Goal: Task Accomplishment & Management: Manage account settings

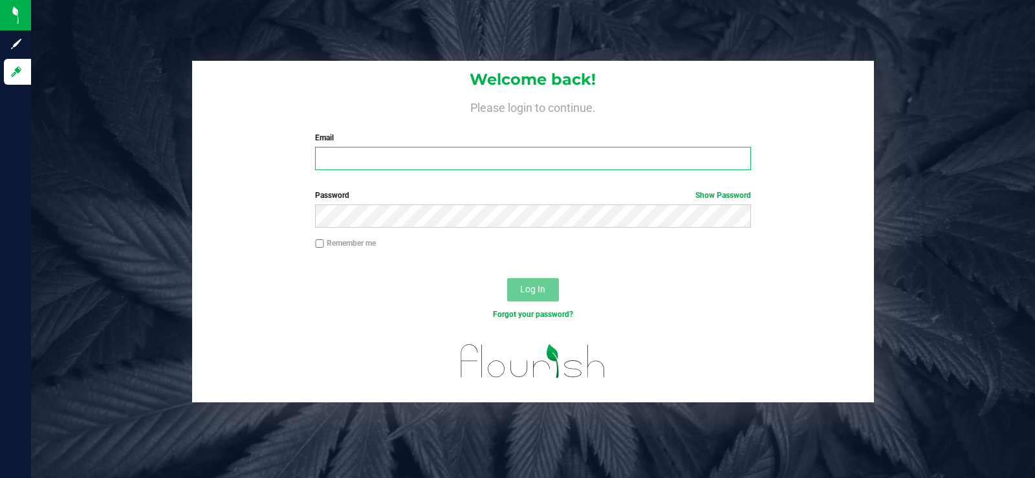
click at [352, 152] on input "Email" at bounding box center [532, 158] width 435 height 23
type input "[EMAIL_ADDRESS][DOMAIN_NAME]"
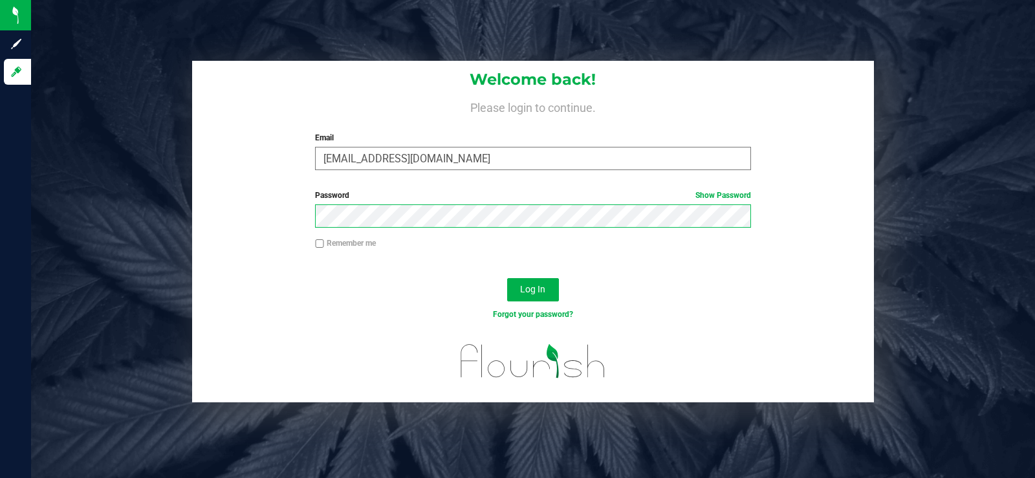
click at [507, 278] on button "Log In" at bounding box center [533, 289] width 52 height 23
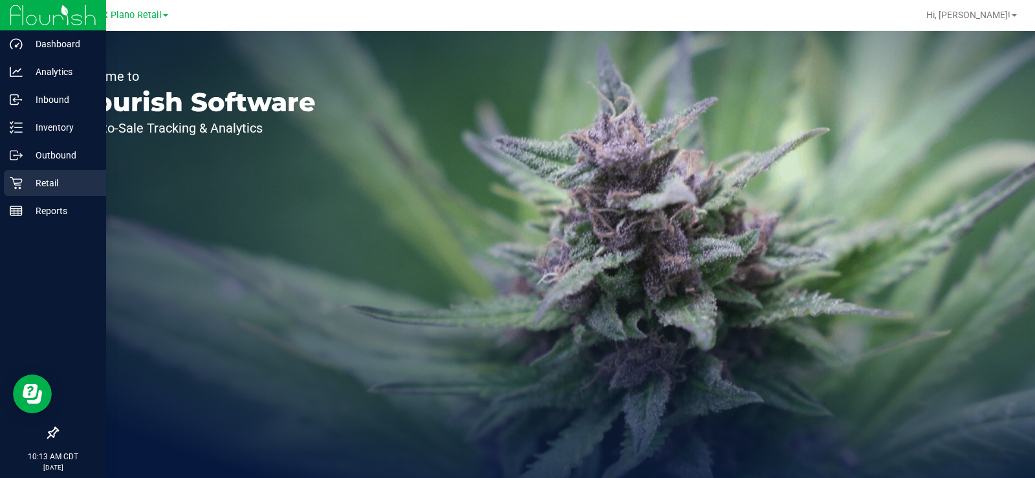
click at [14, 180] on icon at bounding box center [16, 183] width 13 height 13
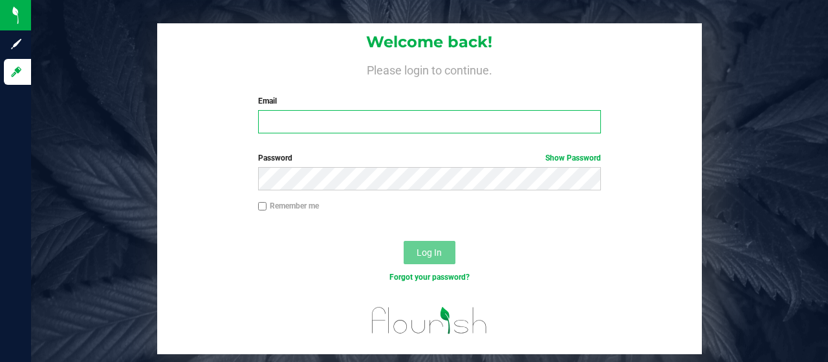
click at [310, 113] on input "Email" at bounding box center [429, 121] width 343 height 23
type input "[EMAIL_ADDRESS][DOMAIN_NAME]"
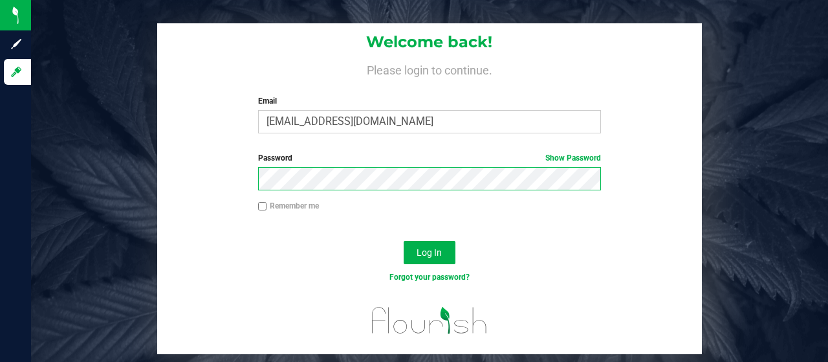
click at [404, 241] on button "Log In" at bounding box center [430, 252] width 52 height 23
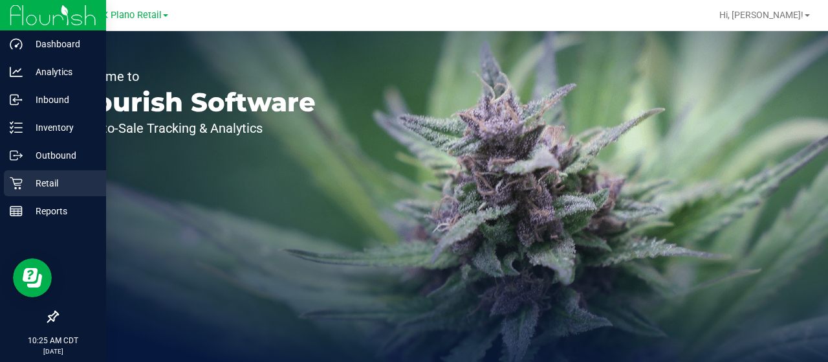
click at [12, 182] on icon at bounding box center [16, 183] width 13 height 13
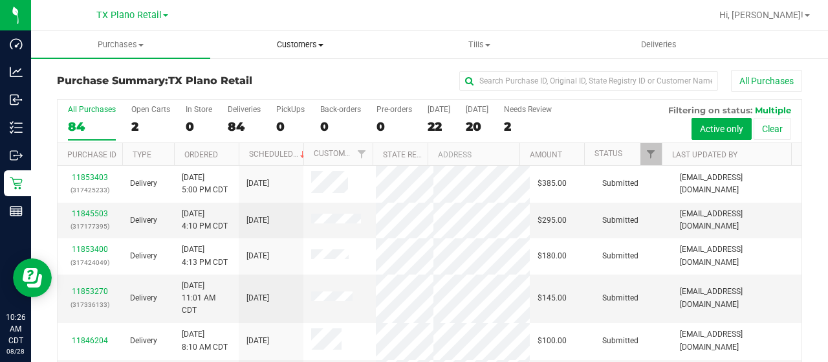
click at [311, 46] on span "Customers" at bounding box center [300, 45] width 178 height 12
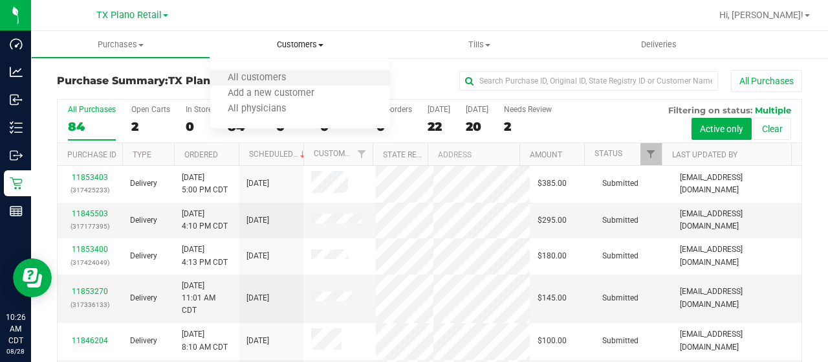
click at [303, 74] on li "All customers" at bounding box center [299, 79] width 179 height 16
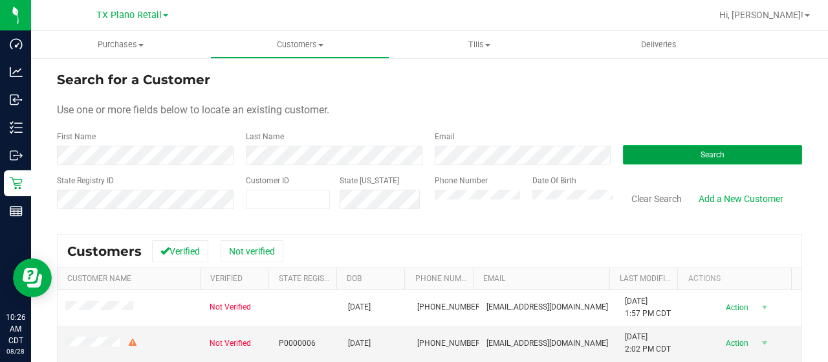
click at [651, 153] on button "Search" at bounding box center [712, 154] width 179 height 19
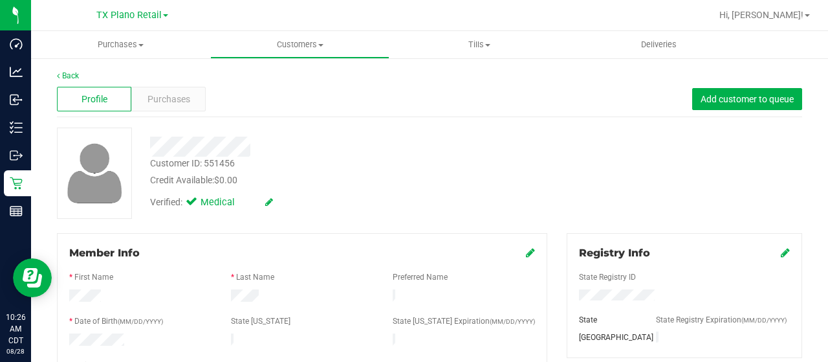
click at [259, 144] on div at bounding box center [331, 146] width 382 height 20
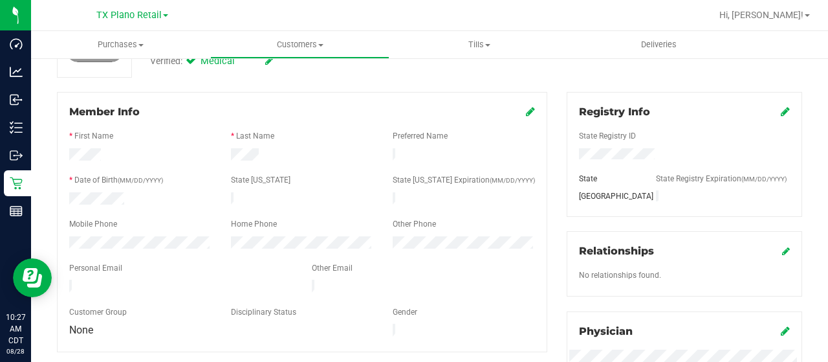
scroll to position [194, 0]
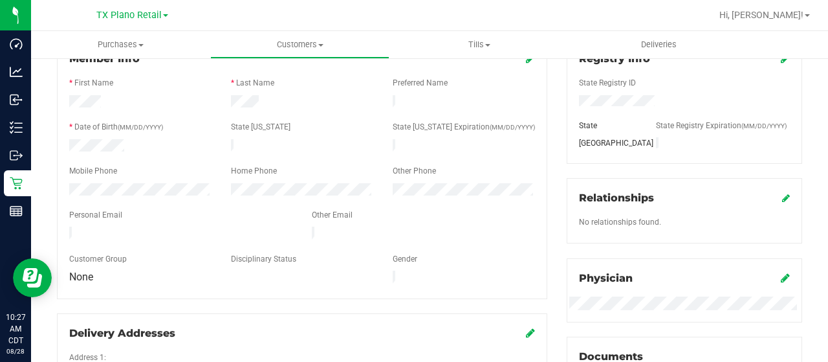
drag, startPoint x: 188, startPoint y: 232, endPoint x: 69, endPoint y: 224, distance: 119.9
click at [69, 226] on div at bounding box center [181, 234] width 243 height 16
drag, startPoint x: 182, startPoint y: 224, endPoint x: 69, endPoint y: 228, distance: 113.9
click at [67, 228] on div at bounding box center [181, 234] width 243 height 16
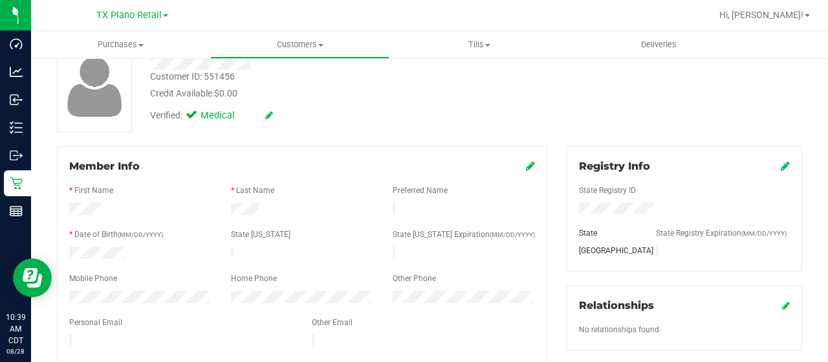
scroll to position [0, 0]
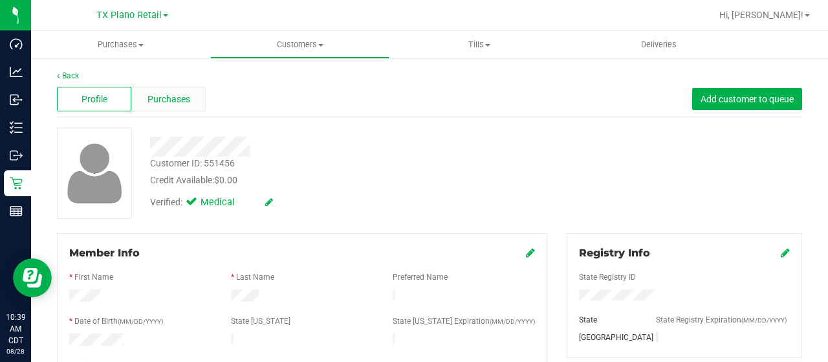
click at [171, 103] on span "Purchases" at bounding box center [168, 99] width 43 height 14
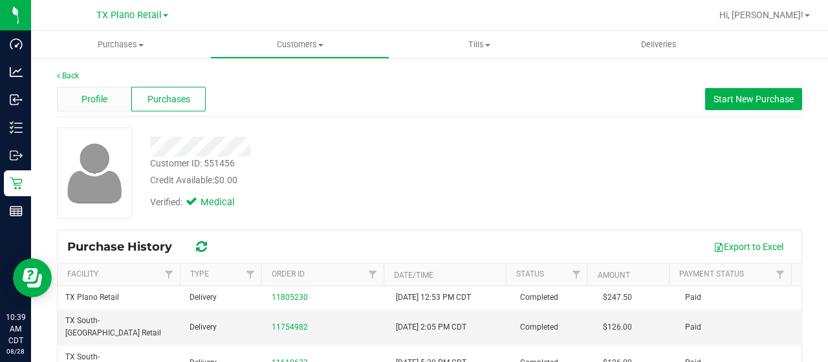
click at [119, 101] on div "Profile" at bounding box center [94, 99] width 74 height 25
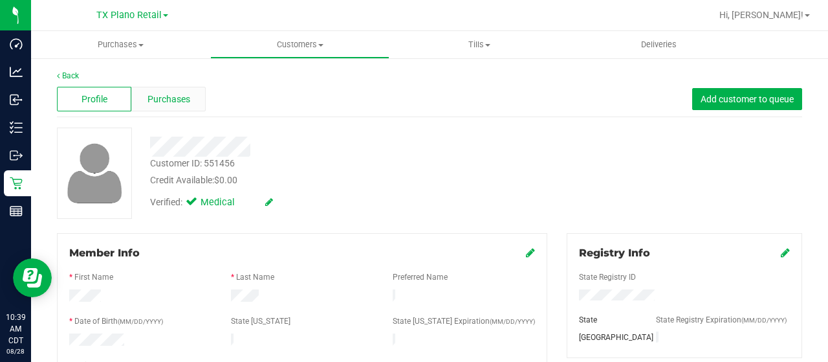
click at [194, 98] on div "Purchases" at bounding box center [168, 99] width 74 height 25
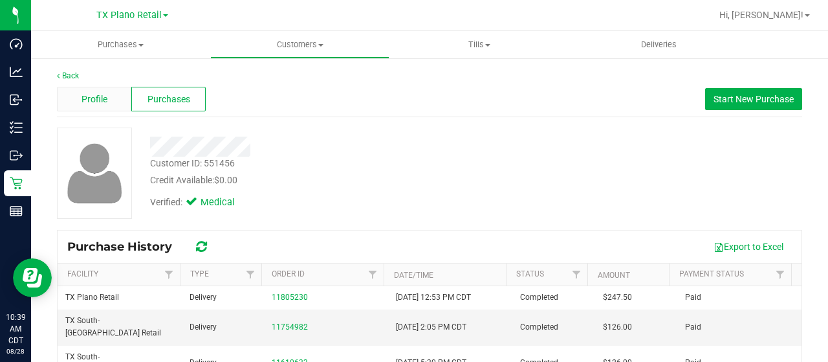
click at [109, 99] on div "Profile" at bounding box center [94, 99] width 74 height 25
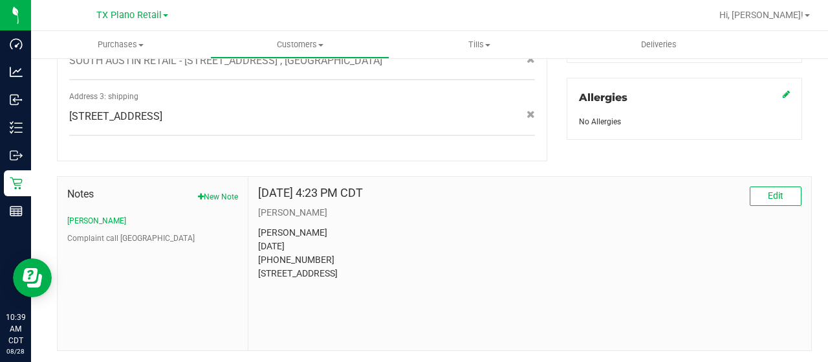
scroll to position [581, 0]
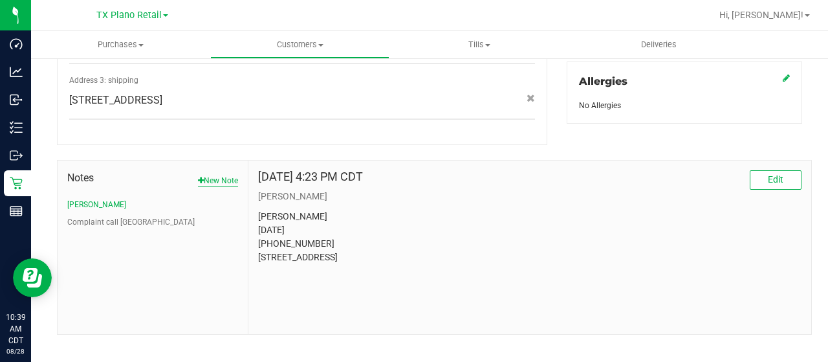
click at [209, 175] on button "New Note" at bounding box center [218, 181] width 40 height 12
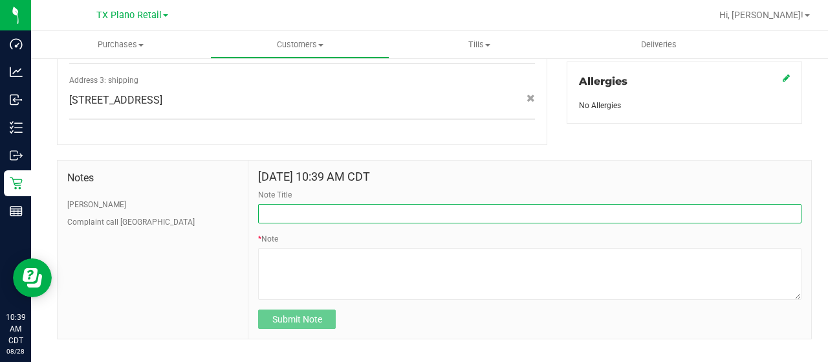
click at [325, 204] on input "Note Title" at bounding box center [529, 213] width 543 height 19
paste input "20/30mg Bulk Buyer Discount"
type input "Contacted for 20/30mg Bulk Buyer Discount"
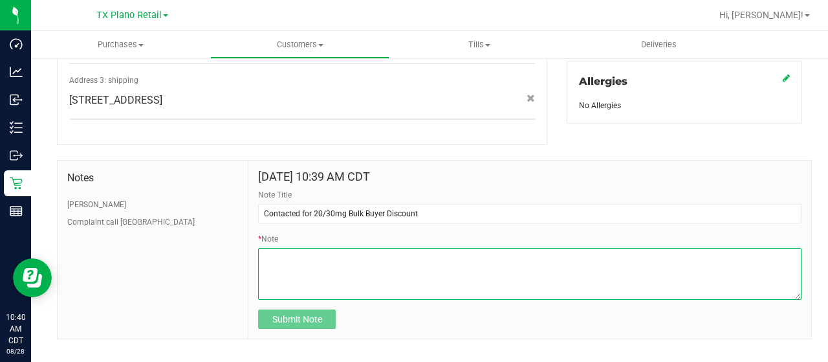
click at [313, 263] on textarea "* Note" at bounding box center [529, 274] width 543 height 52
click at [354, 248] on textarea "* Note" at bounding box center [529, 274] width 543 height 52
paste textarea "the new rules in House Bill 46 (HB46), beginning [DATE]"
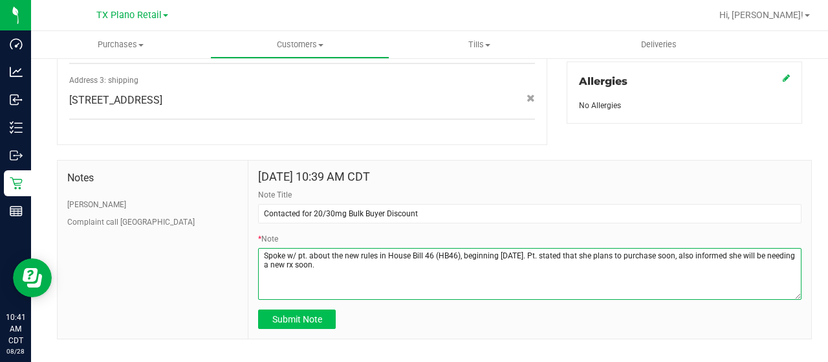
type textarea "Spoke w/ pt. about the new rules in House Bill 46 (HB46), beginning [DATE]. Pt.…"
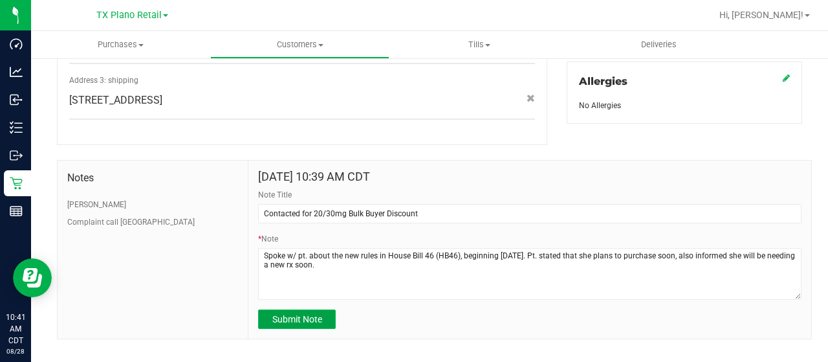
click at [289, 314] on span "Submit Note" at bounding box center [297, 319] width 50 height 10
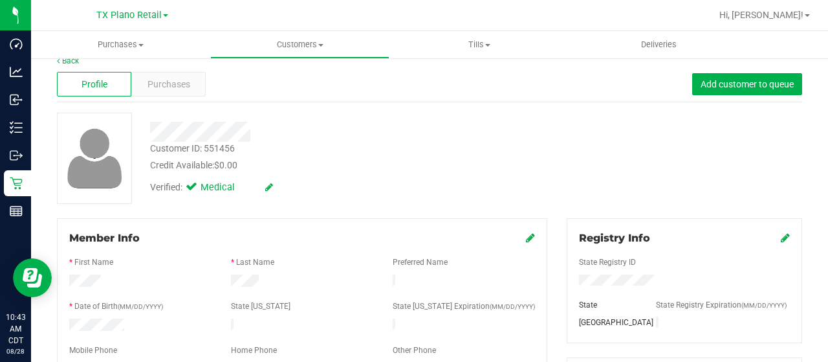
scroll to position [0, 0]
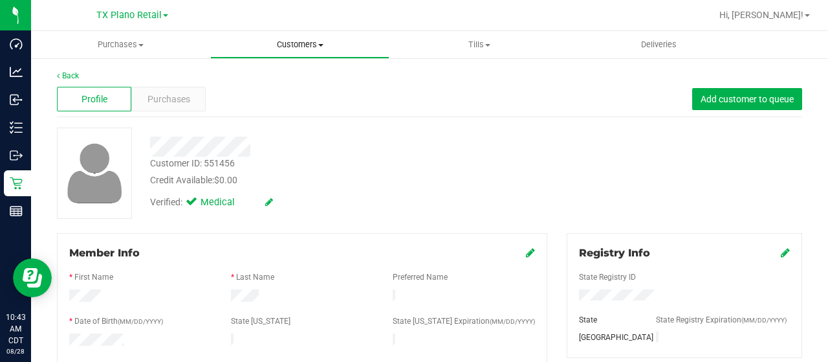
click at [310, 43] on span "Customers" at bounding box center [300, 45] width 178 height 12
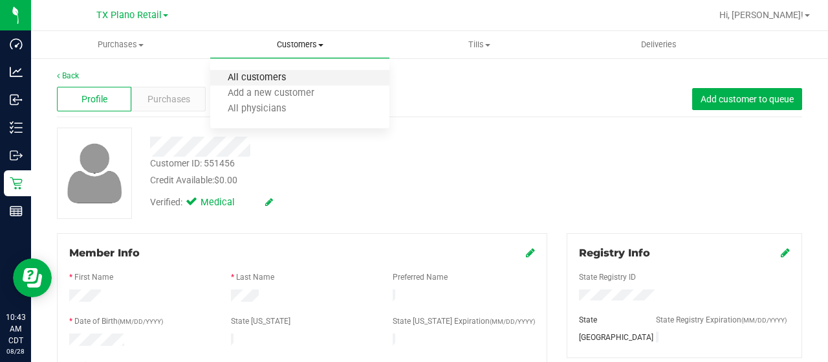
click at [285, 80] on span "All customers" at bounding box center [256, 77] width 93 height 11
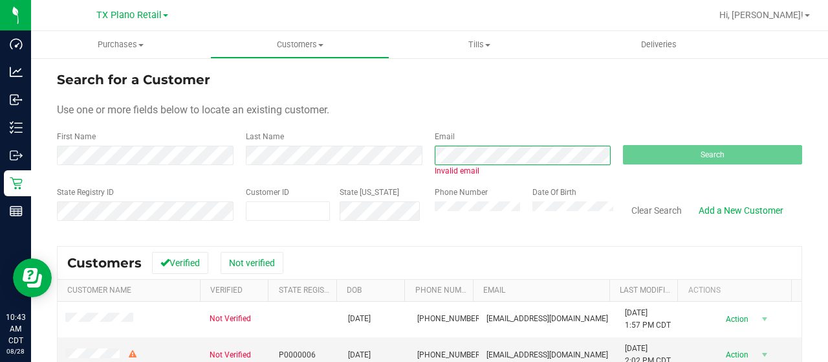
click at [384, 155] on div "First Name Last Name Email Invalid email Search" at bounding box center [429, 154] width 745 height 46
click at [418, 151] on div "First Name Last Name Email Invalid email Search" at bounding box center [429, 154] width 745 height 46
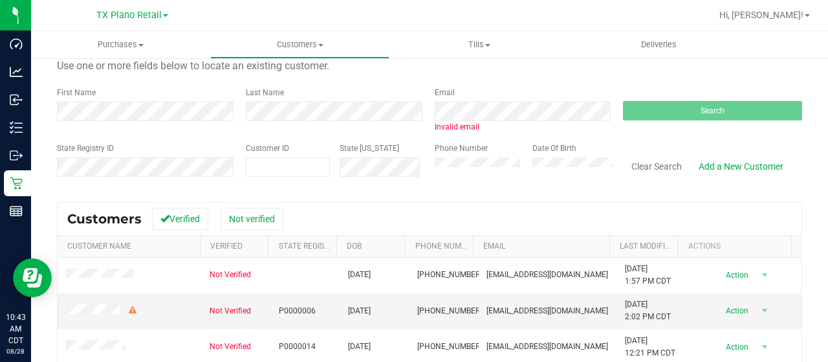
scroll to position [65, 0]
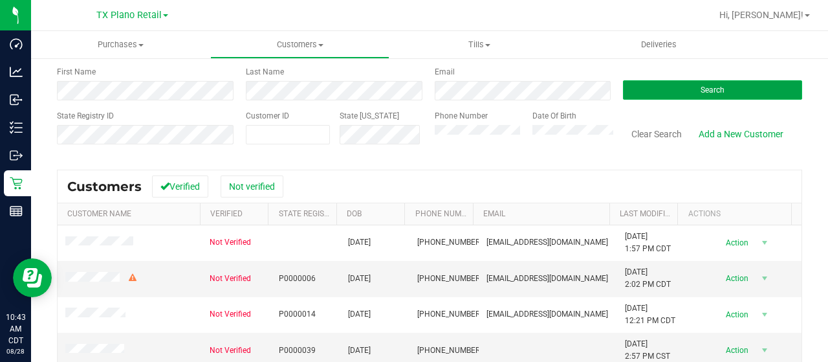
click at [701, 91] on span "Search" at bounding box center [713, 89] width 24 height 9
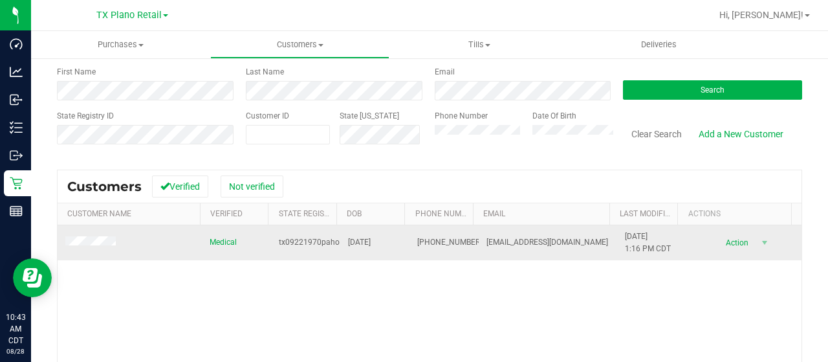
click at [103, 246] on span at bounding box center [92, 243] width 54 height 14
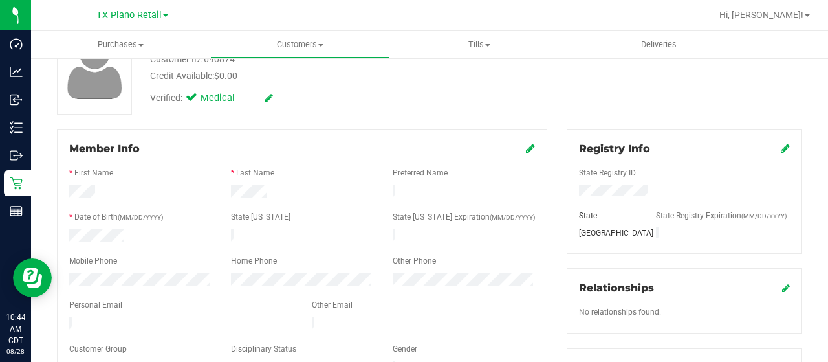
scroll to position [129, 0]
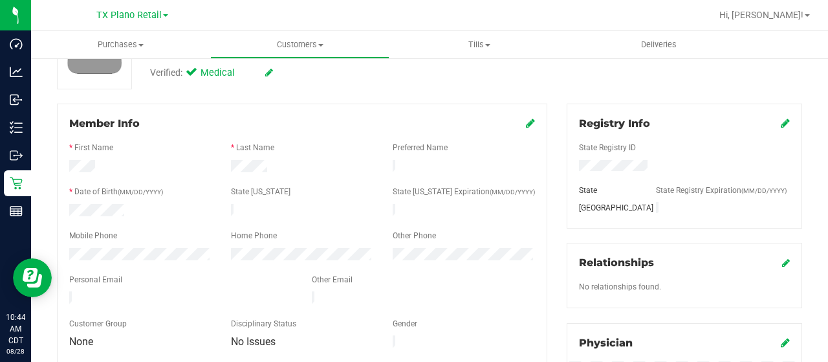
click at [71, 291] on div at bounding box center [181, 299] width 243 height 16
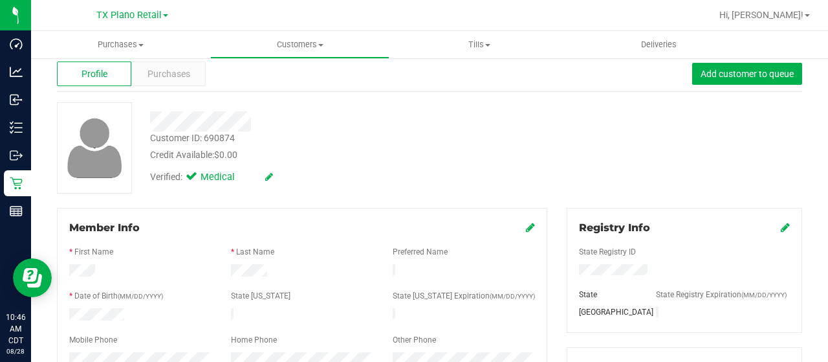
scroll to position [65, 0]
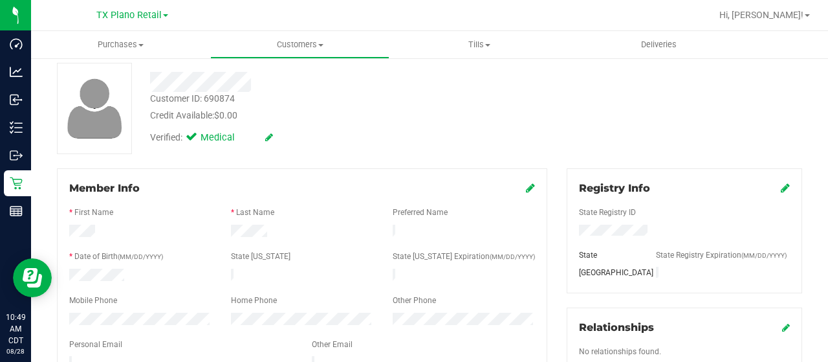
click at [313, 126] on div "Verified: Medical" at bounding box center [331, 136] width 382 height 28
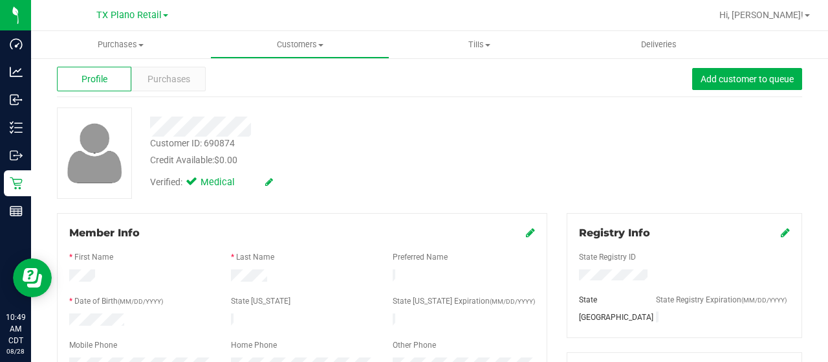
scroll to position [0, 0]
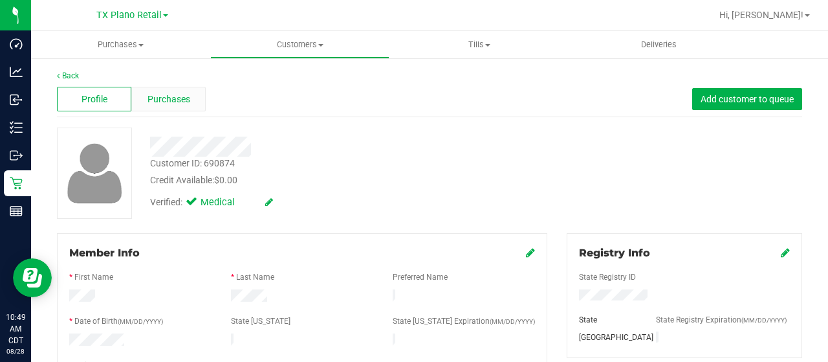
click at [181, 102] on span "Purchases" at bounding box center [168, 99] width 43 height 14
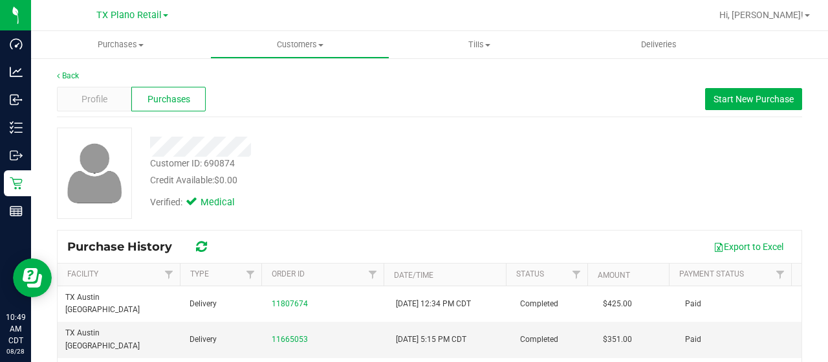
scroll to position [65, 0]
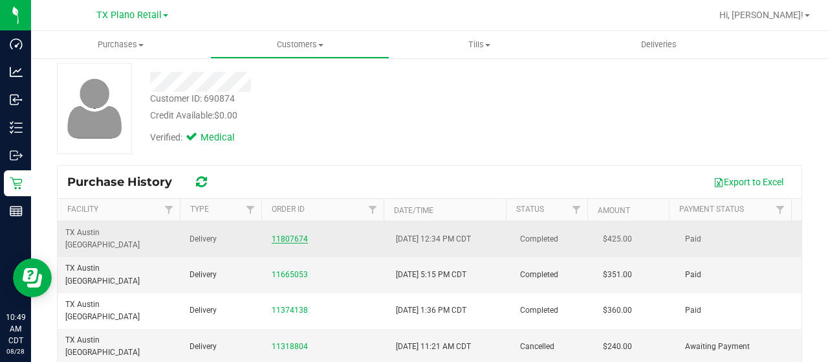
click at [288, 234] on link "11807674" at bounding box center [290, 238] width 36 height 9
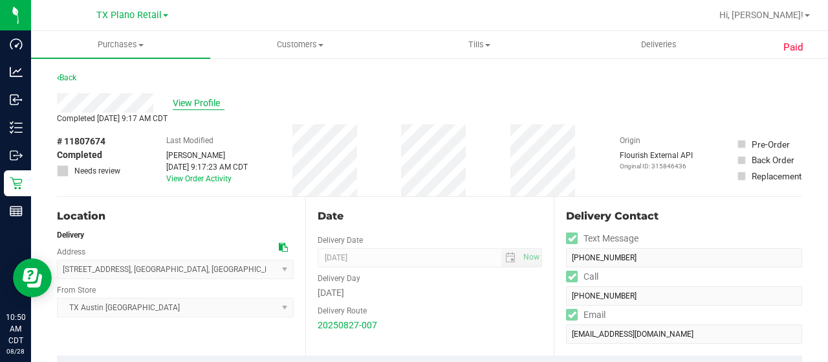
click at [206, 102] on span "View Profile" at bounding box center [199, 103] width 52 height 14
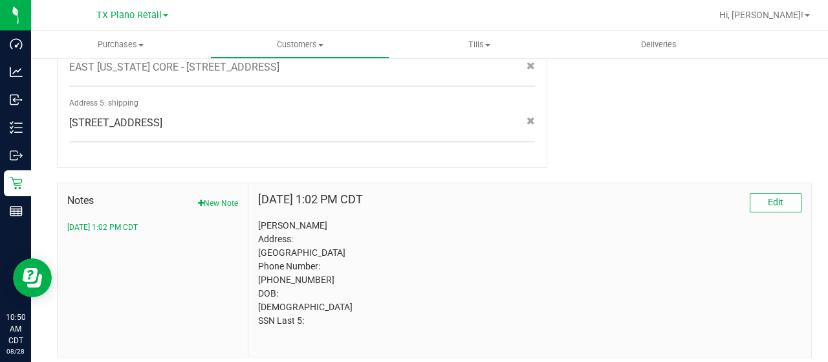
scroll to position [707, 0]
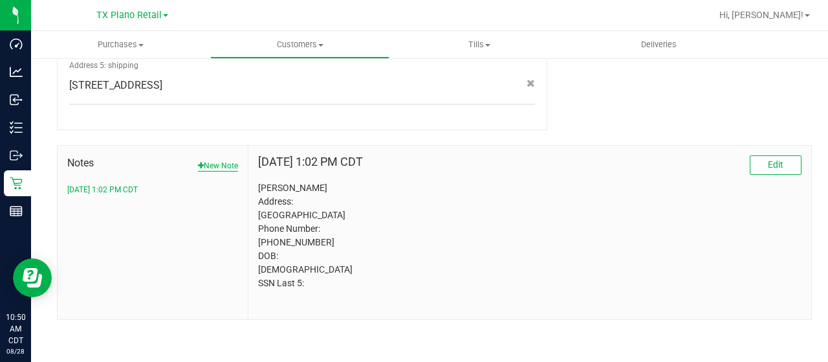
click at [223, 164] on button "New Note" at bounding box center [218, 166] width 40 height 12
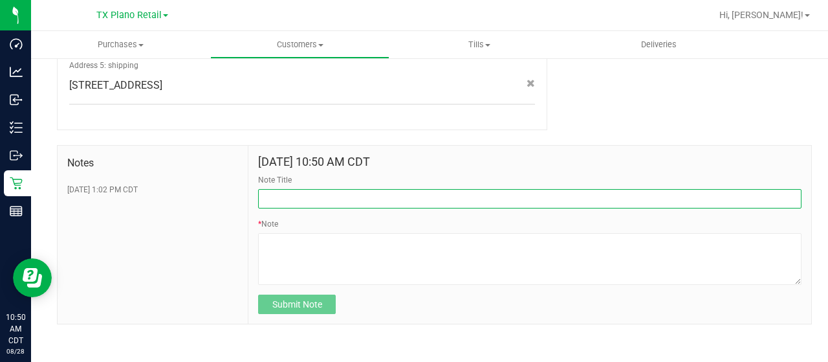
click at [343, 197] on input "Note Title" at bounding box center [529, 198] width 543 height 19
paste input "20/30mg Bulk Buyer Discount"
type input "Contacted 20/30mg Bulk Buyer Discount"
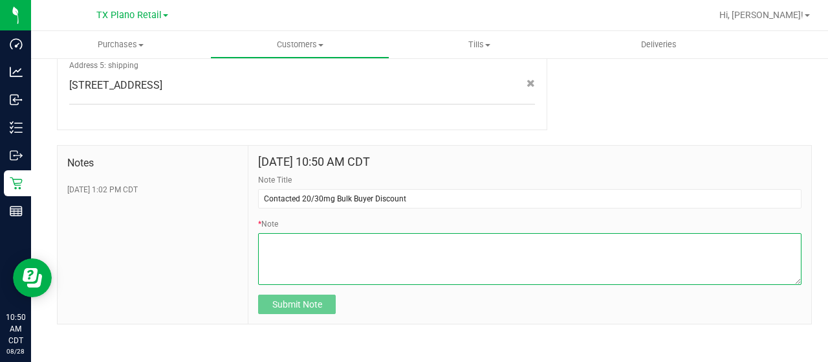
click at [291, 258] on textarea "* Note" at bounding box center [529, 259] width 543 height 52
click at [365, 244] on textarea "* Note" at bounding box center [529, 259] width 543 height 52
paste textarea "the new rules in House Bill 46 (HB46), beginning [DATE]"
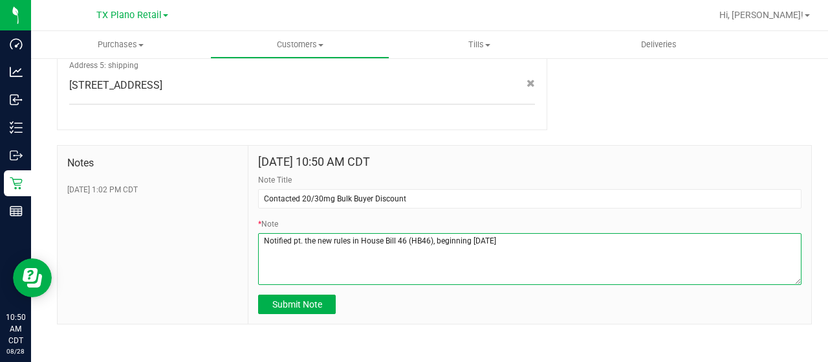
drag, startPoint x: 301, startPoint y: 239, endPoint x: 322, endPoint y: 235, distance: 21.1
click at [303, 238] on textarea "* Note" at bounding box center [529, 259] width 543 height 52
click at [571, 245] on textarea "* Note" at bounding box center [529, 259] width 543 height 52
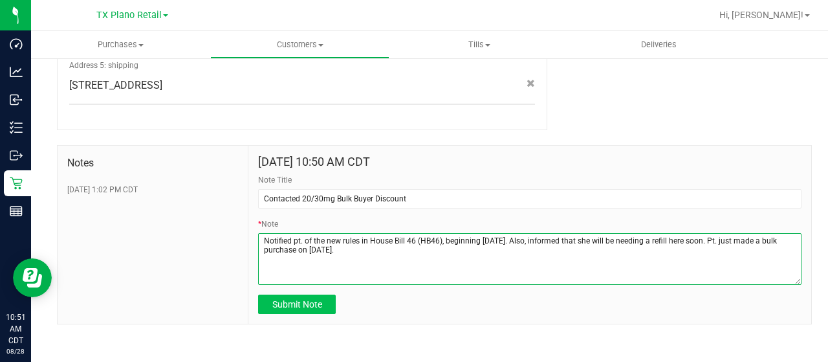
type textarea "Notified pt. of the new rules in House Bill 46 (HB46), beginning [DATE]. Also, …"
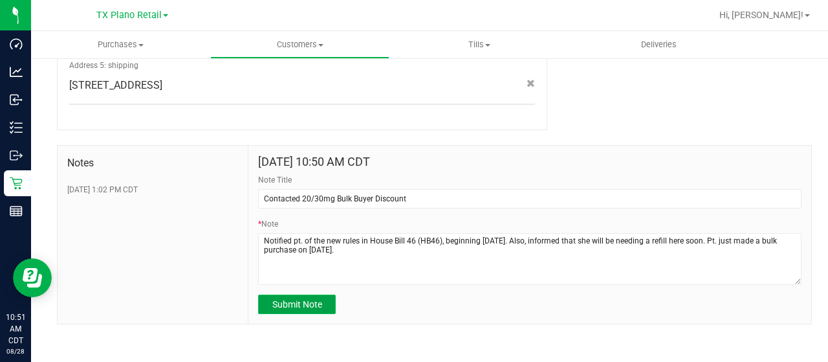
click at [318, 308] on span "Submit Note" at bounding box center [297, 304] width 50 height 10
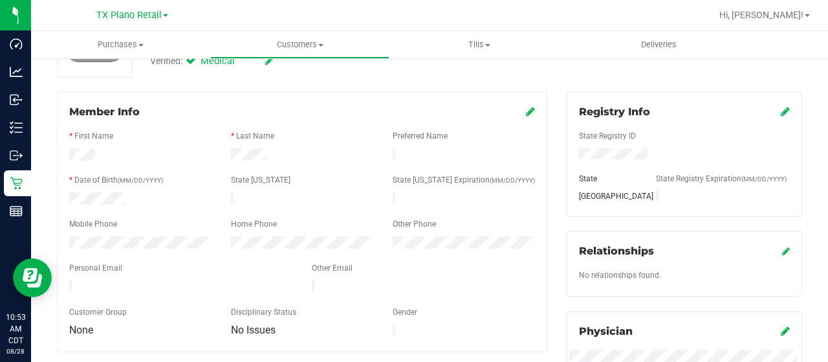
scroll to position [0, 0]
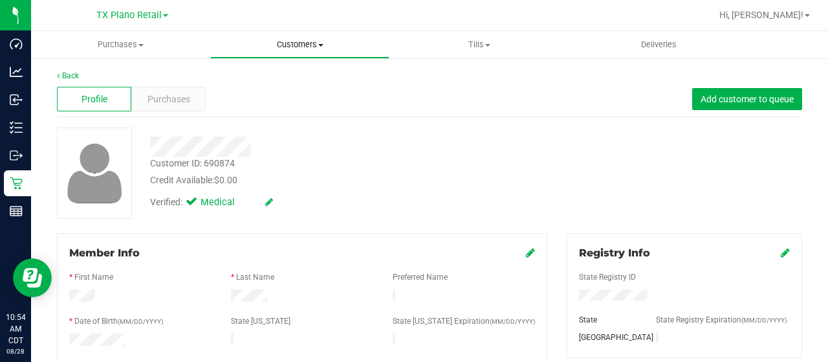
click at [312, 46] on span "Customers" at bounding box center [300, 45] width 178 height 12
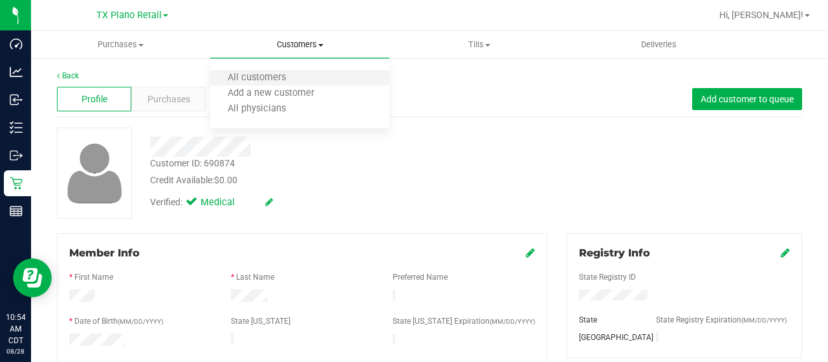
click at [305, 77] on li "All customers" at bounding box center [299, 79] width 179 height 16
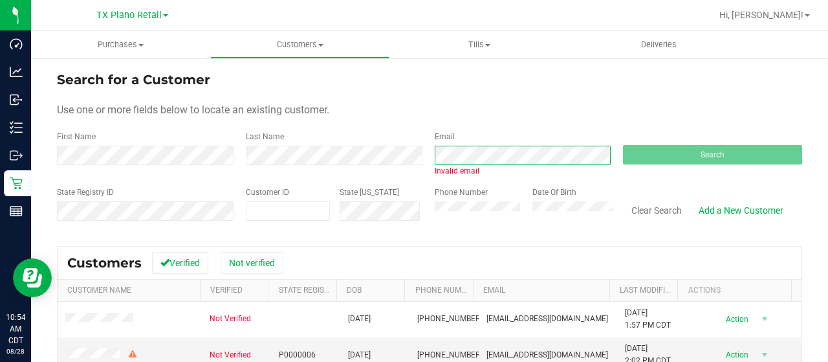
scroll to position [0, 67]
click at [602, 171] on span "Invalid email" at bounding box center [524, 164] width 179 height 26
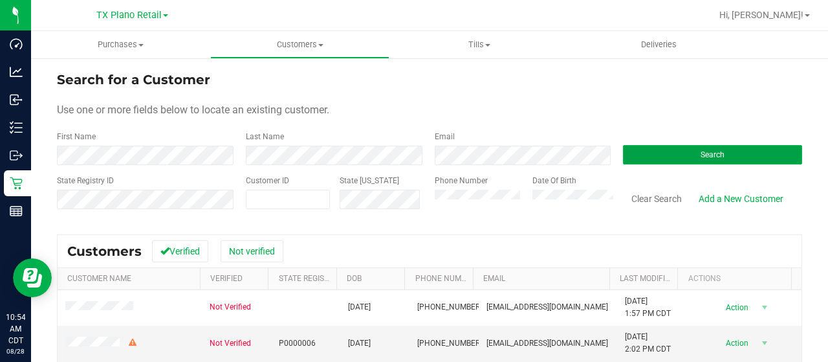
click at [701, 158] on span "Search" at bounding box center [713, 154] width 24 height 9
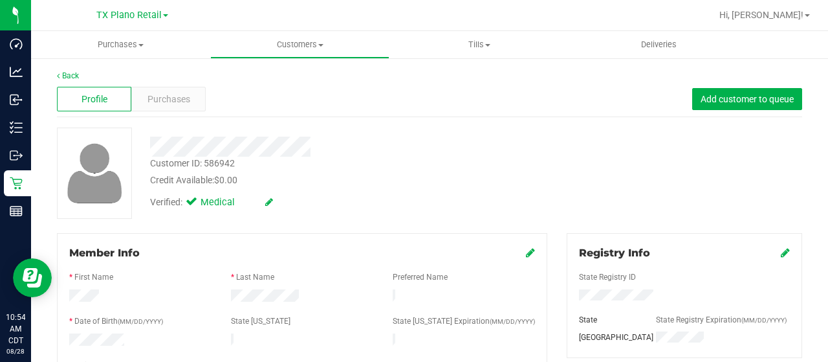
click at [298, 299] on div at bounding box center [302, 297] width 162 height 16
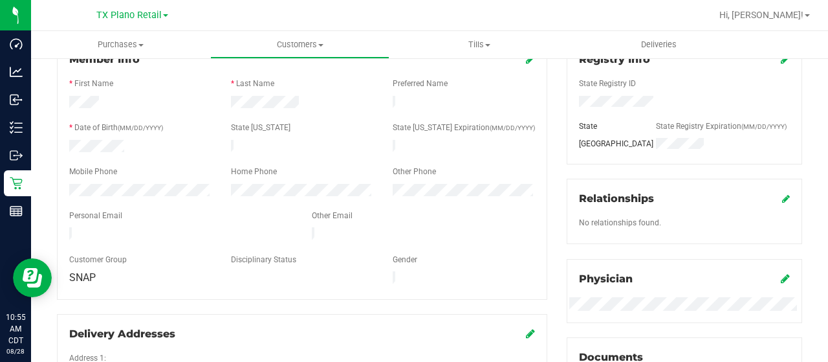
scroll to position [194, 0]
drag, startPoint x: 198, startPoint y: 226, endPoint x: 67, endPoint y: 224, distance: 130.7
click at [67, 226] on div at bounding box center [181, 234] width 243 height 16
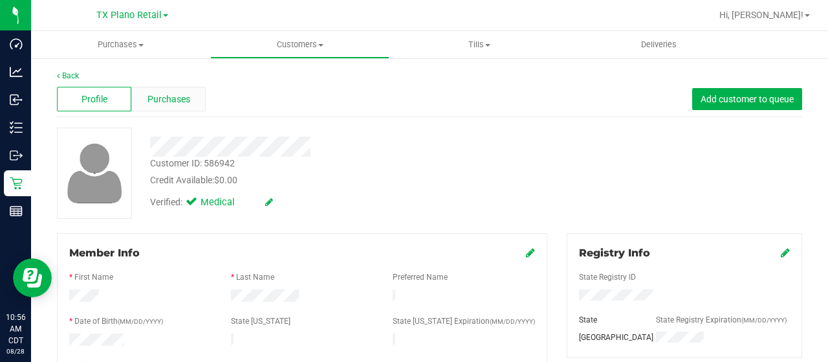
click at [179, 103] on span "Purchases" at bounding box center [168, 99] width 43 height 14
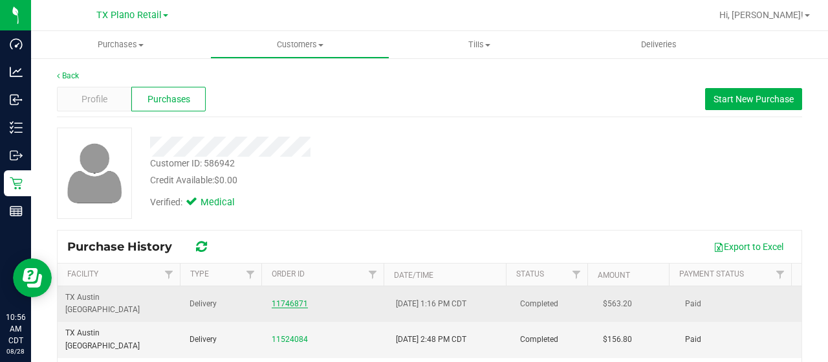
click at [290, 299] on link "11746871" at bounding box center [290, 303] width 36 height 9
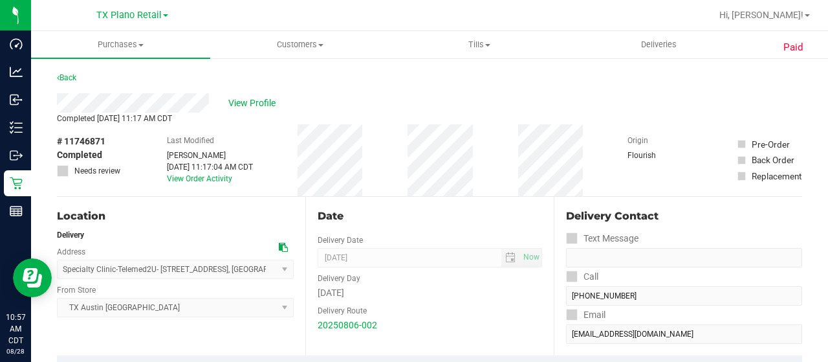
click at [110, 100] on div "View Profile" at bounding box center [429, 102] width 745 height 19
click at [241, 103] on span "View Profile" at bounding box center [254, 103] width 52 height 14
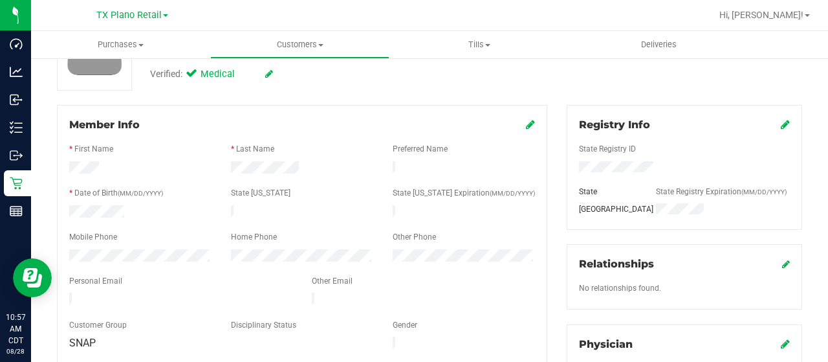
scroll to position [129, 0]
click at [247, 109] on div "Member Info * First Name * Last Name Preferred Name * Date of Birth (MM/DD/YYYY…" at bounding box center [302, 232] width 490 height 259
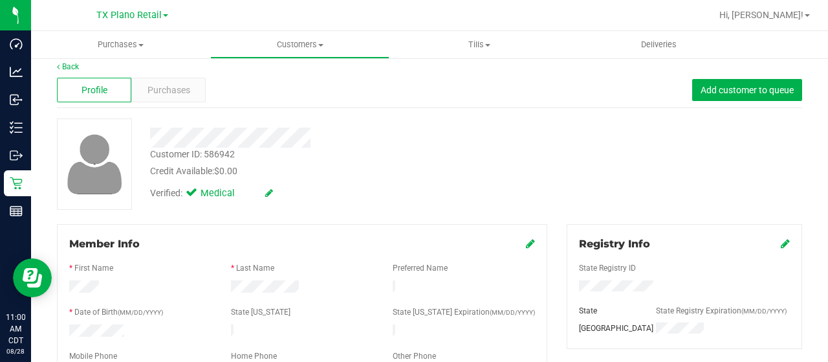
scroll to position [0, 0]
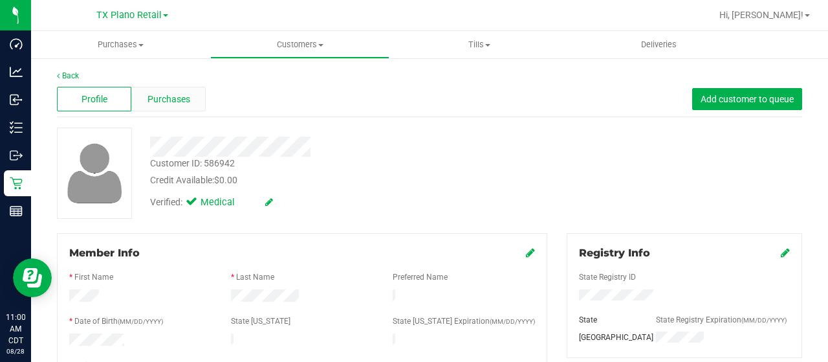
click at [166, 109] on div "Purchases" at bounding box center [168, 99] width 74 height 25
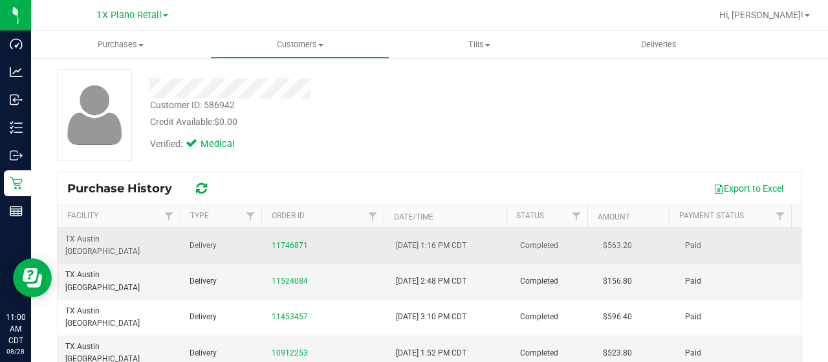
scroll to position [129, 0]
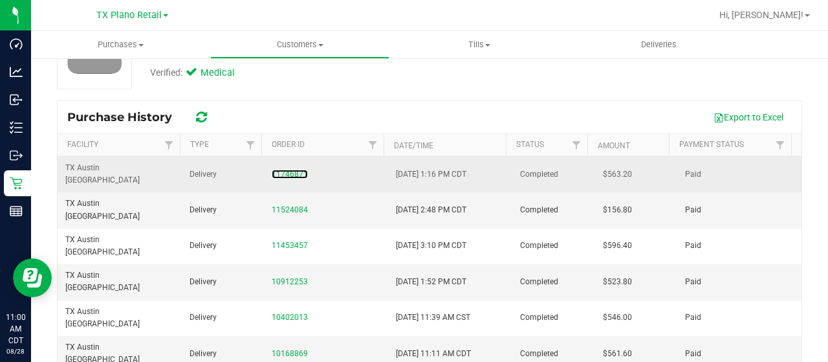
click at [294, 171] on div "11746871" at bounding box center [326, 174] width 109 height 12
click at [290, 169] on link "11746871" at bounding box center [290, 173] width 36 height 9
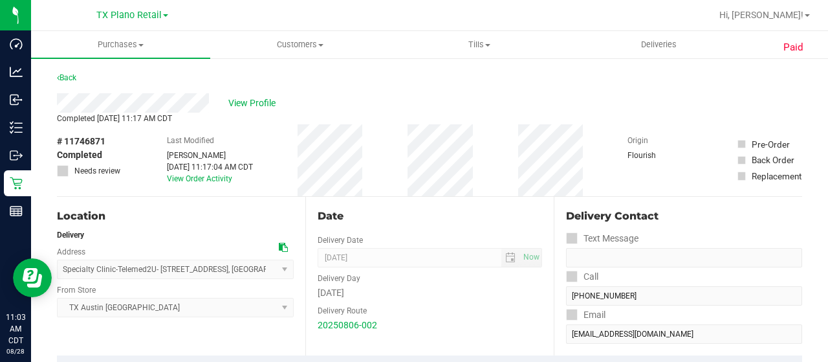
drag, startPoint x: 298, startPoint y: 29, endPoint x: 564, endPoint y: 60, distance: 268.2
click at [252, 103] on span "View Profile" at bounding box center [254, 103] width 52 height 14
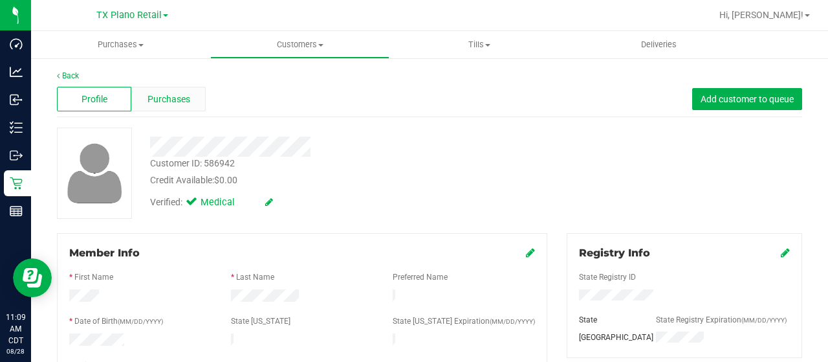
click at [189, 100] on div "Purchases" at bounding box center [168, 99] width 74 height 25
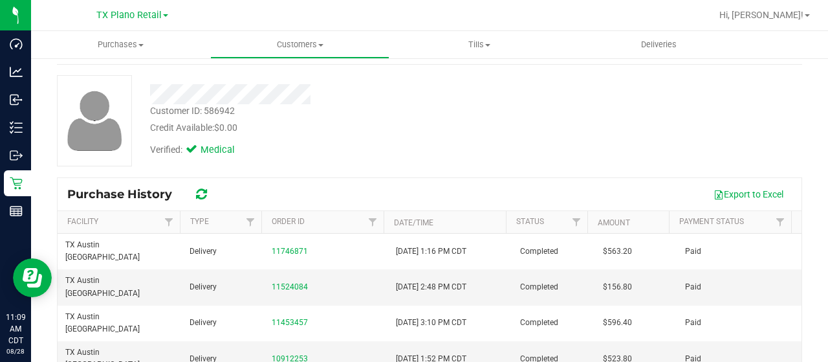
scroll to position [129, 0]
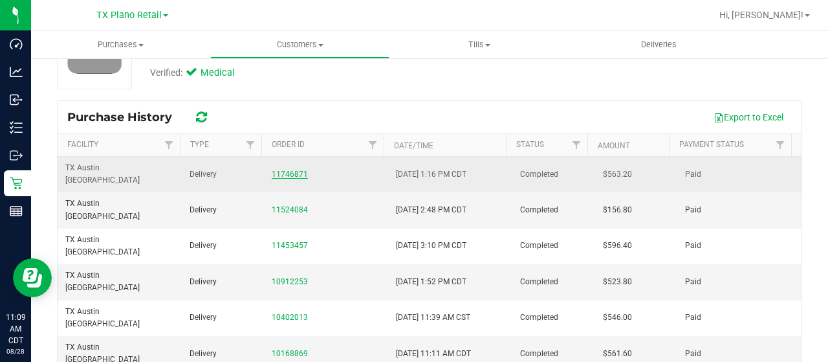
click at [290, 169] on link "11746871" at bounding box center [290, 173] width 36 height 9
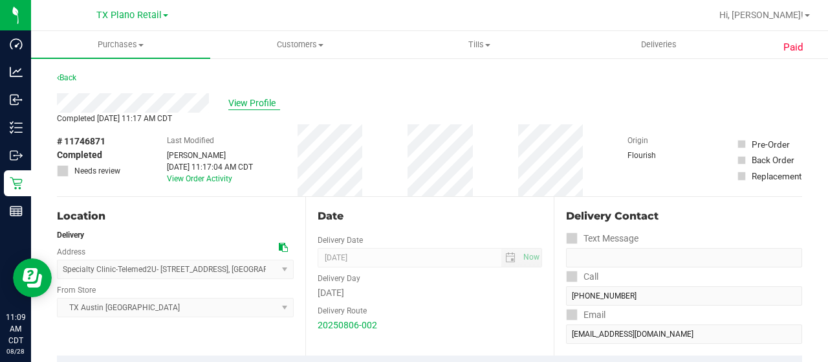
click at [261, 105] on span "View Profile" at bounding box center [254, 103] width 52 height 14
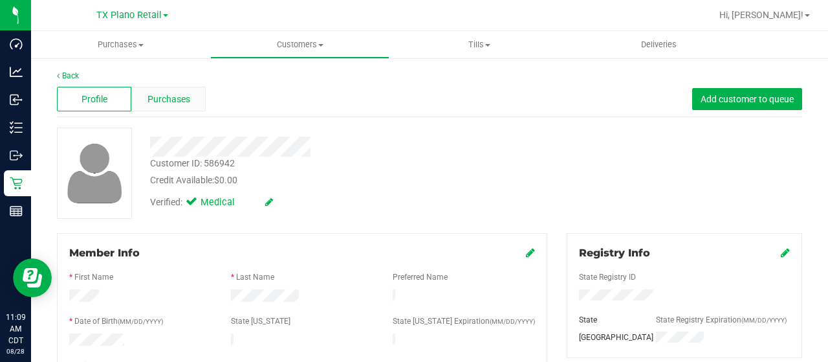
click at [173, 98] on span "Purchases" at bounding box center [168, 99] width 43 height 14
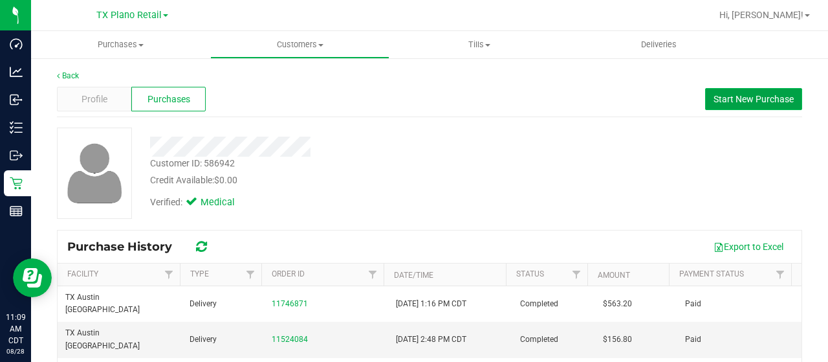
click at [768, 103] on span "Start New Purchase" at bounding box center [753, 99] width 80 height 10
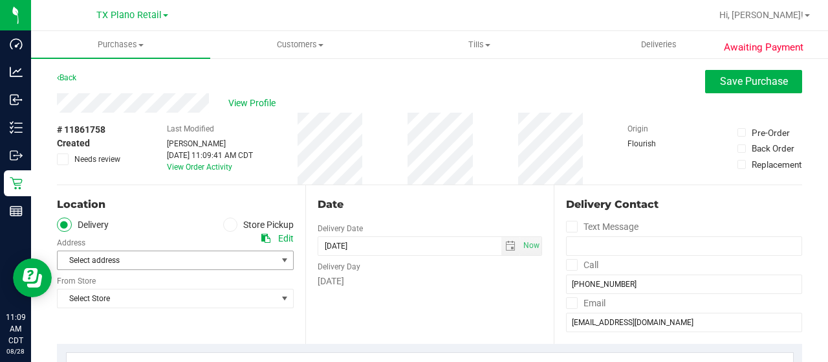
click at [207, 259] on span "Select address" at bounding box center [162, 260] width 208 height 18
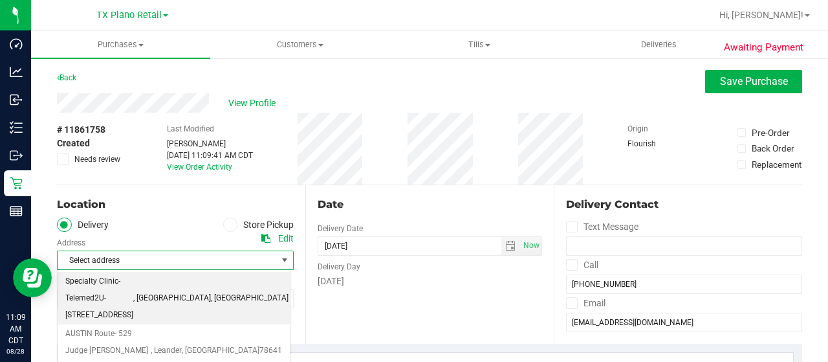
click at [133, 289] on span "Specialty Clinic-Telemed2U- [STREET_ADDRESS]" at bounding box center [99, 298] width 68 height 50
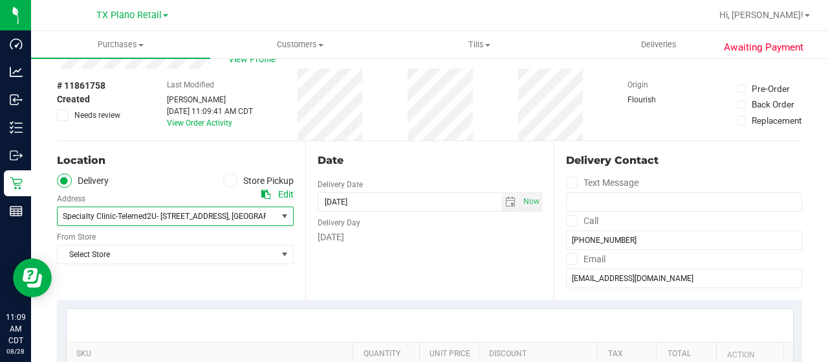
scroll to position [65, 0]
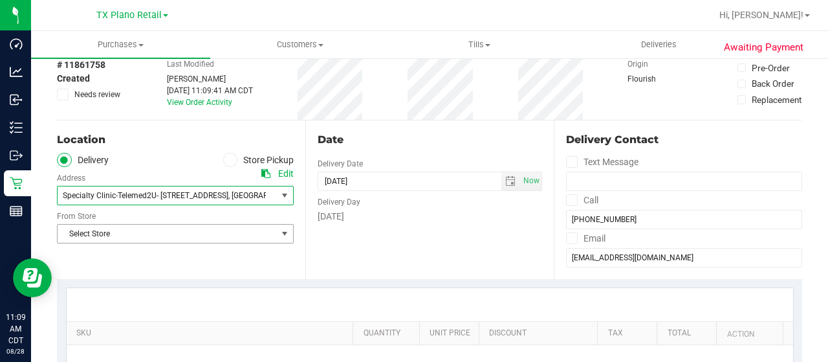
click at [255, 230] on span "Select Store" at bounding box center [167, 233] width 219 height 18
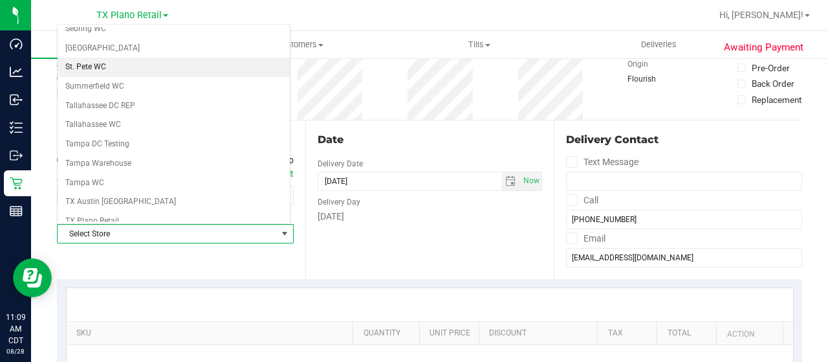
scroll to position [841, 0]
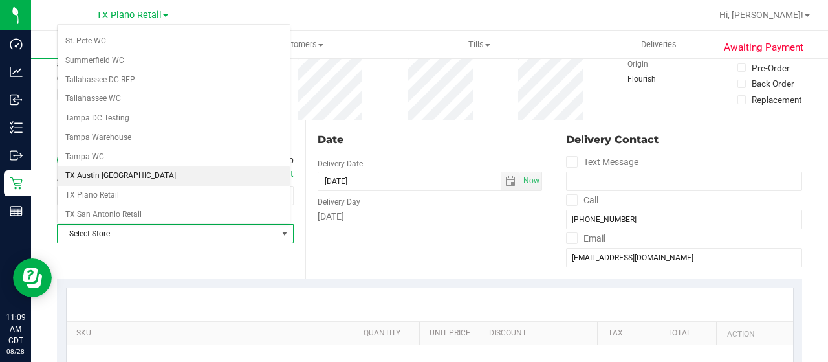
click at [127, 166] on li "TX Austin [GEOGRAPHIC_DATA]" at bounding box center [174, 175] width 232 height 19
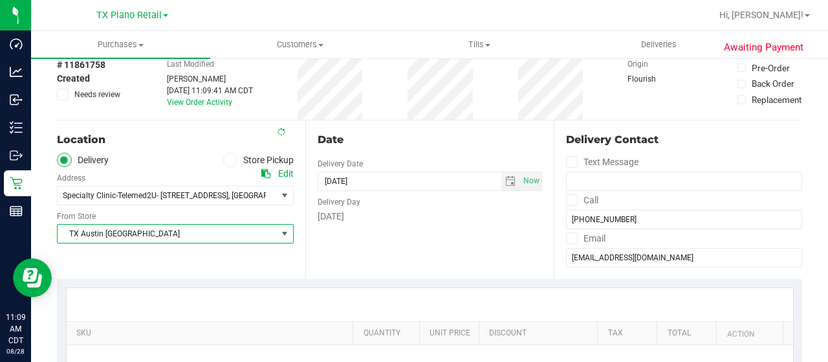
click at [362, 250] on div "Date Delivery Date [DATE] Now [DATE] 11:09 AM Now Delivery Day [DATE]" at bounding box center [429, 199] width 248 height 158
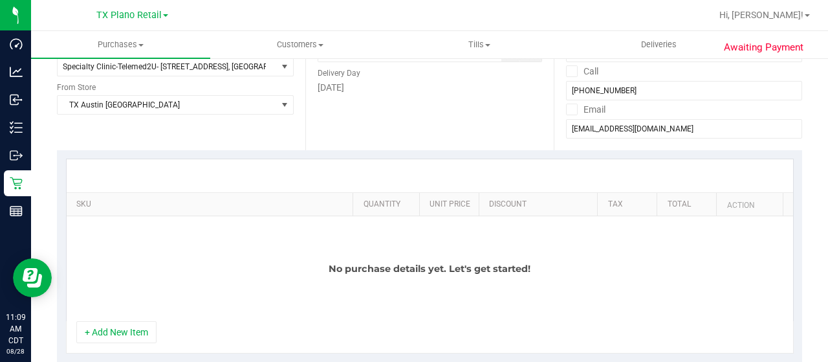
scroll to position [259, 0]
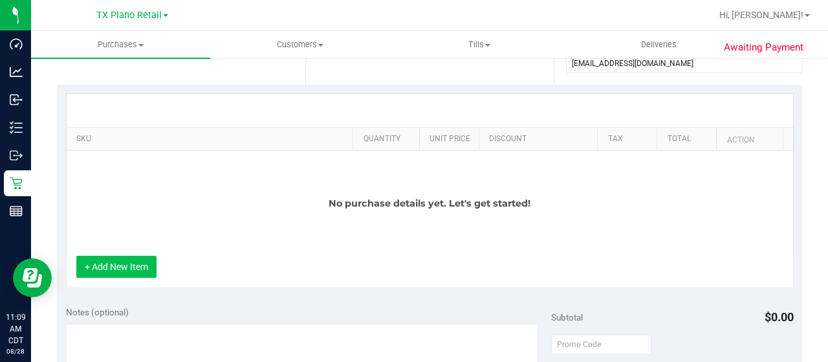
click at [138, 263] on button "+ Add New Item" at bounding box center [116, 266] width 80 height 22
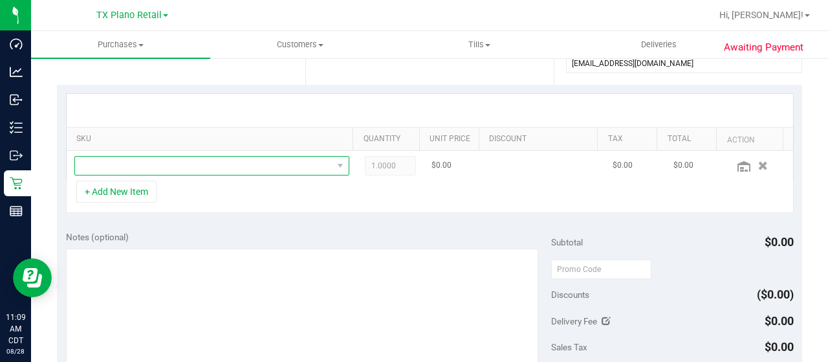
click at [221, 168] on span "NO DATA FOUND" at bounding box center [203, 166] width 257 height 18
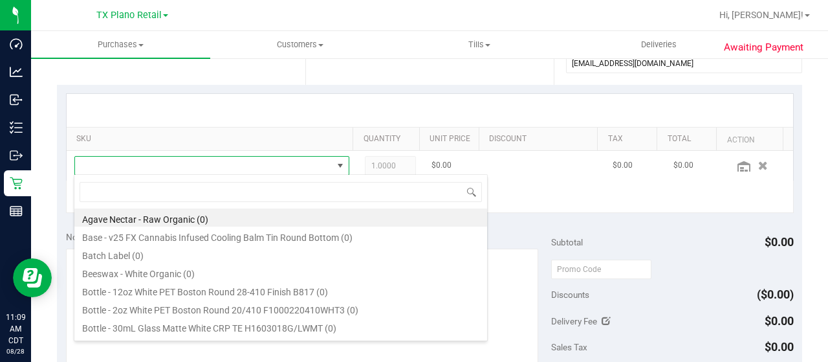
scroll to position [19, 261]
type input "straw"
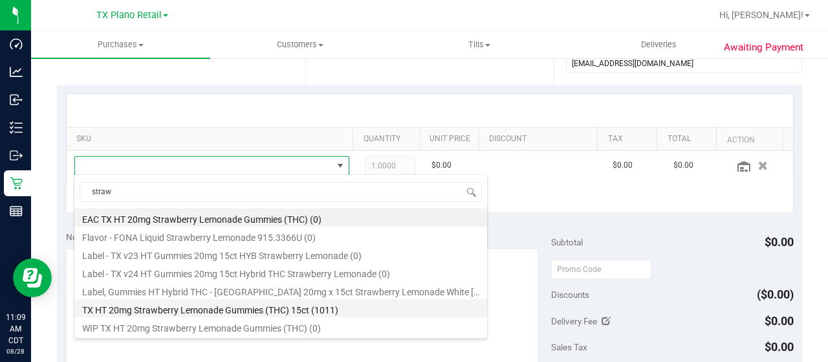
click at [318, 312] on li "TX HT 20mg Strawberry Lemonade Gummies (THC) 15ct (1011)" at bounding box center [280, 308] width 413 height 18
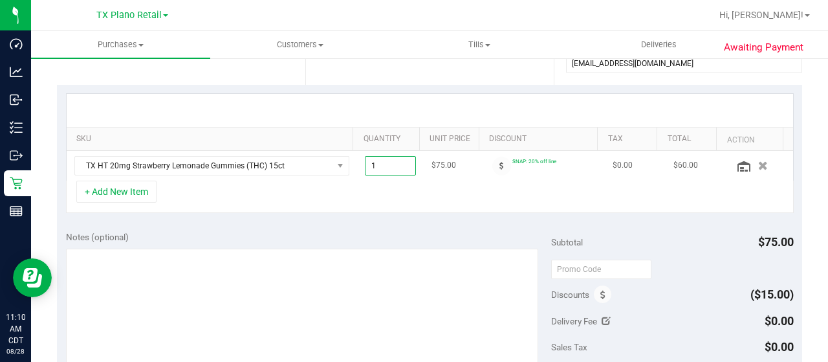
click at [370, 166] on span "1.00 1" at bounding box center [391, 165] width 52 height 19
type input "10"
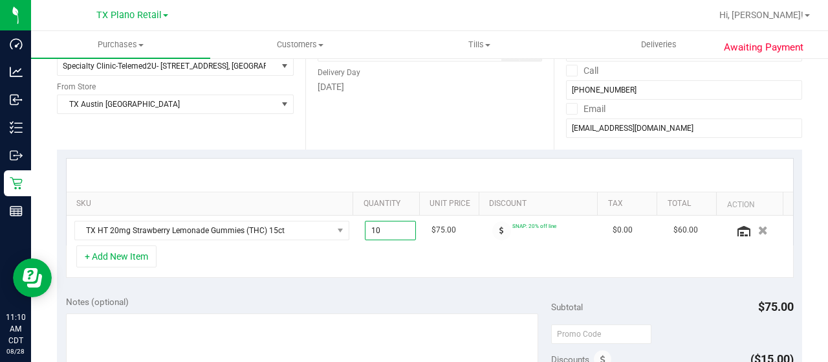
type input "10.00"
click at [321, 261] on div "+ Add New Item" at bounding box center [430, 261] width 728 height 32
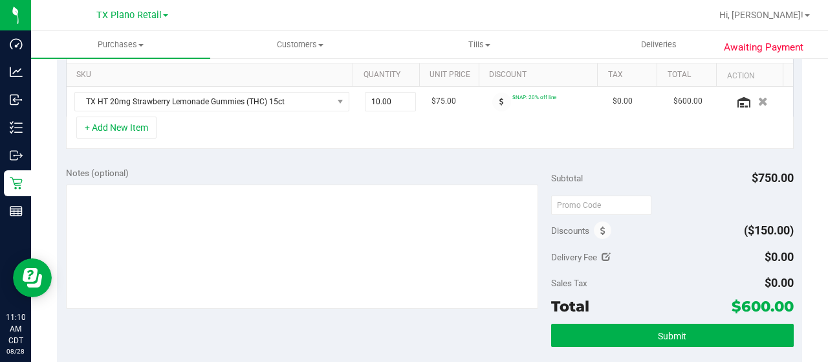
scroll to position [323, 0]
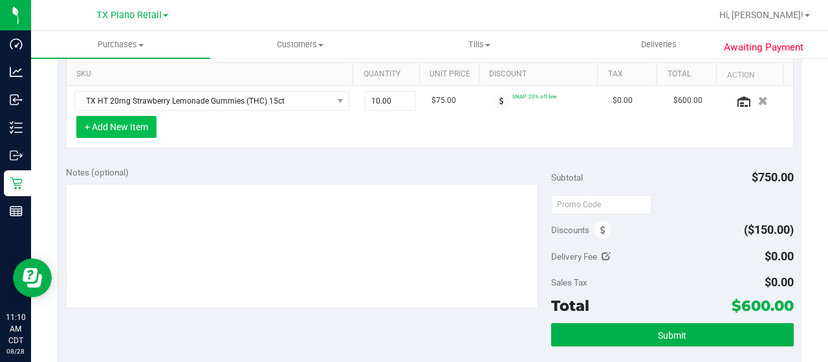
click at [133, 125] on button "+ Add New Item" at bounding box center [116, 127] width 80 height 22
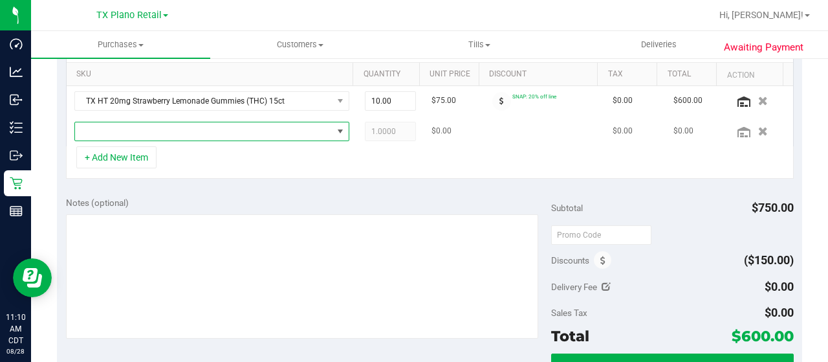
click at [170, 131] on span "NO DATA FOUND" at bounding box center [203, 131] width 257 height 18
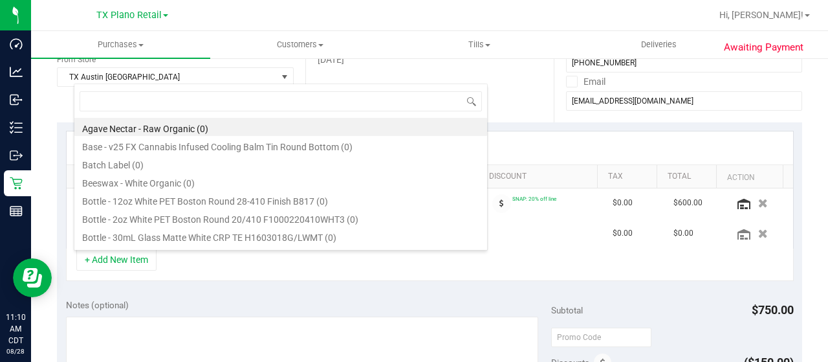
scroll to position [194, 0]
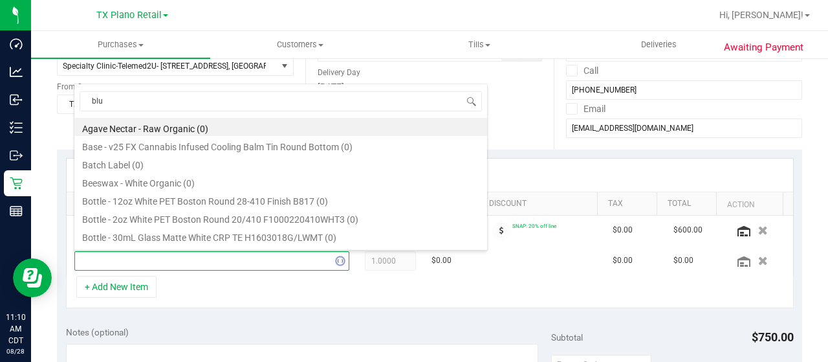
type input "blue"
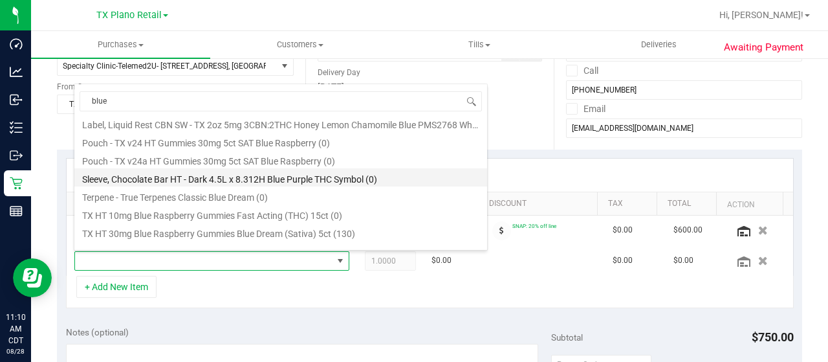
scroll to position [160, 0]
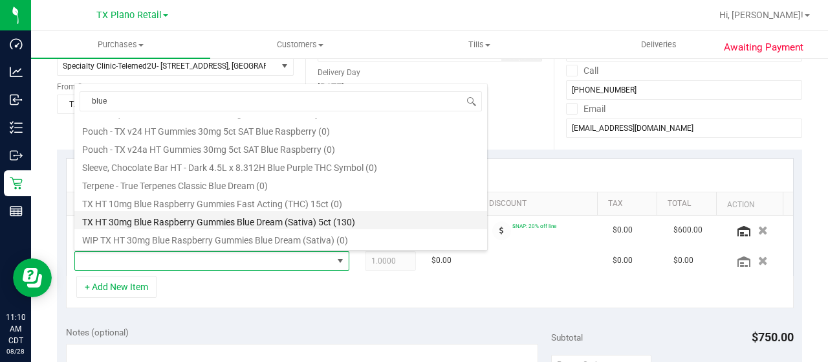
click at [384, 219] on li "TX HT 30mg Blue Raspberry Gummies Blue Dream (Sativa) 5ct (130)" at bounding box center [280, 220] width 413 height 18
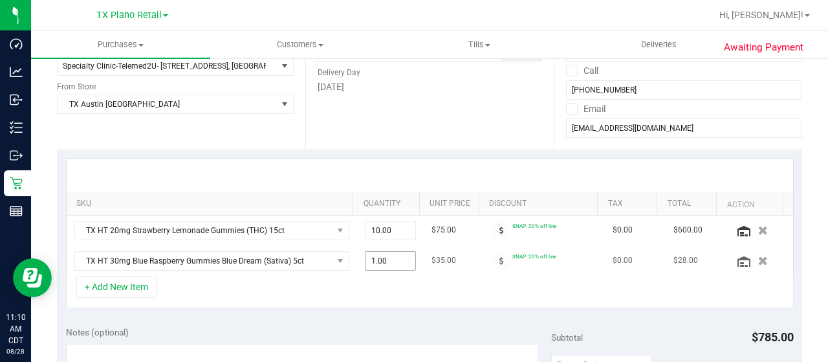
drag, startPoint x: 373, startPoint y: 257, endPoint x: 369, endPoint y: 263, distance: 7.9
click at [370, 260] on span "1.00 1" at bounding box center [391, 260] width 52 height 19
type input "5"
type input "5.00"
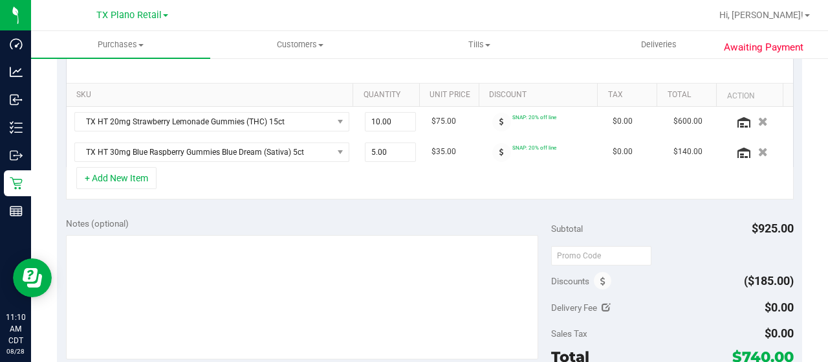
scroll to position [323, 0]
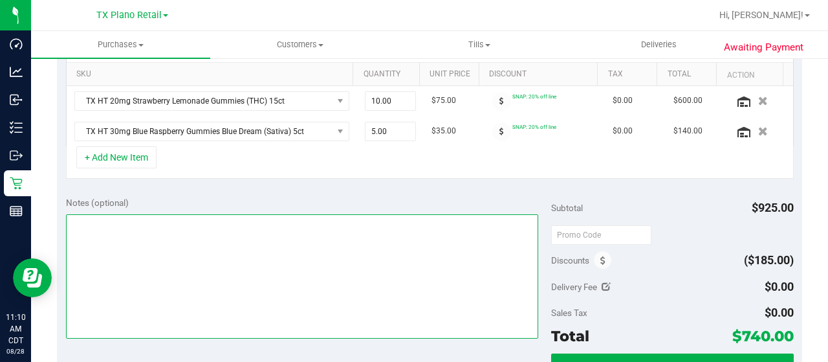
click at [519, 245] on textarea at bounding box center [302, 276] width 472 height 124
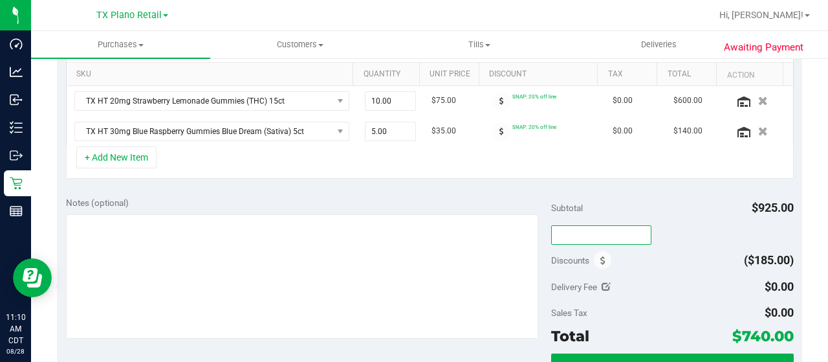
click at [572, 231] on input "text" at bounding box center [601, 234] width 100 height 19
type input "TXAIQ10"
click at [605, 188] on div "Notes (optional) Subtotal $925.00 TXAIQ10 Discounts ($185.00) Delivery Fee $0.0…" at bounding box center [429, 304] width 745 height 233
click at [499, 98] on icon at bounding box center [501, 101] width 5 height 8
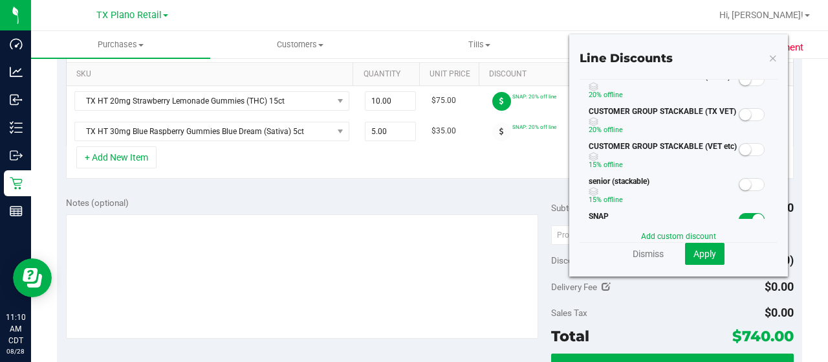
scroll to position [0, 0]
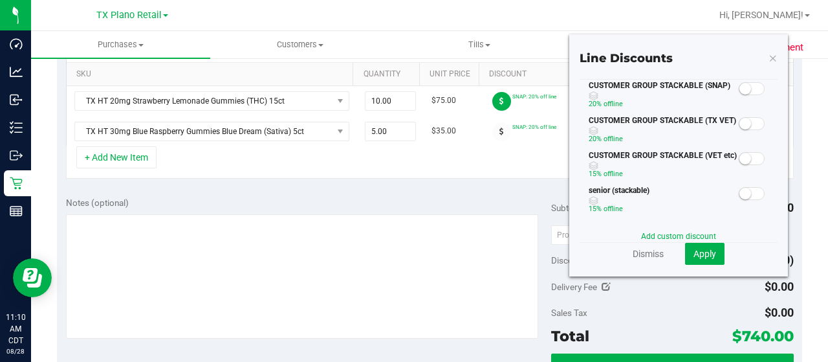
click at [740, 85] on small at bounding box center [745, 89] width 12 height 12
click at [707, 252] on button "Apply" at bounding box center [704, 254] width 39 height 22
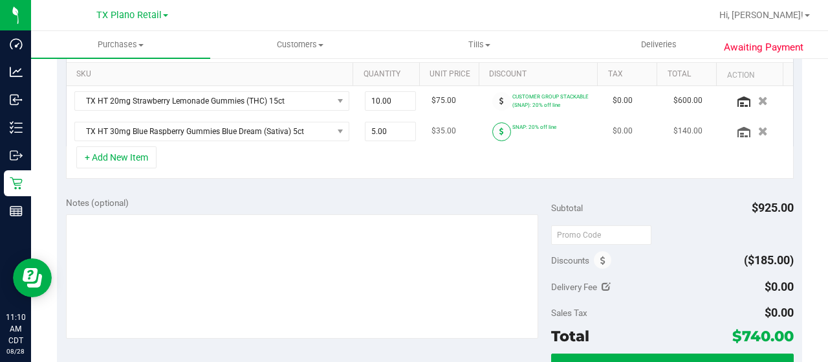
click at [493, 131] on span at bounding box center [501, 131] width 19 height 19
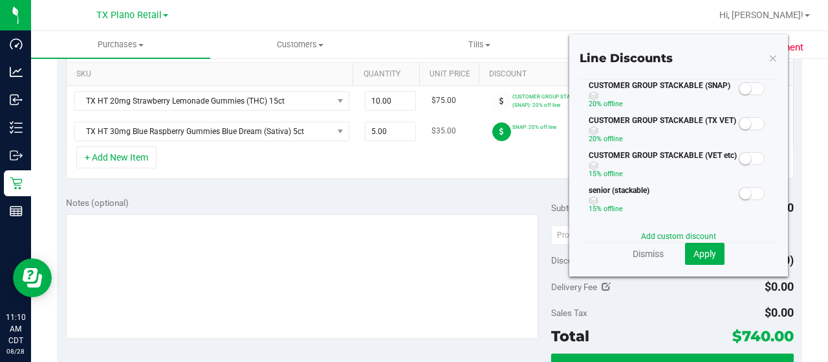
click at [499, 133] on icon at bounding box center [501, 131] width 5 height 8
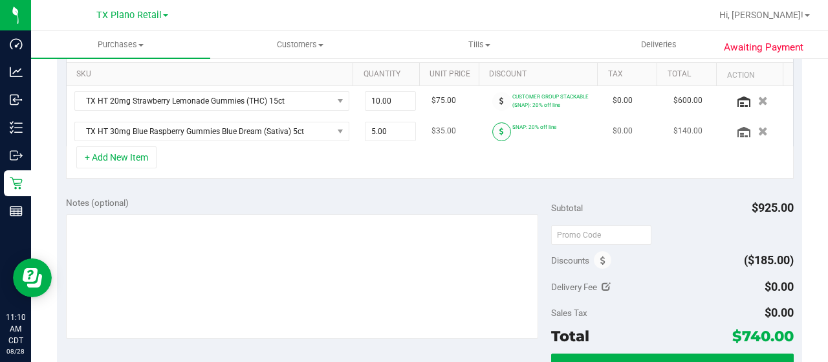
click at [499, 133] on icon at bounding box center [501, 131] width 5 height 8
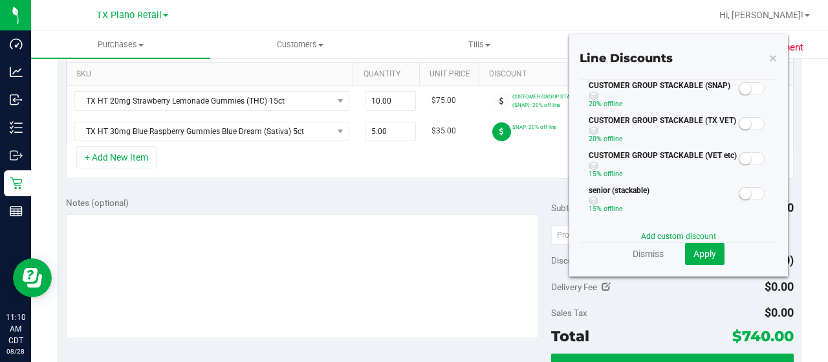
click at [739, 88] on small at bounding box center [745, 89] width 12 height 12
click at [696, 255] on span "Apply" at bounding box center [704, 253] width 23 height 10
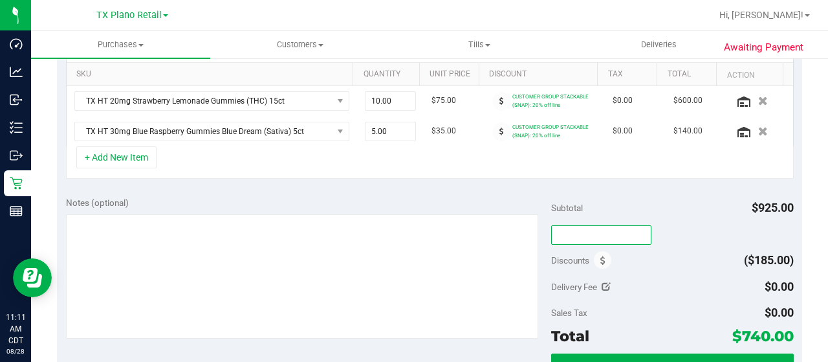
click at [589, 235] on input "text" at bounding box center [601, 234] width 100 height 19
type input "TXAIQ10"
click at [621, 192] on div "Notes (optional) Subtotal $925.00 TXAIQ10 Discounts ($185.00) Delivery Fee $0.0…" at bounding box center [429, 304] width 745 height 233
click at [600, 258] on icon at bounding box center [602, 260] width 5 height 9
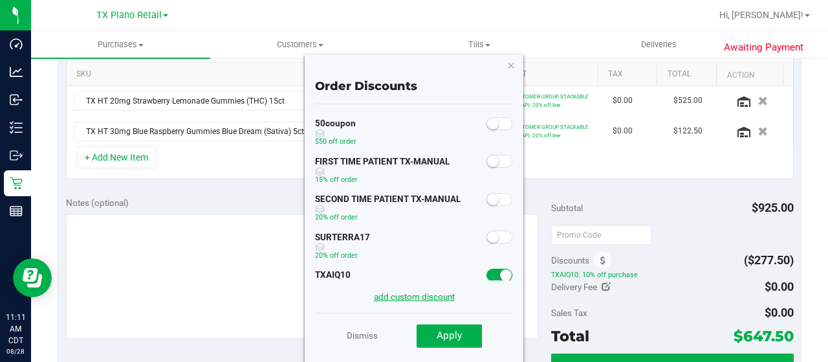
click at [388, 295] on link "add custom discount" at bounding box center [414, 296] width 81 height 10
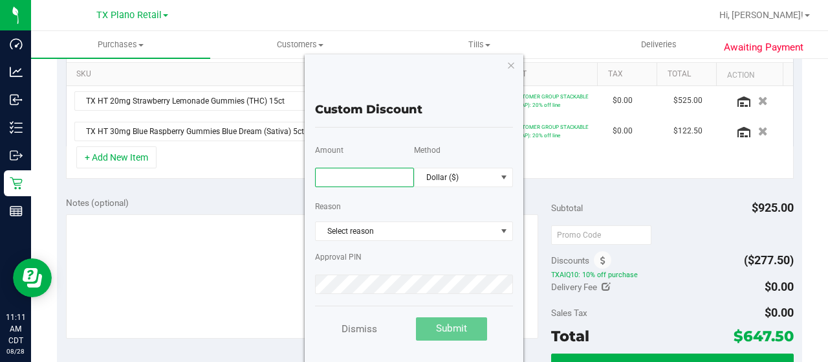
click at [375, 183] on input "text" at bounding box center [364, 177] width 99 height 19
type input "10.00"
click at [467, 178] on span "Dollar ($)" at bounding box center [456, 177] width 82 height 18
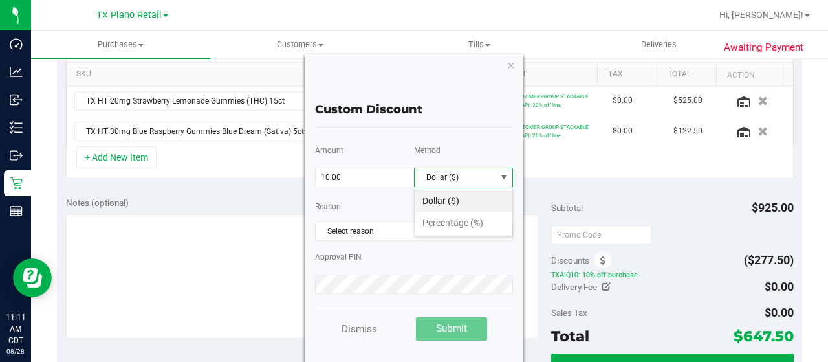
scroll to position [19, 98]
click at [459, 221] on li "Percentage (%)" at bounding box center [464, 223] width 98 height 22
click at [402, 231] on span "Select reason" at bounding box center [406, 231] width 180 height 18
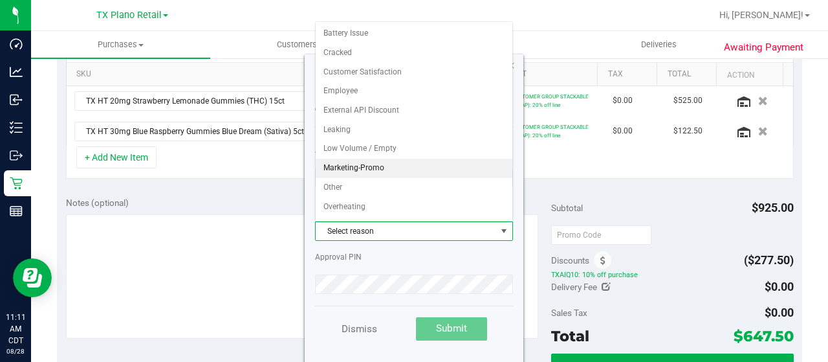
click at [376, 166] on li "Marketing-Promo" at bounding box center [414, 167] width 197 height 19
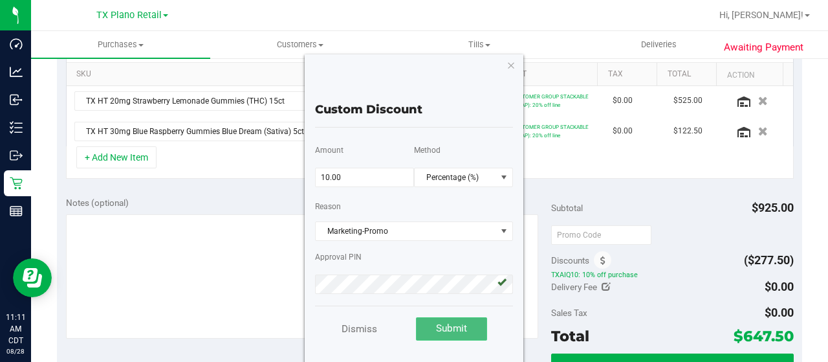
click at [457, 324] on span "Submit" at bounding box center [451, 328] width 31 height 12
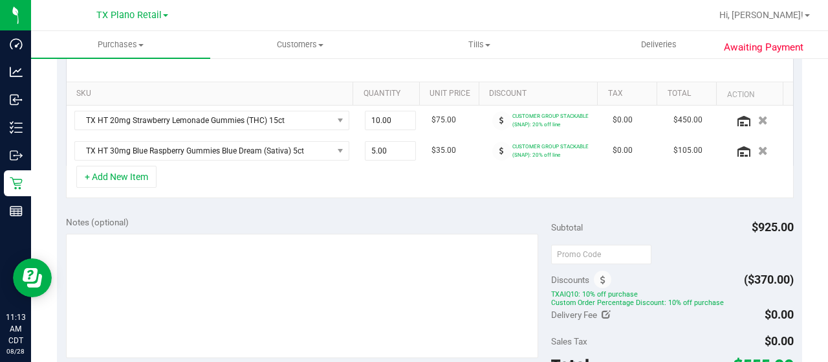
scroll to position [323, 0]
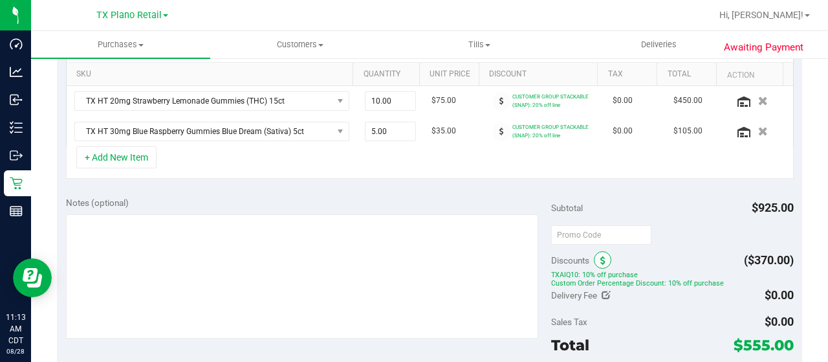
click at [600, 258] on icon at bounding box center [602, 260] width 5 height 9
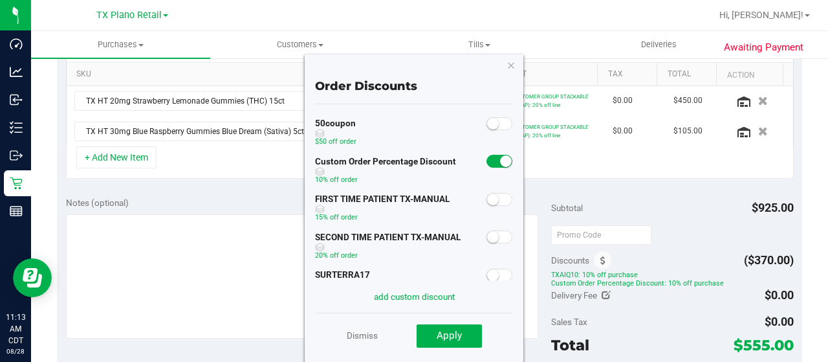
click at [486, 161] on span at bounding box center [499, 161] width 26 height 13
click at [470, 336] on button "Apply" at bounding box center [449, 335] width 65 height 23
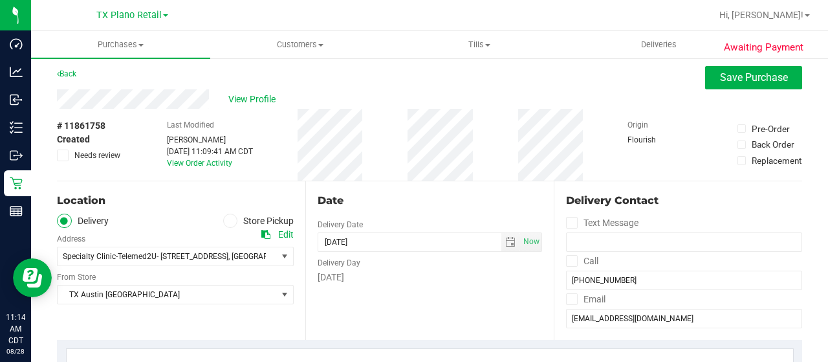
scroll to position [0, 0]
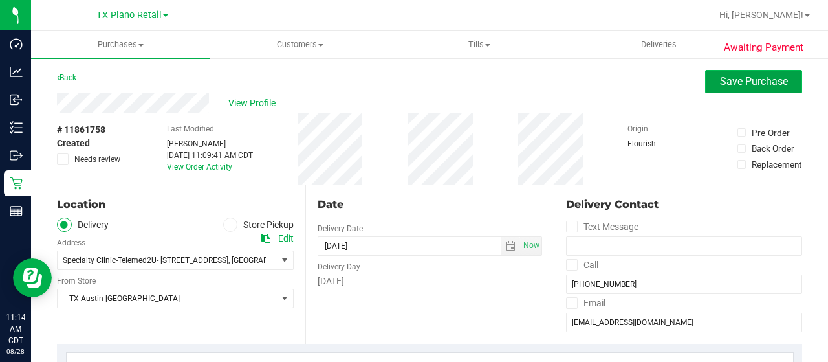
click at [726, 78] on span "Save Purchase" at bounding box center [754, 81] width 68 height 12
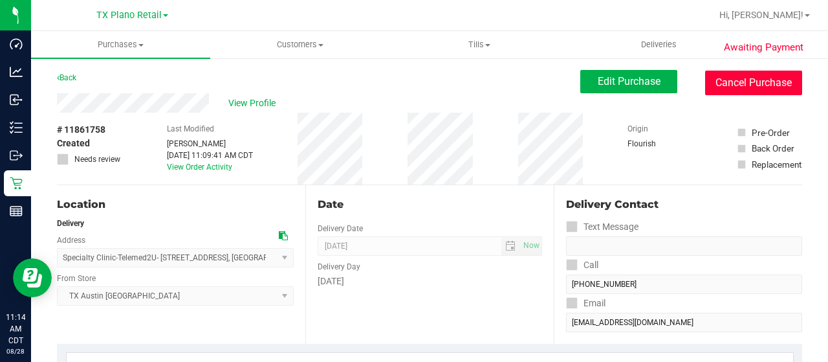
click at [719, 73] on button "Cancel Purchase" at bounding box center [753, 83] width 97 height 25
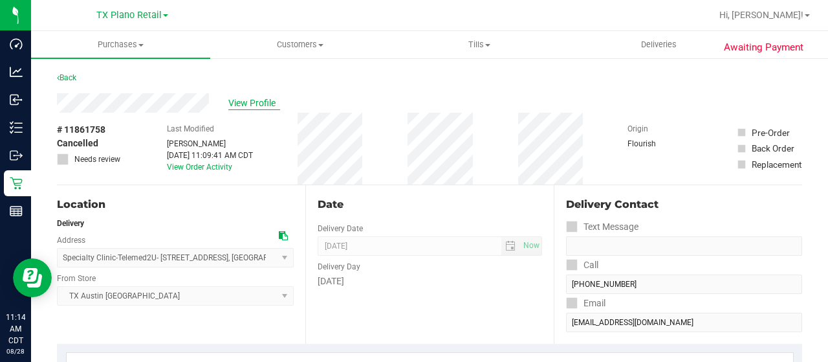
click at [266, 107] on span "View Profile" at bounding box center [254, 103] width 52 height 14
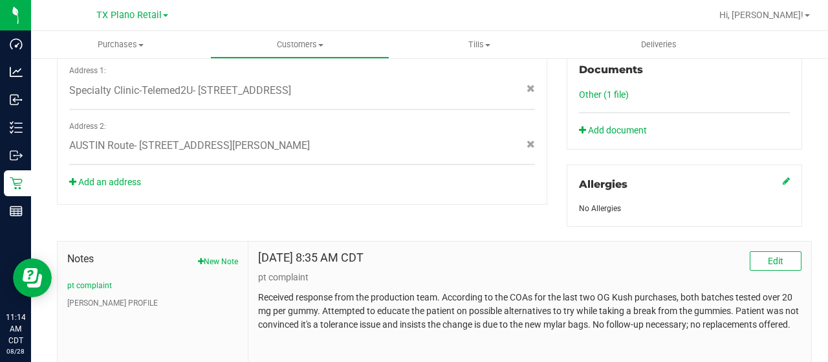
scroll to position [517, 0]
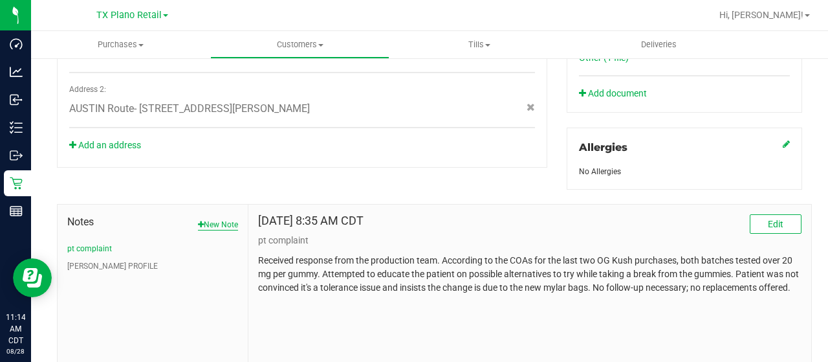
click at [227, 223] on button "New Note" at bounding box center [218, 225] width 40 height 12
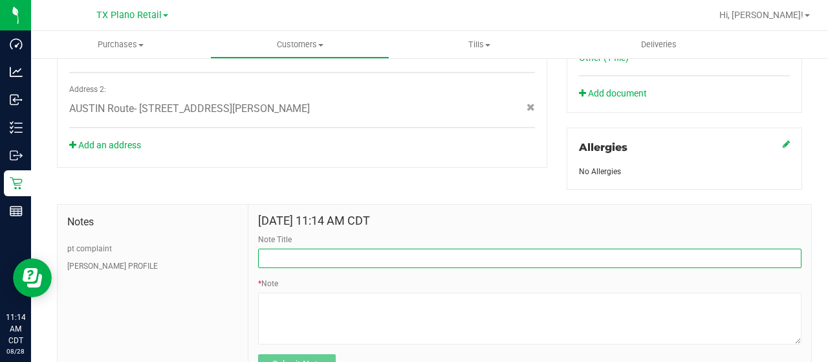
click at [283, 252] on input "Note Title" at bounding box center [529, 257] width 543 height 19
paste input "20/30mg Bulk Buyer Discount"
click at [259, 254] on input "20/30mg Bulk Buyer Discount" at bounding box center [529, 257] width 543 height 19
type input "Contacted 20/30mg Bulk Buyer Discount"
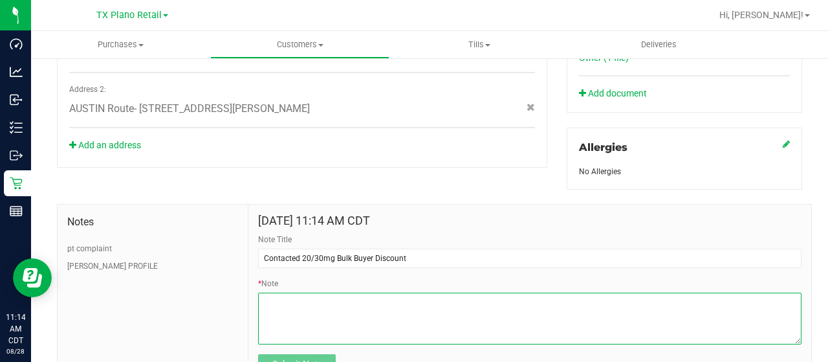
click at [426, 311] on textarea "* Note" at bounding box center [529, 318] width 543 height 52
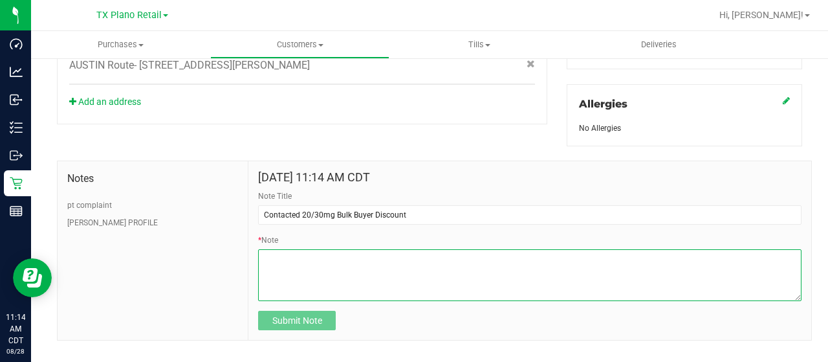
scroll to position [579, 0]
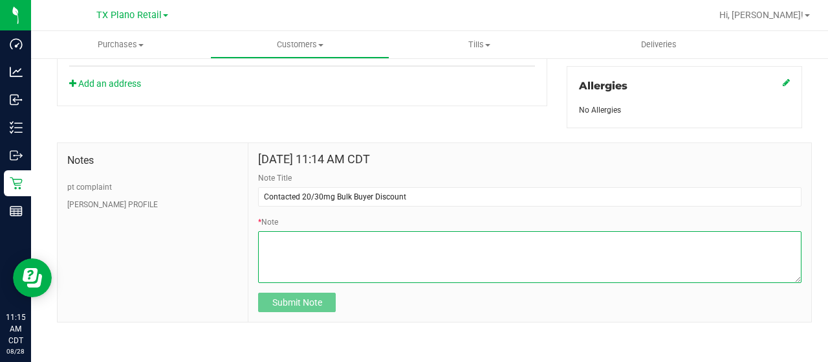
type textarea "A"
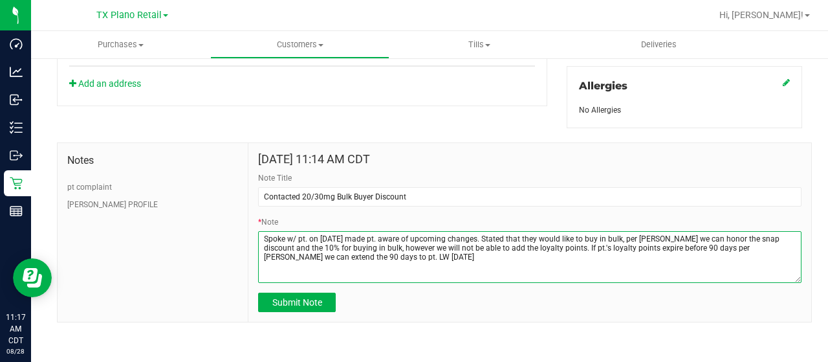
drag, startPoint x: 369, startPoint y: 261, endPoint x: 310, endPoint y: 267, distance: 59.9
click at [369, 261] on textarea "* Note" at bounding box center [529, 257] width 543 height 52
click at [309, 255] on textarea "* Note" at bounding box center [529, 257] width 543 height 52
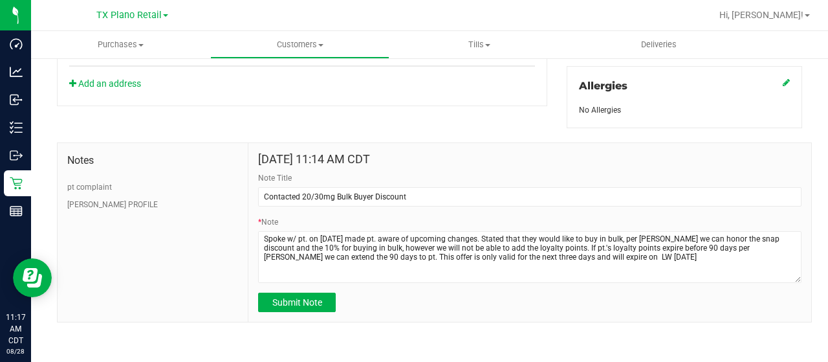
click at [565, 281] on form "[DATE] 11:14 AM CDT Note Title Contacted 20/30mg Bulk Buyer Discount * Note Sub…" at bounding box center [529, 232] width 543 height 159
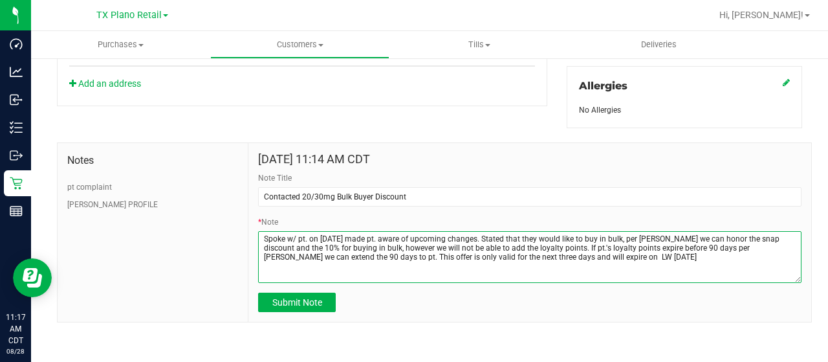
click at [528, 255] on textarea "* Note" at bounding box center [529, 257] width 543 height 52
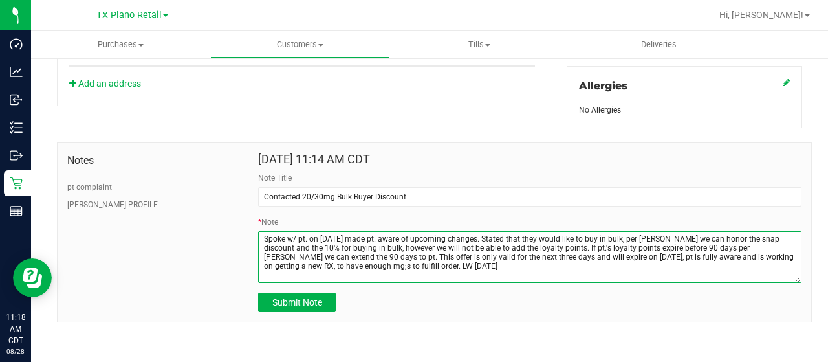
click at [781, 252] on textarea "* Note" at bounding box center [529, 257] width 543 height 52
click at [445, 257] on textarea "* Note" at bounding box center [529, 257] width 543 height 52
click at [394, 257] on textarea "* Note" at bounding box center [529, 257] width 543 height 52
type textarea "Spoke w/ pt. on [DATE] made pt. aware of upcoming changes. Stated that they wou…"
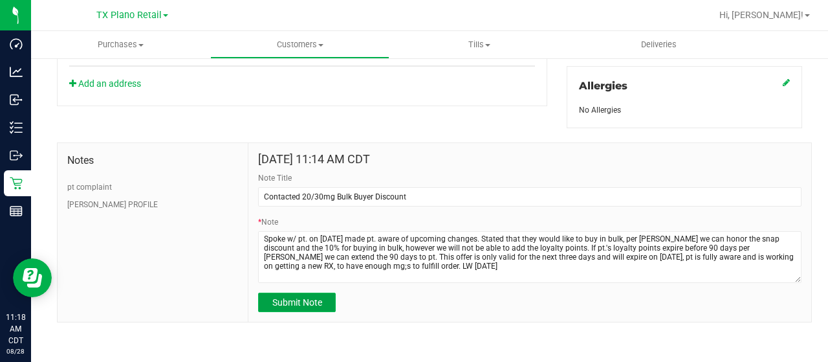
click at [323, 294] on button "Submit Note" at bounding box center [297, 301] width 78 height 19
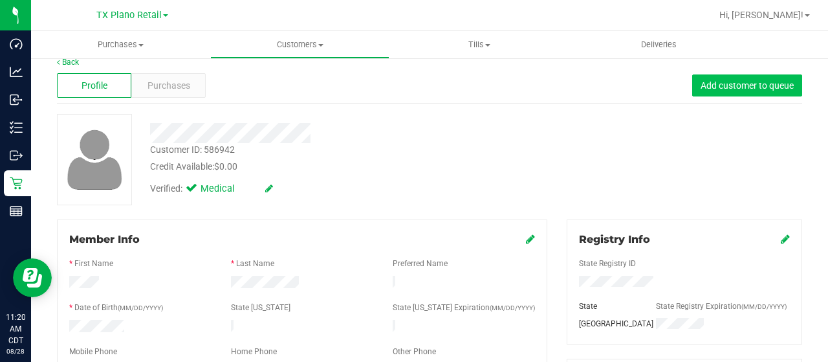
scroll to position [0, 0]
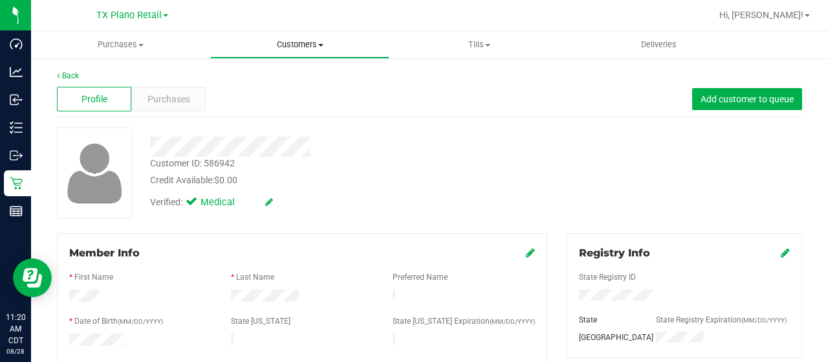
click at [314, 43] on span "Customers" at bounding box center [300, 45] width 178 height 12
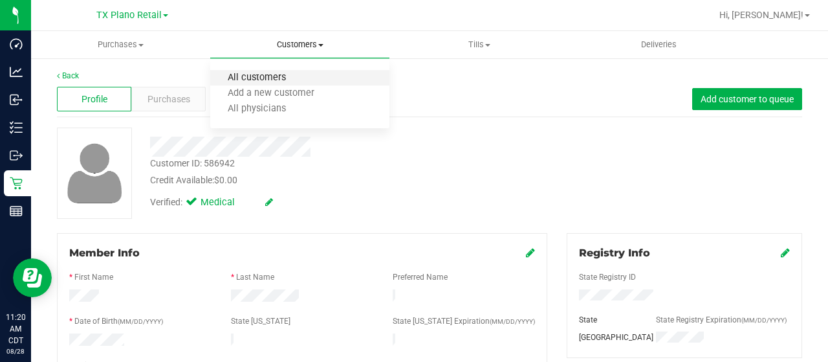
click at [300, 77] on span "All customers" at bounding box center [256, 77] width 93 height 11
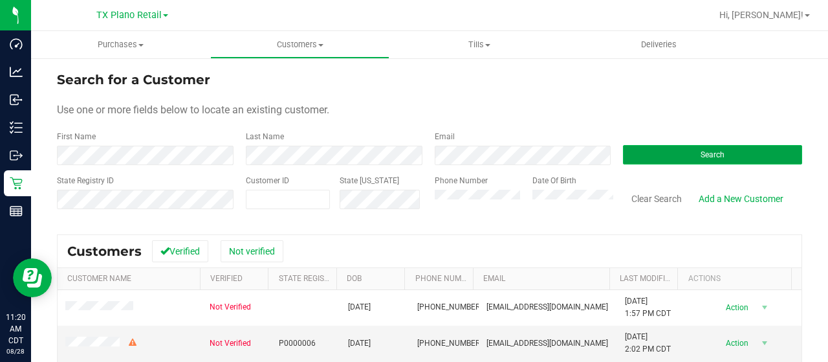
click at [660, 153] on button "Search" at bounding box center [712, 154] width 179 height 19
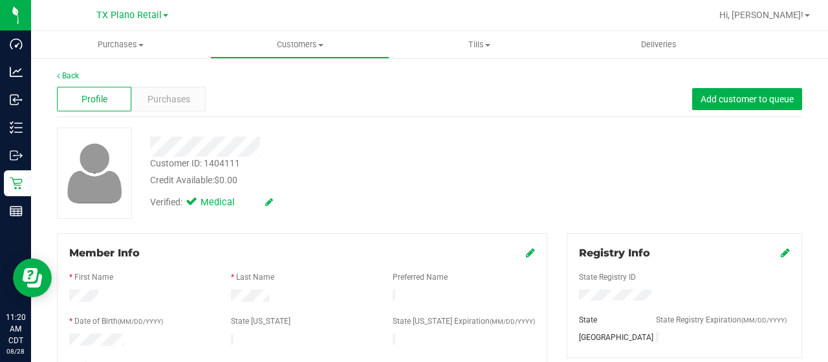
click at [270, 146] on div at bounding box center [331, 146] width 382 height 20
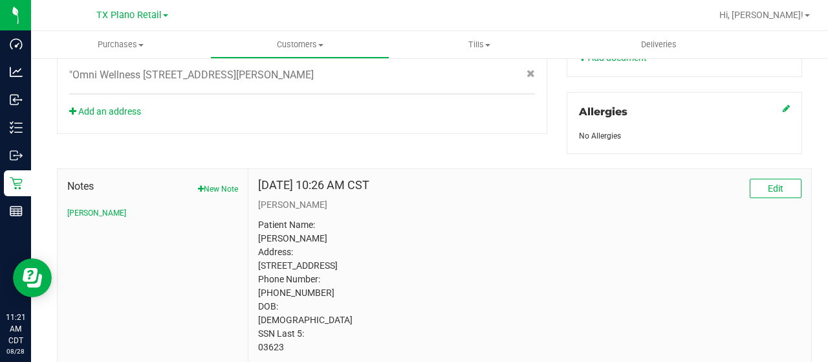
scroll to position [605, 0]
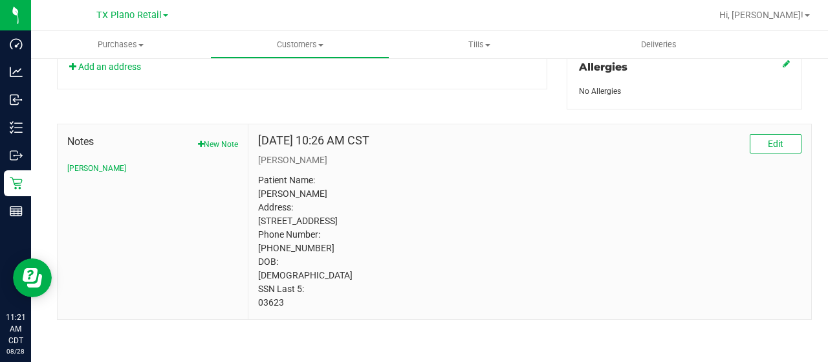
drag, startPoint x: 287, startPoint y: 303, endPoint x: 249, endPoint y: 305, distance: 37.6
click at [249, 305] on div "[DATE] 10:26 AM CST Edit [PERSON_NAME] Patient Name: [PERSON_NAME] Address: [ST…" at bounding box center [529, 221] width 563 height 195
copy p "03623"
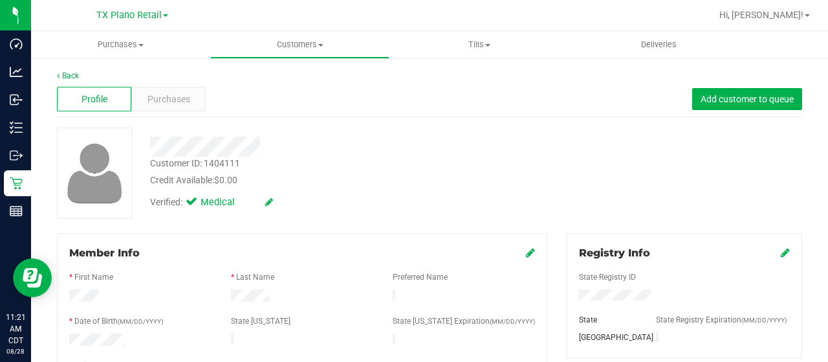
scroll to position [129, 0]
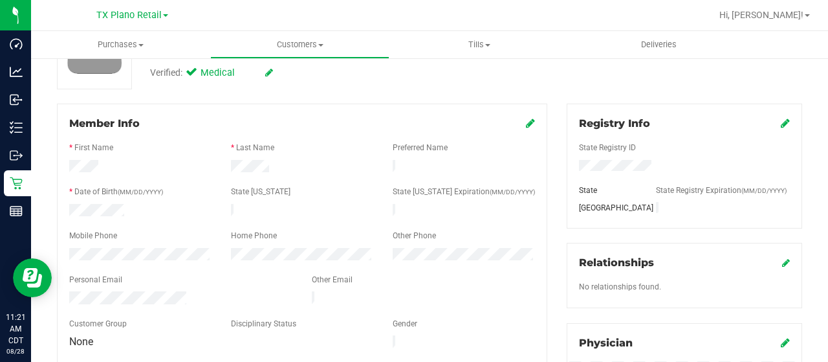
drag, startPoint x: 189, startPoint y: 293, endPoint x: 69, endPoint y: 287, distance: 120.5
click at [69, 291] on div at bounding box center [181, 299] width 243 height 16
drag, startPoint x: 199, startPoint y: 293, endPoint x: 61, endPoint y: 292, distance: 138.4
click at [61, 292] on div at bounding box center [181, 299] width 243 height 16
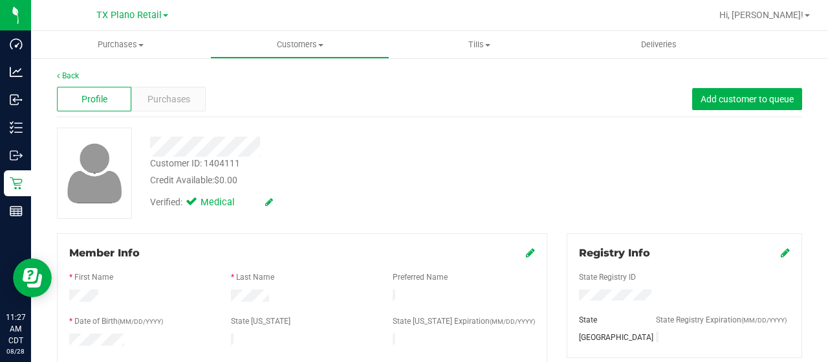
click at [190, 111] on div "Profile Purchases Add customer to queue" at bounding box center [429, 100] width 745 height 36
click at [190, 103] on div "Purchases" at bounding box center [168, 99] width 74 height 25
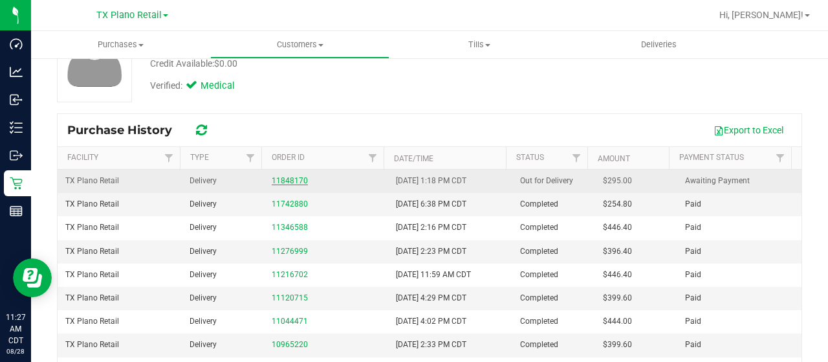
scroll to position [129, 0]
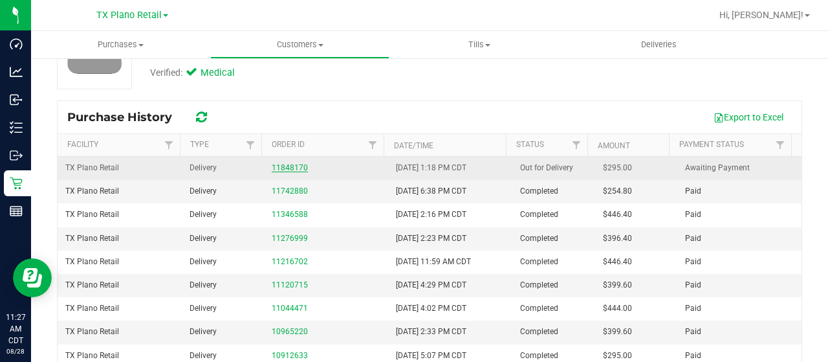
click at [296, 168] on link "11848170" at bounding box center [290, 167] width 36 height 9
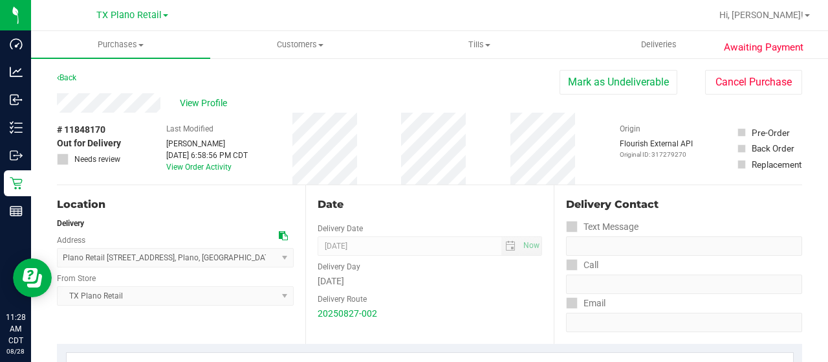
click at [398, 114] on div "# 11848170 Out for Delivery Needs review Last Modified [PERSON_NAME] [DATE] 6:5…" at bounding box center [429, 149] width 745 height 72
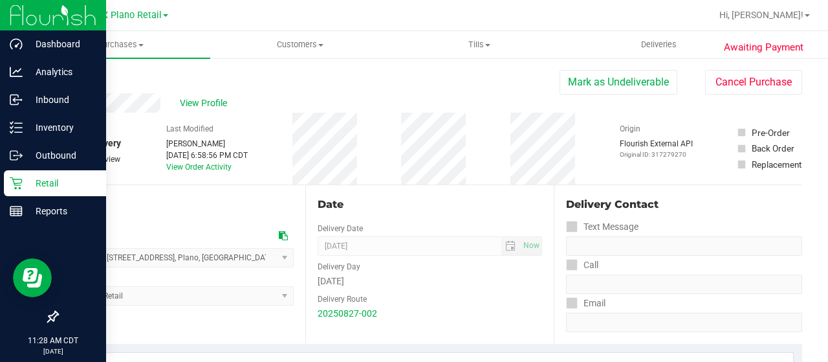
click at [27, 183] on p "Retail" at bounding box center [62, 183] width 78 height 16
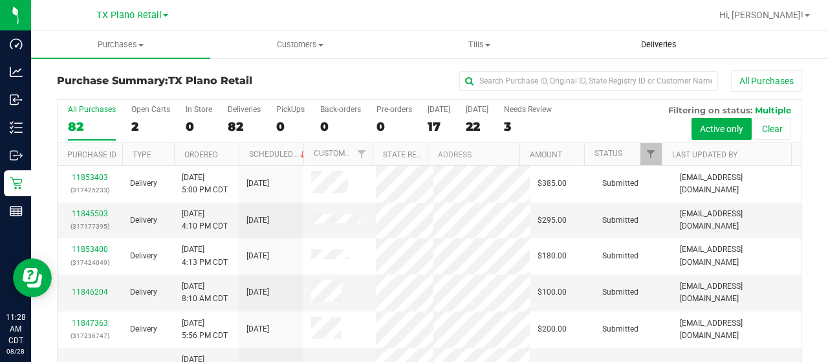
click at [666, 47] on span "Deliveries" at bounding box center [659, 45] width 71 height 12
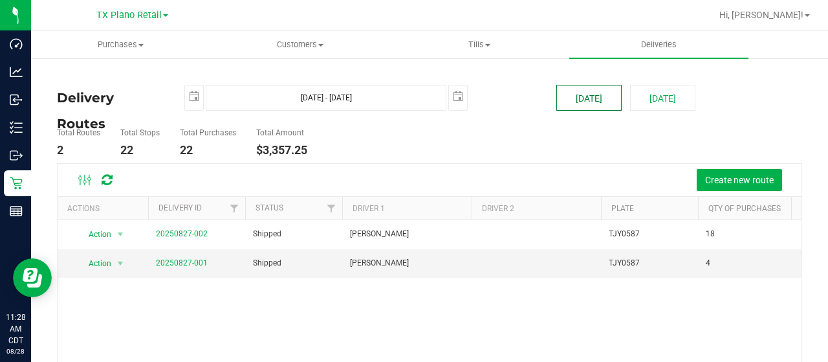
click at [608, 96] on button "[DATE]" at bounding box center [588, 98] width 65 height 26
click at [299, 45] on span "Customers" at bounding box center [300, 45] width 178 height 12
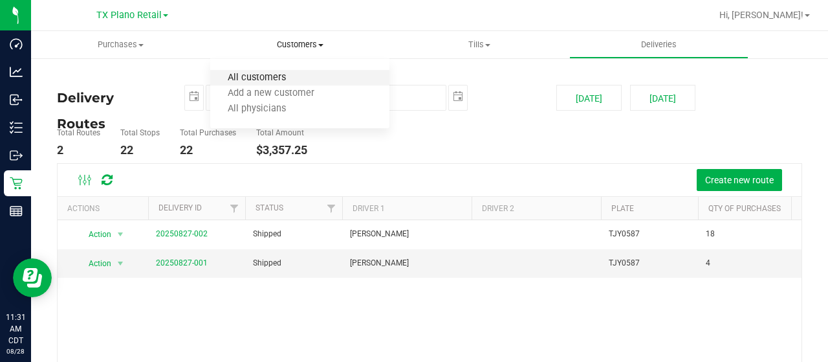
click at [294, 82] on span "All customers" at bounding box center [256, 77] width 93 height 11
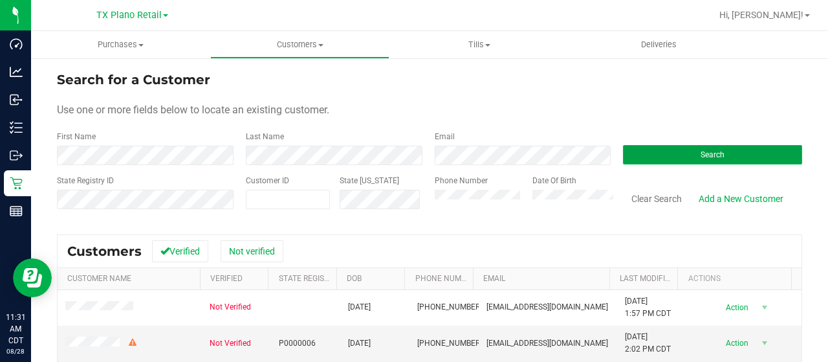
click at [649, 152] on button "Search" at bounding box center [712, 154] width 179 height 19
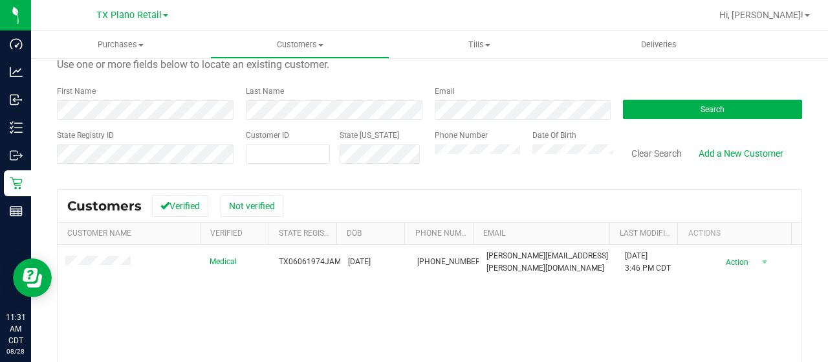
scroll to position [65, 0]
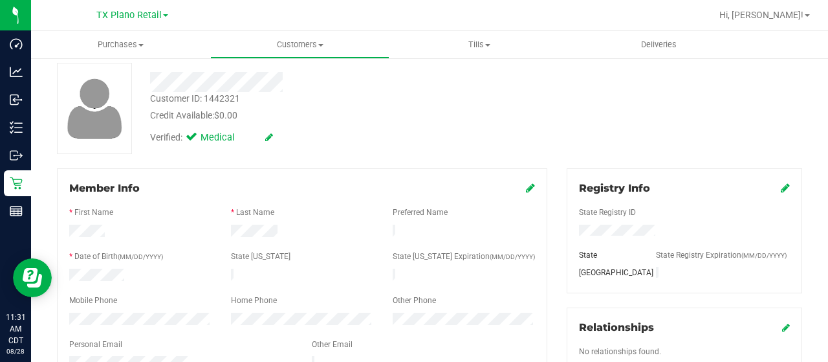
click at [212, 80] on div at bounding box center [331, 82] width 382 height 20
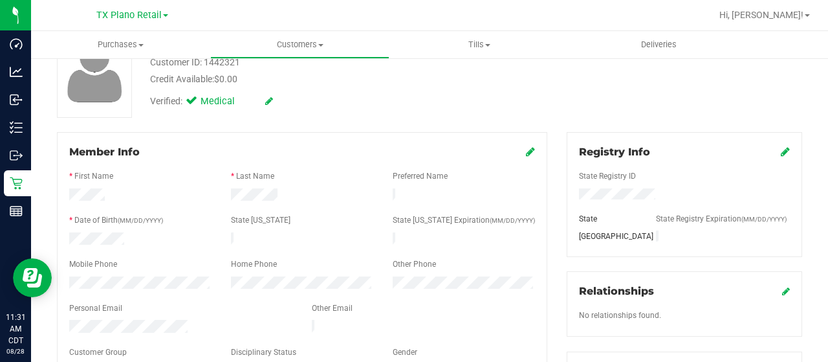
scroll to position [129, 0]
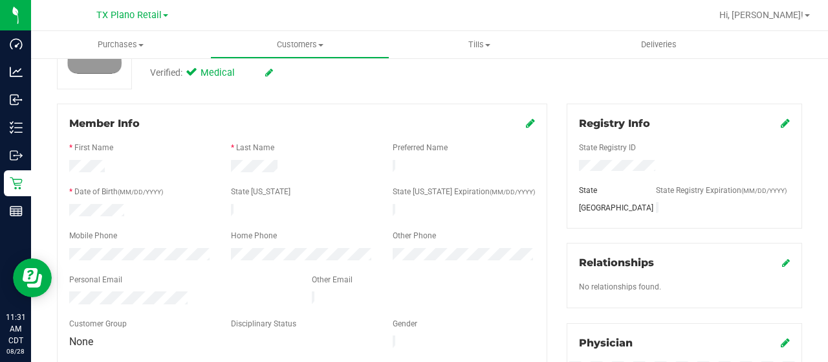
drag, startPoint x: 193, startPoint y: 293, endPoint x: 64, endPoint y: 292, distance: 129.4
click at [61, 292] on div at bounding box center [181, 299] width 243 height 16
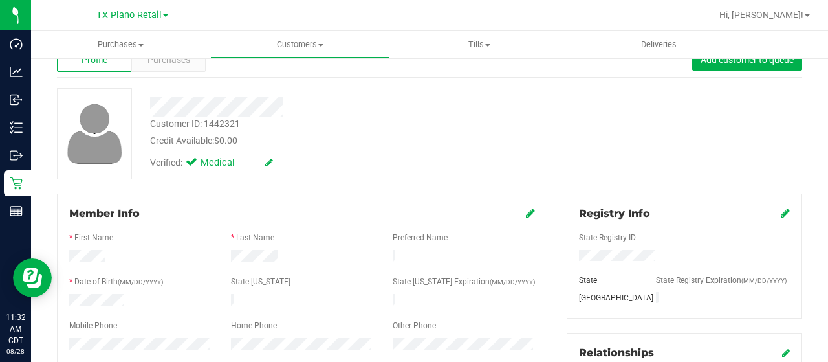
scroll to position [0, 0]
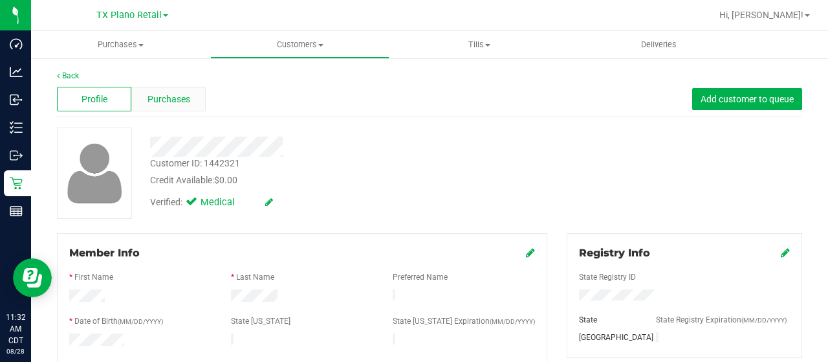
click at [187, 104] on span "Purchases" at bounding box center [168, 99] width 43 height 14
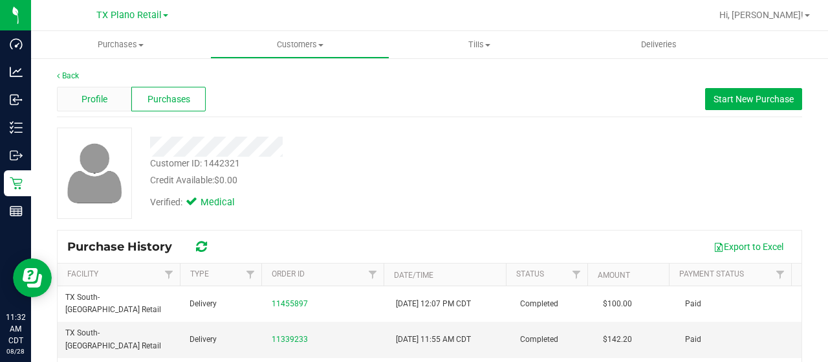
click at [101, 99] on span "Profile" at bounding box center [95, 99] width 26 height 14
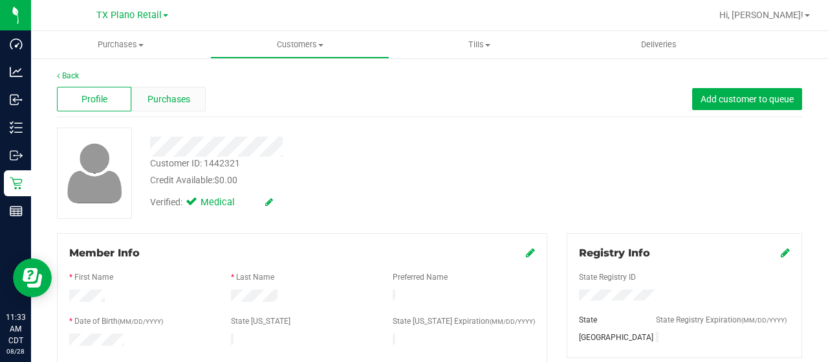
click at [182, 96] on span "Purchases" at bounding box center [168, 99] width 43 height 14
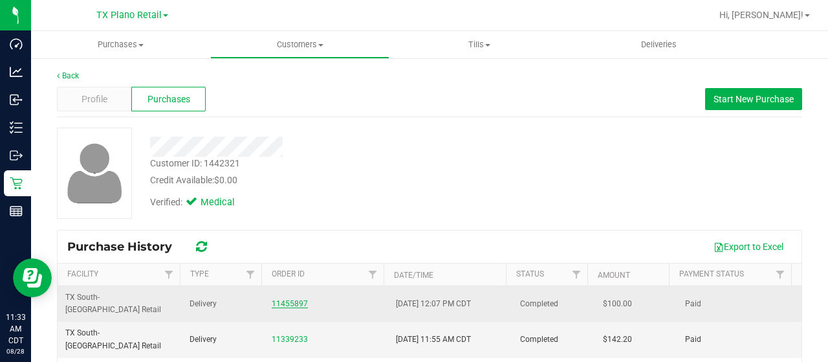
click at [288, 299] on link "11455897" at bounding box center [290, 303] width 36 height 9
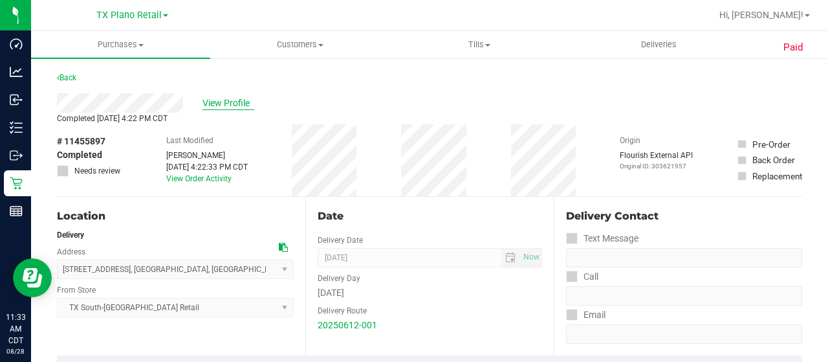
click at [217, 105] on span "View Profile" at bounding box center [228, 103] width 52 height 14
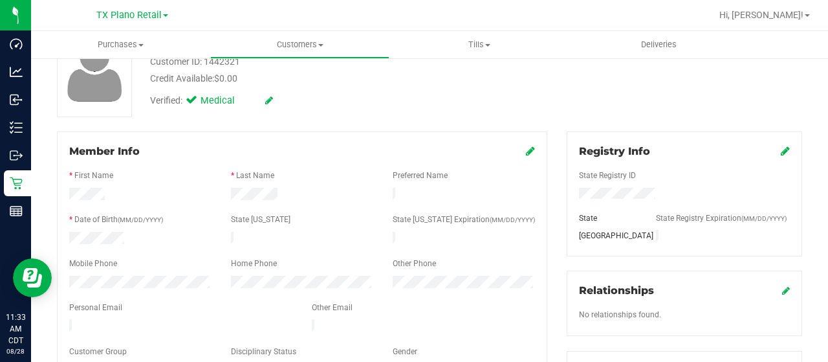
scroll to position [129, 0]
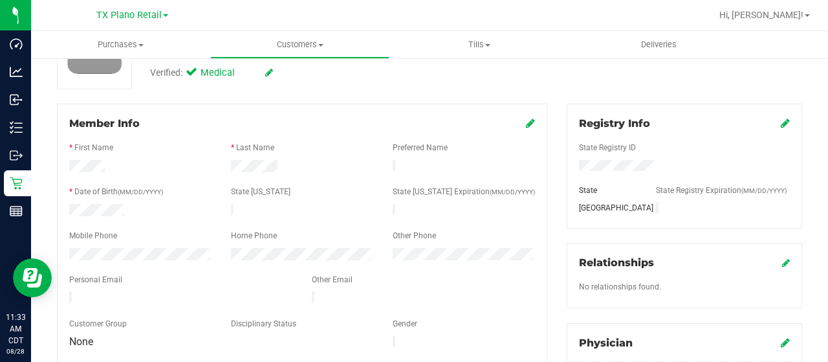
drag, startPoint x: 191, startPoint y: 296, endPoint x: 67, endPoint y: 290, distance: 124.9
click at [67, 291] on div at bounding box center [181, 299] width 243 height 16
click at [299, 47] on span "Customers" at bounding box center [300, 45] width 178 height 12
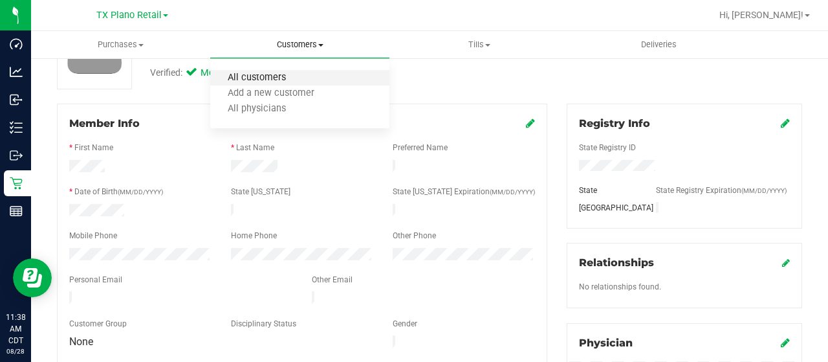
click at [289, 77] on span "All customers" at bounding box center [256, 77] width 93 height 11
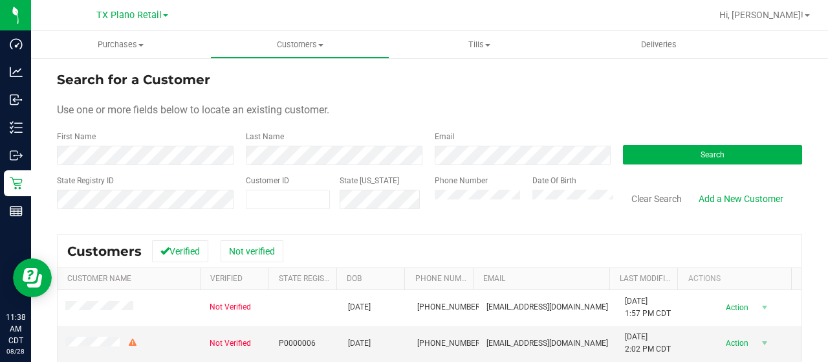
click at [457, 166] on form "Search for a Customer Use one or more fields below to locate an existing custom…" at bounding box center [429, 145] width 745 height 151
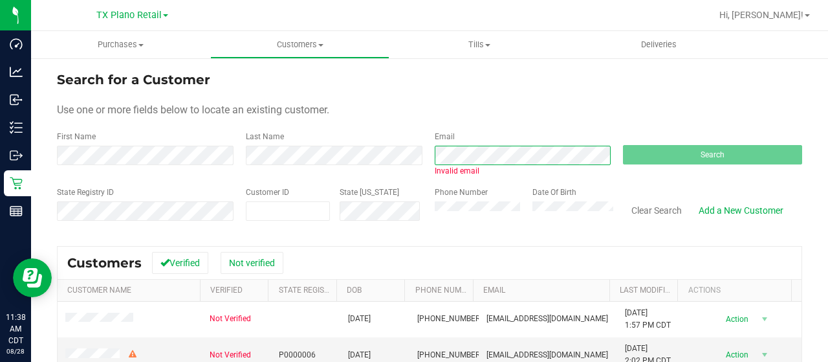
click at [425, 151] on div "Email Invalid email" at bounding box center [519, 154] width 189 height 46
click at [425, 153] on div "Email Invalid email" at bounding box center [519, 154] width 189 height 46
click at [425, 151] on div "Email Invalid email" at bounding box center [519, 154] width 189 height 46
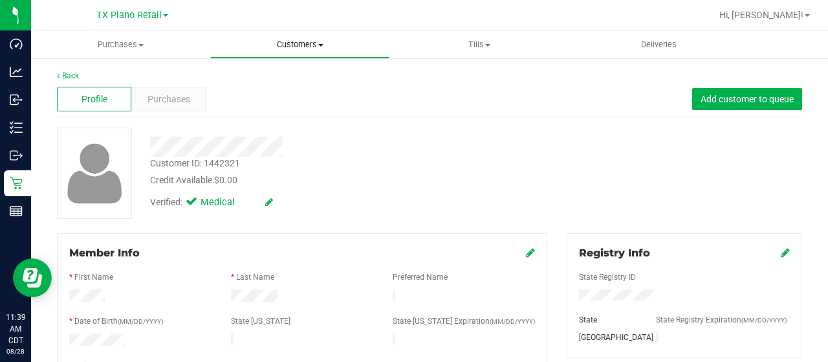
click at [306, 41] on span "Customers" at bounding box center [300, 45] width 178 height 12
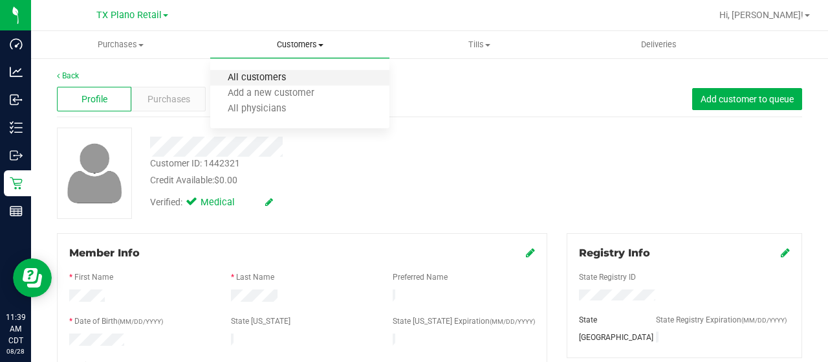
click at [300, 81] on span "All customers" at bounding box center [256, 77] width 93 height 11
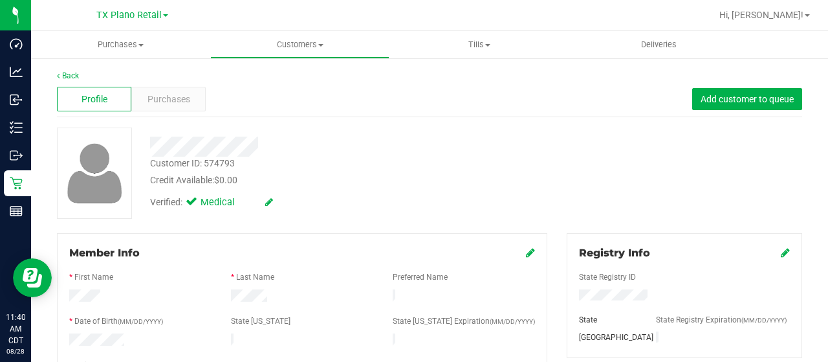
click at [261, 147] on div at bounding box center [331, 146] width 382 height 20
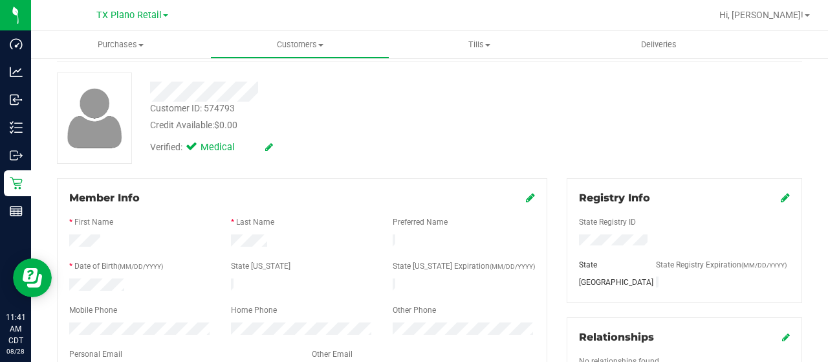
scroll to position [129, 0]
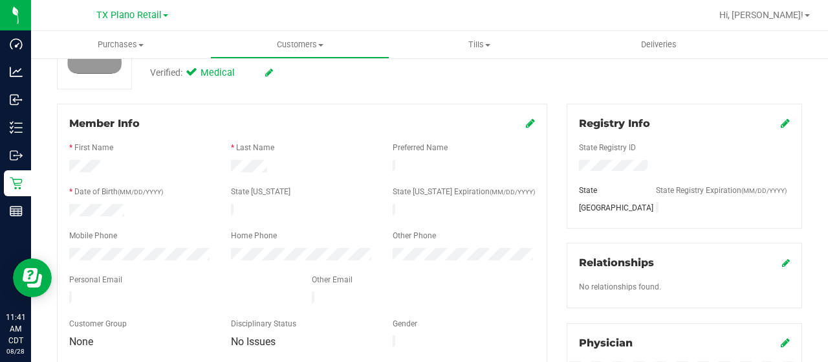
drag, startPoint x: 213, startPoint y: 291, endPoint x: 69, endPoint y: 293, distance: 144.3
click at [67, 294] on div at bounding box center [181, 299] width 243 height 16
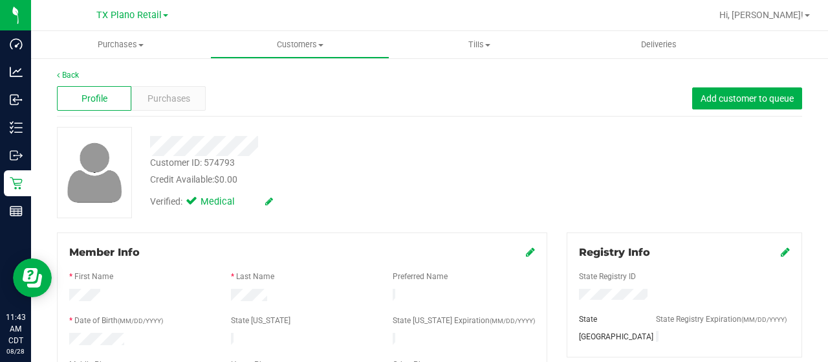
scroll to position [0, 0]
click at [181, 105] on span "Purchases" at bounding box center [168, 99] width 43 height 14
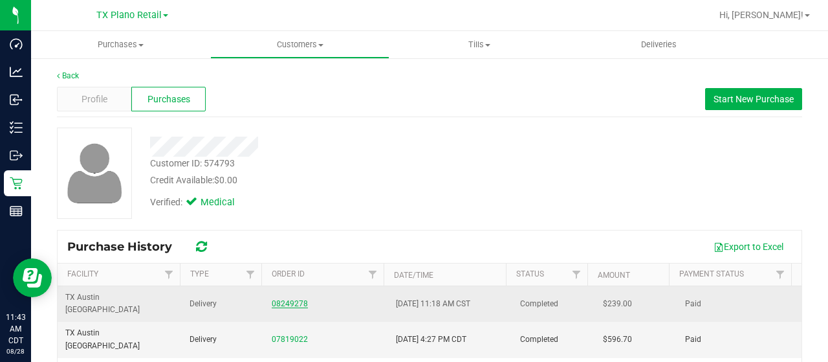
click at [283, 299] on link "08249278" at bounding box center [290, 303] width 36 height 9
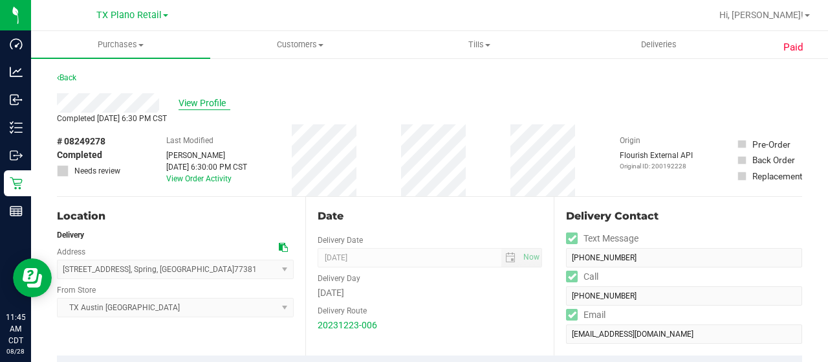
click at [213, 102] on span "View Profile" at bounding box center [205, 103] width 52 height 14
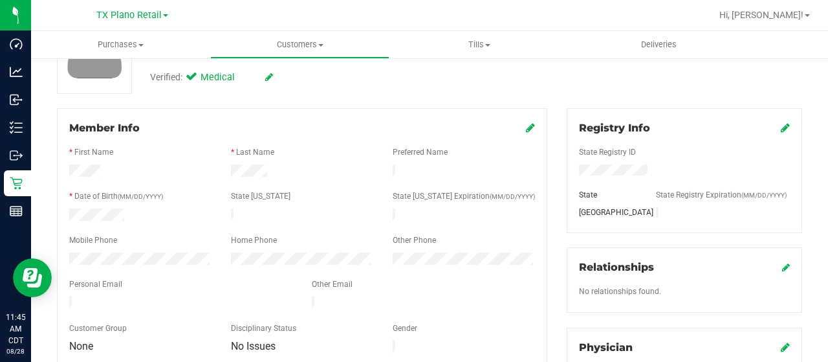
scroll to position [129, 0]
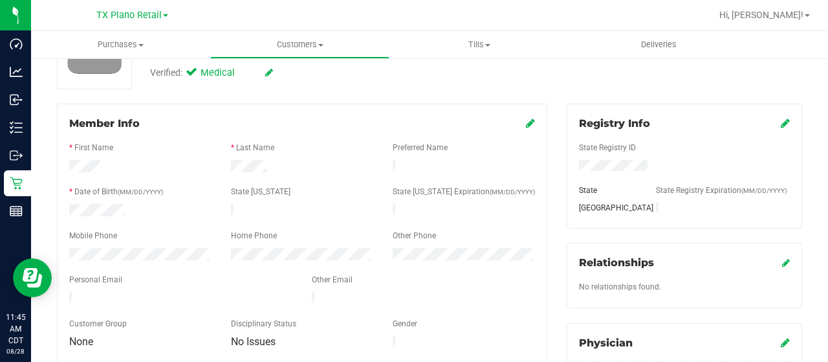
drag, startPoint x: 212, startPoint y: 292, endPoint x: 61, endPoint y: 285, distance: 151.5
click at [60, 291] on div at bounding box center [181, 299] width 243 height 16
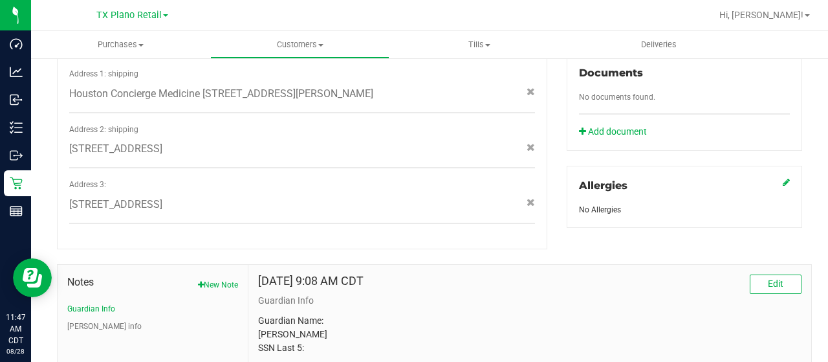
scroll to position [581, 0]
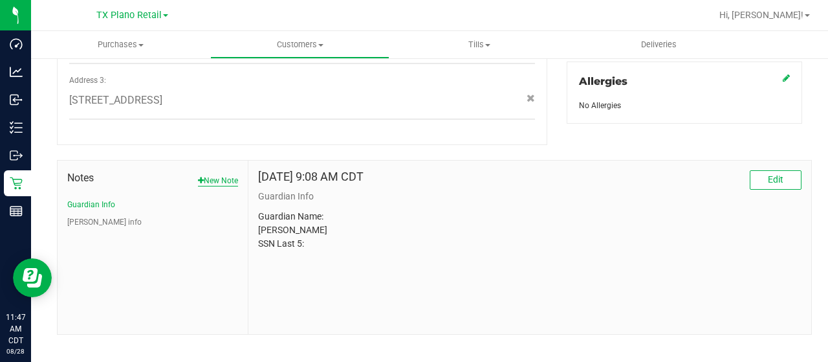
click at [213, 175] on button "New Note" at bounding box center [218, 181] width 40 height 12
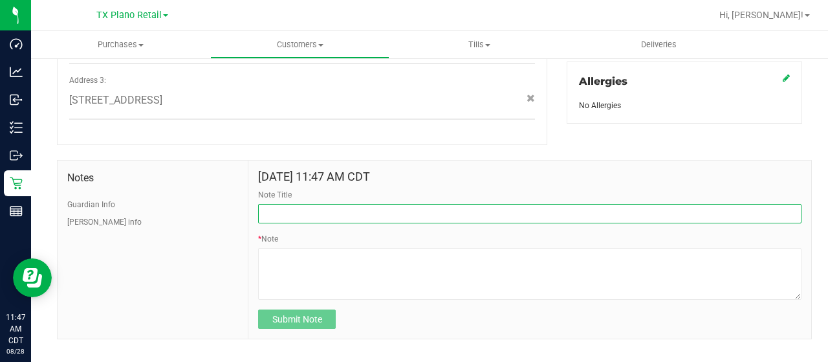
click at [301, 204] on input "Note Title" at bounding box center [529, 213] width 543 height 19
paste input "20/30mg Bulk Buyer Discount"
click at [262, 204] on input "20/30mg Bulk Buyer Discount" at bounding box center [529, 213] width 543 height 19
type input "Contacted 20/30mg Bulk Buyer Discount"
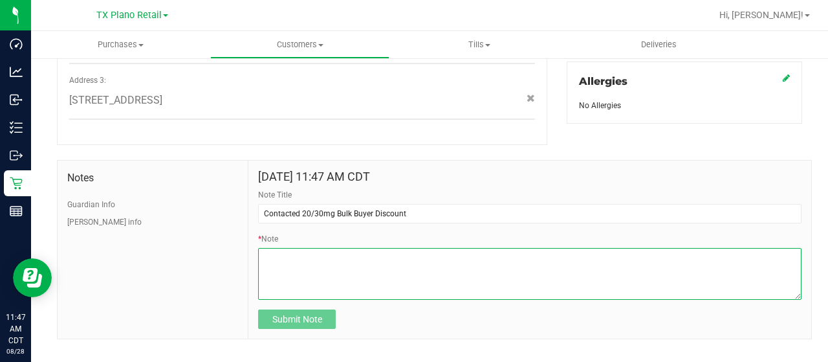
click at [365, 258] on textarea "* Note" at bounding box center [529, 274] width 543 height 52
click at [362, 248] on textarea "* Note" at bounding box center [529, 274] width 543 height 52
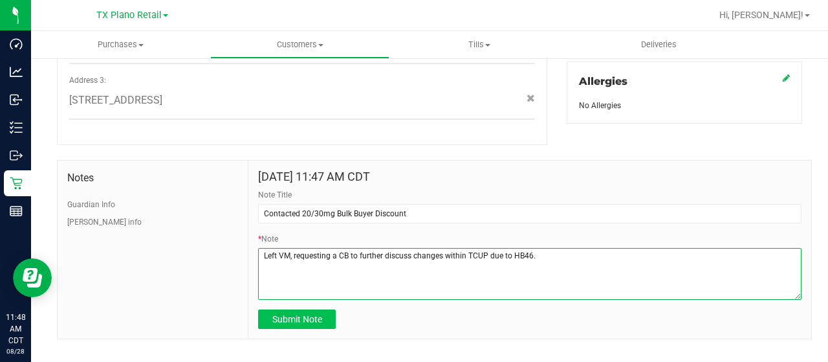
type textarea "Left VM, requesting a CB to further discuss changes within TCUP due to HB46."
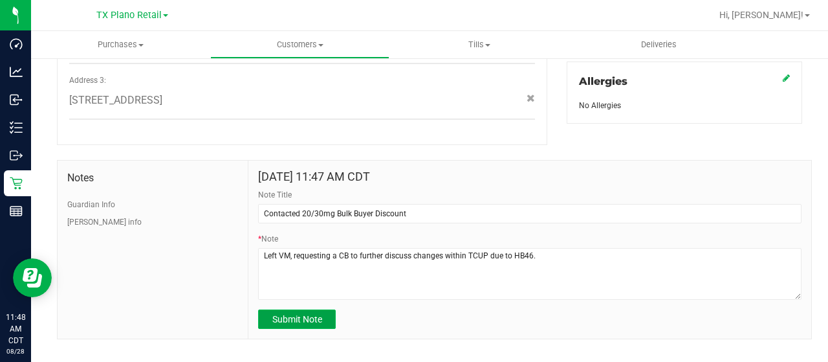
click at [321, 309] on button "Submit Note" at bounding box center [297, 318] width 78 height 19
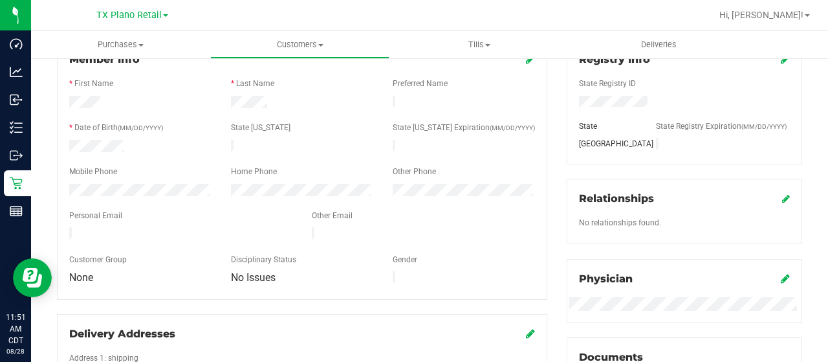
scroll to position [0, 0]
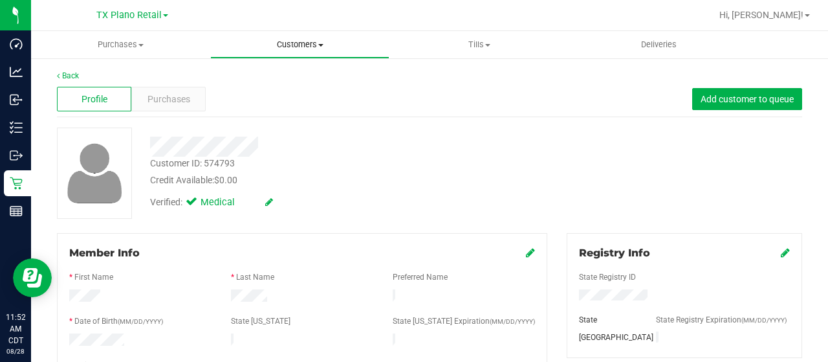
click at [314, 41] on span "Customers" at bounding box center [300, 45] width 178 height 12
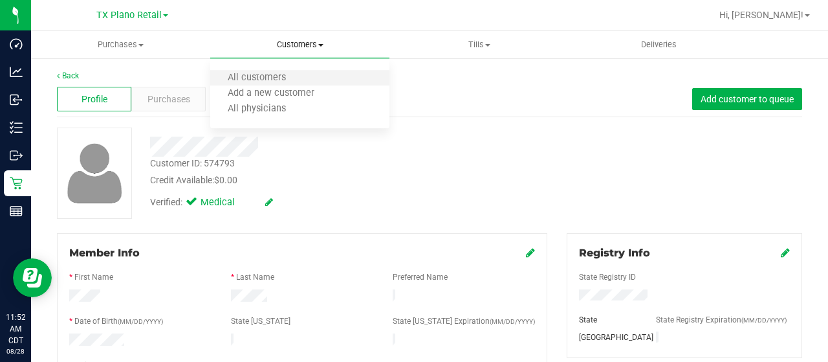
click at [317, 76] on li "All customers" at bounding box center [299, 79] width 179 height 16
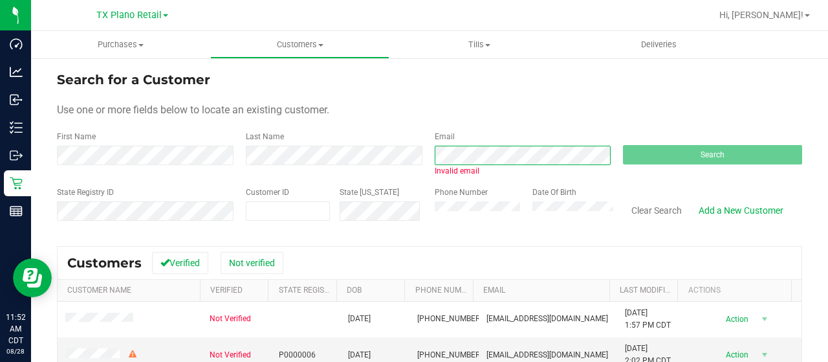
click at [428, 141] on div "Email Invalid email" at bounding box center [519, 154] width 189 height 46
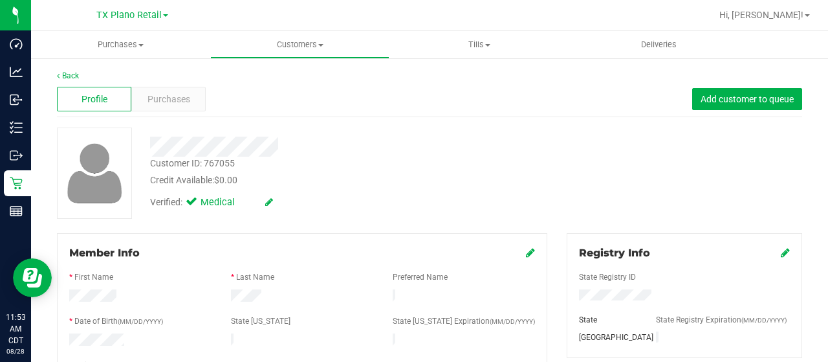
click at [284, 144] on div at bounding box center [331, 146] width 382 height 20
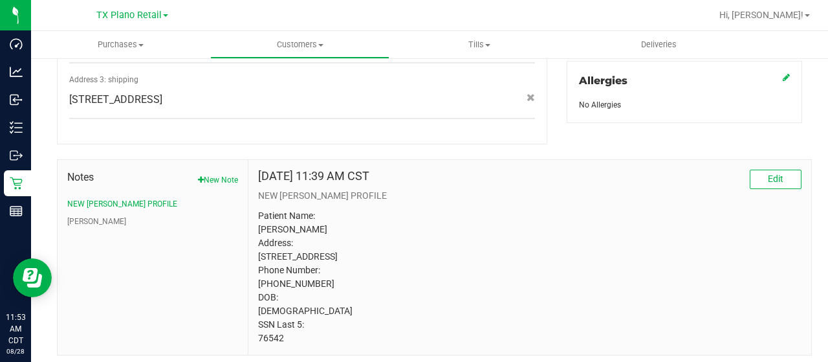
scroll to position [616, 0]
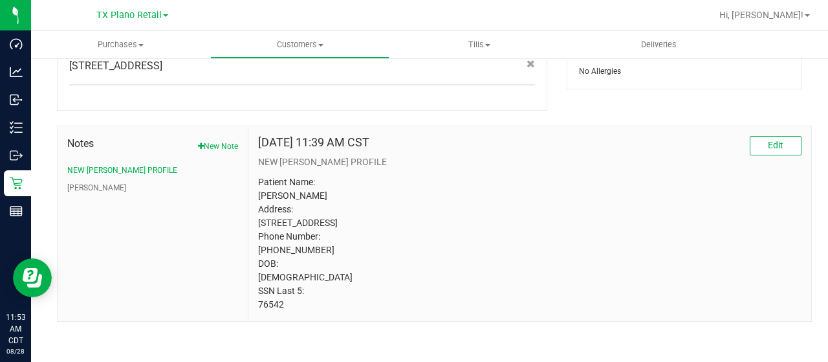
drag, startPoint x: 283, startPoint y: 301, endPoint x: 248, endPoint y: 303, distance: 35.6
click at [248, 303] on div "[DATE] 11:39 AM CST Edit NEW [PERSON_NAME] PROFILE Patient Name: [PERSON_NAME] …" at bounding box center [529, 223] width 563 height 195
copy p "76542"
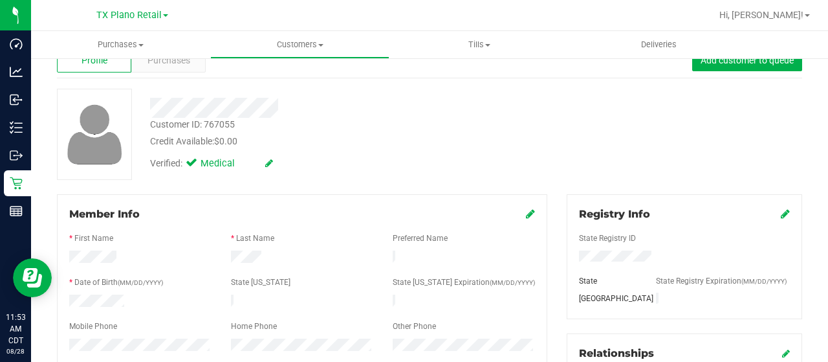
scroll to position [0, 0]
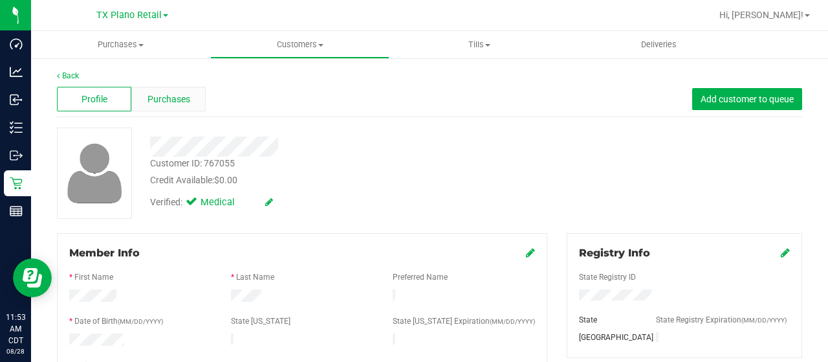
click at [190, 87] on div "Purchases" at bounding box center [168, 99] width 74 height 25
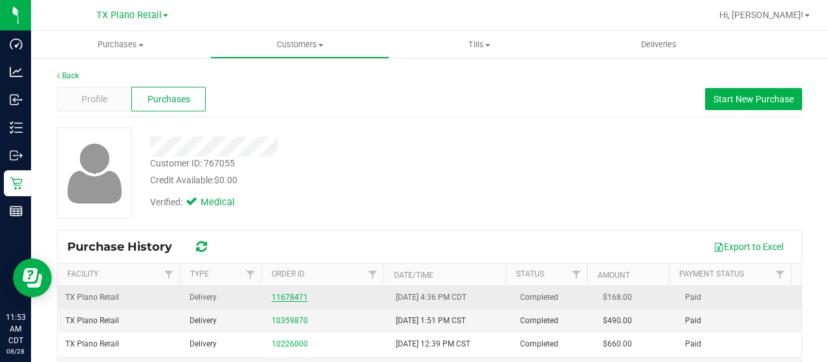
click at [287, 292] on link "11678471" at bounding box center [290, 296] width 36 height 9
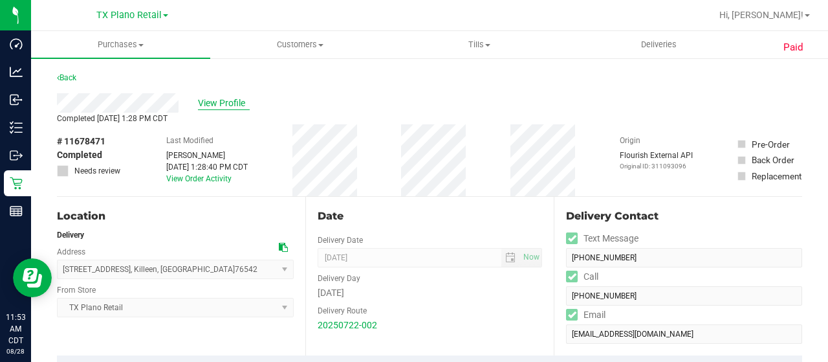
click at [234, 105] on span "View Profile" at bounding box center [224, 103] width 52 height 14
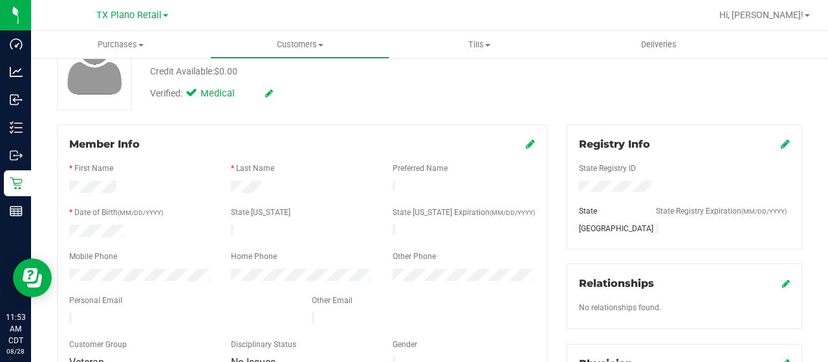
scroll to position [129, 0]
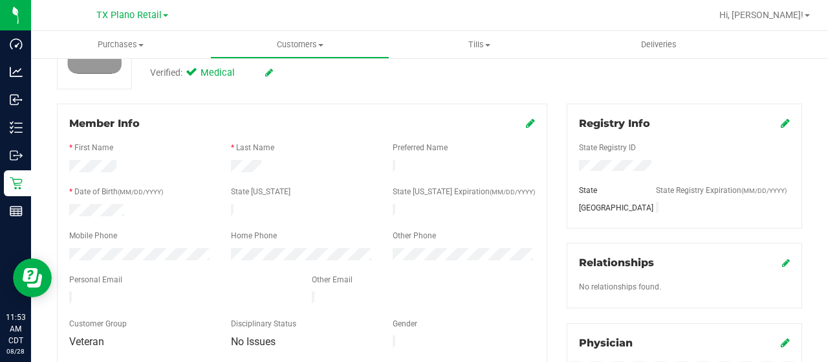
drag, startPoint x: 184, startPoint y: 294, endPoint x: 67, endPoint y: 287, distance: 118.0
click at [67, 291] on div at bounding box center [181, 299] width 243 height 16
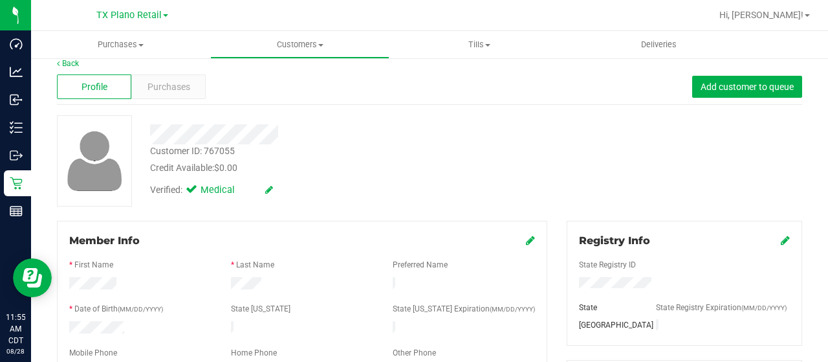
scroll to position [0, 0]
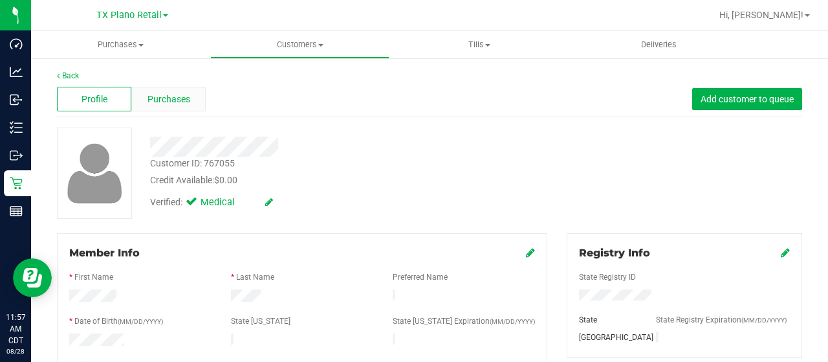
click at [171, 102] on span "Purchases" at bounding box center [168, 99] width 43 height 14
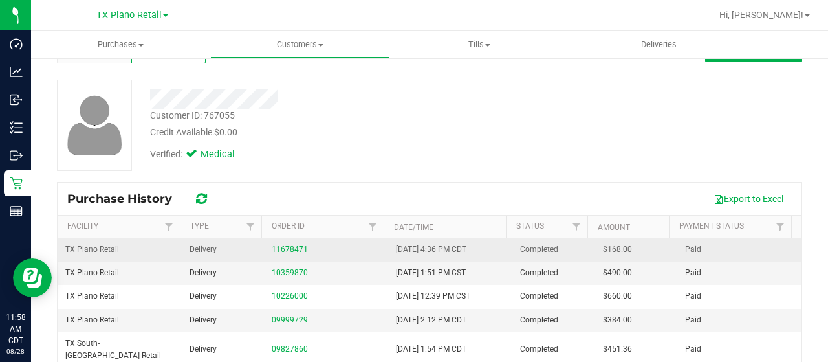
scroll to position [65, 0]
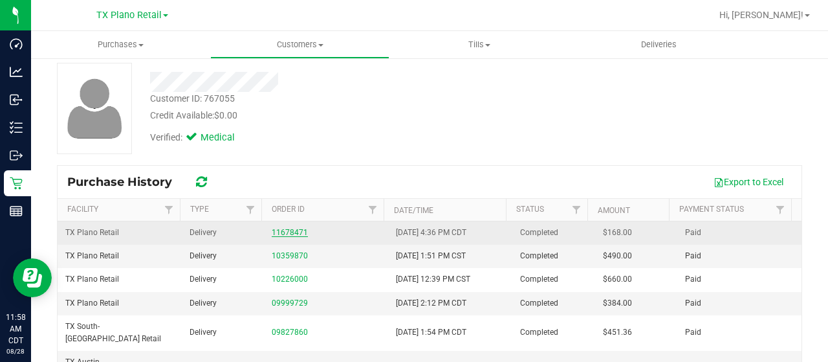
click at [288, 232] on link "11678471" at bounding box center [290, 232] width 36 height 9
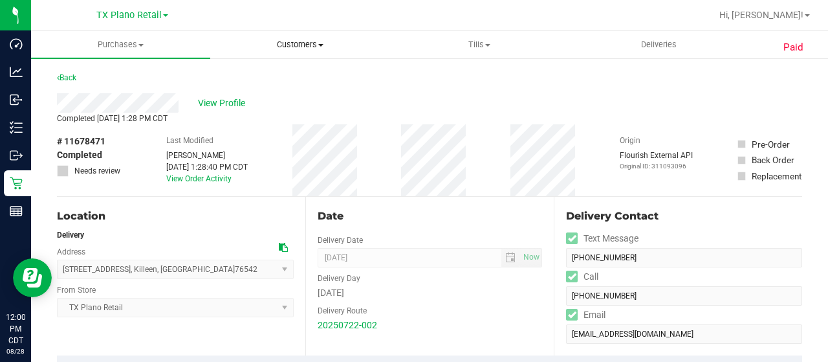
click at [294, 38] on uib-tab-heading "Customers All customers Add a new customer All physicians" at bounding box center [300, 45] width 178 height 26
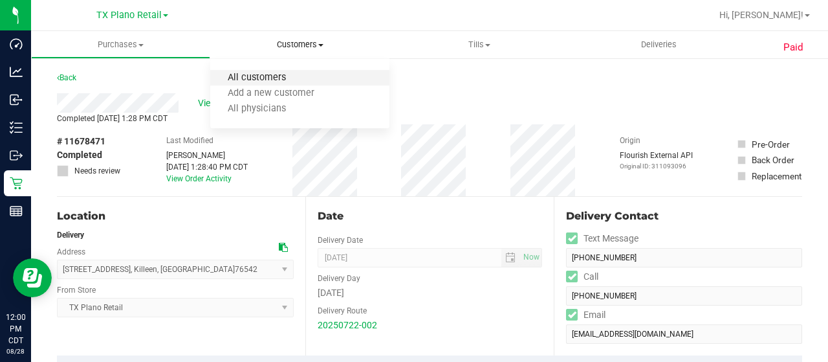
click at [290, 76] on span "All customers" at bounding box center [256, 77] width 93 height 11
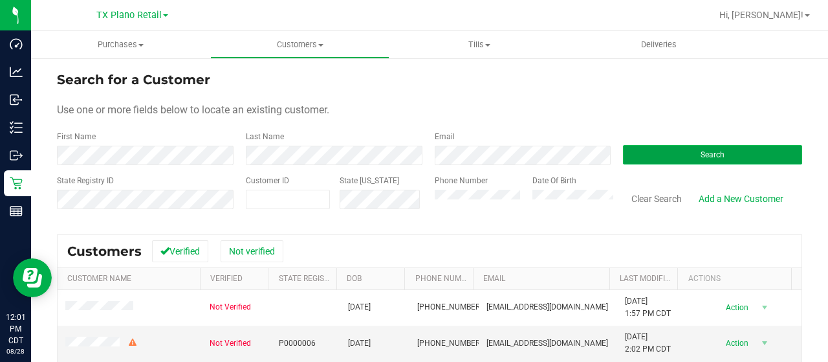
click at [686, 151] on button "Search" at bounding box center [712, 154] width 179 height 19
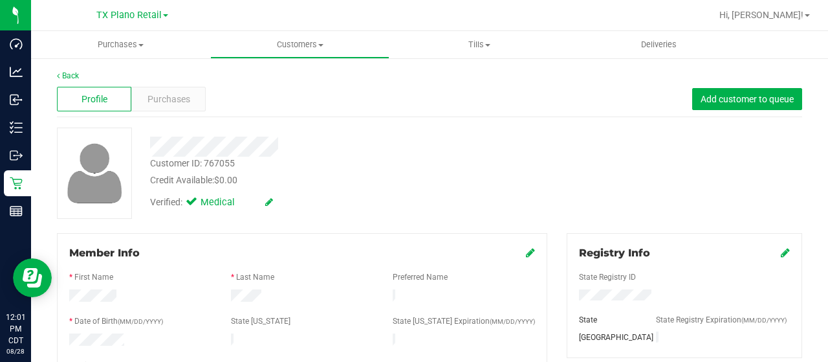
click at [280, 146] on div at bounding box center [331, 146] width 382 height 20
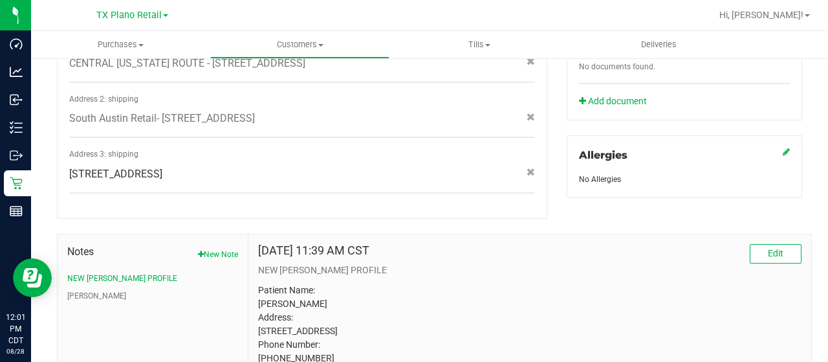
scroll to position [616, 0]
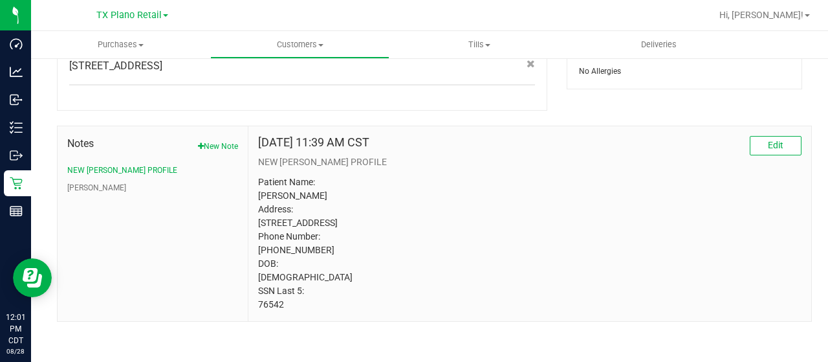
drag, startPoint x: 283, startPoint y: 302, endPoint x: 257, endPoint y: 301, distance: 25.9
click at [258, 301] on p "Patient Name: [PERSON_NAME] Address: [STREET_ADDRESS] Phone Number: [PHONE_NUMB…" at bounding box center [529, 243] width 543 height 136
copy p "76542"
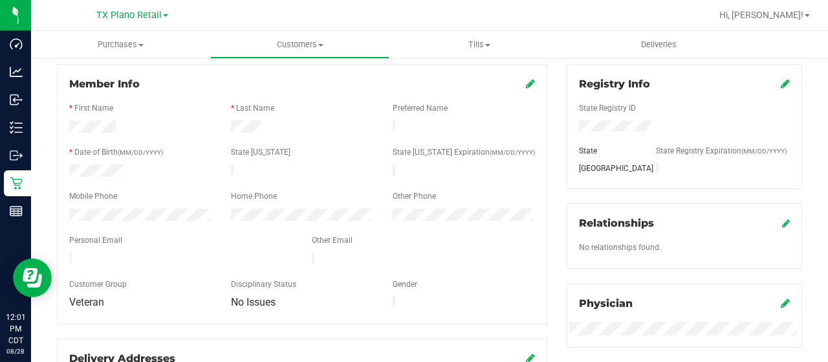
scroll to position [194, 0]
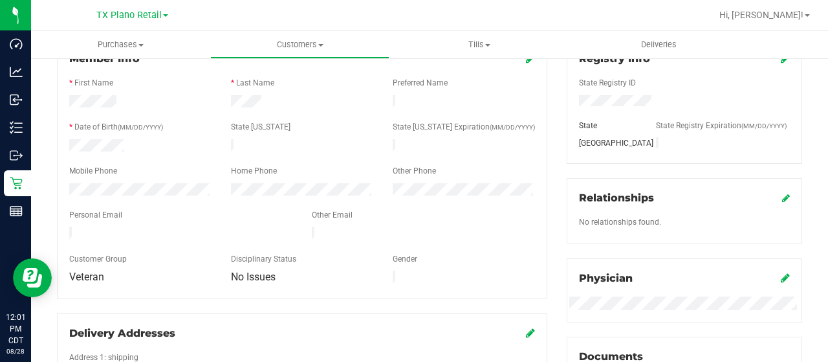
drag, startPoint x: 167, startPoint y: 232, endPoint x: 65, endPoint y: 228, distance: 101.6
click at [69, 228] on form "Member Info * First Name * Last Name Preferred Name * Date of Birth (MM/DD/YYYY…" at bounding box center [302, 168] width 466 height 235
click at [69, 227] on div at bounding box center [181, 234] width 243 height 16
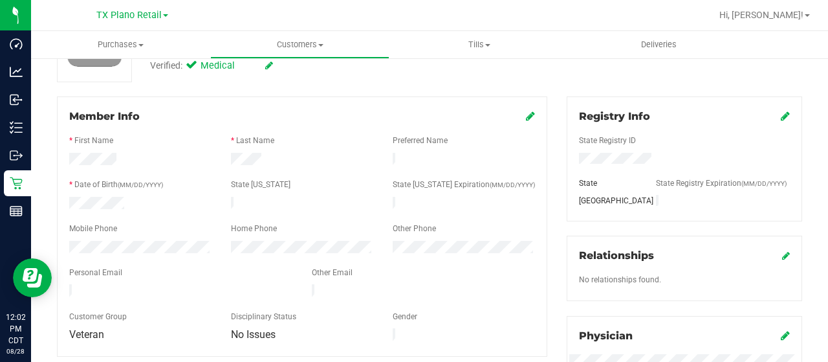
scroll to position [0, 0]
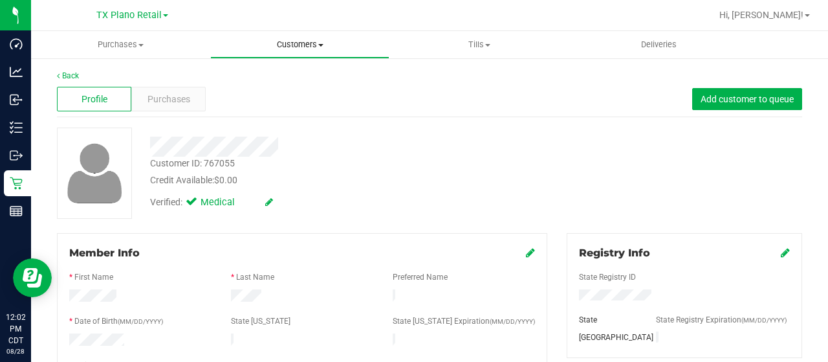
click at [296, 42] on span "Customers" at bounding box center [300, 45] width 178 height 12
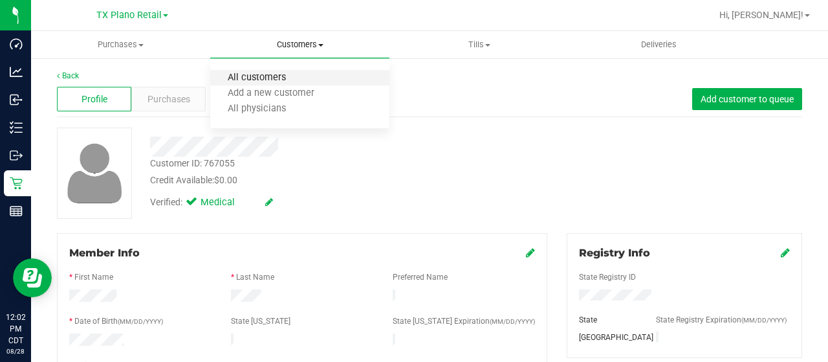
click at [283, 82] on span "All customers" at bounding box center [256, 77] width 93 height 11
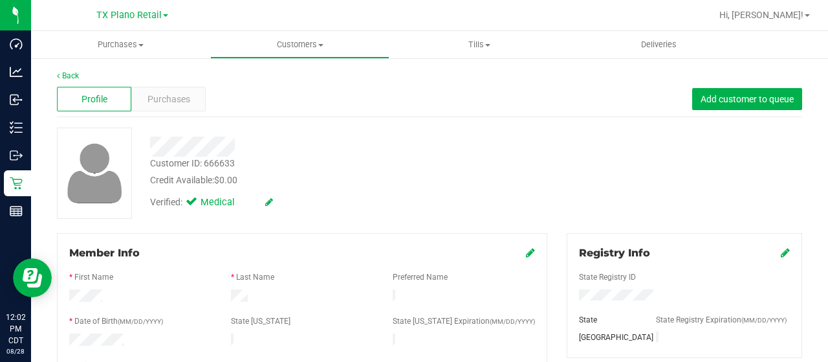
click at [242, 146] on div at bounding box center [331, 146] width 382 height 20
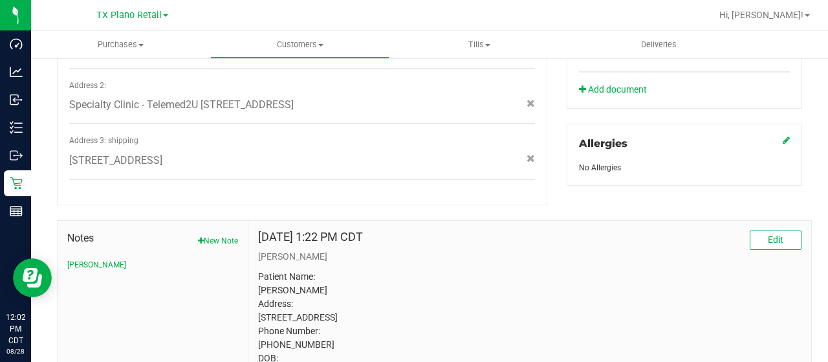
scroll to position [631, 0]
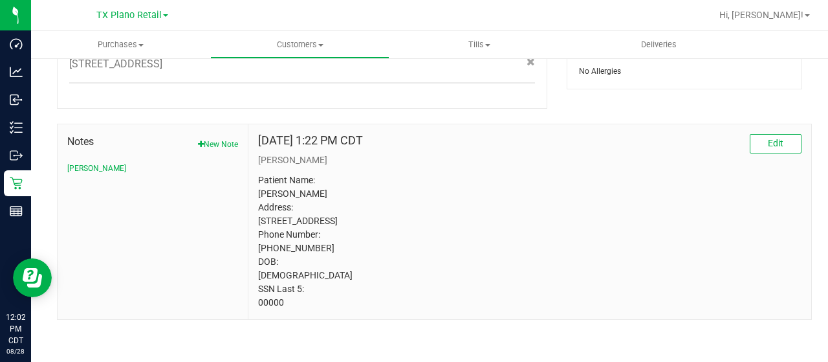
drag, startPoint x: 283, startPoint y: 305, endPoint x: 252, endPoint y: 305, distance: 31.0
click at [252, 305] on div "[DATE] 1:22 PM CDT Edit [PERSON_NAME] Patient Name: [PERSON_NAME] Address: [STR…" at bounding box center [529, 221] width 563 height 195
copy p "00000"
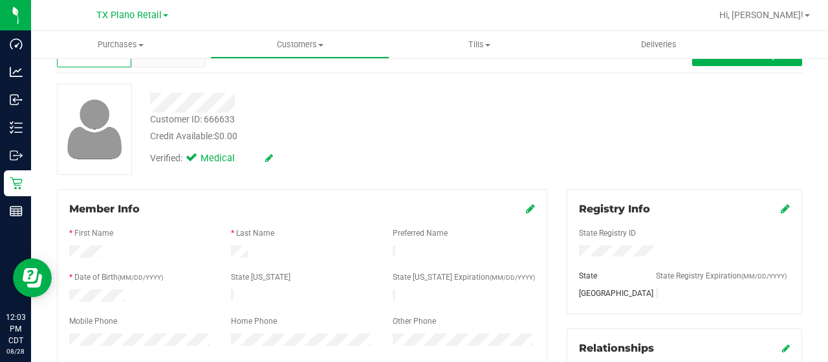
scroll to position [0, 0]
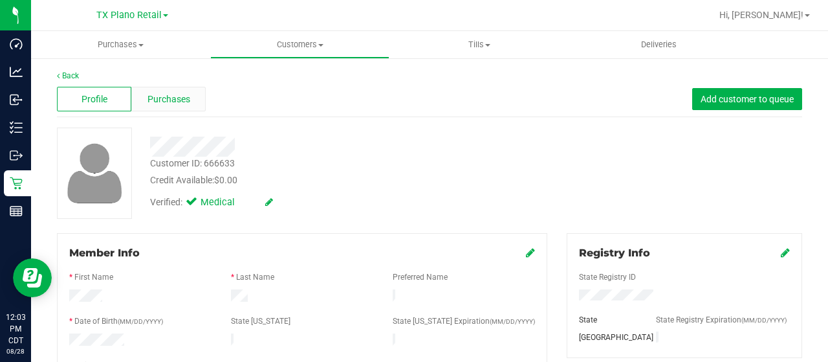
click at [173, 108] on div "Purchases" at bounding box center [168, 99] width 74 height 25
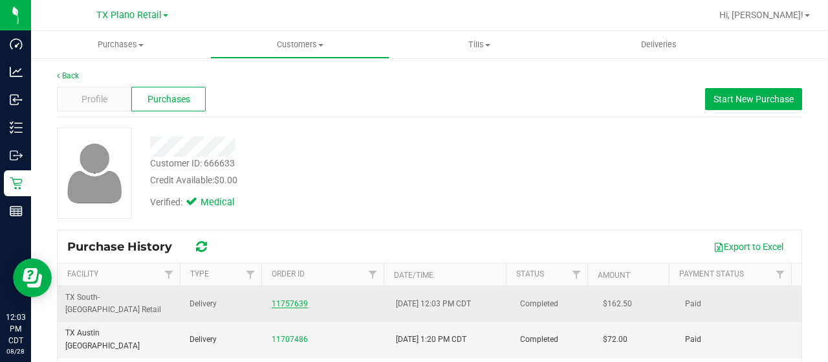
click at [292, 299] on link "11757639" at bounding box center [290, 303] width 36 height 9
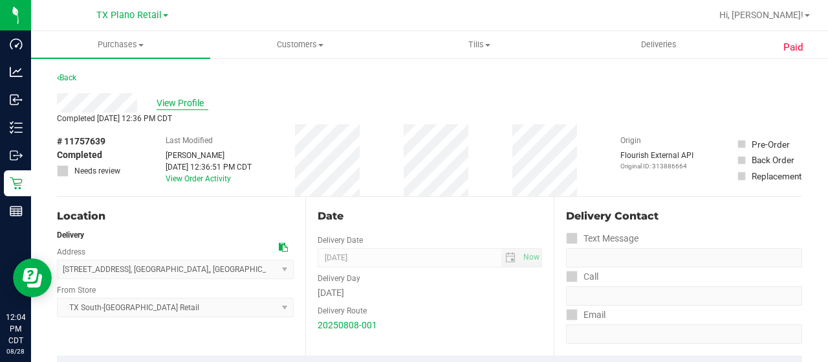
click at [191, 104] on span "View Profile" at bounding box center [183, 103] width 52 height 14
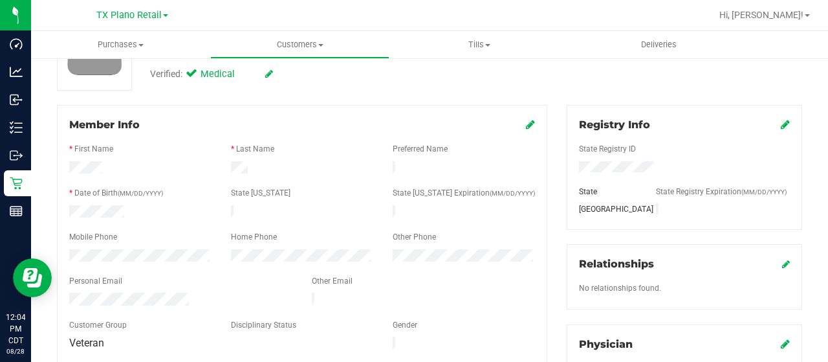
scroll to position [129, 0]
drag, startPoint x: 198, startPoint y: 290, endPoint x: 63, endPoint y: 287, distance: 135.2
click at [63, 291] on div at bounding box center [181, 299] width 243 height 16
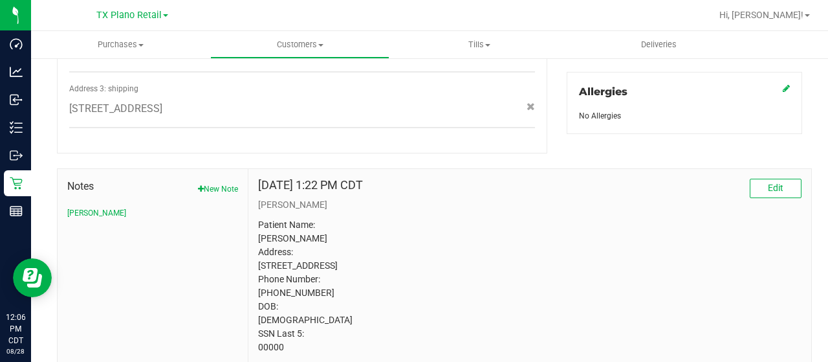
scroll to position [631, 0]
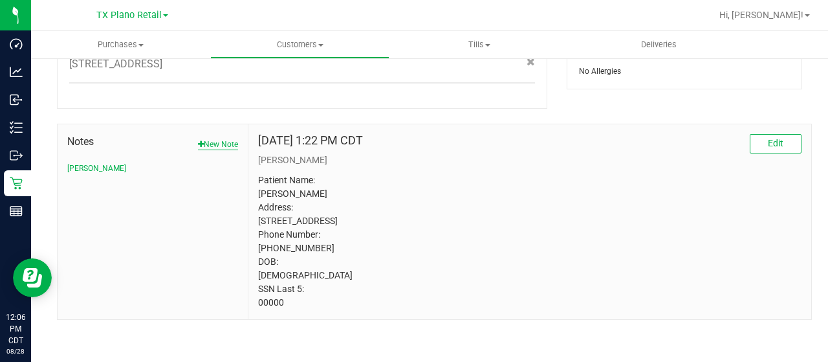
click at [218, 138] on button "New Note" at bounding box center [218, 144] width 40 height 12
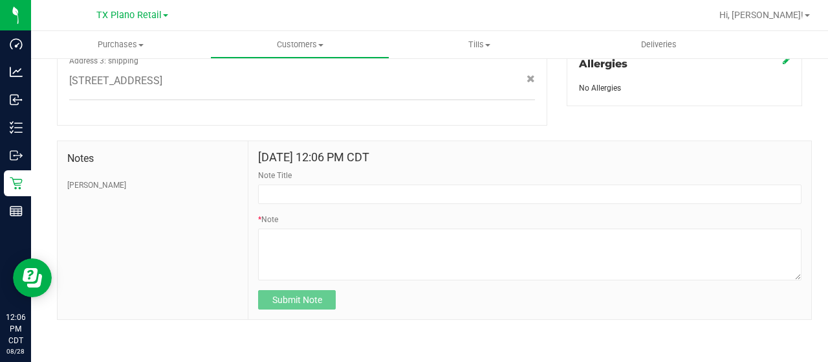
scroll to position [603, 0]
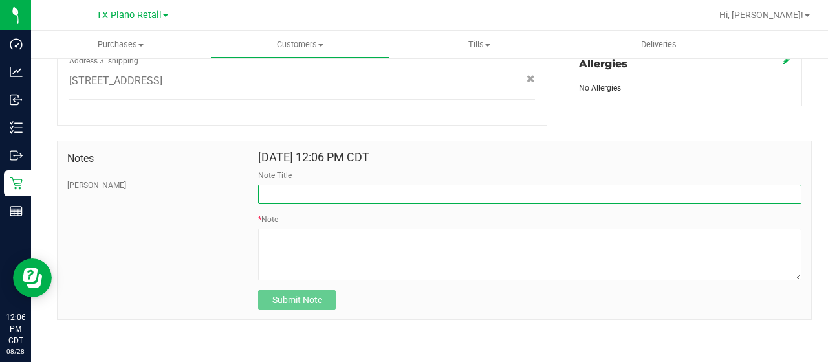
click at [376, 190] on input "Note Title" at bounding box center [529, 193] width 543 height 19
paste input "20/30mg Bulk Buyer Discount"
click at [260, 192] on input "20/30mg Bulk Buyer Discount" at bounding box center [529, 193] width 543 height 19
type input "Contacted for 20/30mg Bulk Buyer Discount"
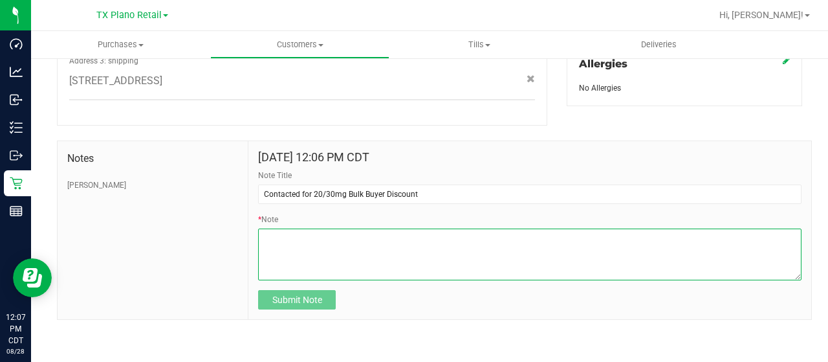
click at [411, 247] on textarea "* Note" at bounding box center [529, 254] width 543 height 52
type textarea "Left VM requested a CB."
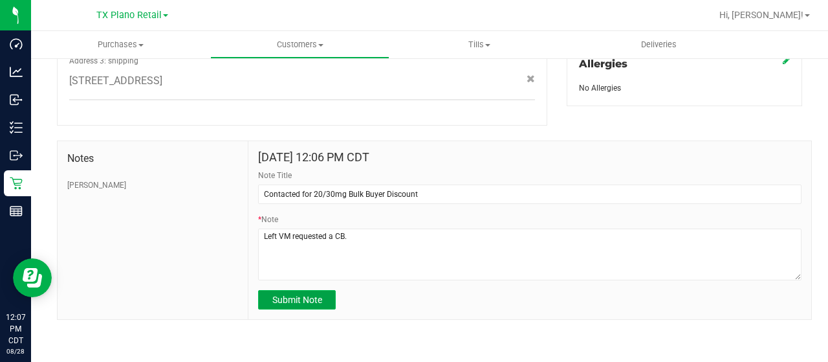
click at [291, 294] on span "Submit Note" at bounding box center [297, 299] width 50 height 10
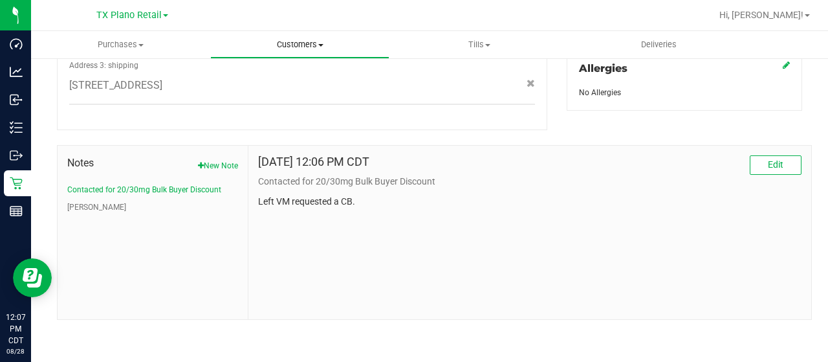
click at [303, 44] on span "Customers" at bounding box center [300, 45] width 178 height 12
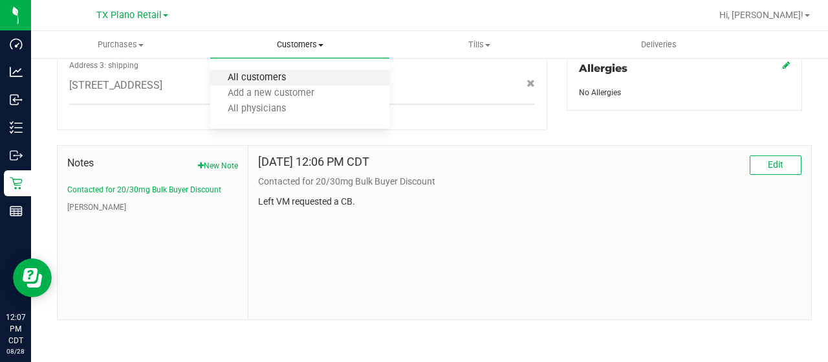
click at [292, 80] on span "All customers" at bounding box center [256, 77] width 93 height 11
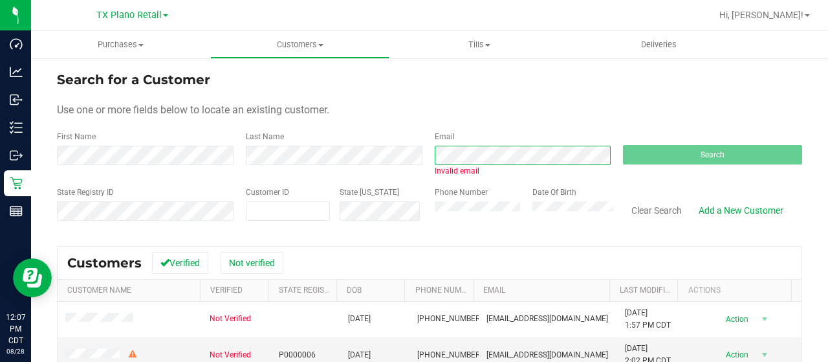
click at [428, 155] on div "Email Invalid email" at bounding box center [519, 154] width 189 height 46
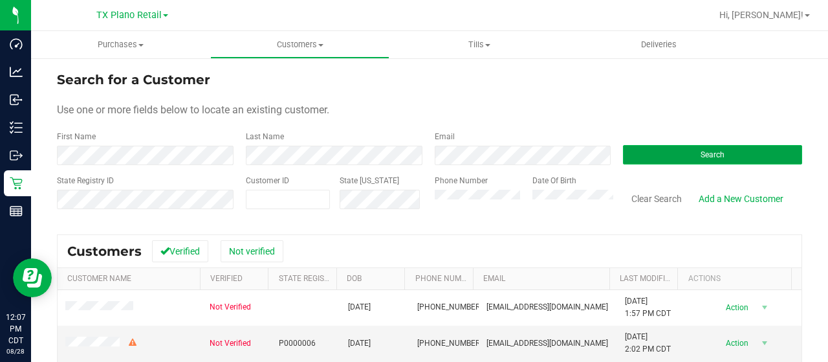
click at [657, 157] on button "Search" at bounding box center [712, 154] width 179 height 19
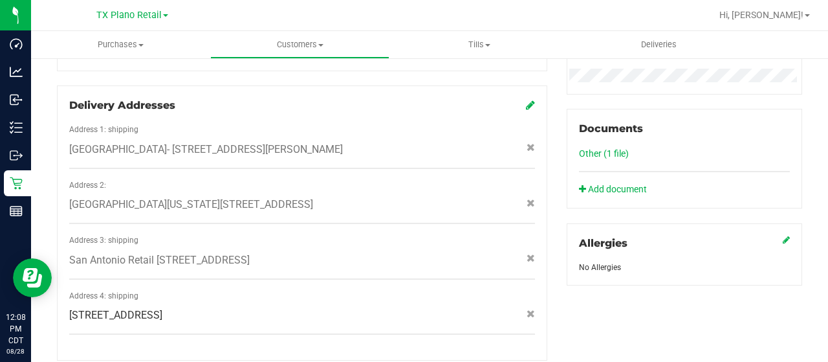
scroll to position [652, 0]
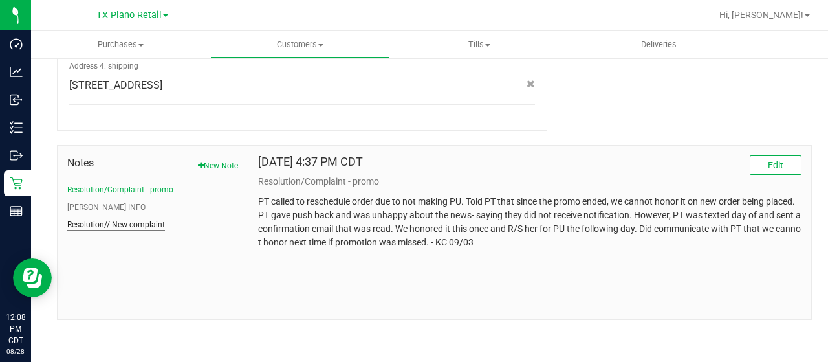
click at [145, 227] on button "Resolution// New complaint" at bounding box center [116, 225] width 98 height 12
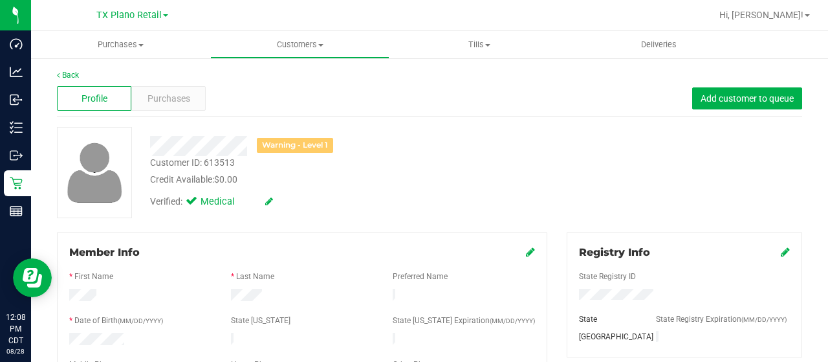
scroll to position [0, 0]
click at [248, 149] on div "Warning - Level 1" at bounding box center [331, 146] width 382 height 20
click at [248, 147] on div "Warning - Level 1" at bounding box center [331, 146] width 382 height 20
click at [212, 146] on div "Warning - Level 1" at bounding box center [331, 146] width 382 height 20
click at [192, 102] on div "Purchases" at bounding box center [168, 99] width 74 height 25
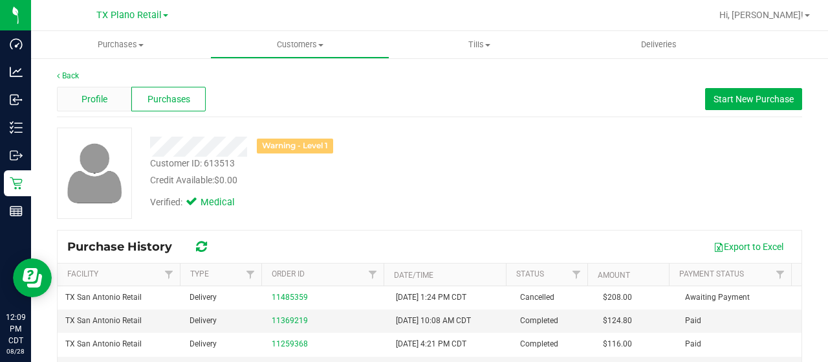
click at [80, 104] on div "Profile" at bounding box center [94, 99] width 74 height 25
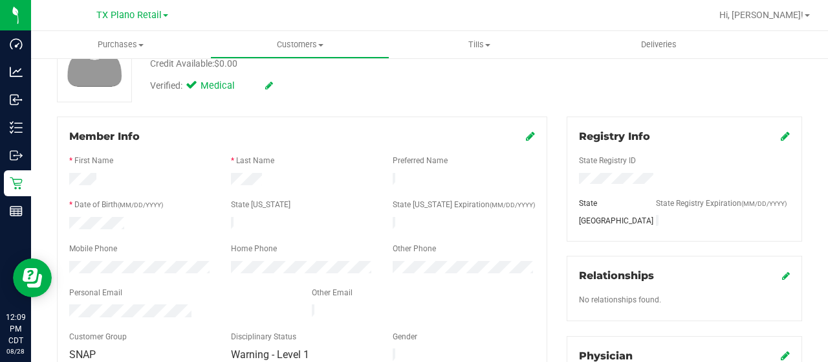
scroll to position [129, 0]
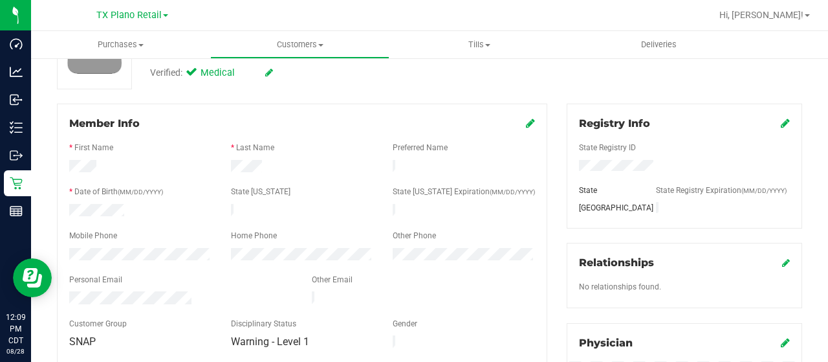
drag, startPoint x: 195, startPoint y: 292, endPoint x: 76, endPoint y: 267, distance: 122.2
click at [67, 291] on div at bounding box center [181, 299] width 243 height 16
drag, startPoint x: 265, startPoint y: 166, endPoint x: 226, endPoint y: 165, distance: 38.8
click at [226, 165] on div at bounding box center [302, 168] width 162 height 16
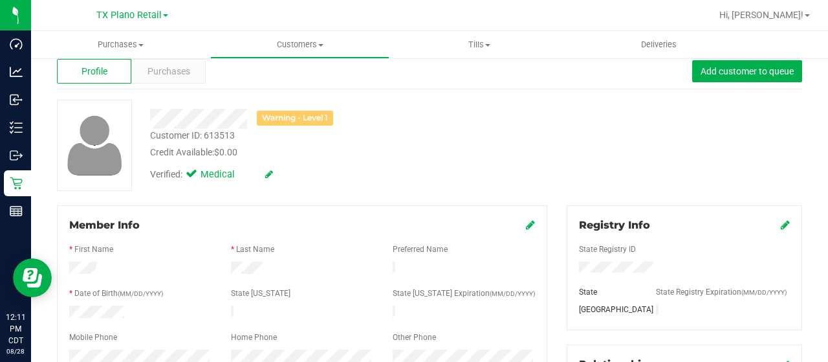
scroll to position [0, 0]
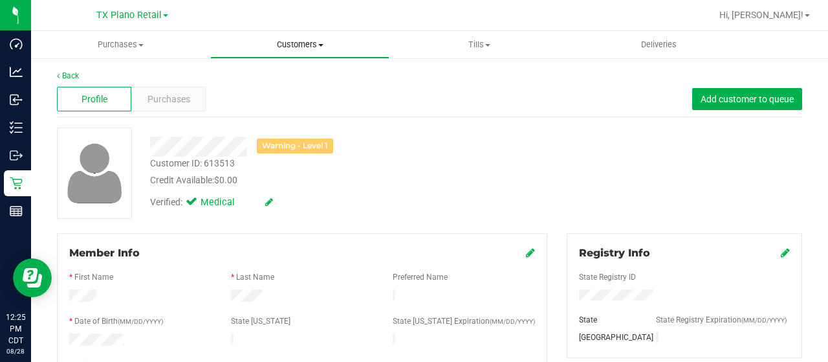
click at [313, 42] on span "Customers" at bounding box center [300, 45] width 178 height 12
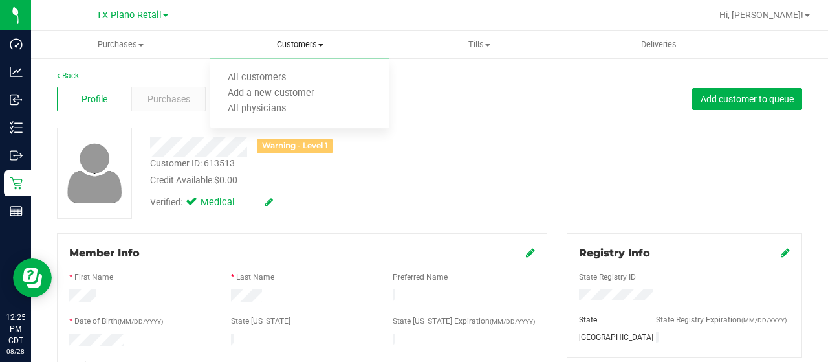
click at [300, 68] on ul "All customers Add a new customer All physicians" at bounding box center [299, 94] width 179 height 70
click at [296, 74] on span "All customers" at bounding box center [256, 77] width 93 height 11
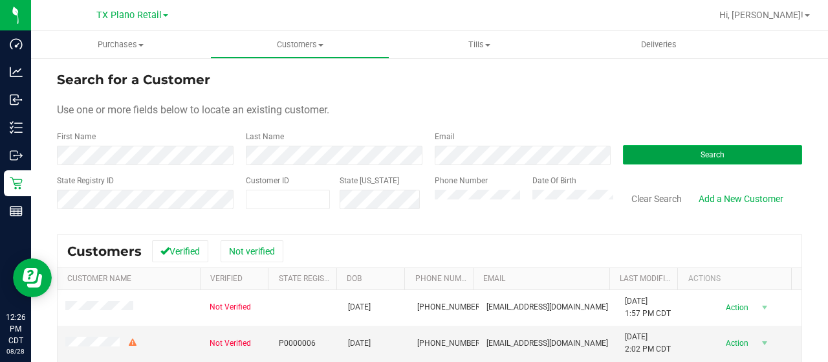
click at [775, 146] on button "Search" at bounding box center [712, 154] width 179 height 19
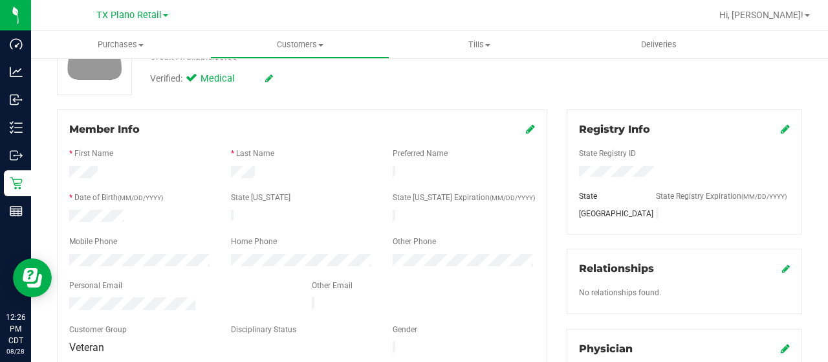
scroll to position [129, 0]
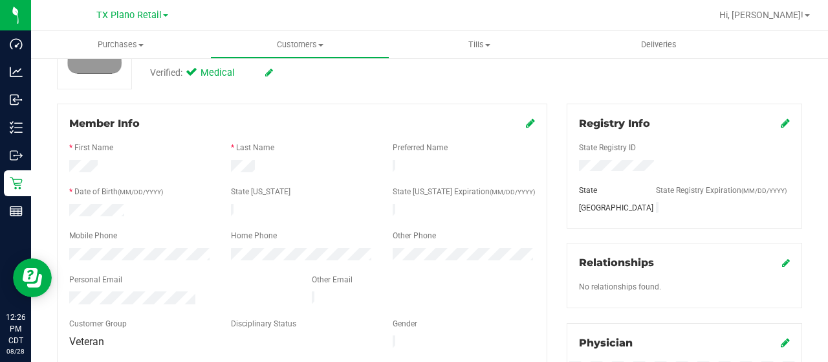
click at [67, 291] on div at bounding box center [181, 299] width 243 height 16
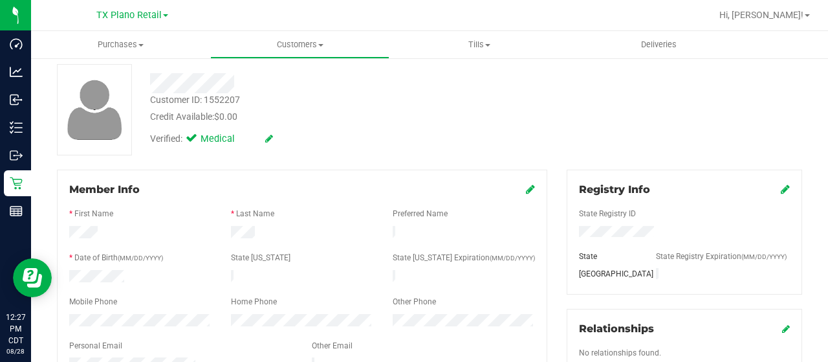
scroll to position [0, 0]
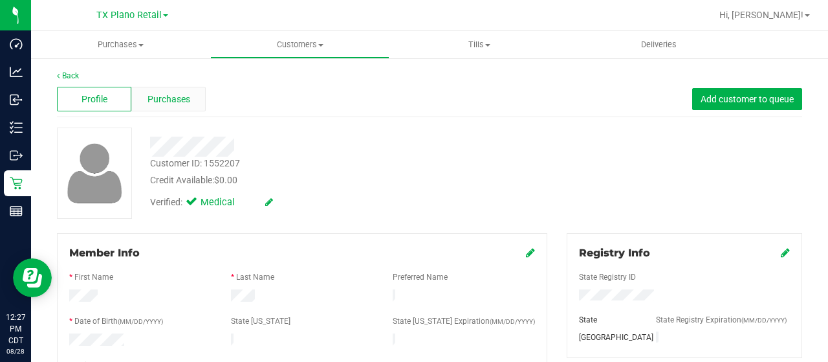
click at [179, 96] on span "Purchases" at bounding box center [168, 99] width 43 height 14
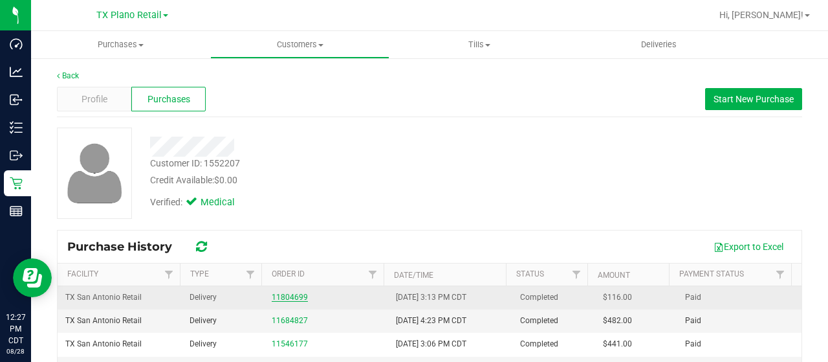
click at [292, 299] on link "11804699" at bounding box center [290, 296] width 36 height 9
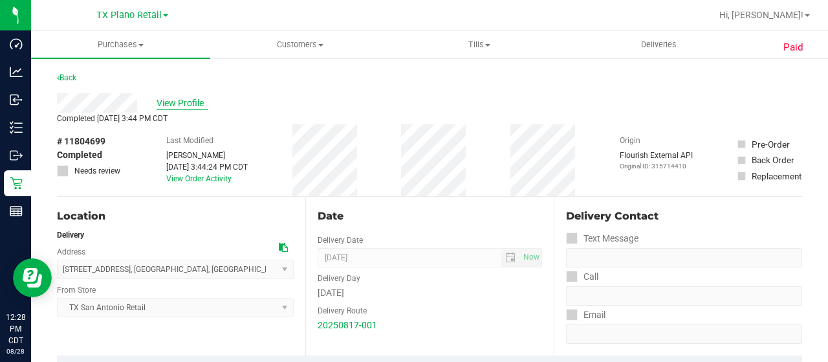
click at [188, 105] on span "View Profile" at bounding box center [183, 103] width 52 height 14
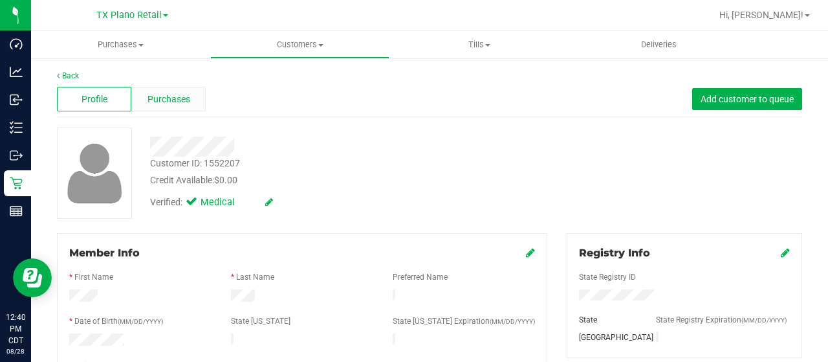
click at [163, 98] on span "Purchases" at bounding box center [168, 99] width 43 height 14
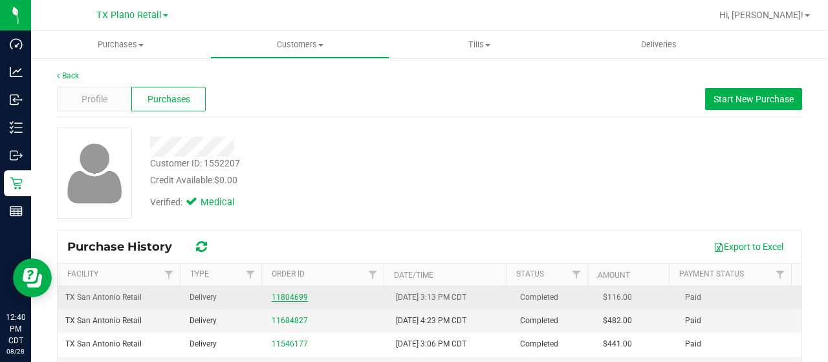
click at [282, 293] on link "11804699" at bounding box center [290, 296] width 36 height 9
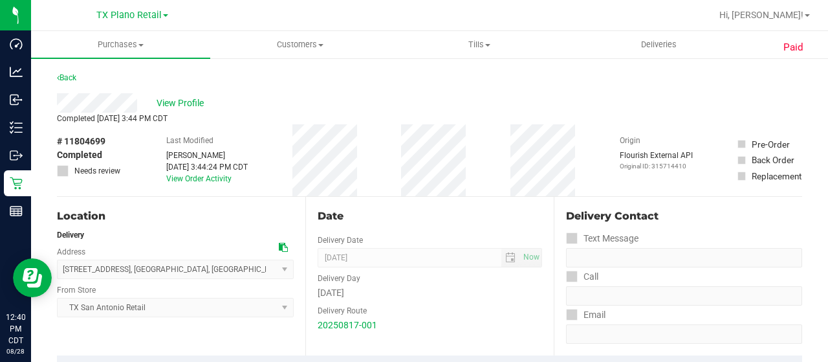
click at [425, 83] on div "Back" at bounding box center [429, 81] width 745 height 23
drag, startPoint x: 347, startPoint y: 108, endPoint x: 338, endPoint y: 113, distance: 9.9
click at [347, 108] on div "View Profile" at bounding box center [429, 102] width 745 height 19
click at [202, 105] on span "View Profile" at bounding box center [183, 103] width 52 height 14
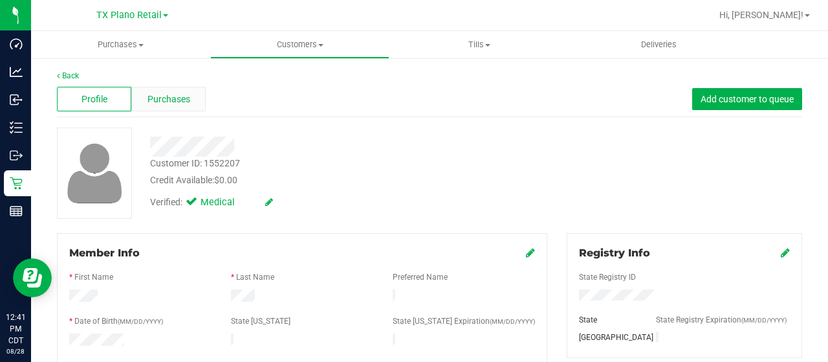
click at [185, 96] on span "Purchases" at bounding box center [168, 99] width 43 height 14
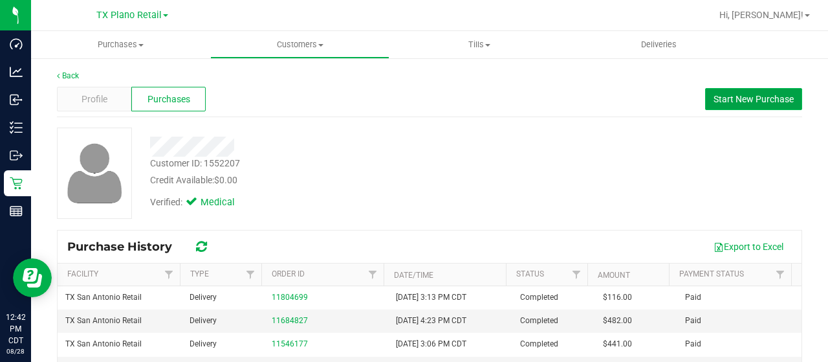
click at [750, 100] on span "Start New Purchase" at bounding box center [753, 99] width 80 height 10
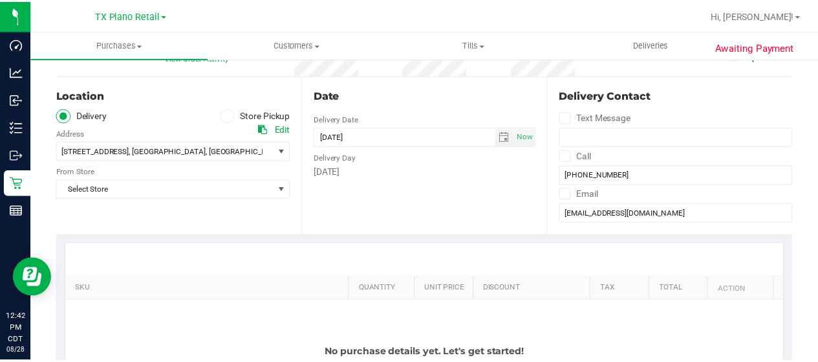
scroll to position [129, 0]
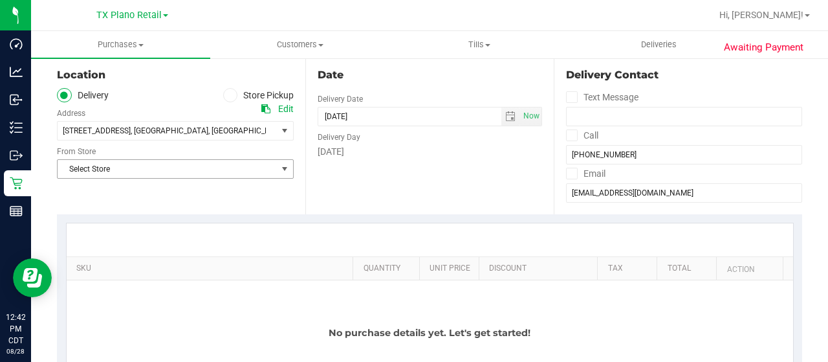
click at [174, 168] on span "Select Store" at bounding box center [167, 169] width 219 height 18
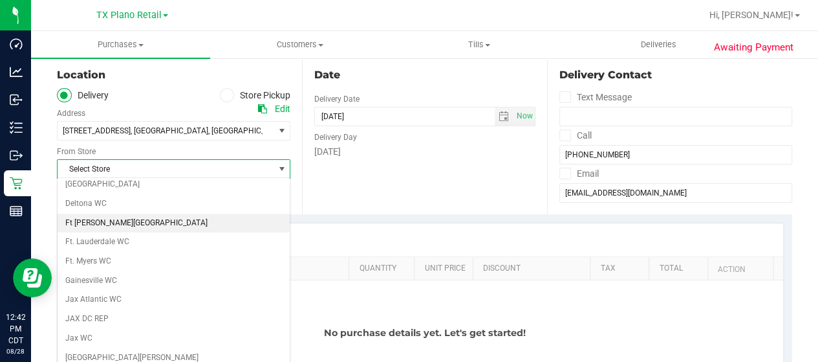
scroll to position [259, 0]
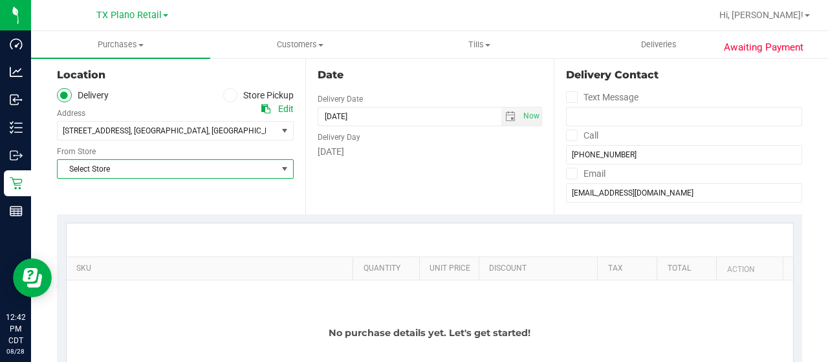
click at [141, 166] on span "Select Store" at bounding box center [167, 169] width 219 height 18
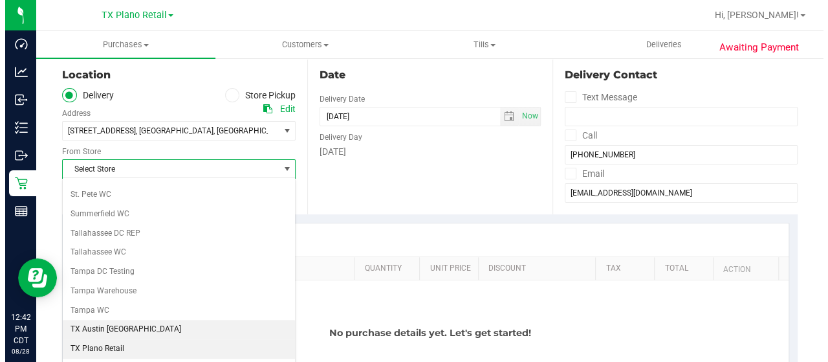
scroll to position [906, 0]
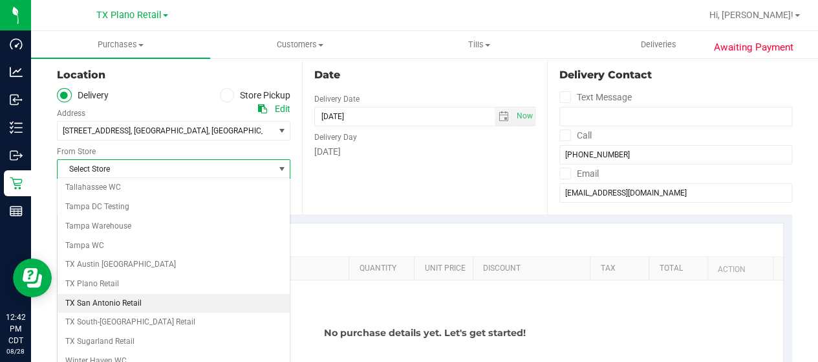
click at [131, 294] on li "TX San Antonio Retail" at bounding box center [174, 303] width 232 height 19
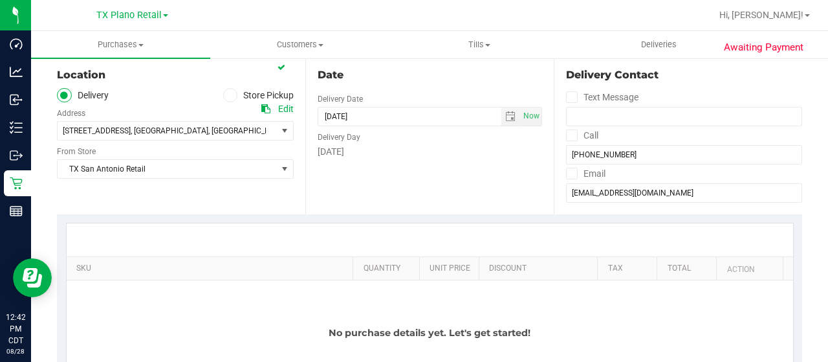
click at [320, 207] on div "Date Delivery Date [DATE] Now [DATE] 12:42 PM Now Delivery Day [DATE]" at bounding box center [429, 135] width 248 height 158
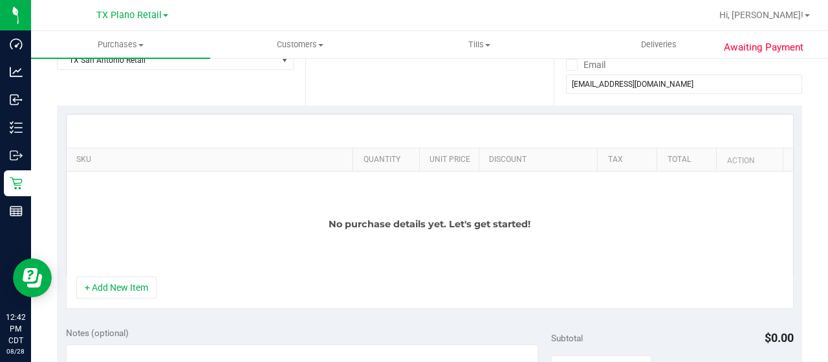
scroll to position [259, 0]
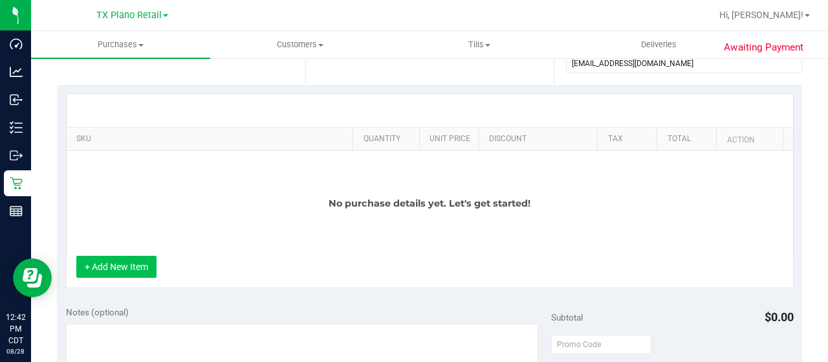
click at [150, 265] on button "+ Add New Item" at bounding box center [116, 266] width 80 height 22
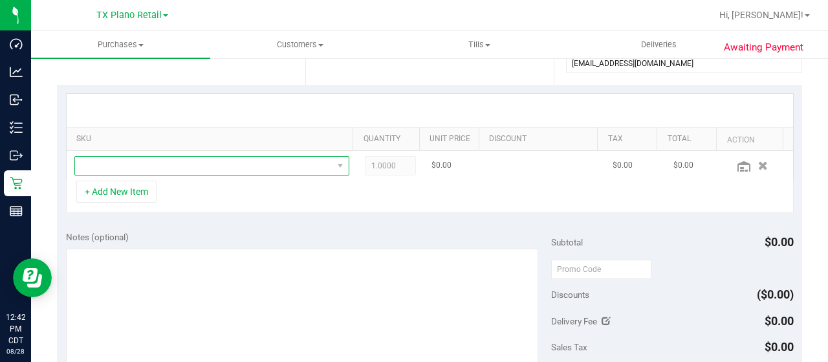
click at [217, 165] on span "NO DATA FOUND" at bounding box center [203, 166] width 257 height 18
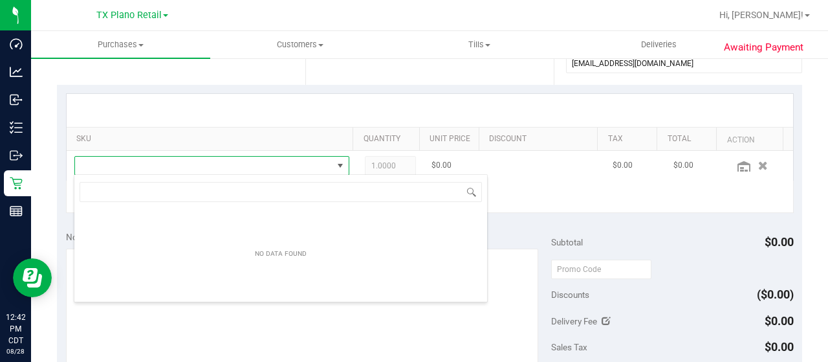
scroll to position [19, 261]
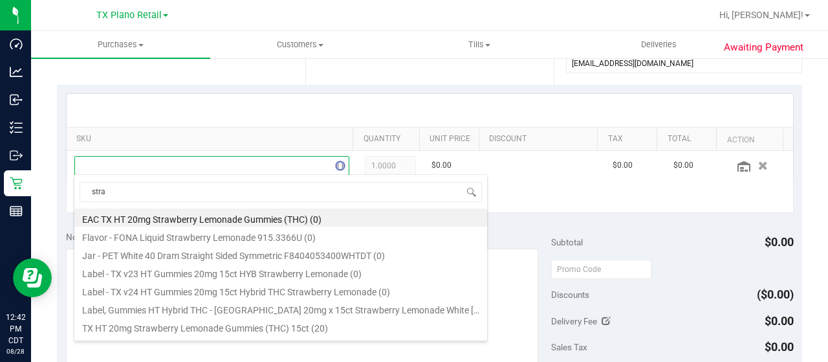
type input "straw"
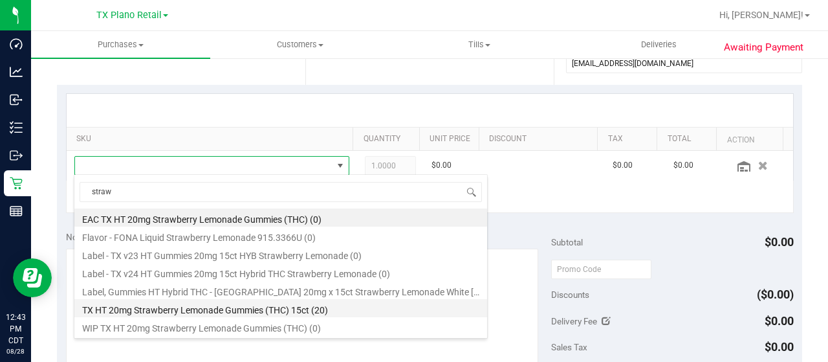
click at [235, 311] on li "TX HT 20mg Strawberry Lemonade Gummies (THC) 15ct (20)" at bounding box center [280, 308] width 413 height 18
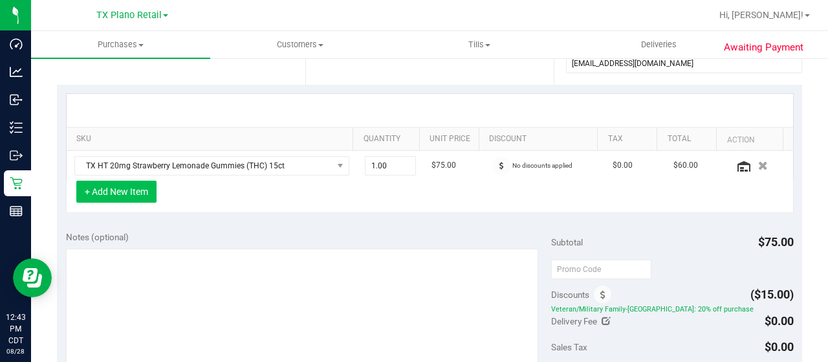
click at [138, 191] on button "+ Add New Item" at bounding box center [116, 191] width 80 height 22
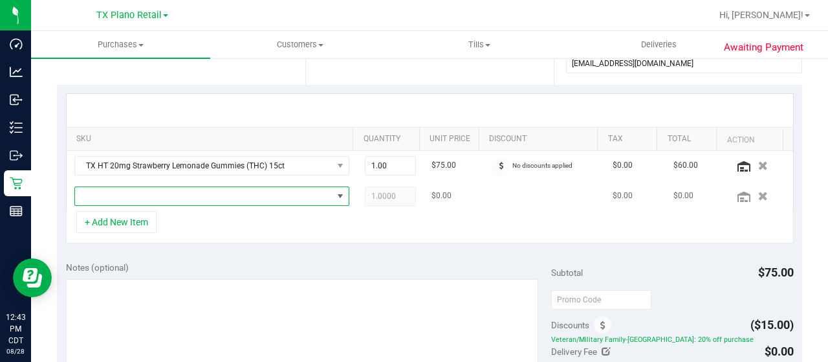
click at [138, 193] on span "NO DATA FOUND" at bounding box center [203, 196] width 257 height 18
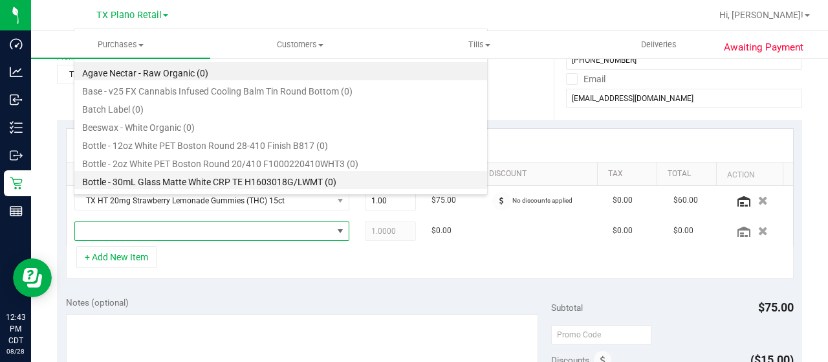
scroll to position [194, 0]
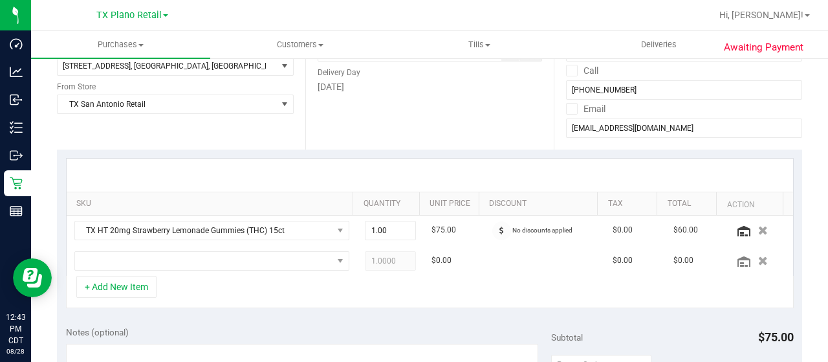
click at [276, 287] on div "+ Add New Item" at bounding box center [430, 292] width 728 height 32
click at [371, 231] on span "1.00 1" at bounding box center [391, 230] width 52 height 19
type input "500"
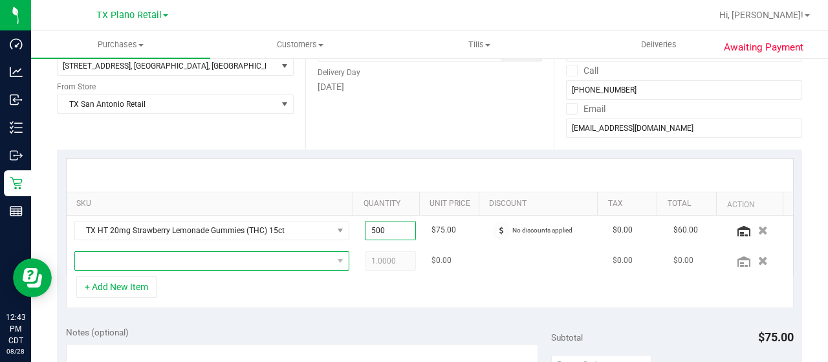
type input "500.00"
click at [295, 262] on span "NO DATA FOUND" at bounding box center [203, 261] width 257 height 18
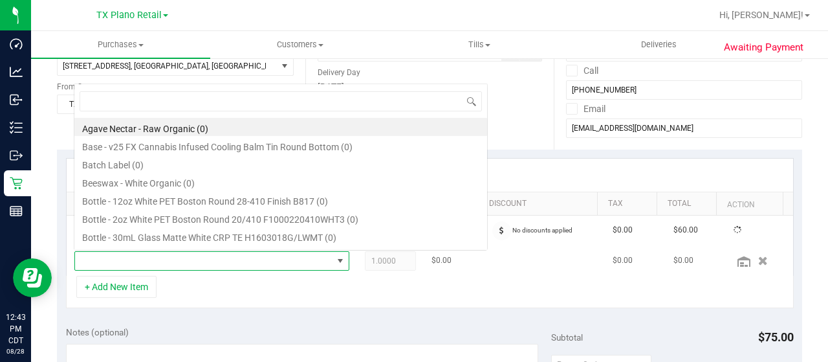
scroll to position [19, 261]
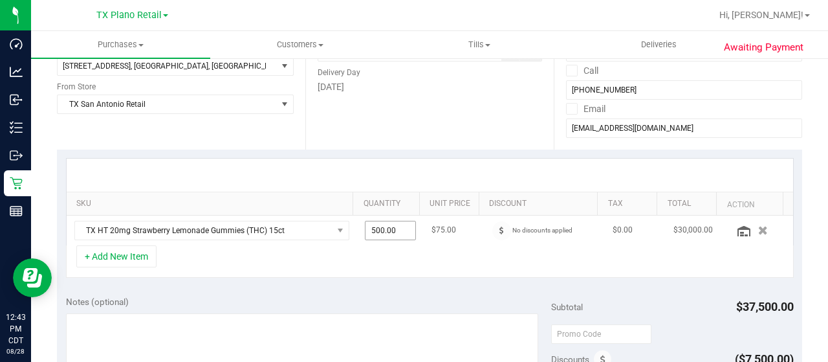
click at [378, 228] on span "500.00 500" at bounding box center [391, 230] width 52 height 19
type input "5"
type input "500"
click at [198, 261] on div "+ Add New Item" at bounding box center [430, 261] width 728 height 32
click at [126, 255] on button "+ Add New Item" at bounding box center [116, 256] width 80 height 22
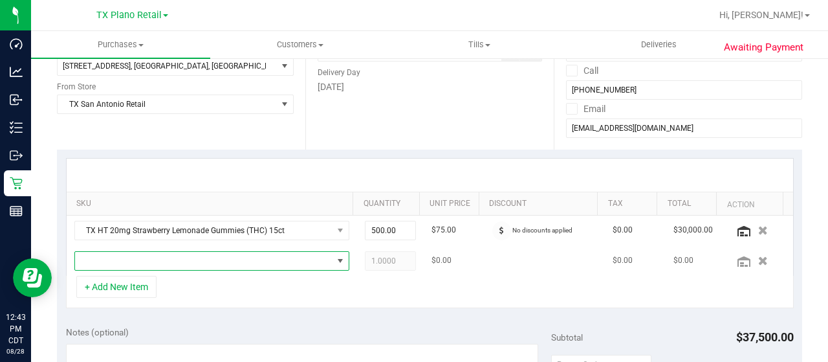
click at [128, 262] on span "NO DATA FOUND" at bounding box center [203, 261] width 257 height 18
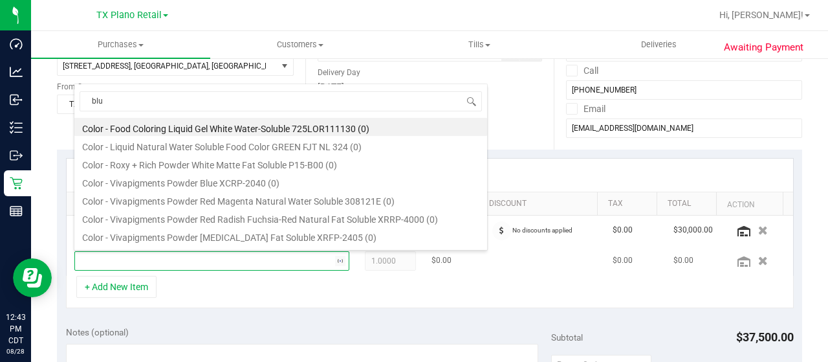
type input "blue"
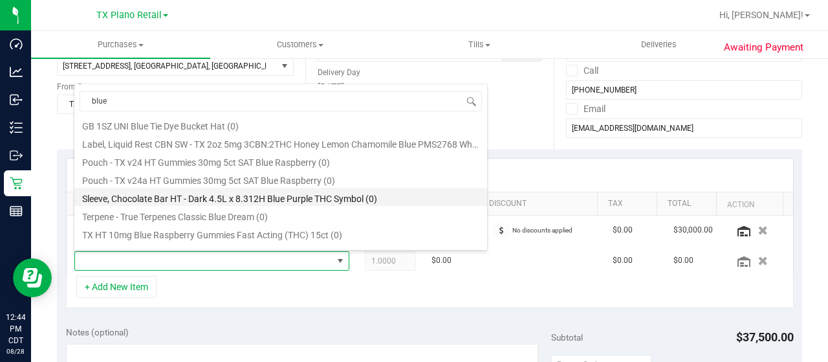
scroll to position [160, 0]
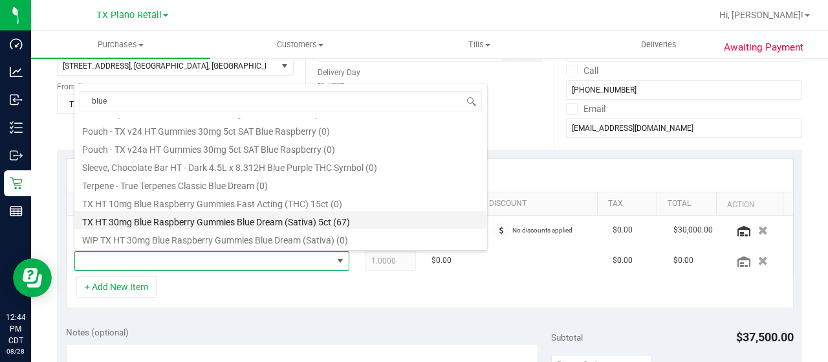
click at [318, 221] on li "TX HT 30mg Blue Raspberry Gummies Blue Dream (Sativa) 5ct (67)" at bounding box center [280, 220] width 413 height 18
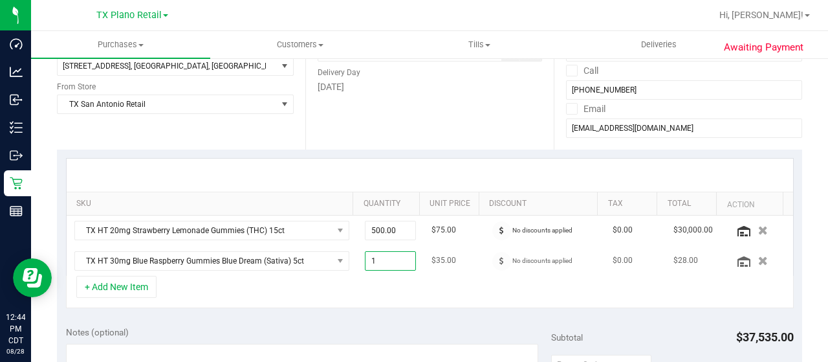
click at [367, 259] on span "1.00 1" at bounding box center [391, 260] width 52 height 19
type input "500"
type input "500.00"
click at [423, 296] on div "+ Add New Item" at bounding box center [430, 292] width 728 height 32
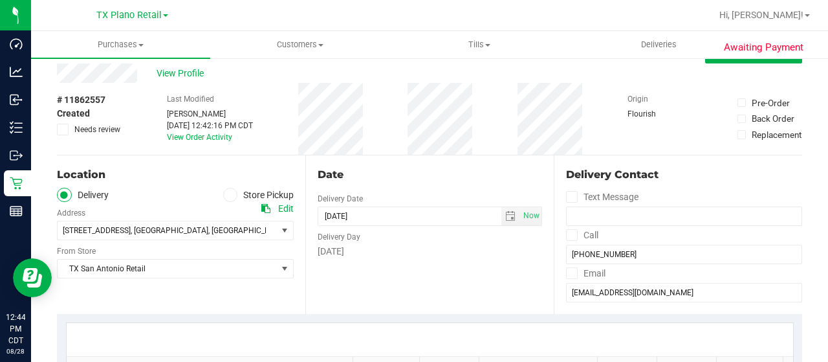
scroll to position [0, 0]
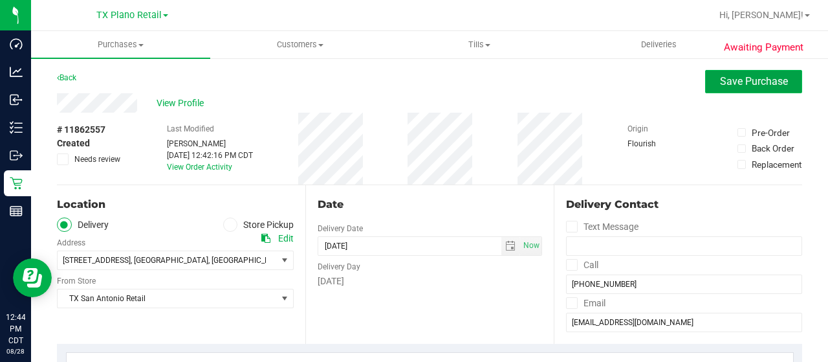
drag, startPoint x: 746, startPoint y: 80, endPoint x: 753, endPoint y: 76, distance: 7.9
click at [746, 80] on span "Save Purchase" at bounding box center [754, 81] width 68 height 12
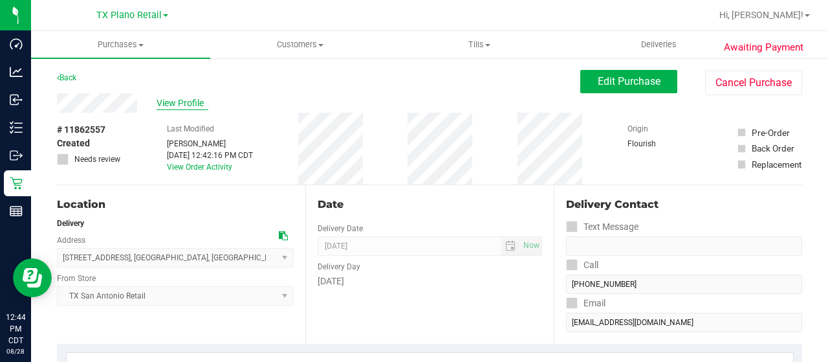
click at [190, 105] on span "View Profile" at bounding box center [183, 103] width 52 height 14
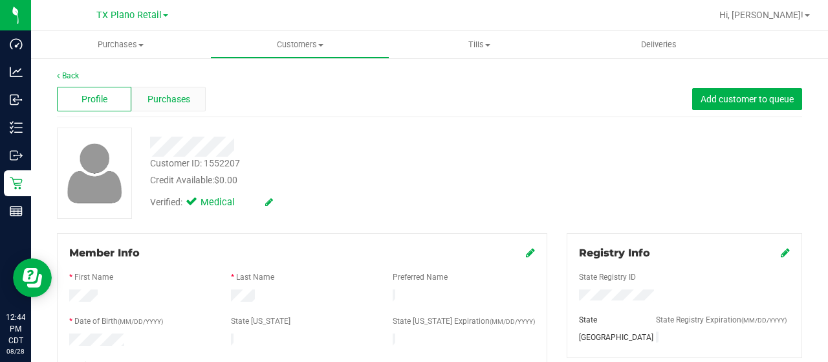
click at [170, 91] on div "Purchases" at bounding box center [168, 99] width 74 height 25
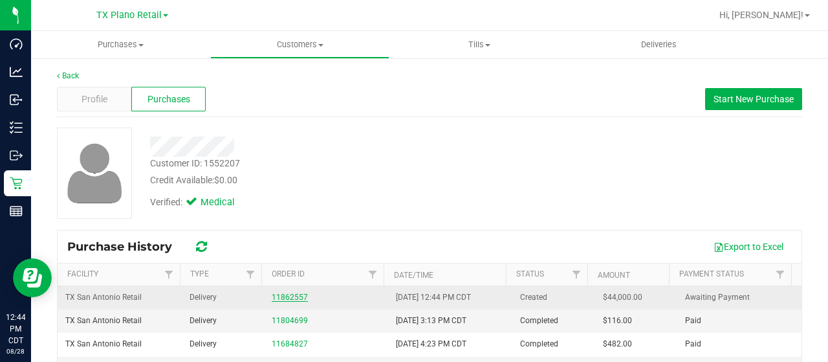
click at [287, 299] on link "11862557" at bounding box center [290, 296] width 36 height 9
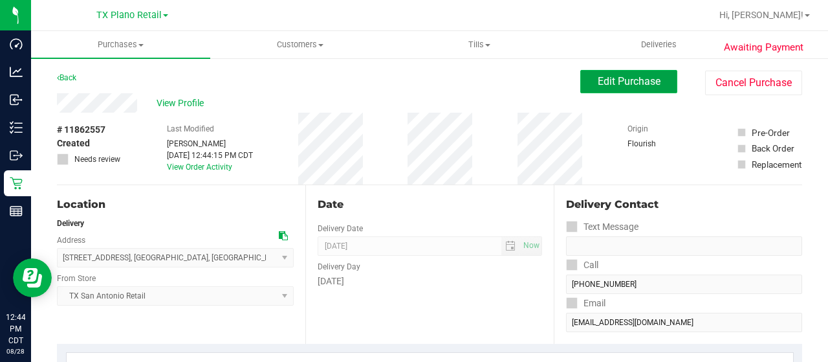
click at [611, 82] on span "Edit Purchase" at bounding box center [629, 81] width 63 height 12
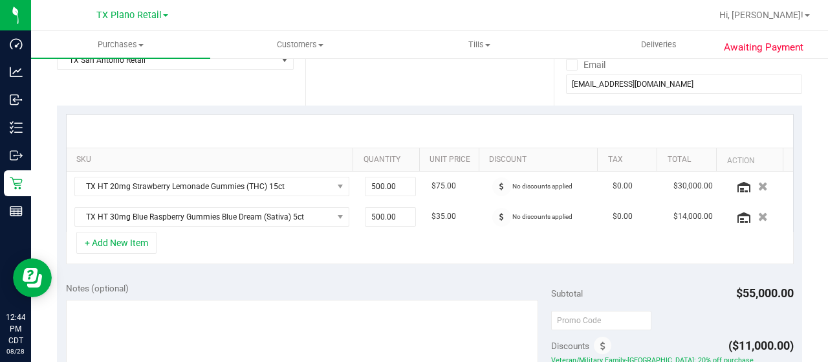
scroll to position [323, 0]
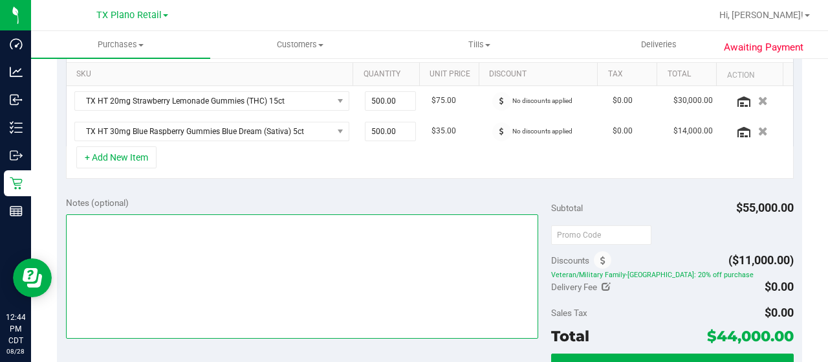
click at [413, 242] on textarea at bounding box center [302, 276] width 472 height 124
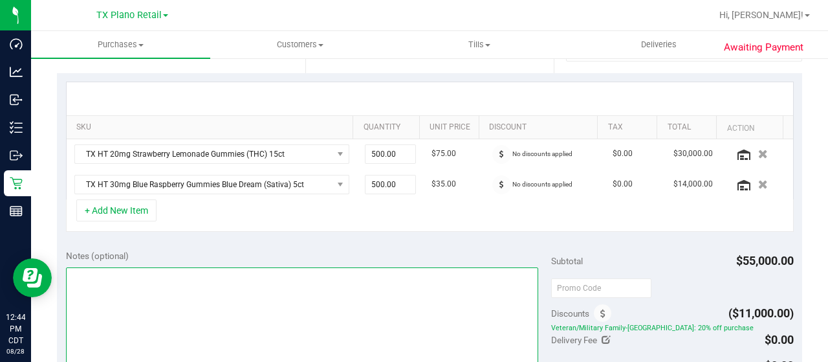
scroll to position [259, 0]
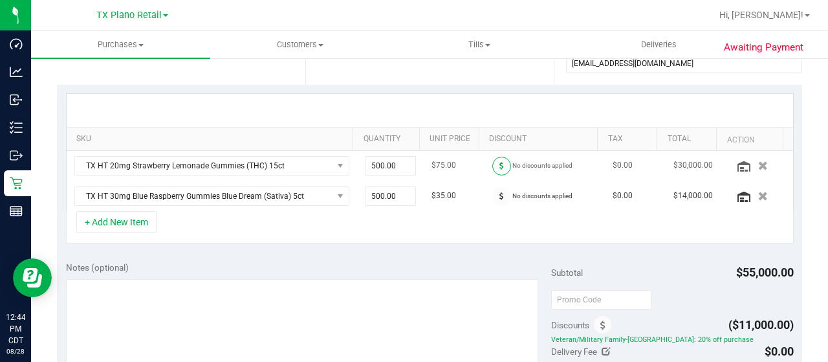
click at [492, 170] on span at bounding box center [501, 166] width 19 height 19
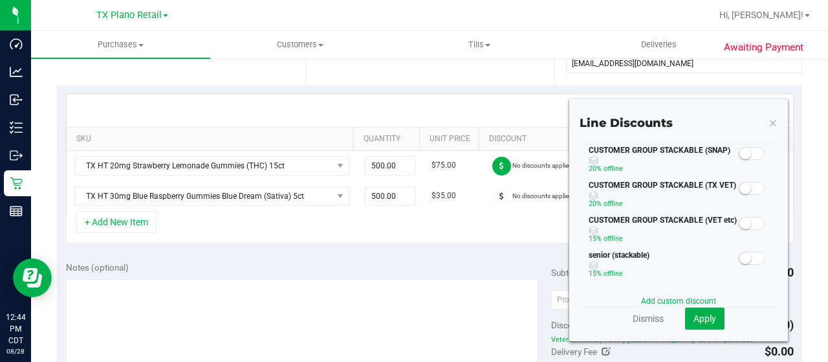
click at [739, 191] on small at bounding box center [745, 188] width 12 height 12
click at [696, 316] on span "Apply" at bounding box center [704, 318] width 23 height 10
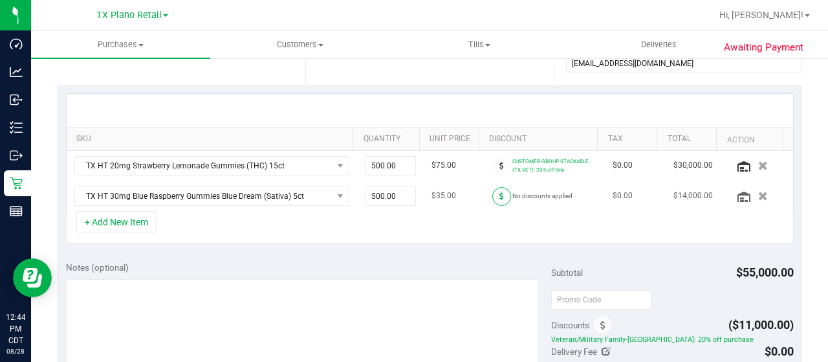
click at [492, 199] on span at bounding box center [501, 196] width 19 height 19
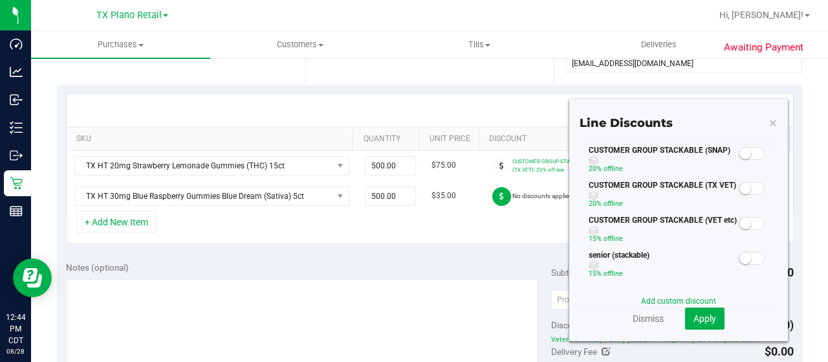
click at [739, 187] on small at bounding box center [745, 188] width 12 height 12
click at [685, 322] on button "Apply" at bounding box center [704, 318] width 39 height 22
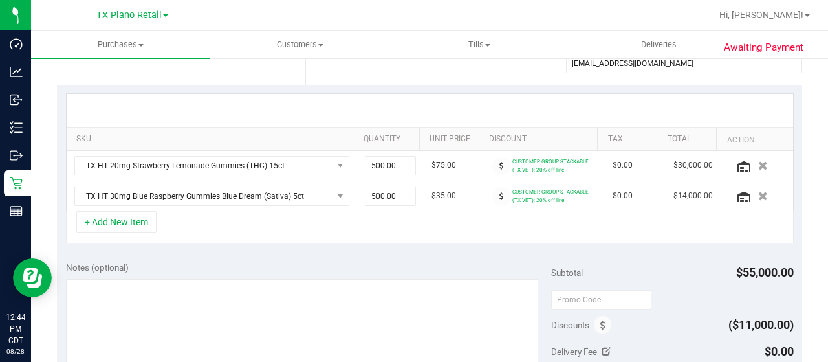
scroll to position [323, 0]
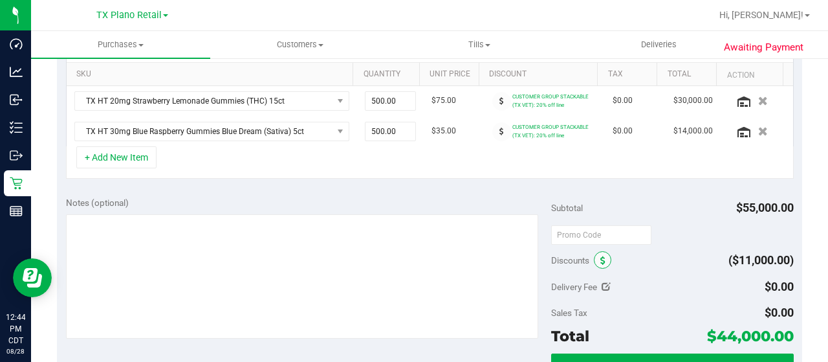
click at [599, 260] on span at bounding box center [602, 259] width 17 height 17
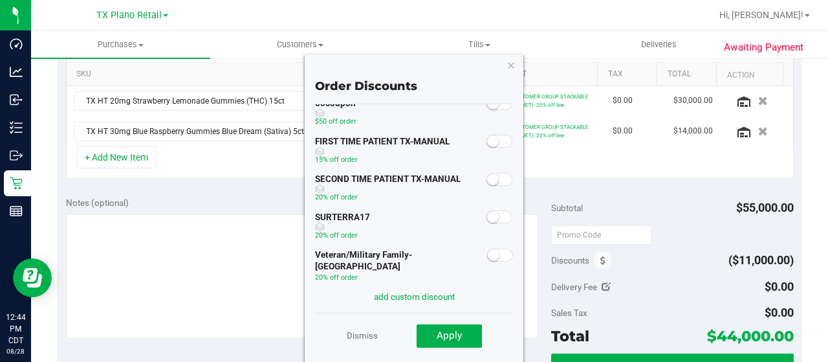
scroll to position [0, 0]
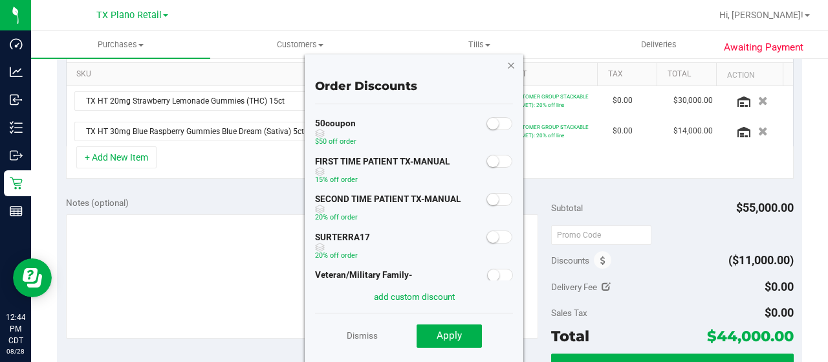
click at [513, 68] on icon "button" at bounding box center [510, 65] width 9 height 16
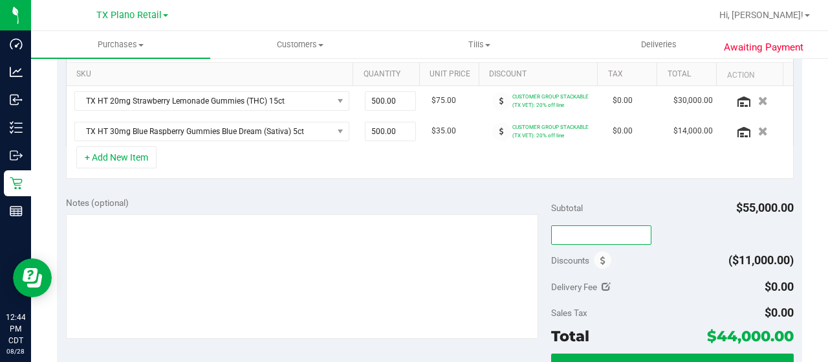
click at [573, 232] on input "text" at bounding box center [601, 234] width 100 height 19
type input "TXAIQ10"
click at [643, 201] on div "Subtotal $55,000.00" at bounding box center [672, 207] width 243 height 23
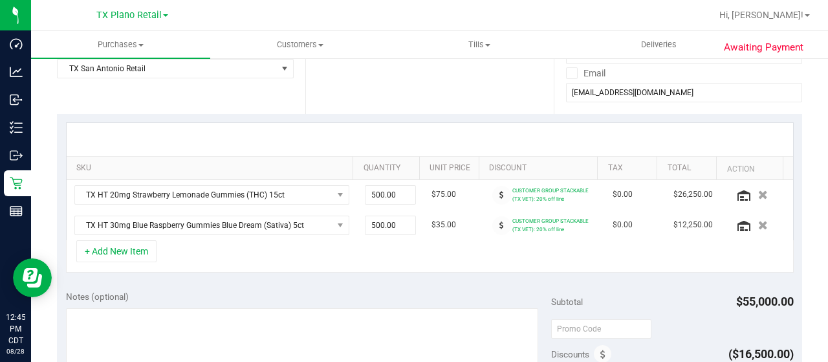
scroll to position [109, 0]
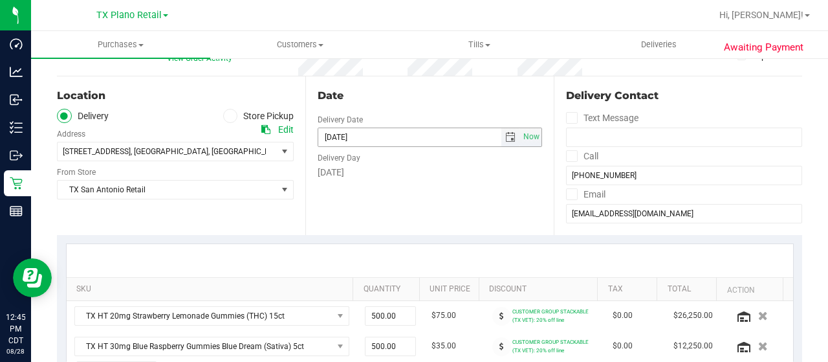
click at [505, 138] on span "select" at bounding box center [510, 137] width 10 height 10
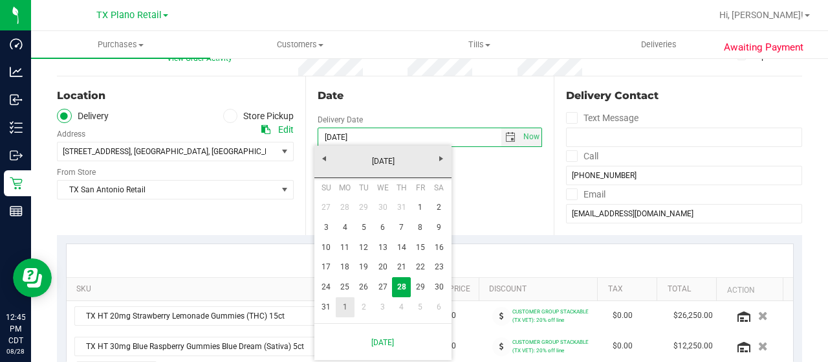
click at [351, 309] on link "1" at bounding box center [345, 307] width 19 height 20
type input "[DATE]"
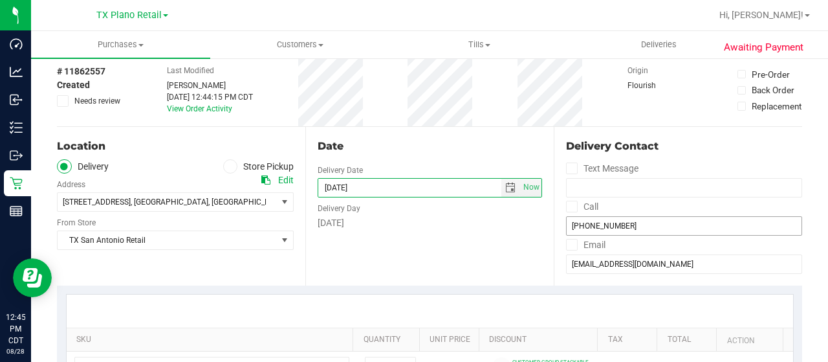
scroll to position [0, 0]
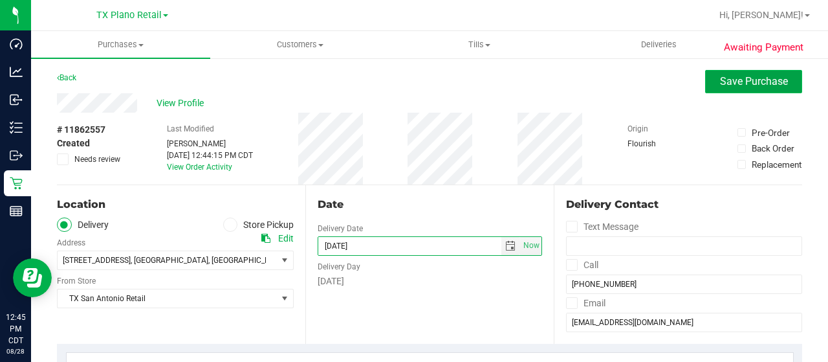
click at [720, 82] on span "Save Purchase" at bounding box center [754, 81] width 68 height 12
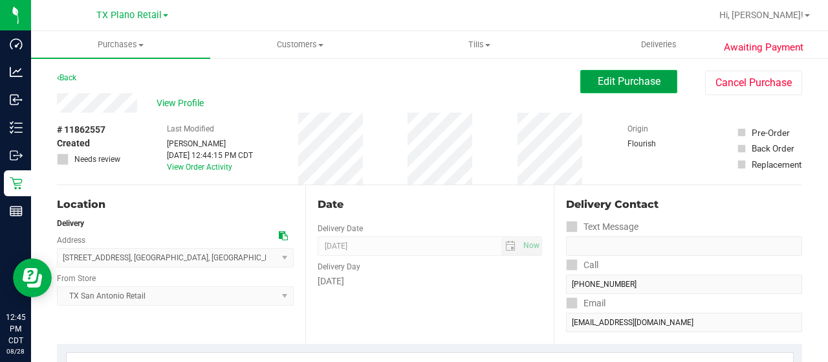
click at [629, 89] on button "Edit Purchase" at bounding box center [628, 81] width 97 height 23
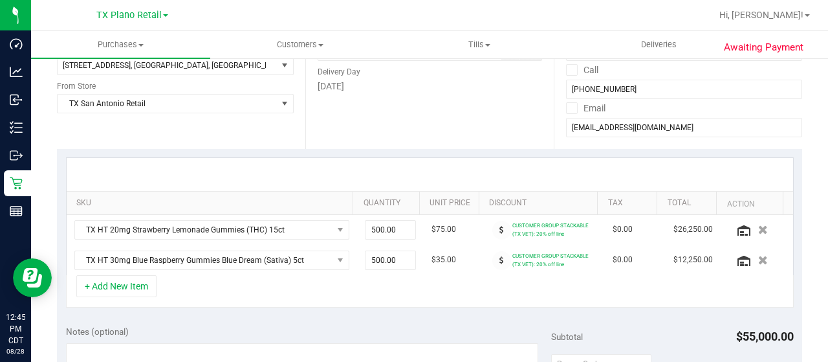
scroll to position [259, 0]
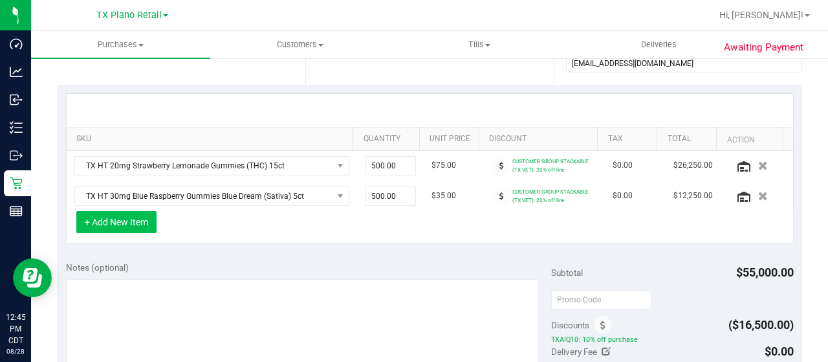
click at [136, 226] on button "+ Add New Item" at bounding box center [116, 222] width 80 height 22
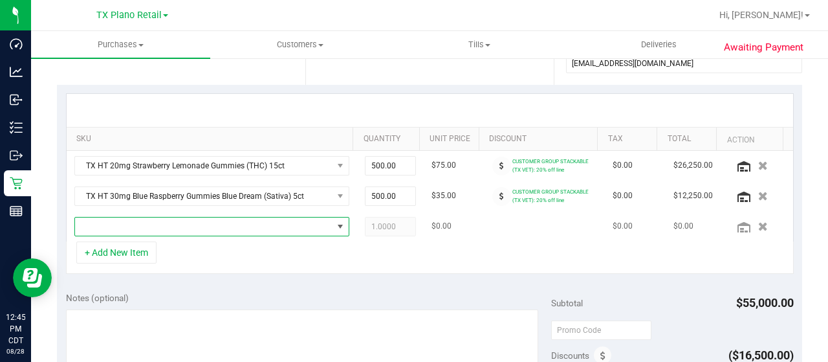
click at [166, 227] on span "NO DATA FOUND" at bounding box center [203, 226] width 257 height 18
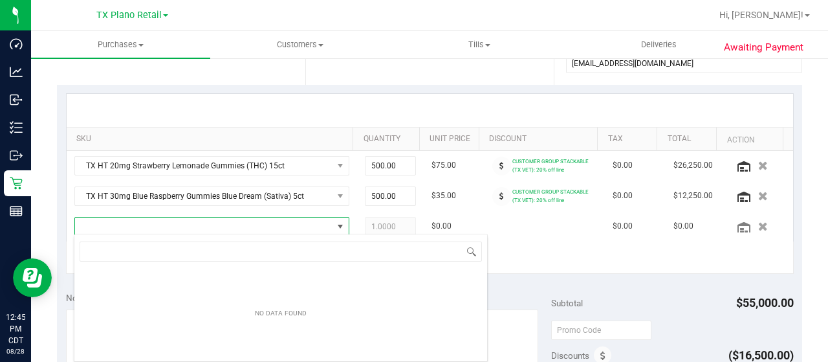
scroll to position [19, 261]
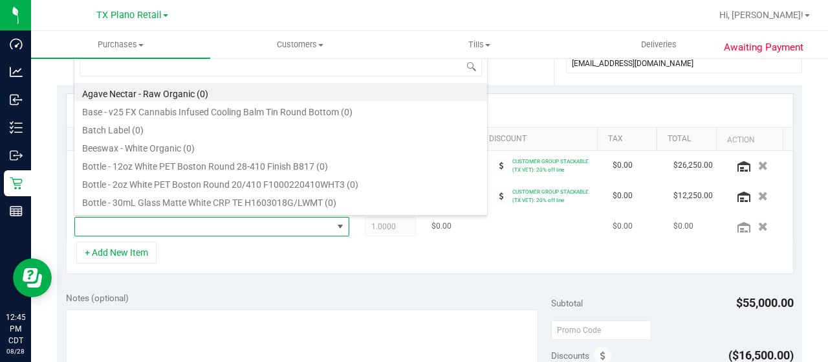
click at [172, 224] on span at bounding box center [203, 226] width 257 height 18
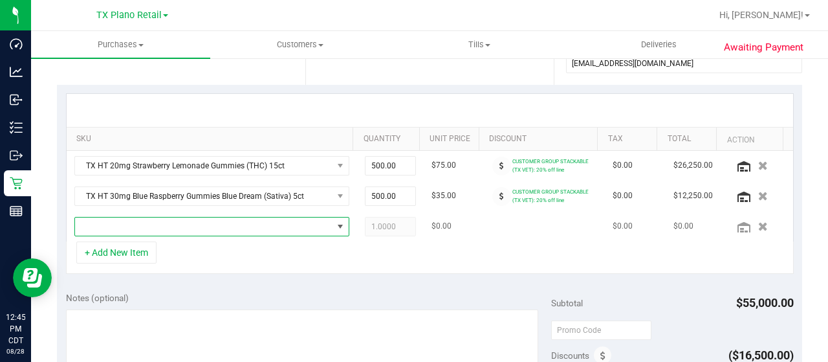
click at [170, 226] on span "NO DATA FOUND" at bounding box center [203, 226] width 257 height 18
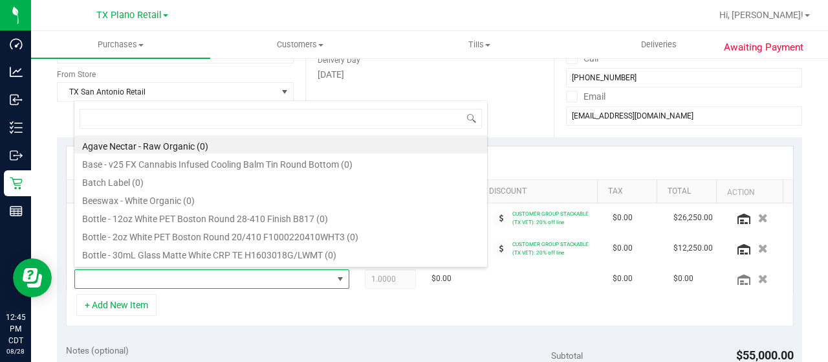
scroll to position [194, 0]
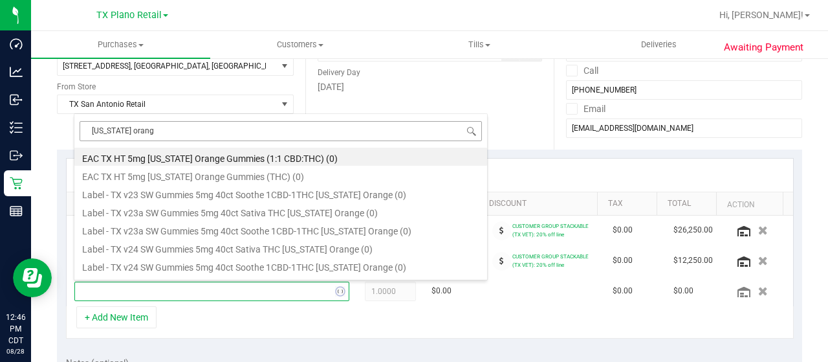
type input "[US_STATE] orange"
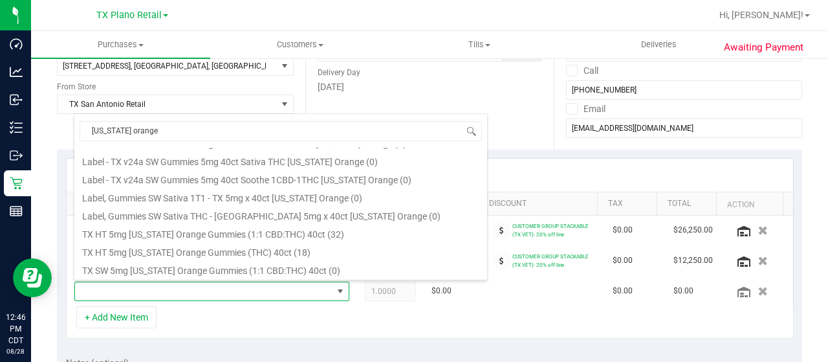
scroll to position [129, 0]
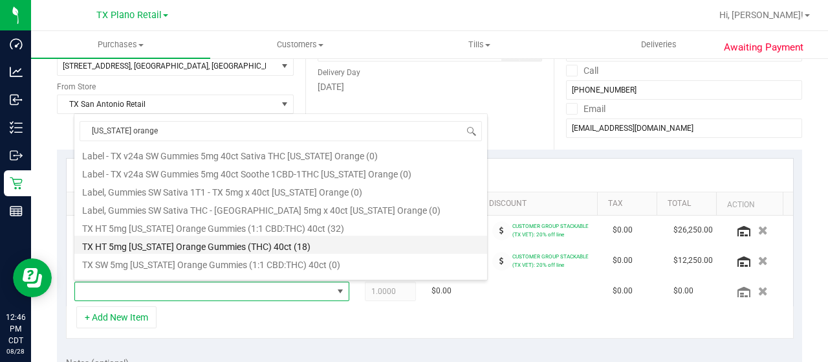
click at [342, 246] on li "TX HT 5mg [US_STATE] Orange Gummies (THC) 40ct (18)" at bounding box center [280, 244] width 413 height 18
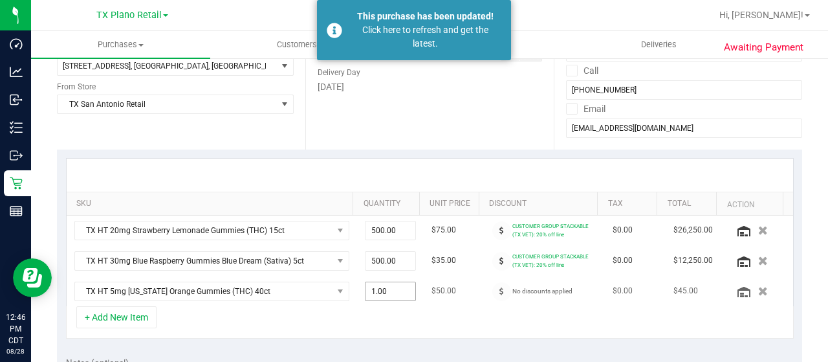
click at [371, 291] on span "1.00 1" at bounding box center [391, 290] width 52 height 19
type input "3"
type input "3.00"
click at [351, 316] on div "+ Add New Item" at bounding box center [430, 322] width 728 height 32
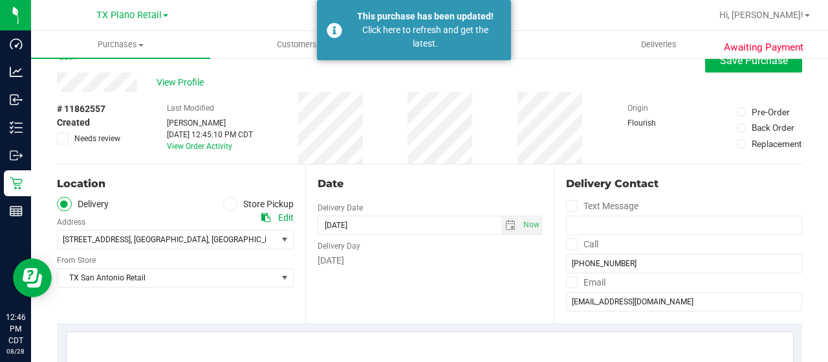
scroll to position [0, 0]
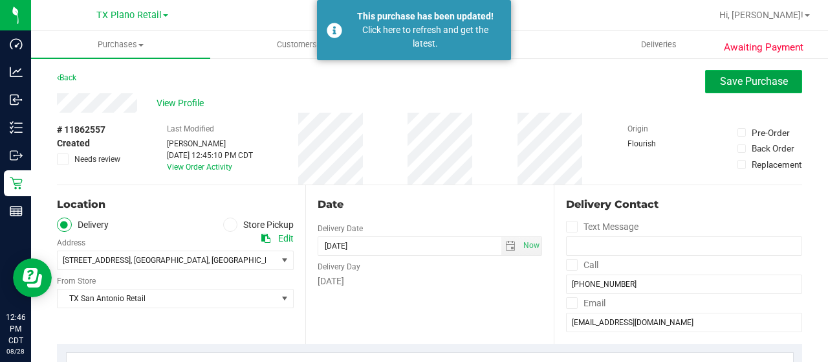
click at [723, 87] on span "Save Purchase" at bounding box center [754, 81] width 68 height 12
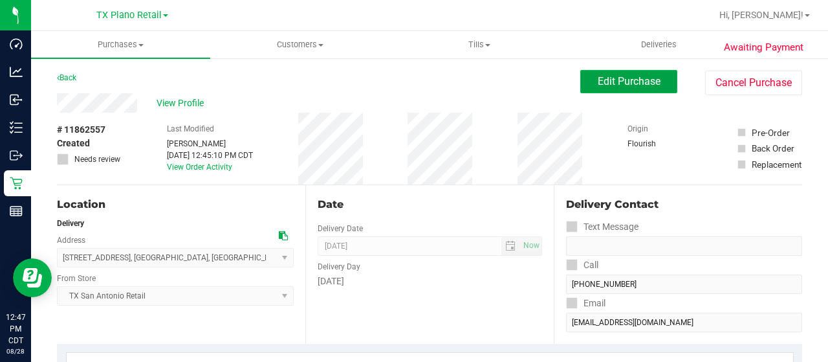
click at [635, 82] on span "Edit Purchase" at bounding box center [629, 81] width 63 height 12
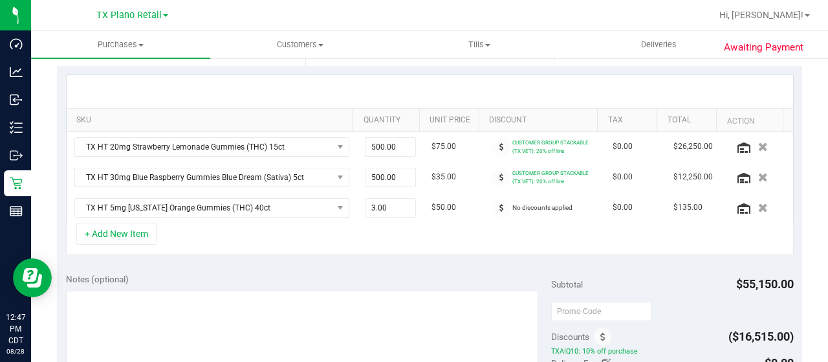
scroll to position [259, 0]
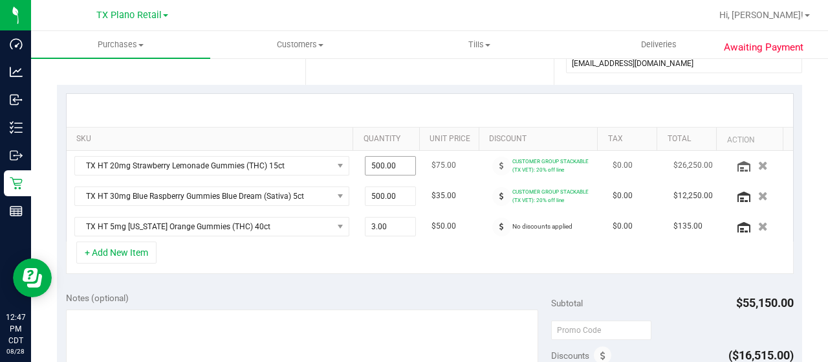
click at [391, 168] on span "500.00 500" at bounding box center [391, 165] width 52 height 19
type input "5"
type input "250"
click at [413, 122] on div at bounding box center [430, 110] width 726 height 33
type input "250.00"
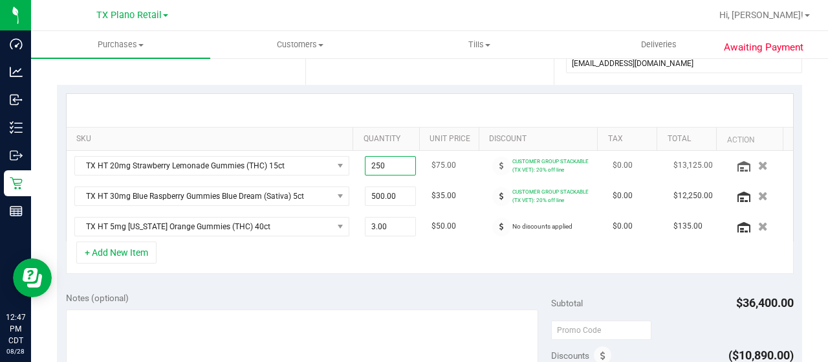
drag, startPoint x: 388, startPoint y: 165, endPoint x: 354, endPoint y: 158, distance: 35.0
click at [357, 158] on td "250.00 250" at bounding box center [390, 166] width 67 height 30
type input "100"
type input "100.00"
click at [477, 105] on div at bounding box center [430, 110] width 726 height 33
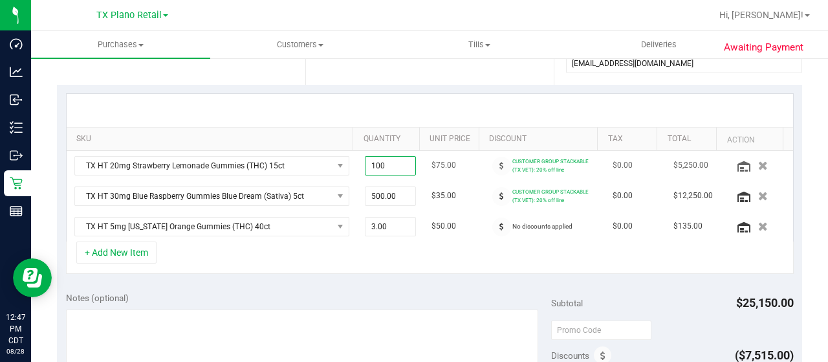
drag, startPoint x: 378, startPoint y: 162, endPoint x: 356, endPoint y: 160, distance: 22.1
click at [357, 160] on td "100.00 100" at bounding box center [390, 166] width 67 height 30
type input "25"
type input "25.00"
click at [421, 113] on div at bounding box center [430, 110] width 726 height 33
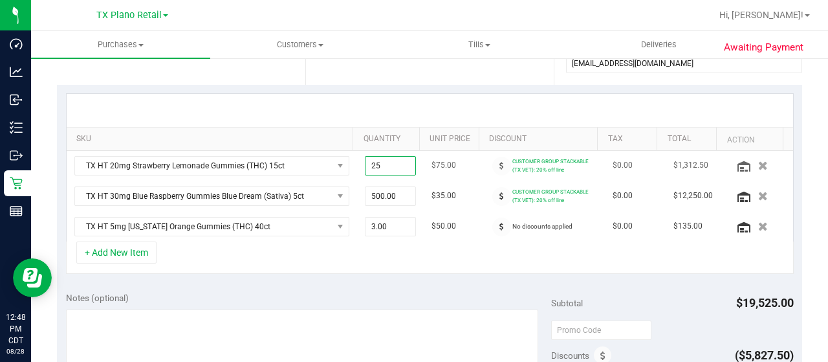
drag, startPoint x: 378, startPoint y: 167, endPoint x: 355, endPoint y: 163, distance: 23.0
click at [357, 163] on td "25.00 25" at bounding box center [390, 166] width 67 height 30
type input "10"
type input "10.00"
click at [428, 114] on div at bounding box center [430, 110] width 726 height 33
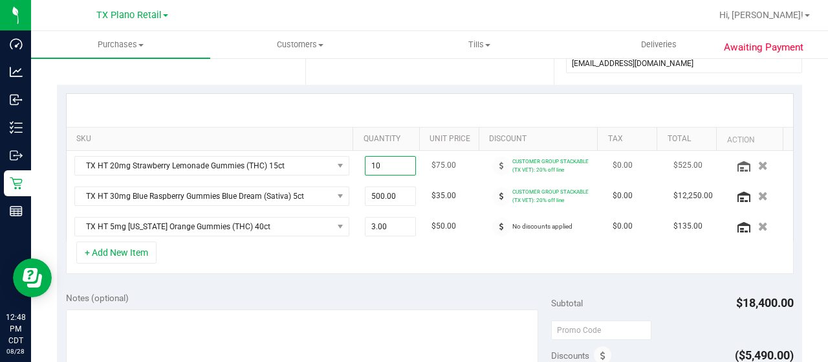
click at [373, 165] on span "10.00 10" at bounding box center [391, 165] width 52 height 19
type input "10"
click at [434, 107] on div at bounding box center [430, 110] width 726 height 33
click at [375, 194] on span "500.00 500" at bounding box center [391, 195] width 52 height 19
type input "5"
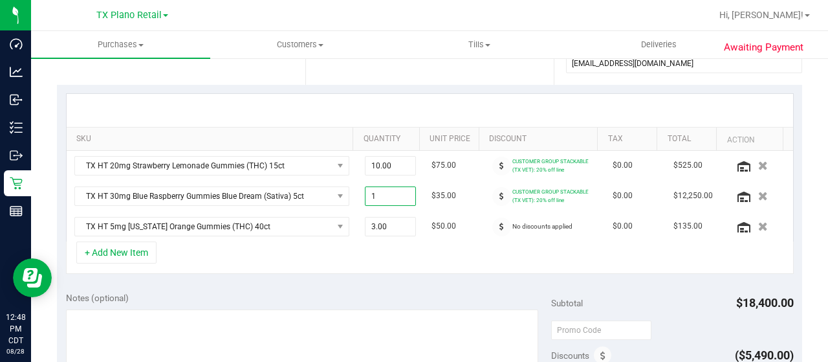
type input "10"
type input "10.00"
click at [413, 99] on div at bounding box center [430, 110] width 726 height 33
drag, startPoint x: 376, startPoint y: 193, endPoint x: 360, endPoint y: 188, distance: 16.4
click at [365, 188] on span "10.00 10" at bounding box center [391, 195] width 52 height 19
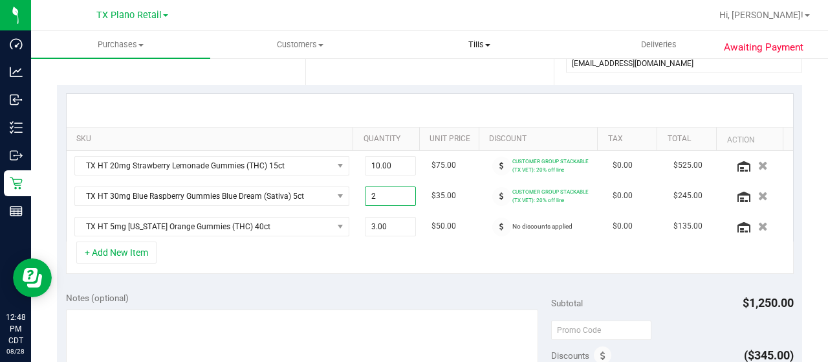
type input "25"
type input "25.00"
click at [435, 109] on div at bounding box center [430, 110] width 726 height 33
drag, startPoint x: 375, startPoint y: 193, endPoint x: 364, endPoint y: 193, distance: 11.7
click at [365, 193] on span "25.00 25" at bounding box center [391, 195] width 52 height 19
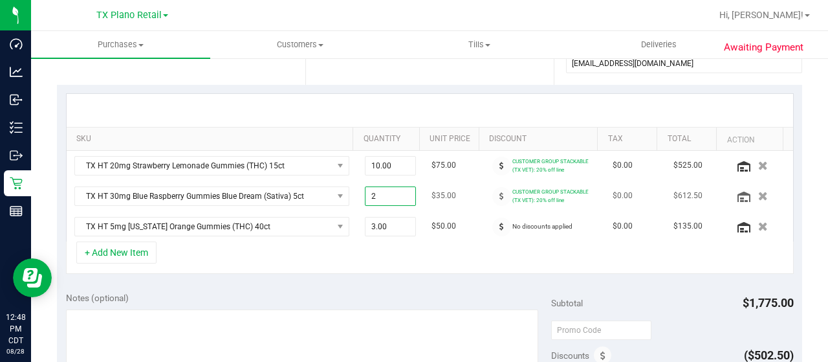
type input "20"
type input "20.00"
click at [439, 98] on div at bounding box center [430, 110] width 726 height 33
click at [373, 195] on span "20.00 20" at bounding box center [391, 195] width 52 height 19
type input "21"
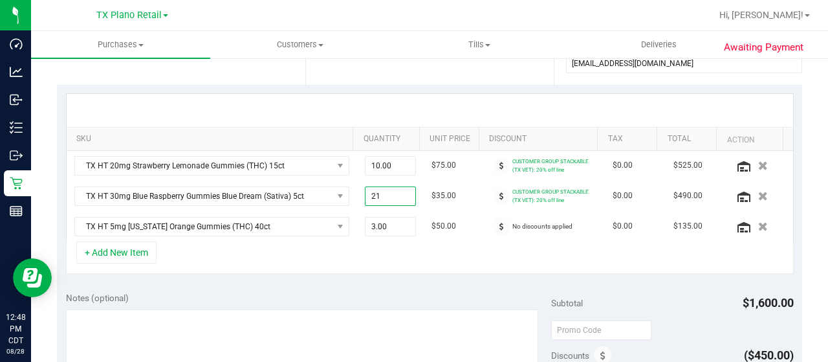
type input "21.00"
click at [406, 98] on div at bounding box center [430, 110] width 726 height 33
click at [373, 191] on span "21.00 21" at bounding box center [391, 195] width 52 height 19
type input "20"
type input "20.00"
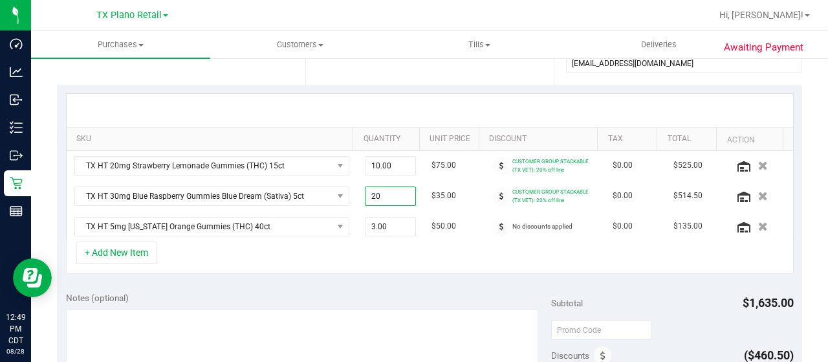
click at [464, 102] on div at bounding box center [430, 110] width 726 height 33
click at [373, 191] on span "20.00 20" at bounding box center [391, 195] width 52 height 19
type input "21"
type input "21.00"
click at [460, 100] on div at bounding box center [430, 110] width 726 height 33
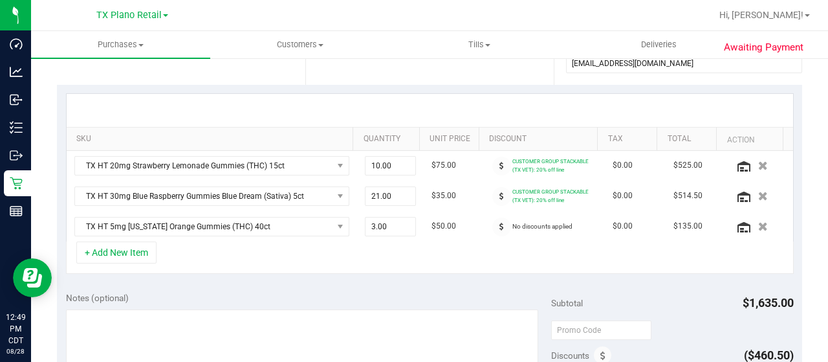
click at [224, 102] on div at bounding box center [430, 110] width 726 height 33
click at [492, 225] on span at bounding box center [501, 226] width 19 height 19
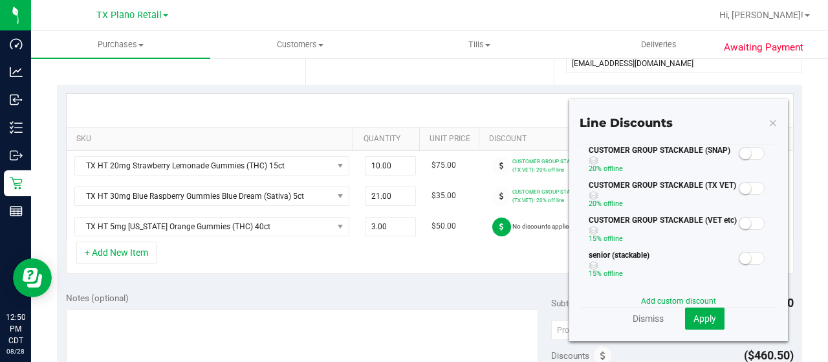
click at [739, 192] on small at bounding box center [745, 188] width 12 height 12
click at [701, 318] on span "Apply" at bounding box center [704, 318] width 23 height 10
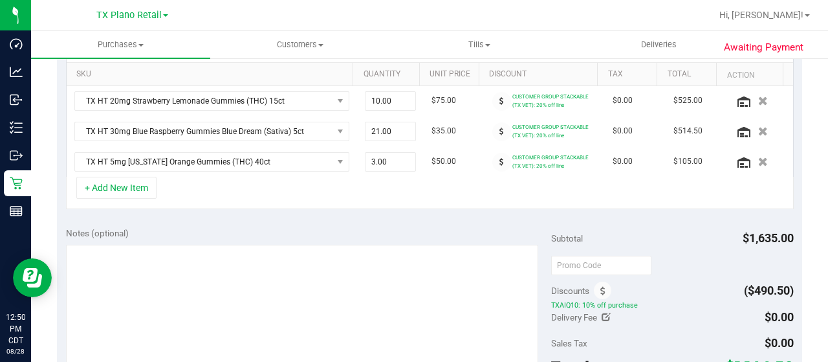
scroll to position [388, 0]
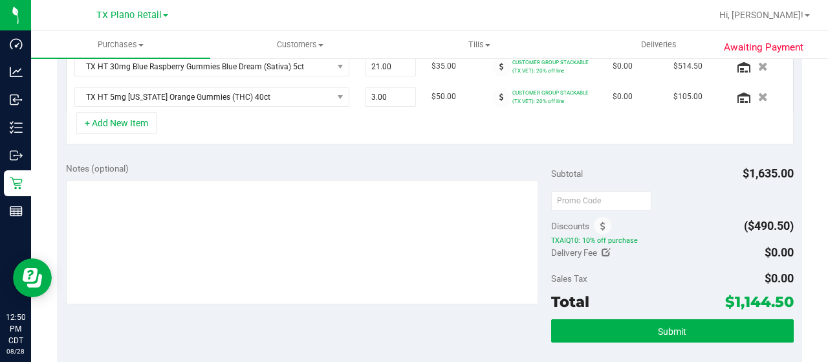
drag, startPoint x: 724, startPoint y: 297, endPoint x: 781, endPoint y: 301, distance: 56.5
click at [781, 301] on span "$1,144.50" at bounding box center [759, 301] width 69 height 18
click at [704, 274] on div "Sales Tax $0.00" at bounding box center [672, 277] width 243 height 23
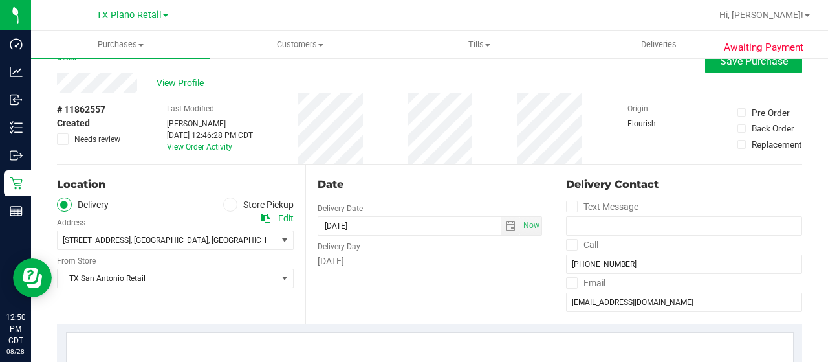
scroll to position [0, 0]
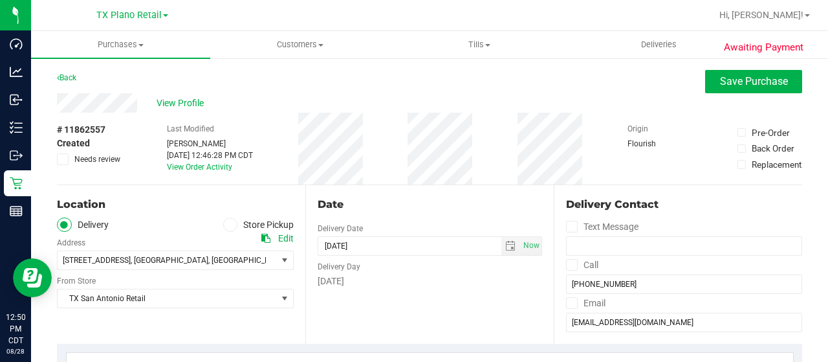
click at [250, 193] on div "Location Delivery Store Pickup Address Edit [STREET_ADDRESS] , [GEOGRAPHIC_DATA…" at bounding box center [181, 264] width 248 height 158
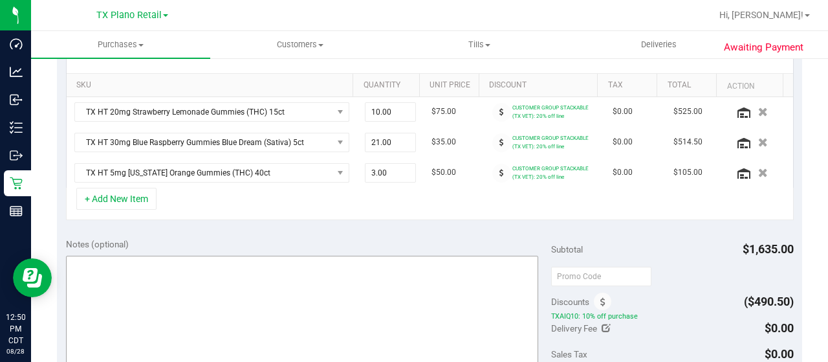
scroll to position [388, 0]
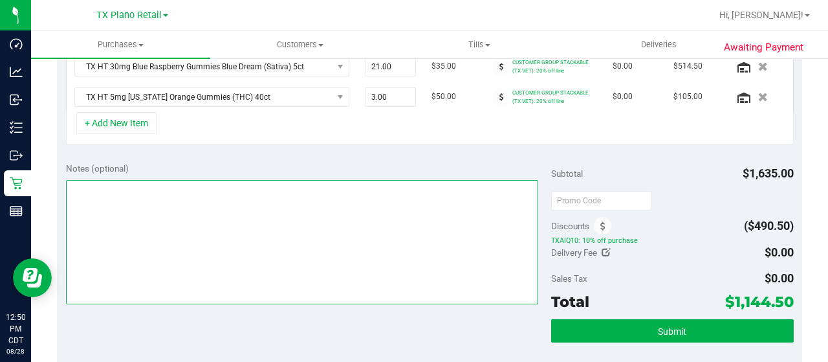
click at [175, 223] on textarea at bounding box center [302, 242] width 472 height 124
type textarea "c"
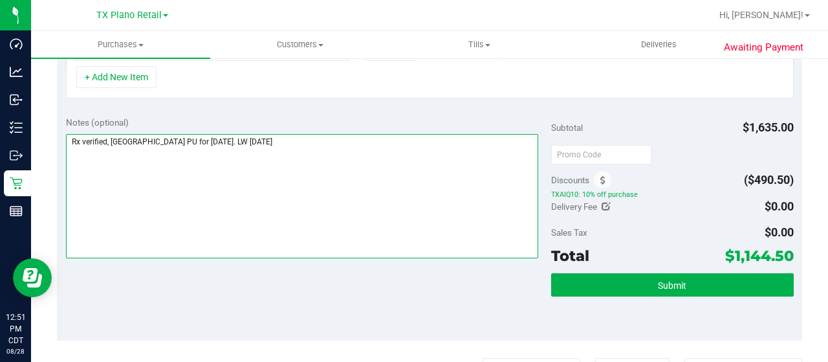
scroll to position [582, 0]
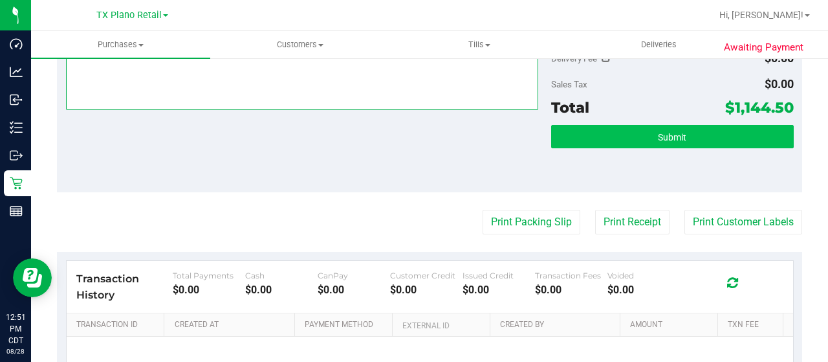
type textarea "Rx verified, [GEOGRAPHIC_DATA] PU for [DATE]. LW [DATE]"
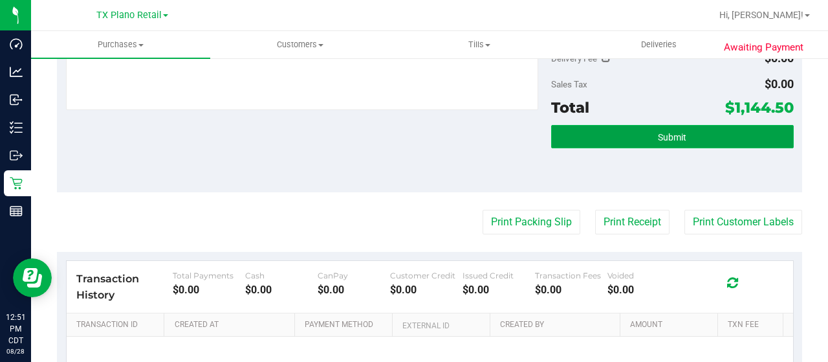
click at [644, 140] on button "Submit" at bounding box center [672, 136] width 243 height 23
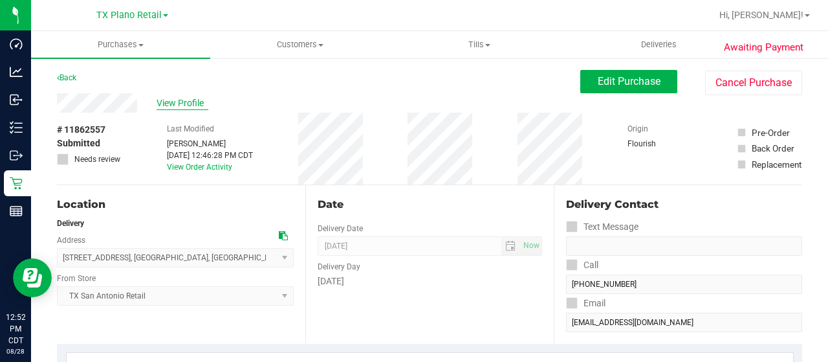
click at [201, 105] on span "View Profile" at bounding box center [183, 103] width 52 height 14
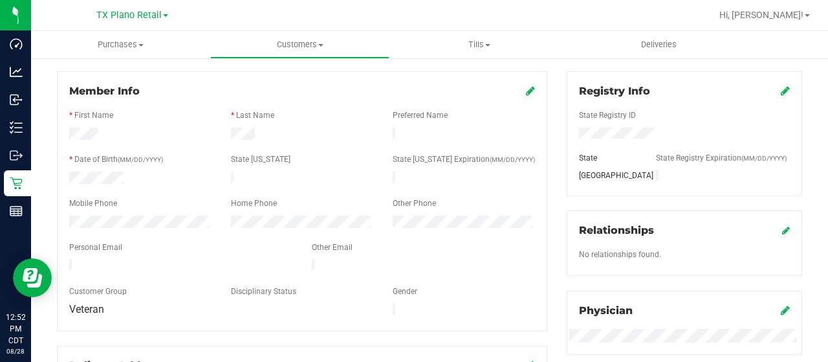
scroll to position [194, 0]
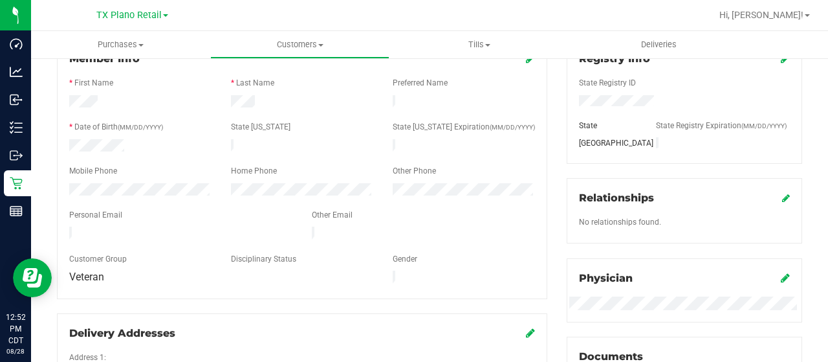
drag, startPoint x: 202, startPoint y: 226, endPoint x: 64, endPoint y: 227, distance: 137.8
click at [64, 227] on div at bounding box center [181, 234] width 243 height 16
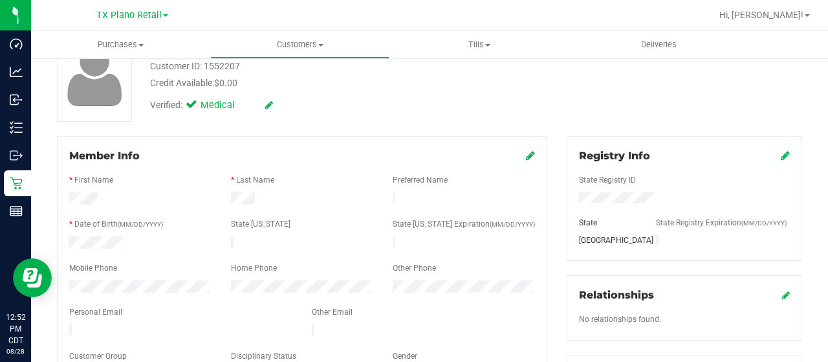
scroll to position [0, 0]
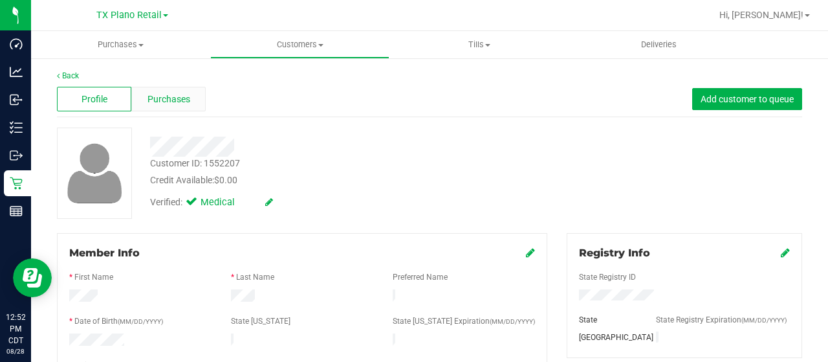
click at [165, 96] on span "Purchases" at bounding box center [168, 99] width 43 height 14
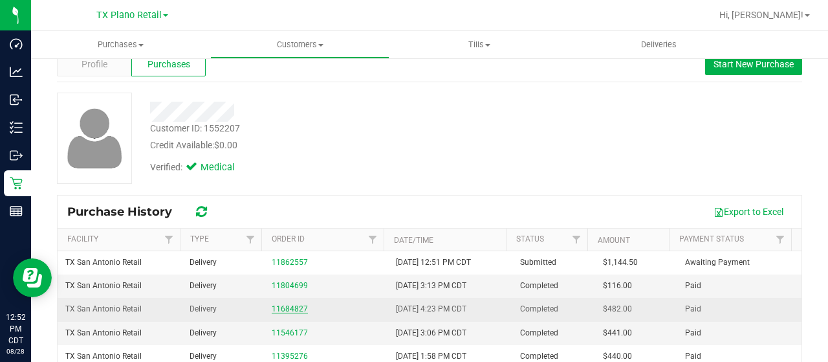
scroll to position [65, 0]
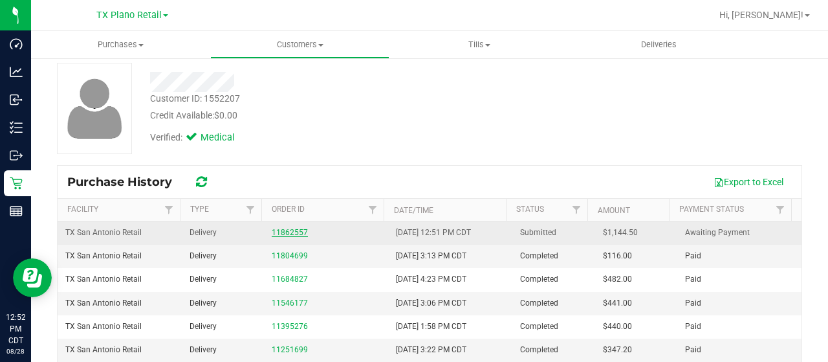
click at [282, 230] on link "11862557" at bounding box center [290, 232] width 36 height 9
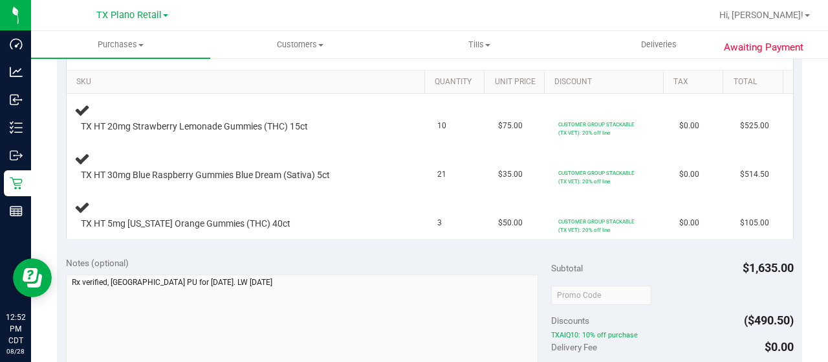
scroll to position [453, 0]
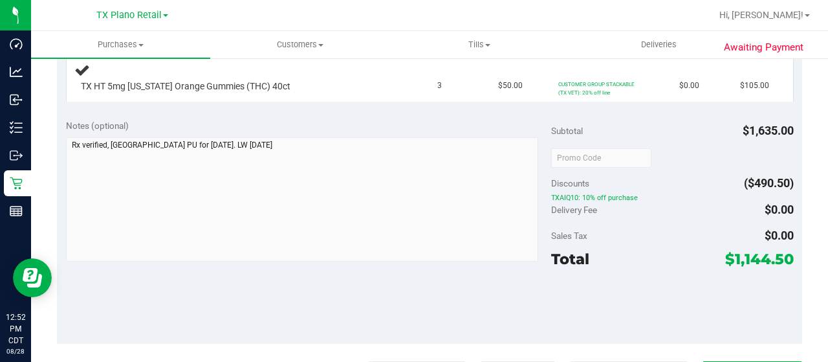
drag, startPoint x: 724, startPoint y: 258, endPoint x: 781, endPoint y: 258, distance: 56.9
click at [781, 258] on span "$1,144.50" at bounding box center [759, 259] width 69 height 18
copy span "1,144.50"
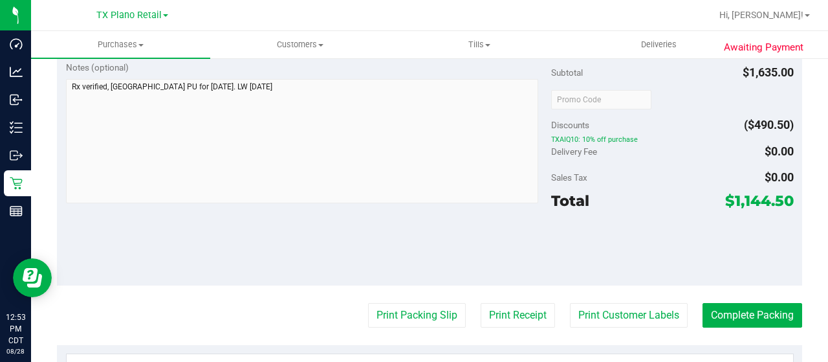
scroll to position [517, 0]
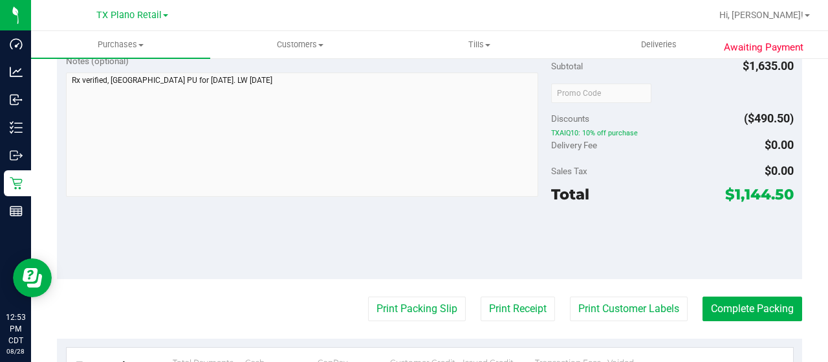
copy span "1,144.50"
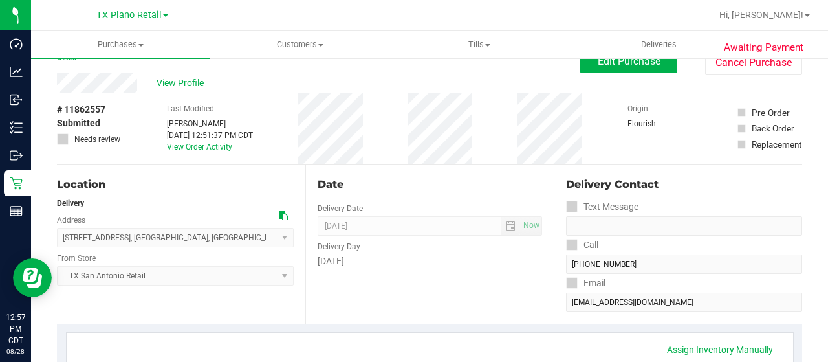
scroll to position [0, 0]
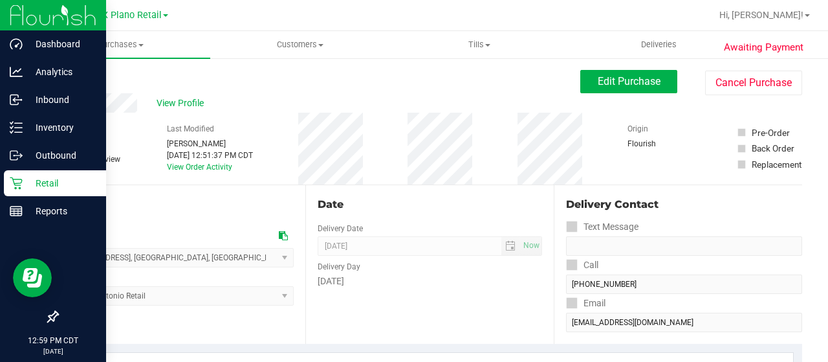
click at [16, 187] on icon at bounding box center [16, 183] width 13 height 13
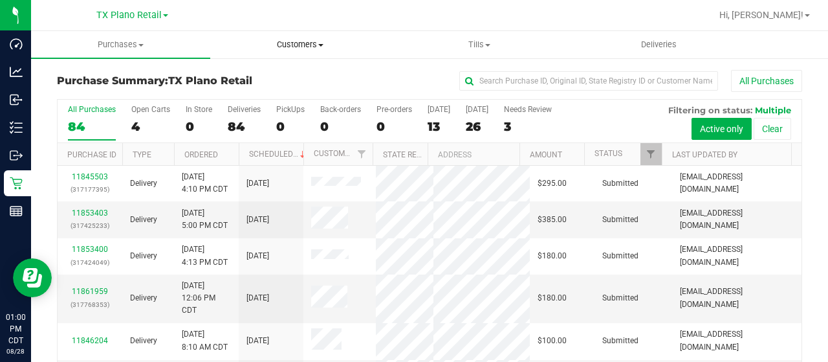
click at [307, 38] on uib-tab-heading "Customers All customers Add a new customer All physicians" at bounding box center [300, 45] width 178 height 26
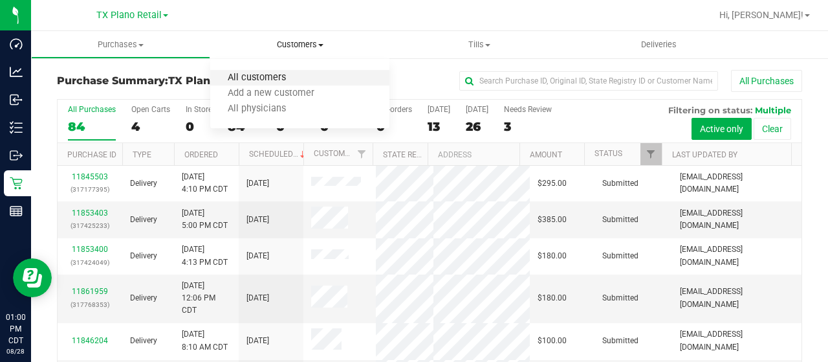
click at [285, 78] on span "All customers" at bounding box center [256, 77] width 93 height 11
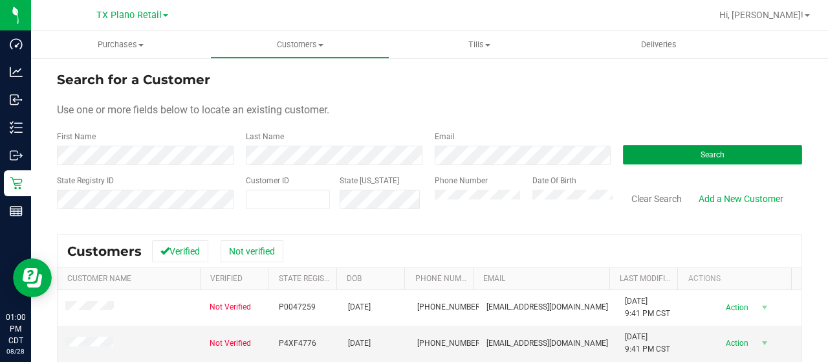
click at [658, 149] on button "Search" at bounding box center [712, 154] width 179 height 19
click at [701, 151] on span "Search" at bounding box center [713, 154] width 24 height 9
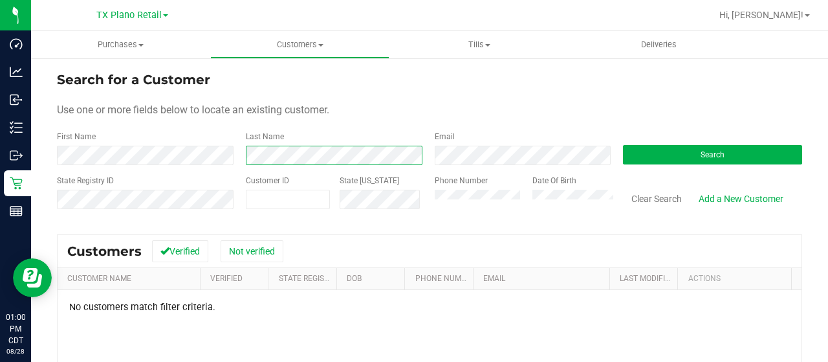
click at [224, 154] on div "First Name Last Name Email Search" at bounding box center [429, 148] width 745 height 34
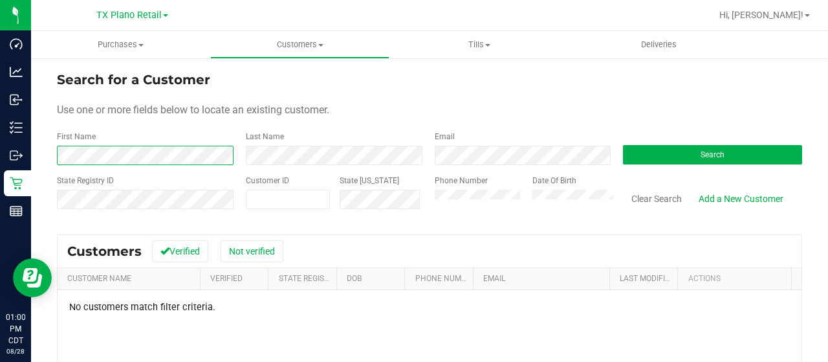
click at [48, 155] on div "Search for a Customer Use one or more fields below to locate an existing custom…" at bounding box center [429, 309] width 797 height 505
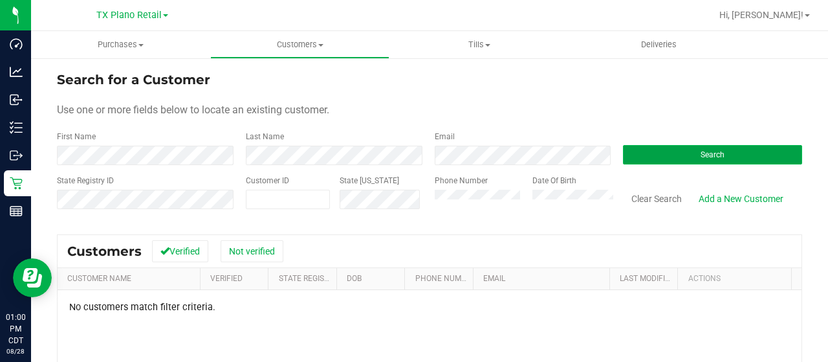
click at [640, 147] on button "Search" at bounding box center [712, 154] width 179 height 19
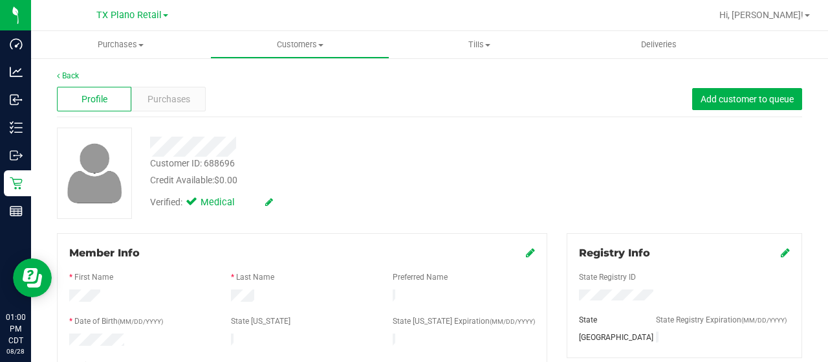
click at [241, 147] on div at bounding box center [331, 146] width 382 height 20
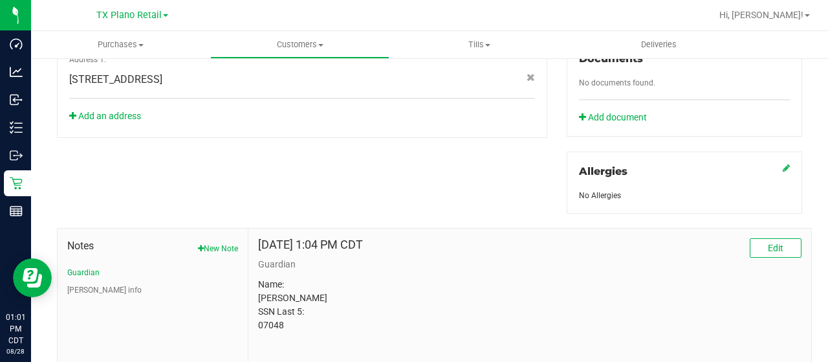
scroll to position [571, 0]
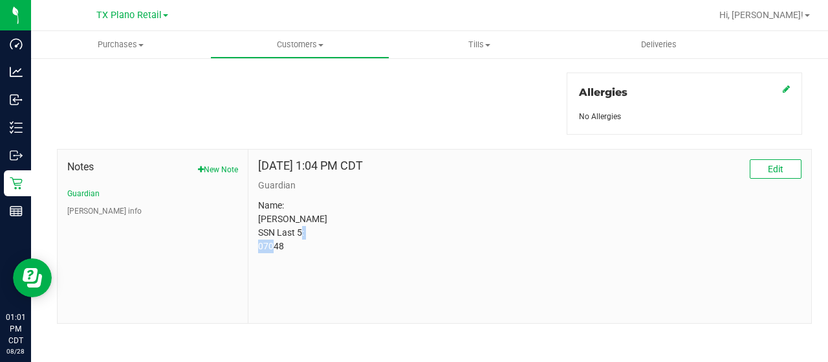
drag, startPoint x: 285, startPoint y: 243, endPoint x: 249, endPoint y: 241, distance: 36.2
click at [249, 241] on div "[DATE] 1:04 PM CDT Edit Guardian Name: [PERSON_NAME] SSN Last 5: 07048" at bounding box center [529, 235] width 563 height 173
copy p "07048"
click at [87, 206] on button "[PERSON_NAME] info" at bounding box center [104, 211] width 74 height 12
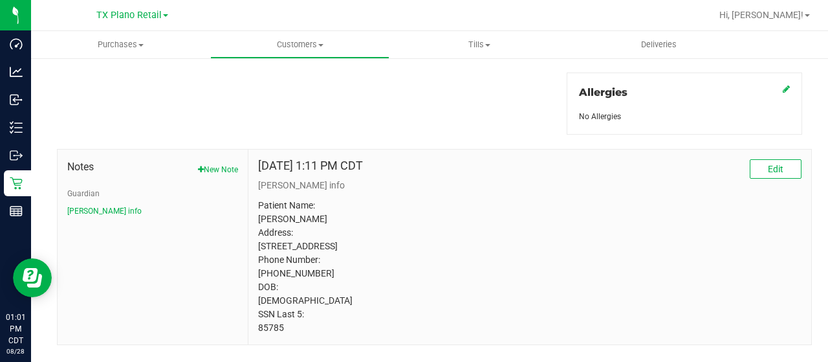
drag, startPoint x: 285, startPoint y: 336, endPoint x: 254, endPoint y: 337, distance: 31.7
click at [254, 337] on div "[DATE] 1:11 PM CDT Edit [PERSON_NAME] info Patient Name: [PERSON_NAME] Address:…" at bounding box center [529, 246] width 563 height 195
copy p "85785"
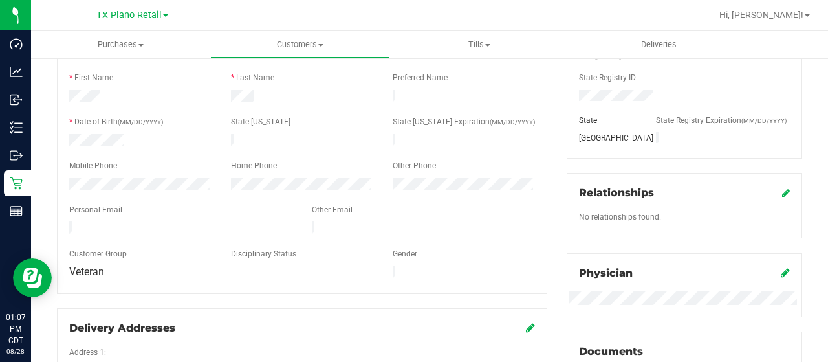
scroll to position [259, 0]
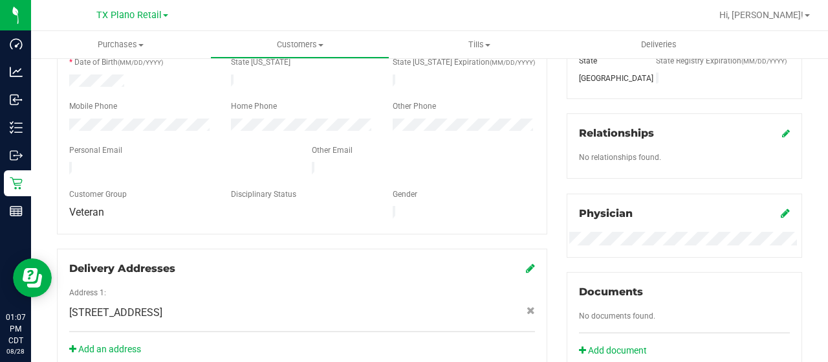
drag, startPoint x: 199, startPoint y: 161, endPoint x: 65, endPoint y: 160, distance: 133.9
click at [65, 162] on div at bounding box center [181, 170] width 243 height 16
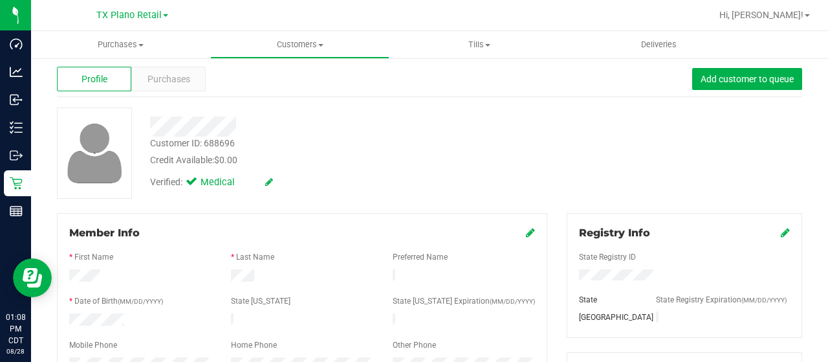
scroll to position [0, 0]
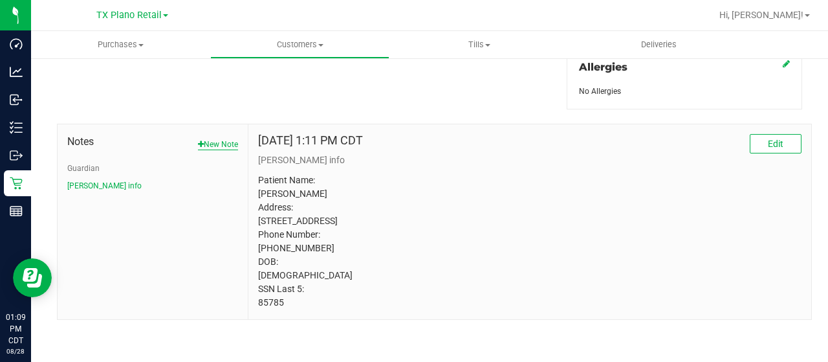
click at [235, 138] on button "New Note" at bounding box center [218, 144] width 40 height 12
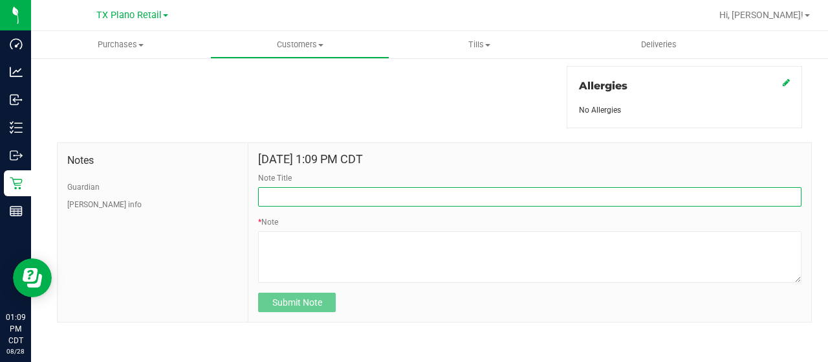
click at [346, 193] on input "Note Title" at bounding box center [529, 196] width 543 height 19
paste input "20/30mg Bulk Buyer Discount"
type input "Contacted for 20/30mg Bulk Buyer Discount"
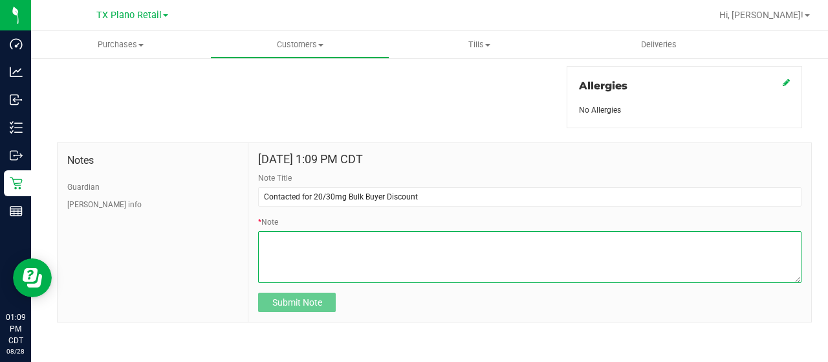
click at [336, 259] on textarea "* Note" at bounding box center [529, 257] width 543 height 52
type textarea "Left VM requested a CB"
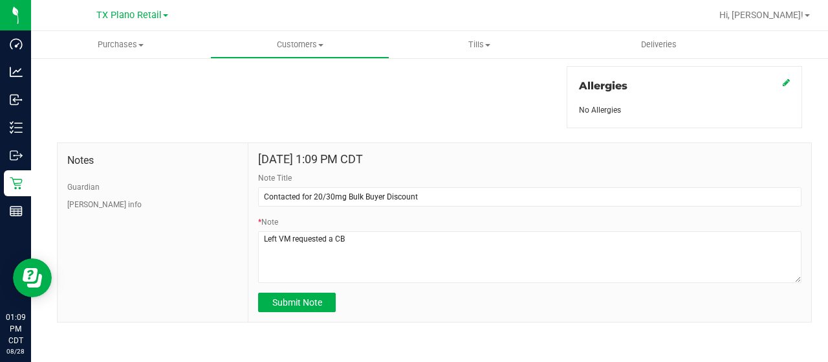
click at [375, 225] on div "* Note" at bounding box center [529, 249] width 543 height 67
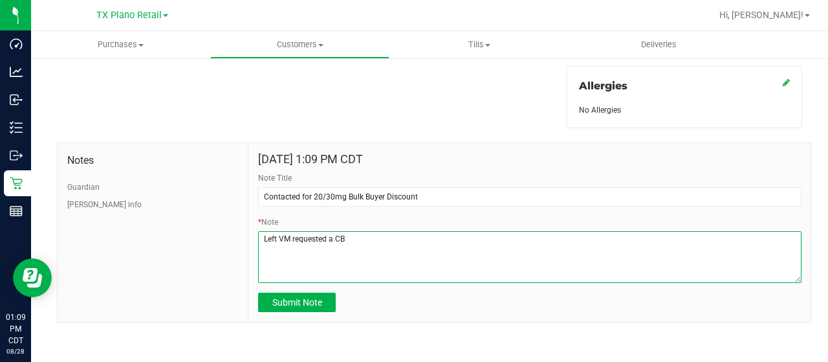
click at [369, 234] on textarea "* Note" at bounding box center [529, 257] width 543 height 52
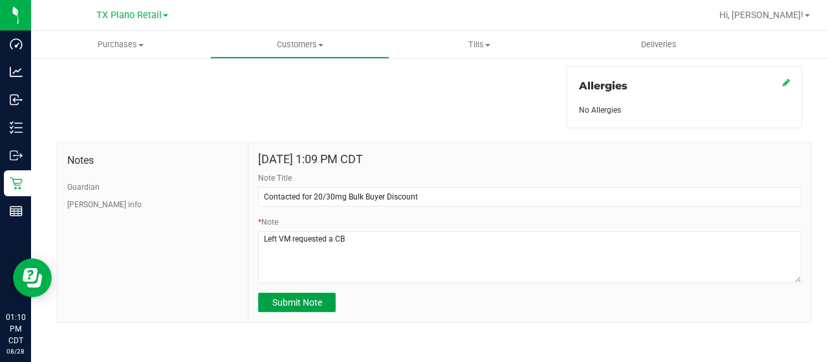
click at [298, 301] on span "Submit Note" at bounding box center [297, 302] width 50 height 10
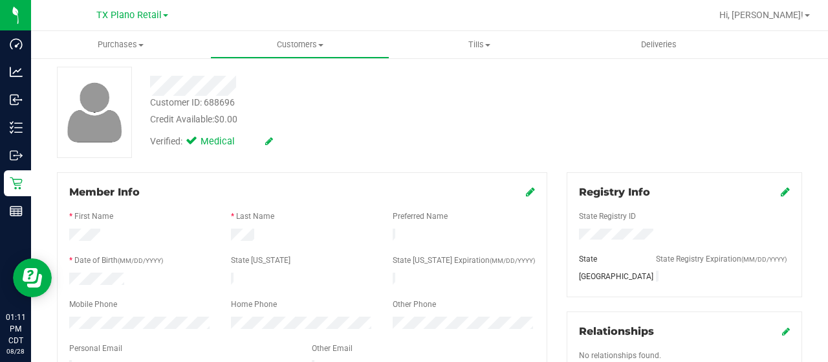
scroll to position [0, 0]
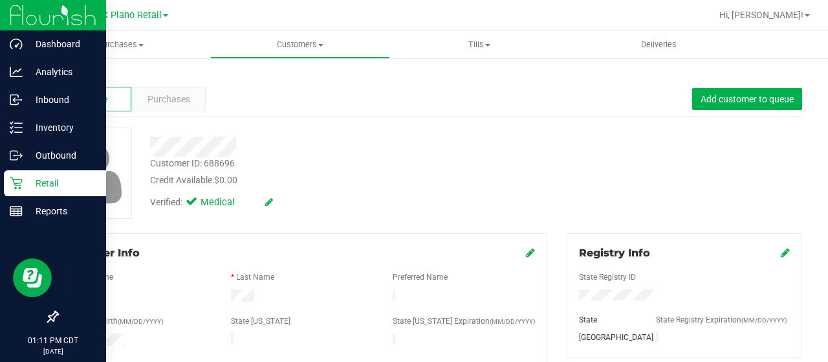
click at [14, 183] on icon at bounding box center [16, 183] width 12 height 12
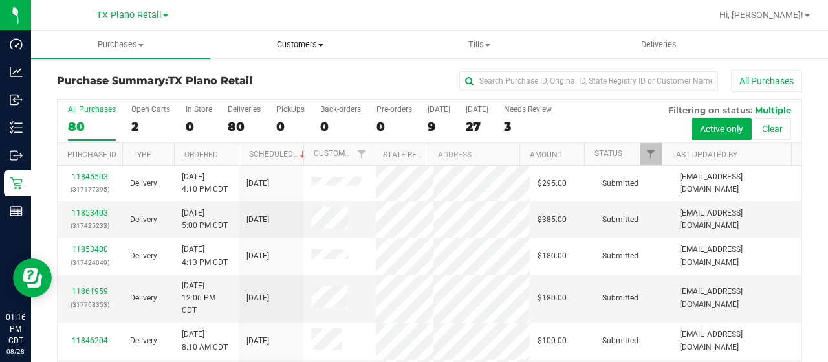
click at [312, 43] on span "Customers" at bounding box center [300, 45] width 178 height 12
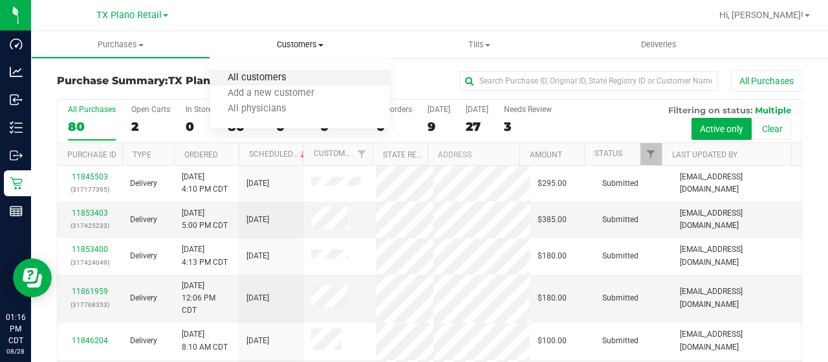
click at [299, 77] on span "All customers" at bounding box center [256, 77] width 93 height 11
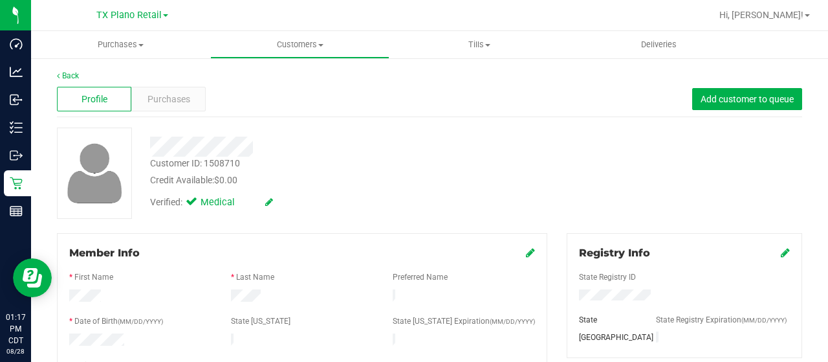
click at [254, 147] on div at bounding box center [331, 146] width 382 height 20
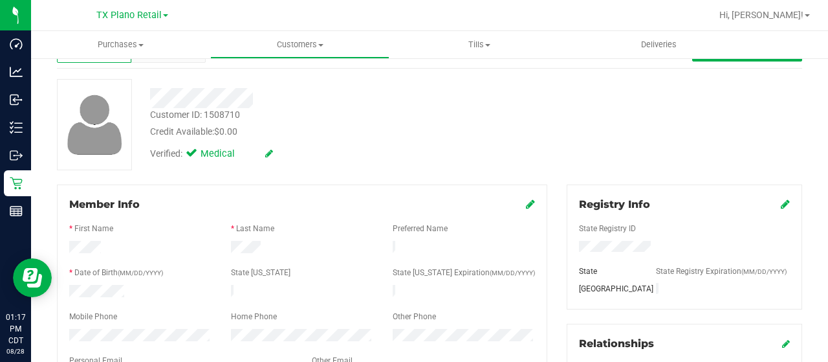
scroll to position [129, 0]
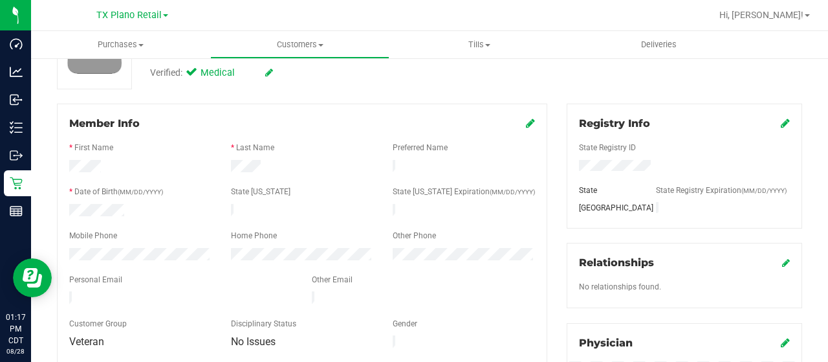
drag, startPoint x: 171, startPoint y: 290, endPoint x: 67, endPoint y: 287, distance: 104.2
click at [67, 291] on div at bounding box center [181, 299] width 243 height 16
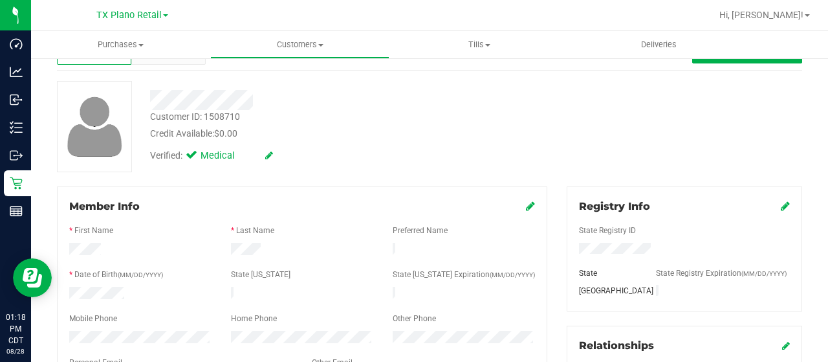
scroll to position [0, 0]
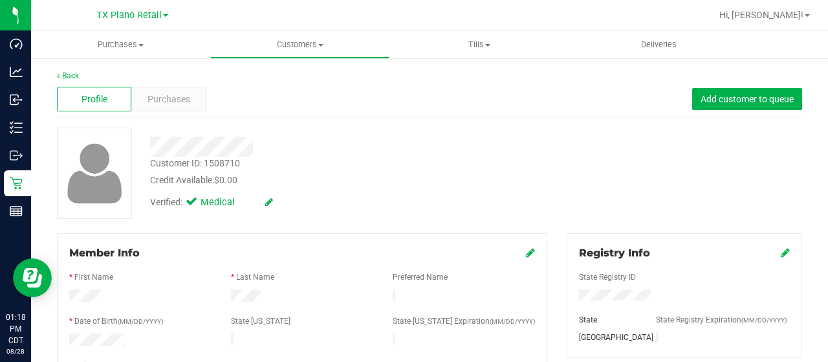
click at [207, 145] on div at bounding box center [331, 146] width 382 height 20
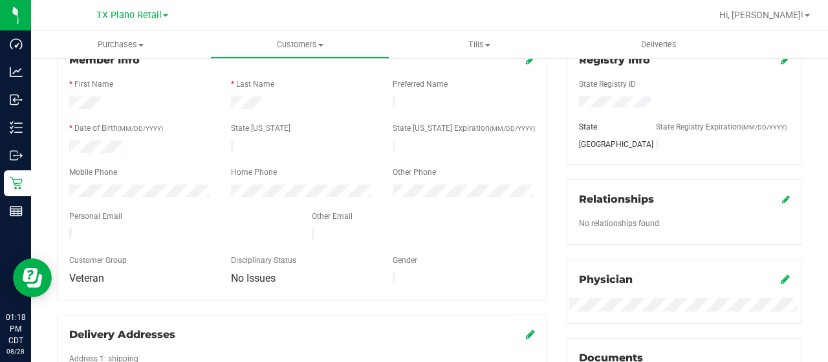
scroll to position [194, 0]
drag, startPoint x: 164, startPoint y: 228, endPoint x: 65, endPoint y: 224, distance: 99.7
click at [65, 226] on div at bounding box center [181, 234] width 243 height 16
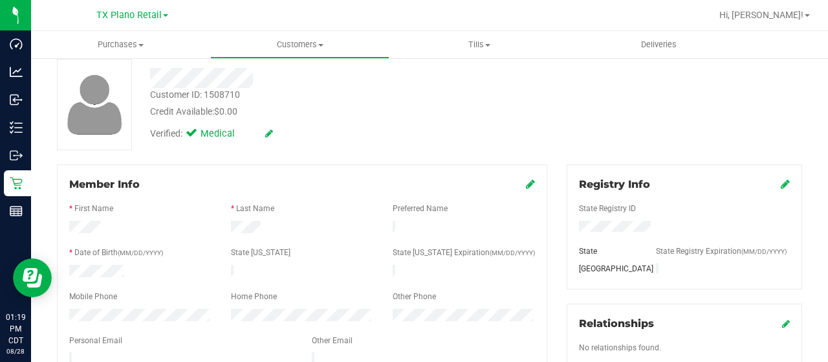
scroll to position [65, 0]
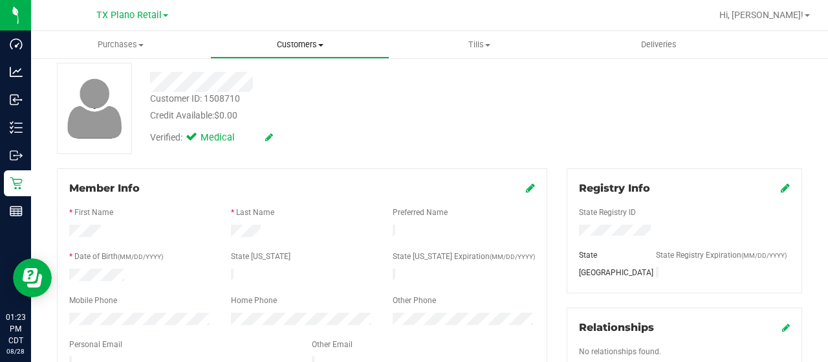
click at [297, 39] on span "Customers" at bounding box center [300, 45] width 178 height 12
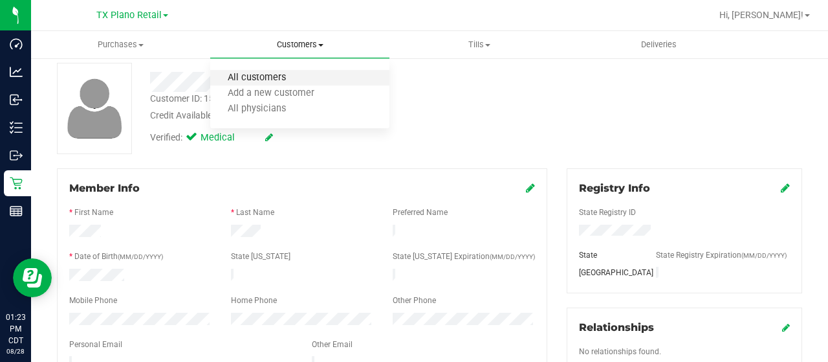
click at [283, 74] on span "All customers" at bounding box center [256, 77] width 93 height 11
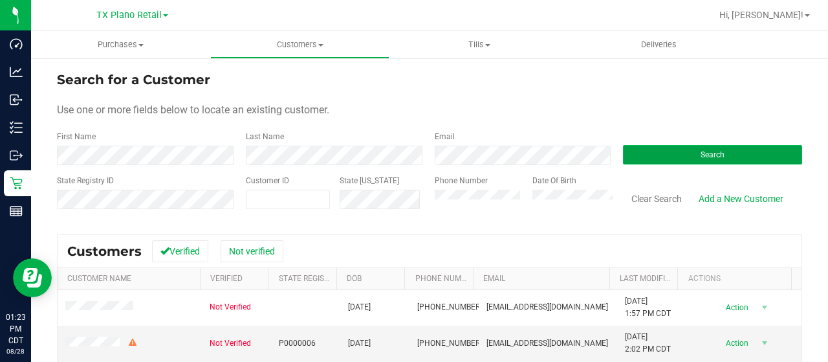
click at [656, 152] on button "Search" at bounding box center [712, 154] width 179 height 19
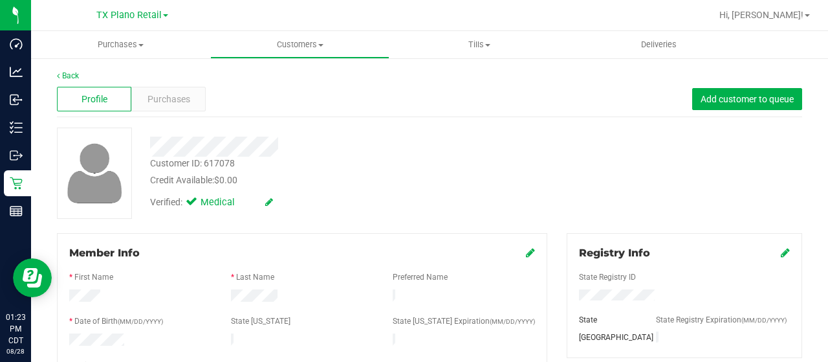
click at [278, 146] on div at bounding box center [331, 146] width 382 height 20
click at [177, 96] on span "Purchases" at bounding box center [168, 99] width 43 height 14
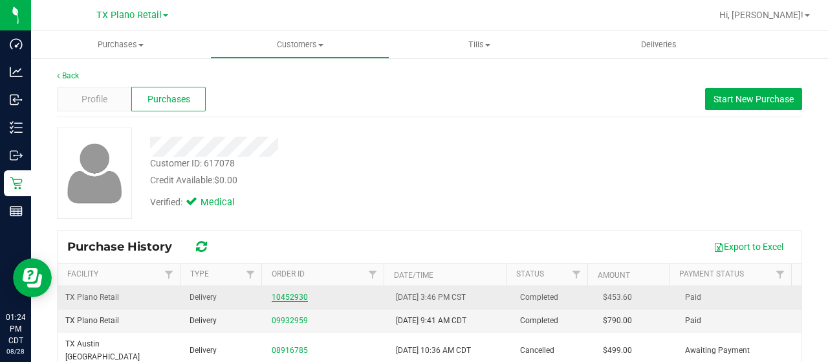
click at [288, 296] on link "10452930" at bounding box center [290, 296] width 36 height 9
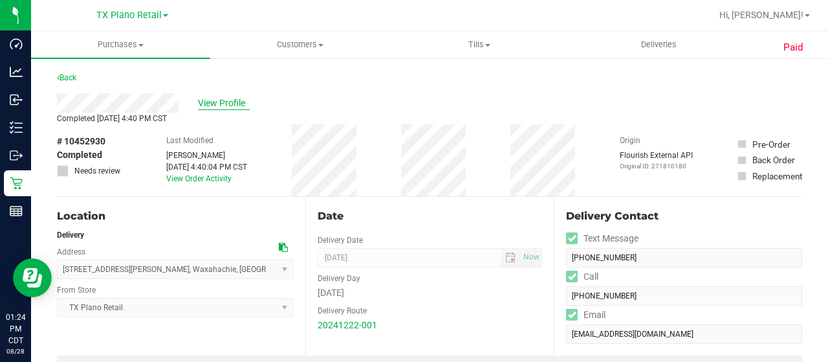
click at [212, 96] on span "View Profile" at bounding box center [224, 103] width 52 height 14
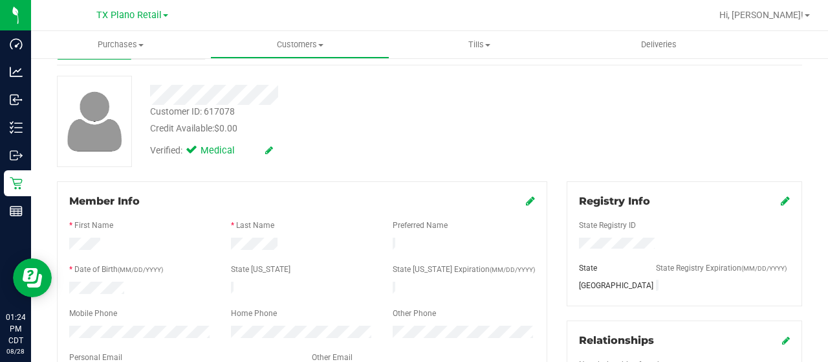
scroll to position [129, 0]
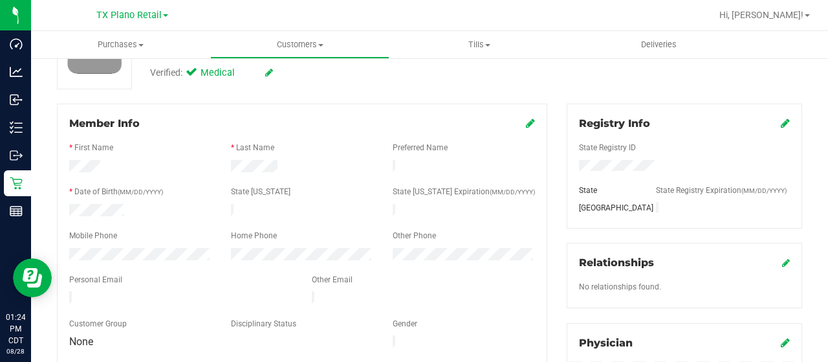
drag, startPoint x: 213, startPoint y: 292, endPoint x: 69, endPoint y: 298, distance: 145.0
click at [67, 294] on div at bounding box center [181, 299] width 243 height 16
click at [324, 43] on span "Customers" at bounding box center [300, 45] width 178 height 12
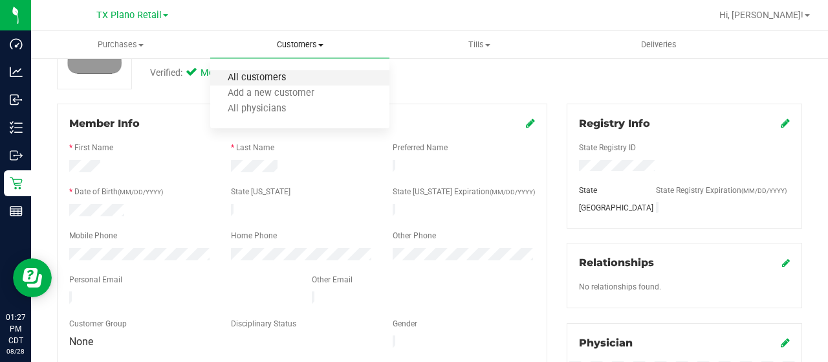
click at [281, 76] on span "All customers" at bounding box center [256, 77] width 93 height 11
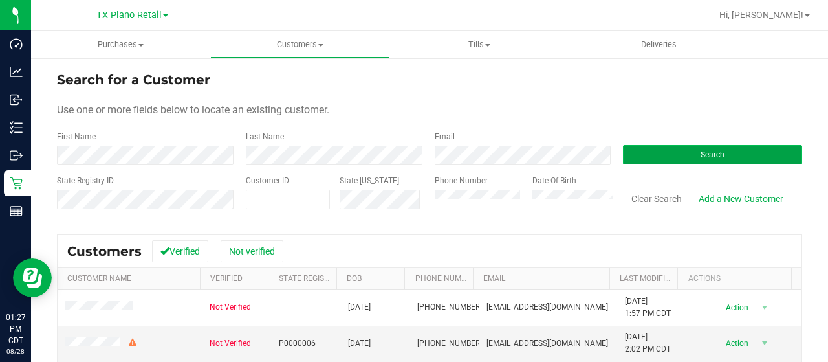
click at [784, 163] on button "Search" at bounding box center [712, 154] width 179 height 19
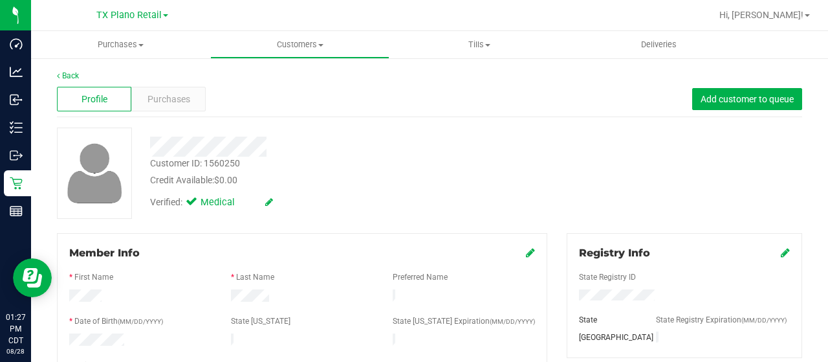
click at [270, 144] on div at bounding box center [331, 146] width 382 height 20
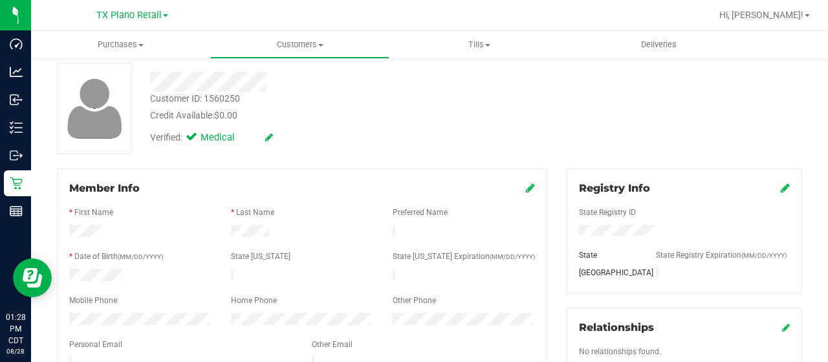
scroll to position [129, 0]
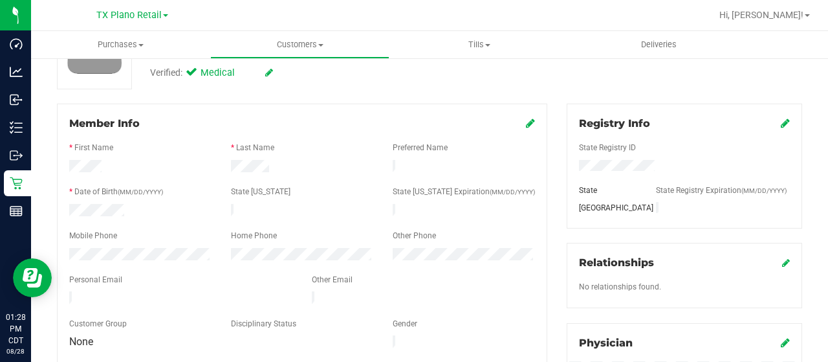
click at [70, 291] on div at bounding box center [181, 299] width 243 height 16
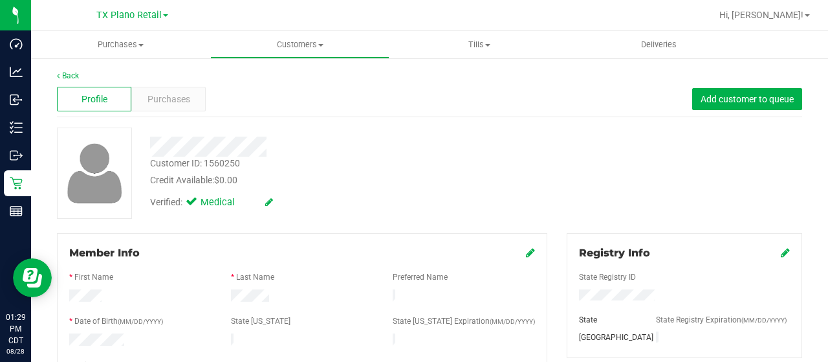
drag, startPoint x: 195, startPoint y: 294, endPoint x: 275, endPoint y: 142, distance: 171.9
click at [275, 142] on div at bounding box center [331, 146] width 382 height 20
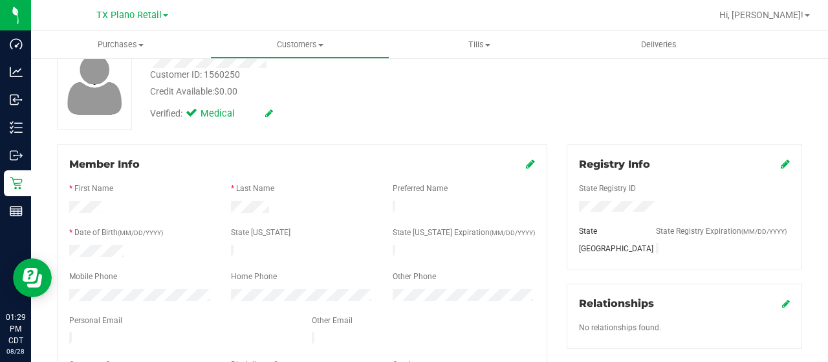
scroll to position [129, 0]
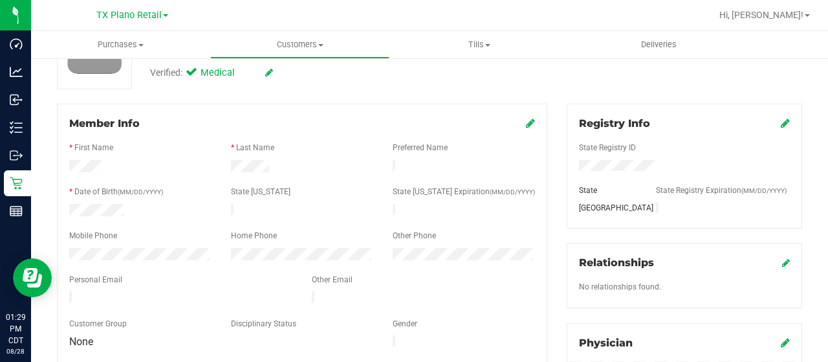
drag, startPoint x: 193, startPoint y: 292, endPoint x: 67, endPoint y: 290, distance: 126.1
click at [67, 291] on div at bounding box center [181, 299] width 243 height 16
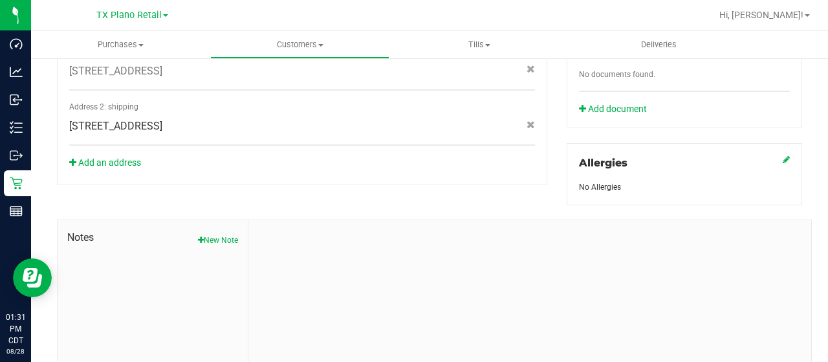
scroll to position [571, 0]
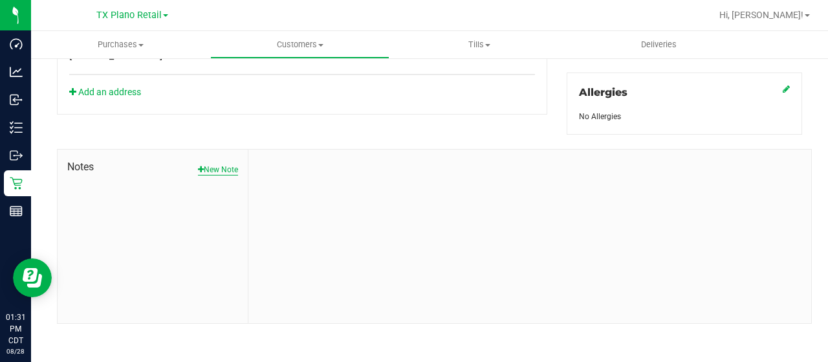
click at [221, 166] on button "New Note" at bounding box center [218, 170] width 40 height 12
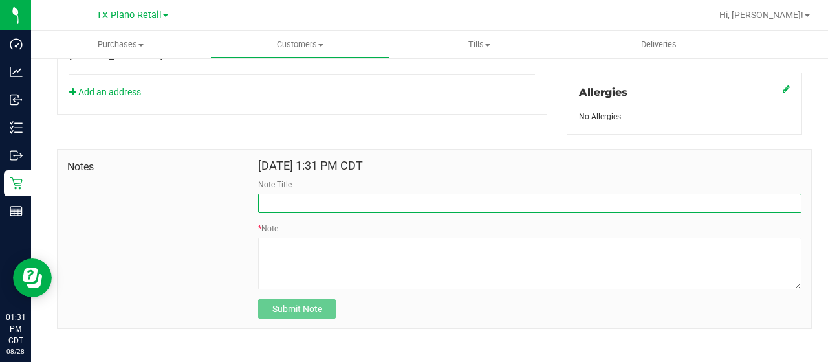
click at [332, 202] on input "Note Title" at bounding box center [529, 202] width 543 height 19
paste input "20/30mg Bulk Buyer Discount"
type input "contacted for 20/30mg Bulk Buyer Discount"
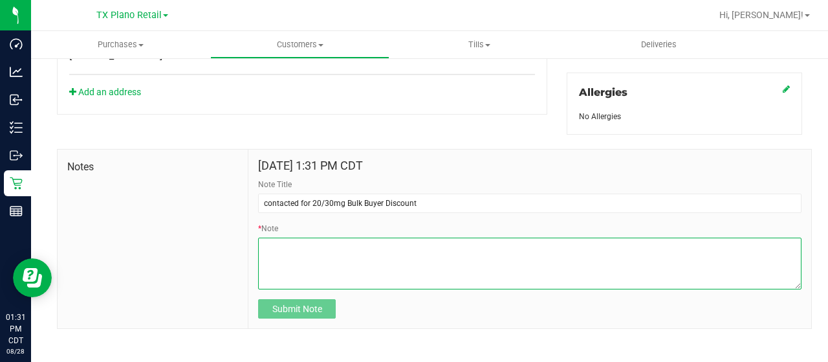
click at [311, 254] on textarea "* Note" at bounding box center [529, 263] width 543 height 52
type textarea "Left VM requested a CB."
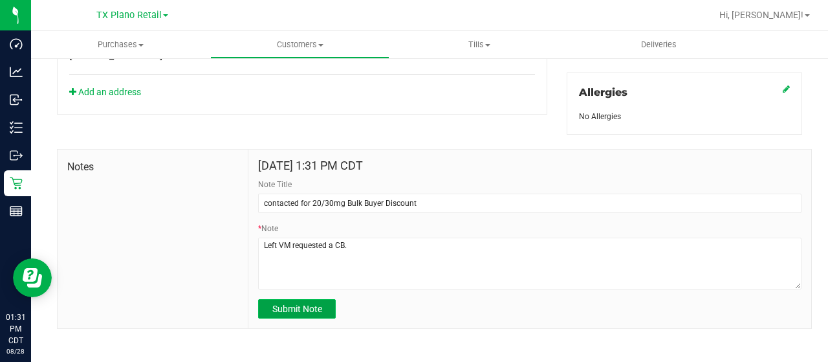
click at [316, 307] on span "Submit Note" at bounding box center [297, 308] width 50 height 10
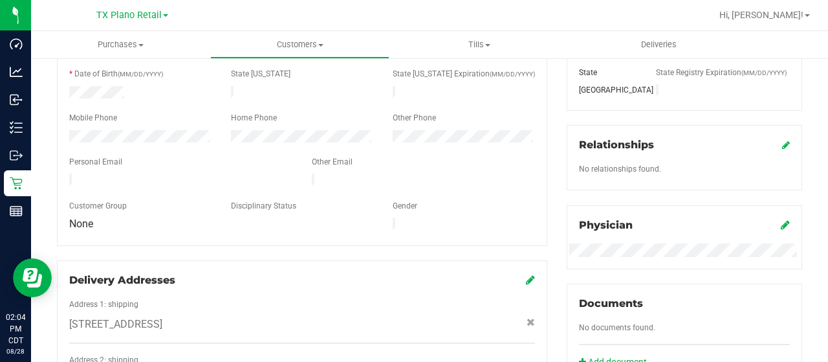
scroll to position [0, 0]
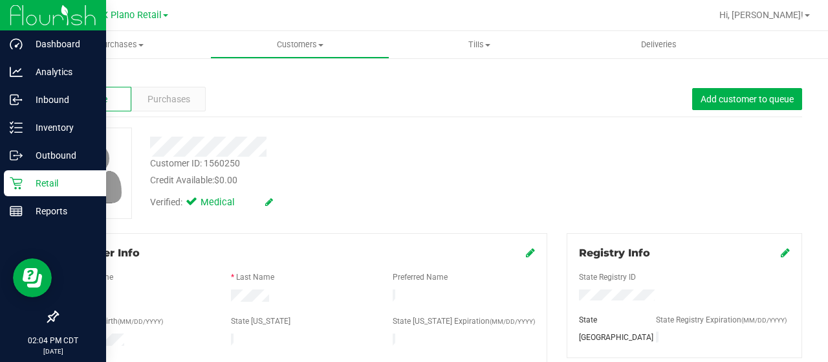
click at [20, 182] on icon at bounding box center [16, 183] width 13 height 13
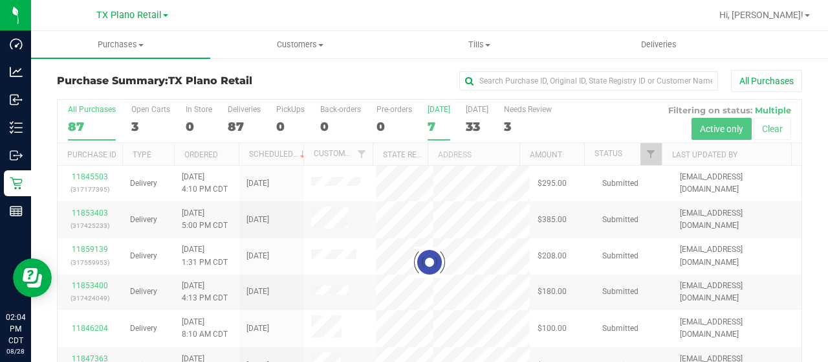
click at [431, 123] on div "7" at bounding box center [439, 126] width 23 height 15
click at [0, 0] on input "[DATE] 7" at bounding box center [0, 0] width 0 height 0
click at [433, 125] on div at bounding box center [430, 262] width 744 height 325
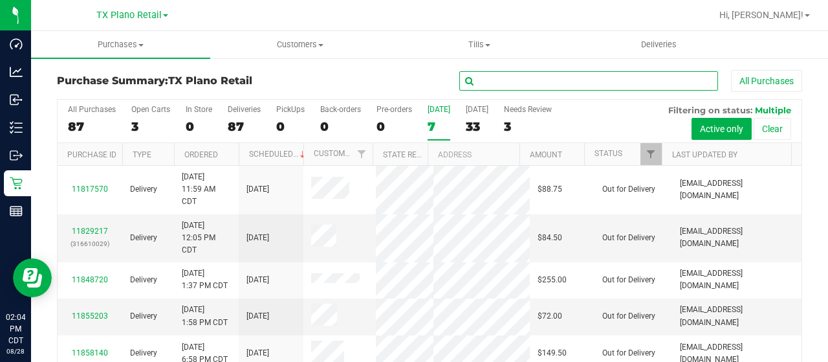
click at [503, 80] on input "text" at bounding box center [588, 80] width 259 height 19
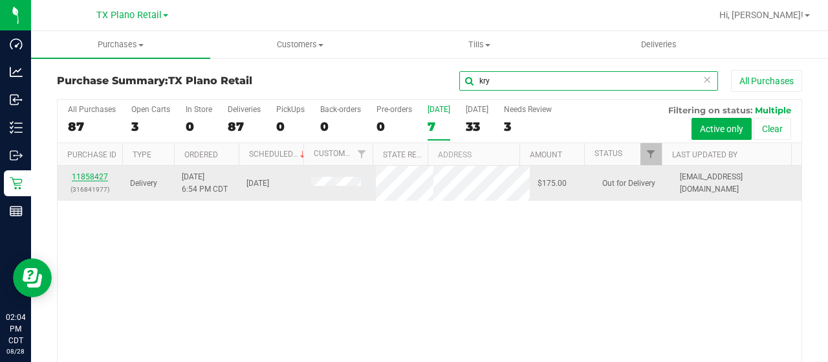
type input "kry"
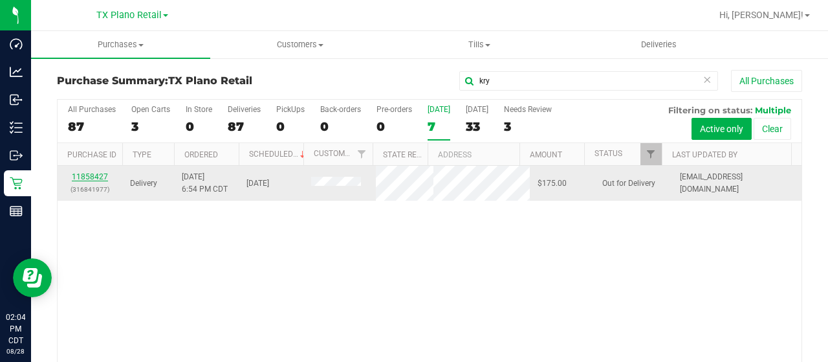
click at [101, 173] on link "11858427" at bounding box center [90, 176] width 36 height 9
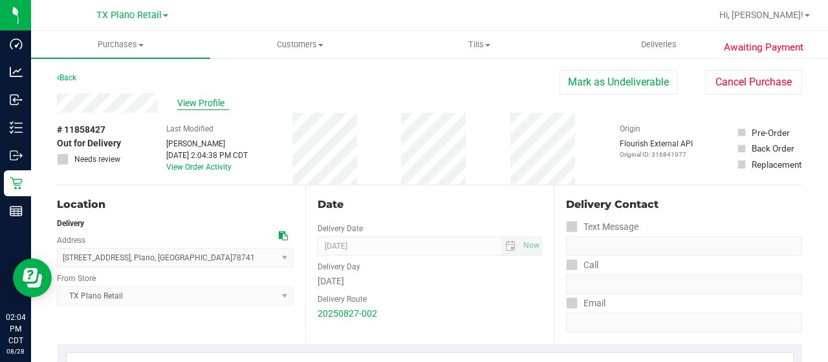
click at [202, 103] on span "View Profile" at bounding box center [203, 103] width 52 height 14
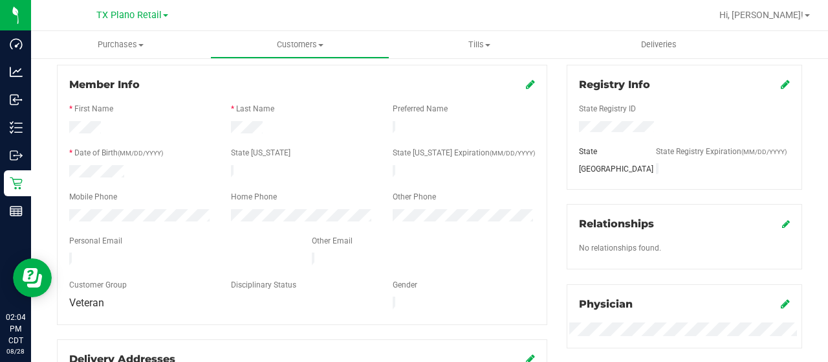
scroll to position [194, 0]
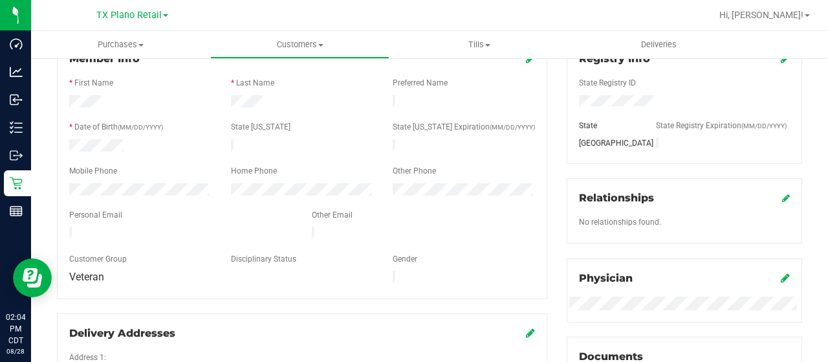
drag, startPoint x: 171, startPoint y: 228, endPoint x: 81, endPoint y: 217, distance: 90.6
click at [69, 226] on div at bounding box center [181, 234] width 243 height 16
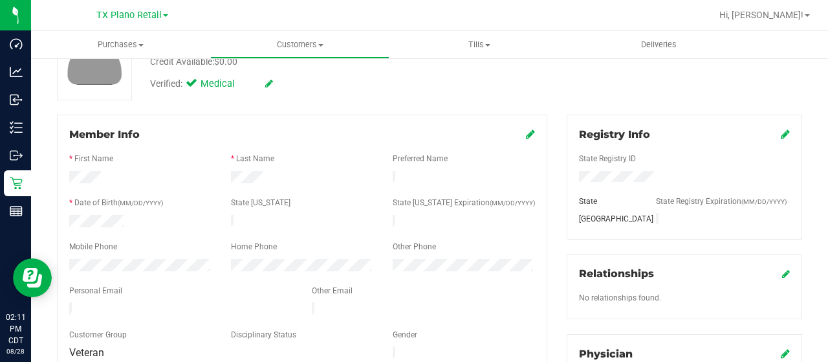
scroll to position [0, 0]
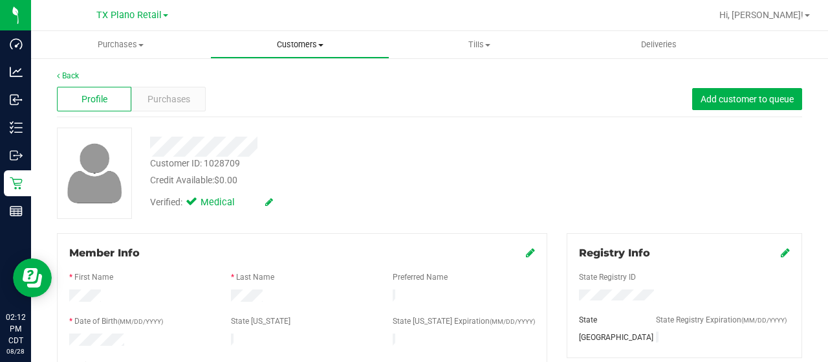
click at [294, 45] on span "Customers" at bounding box center [300, 45] width 178 height 12
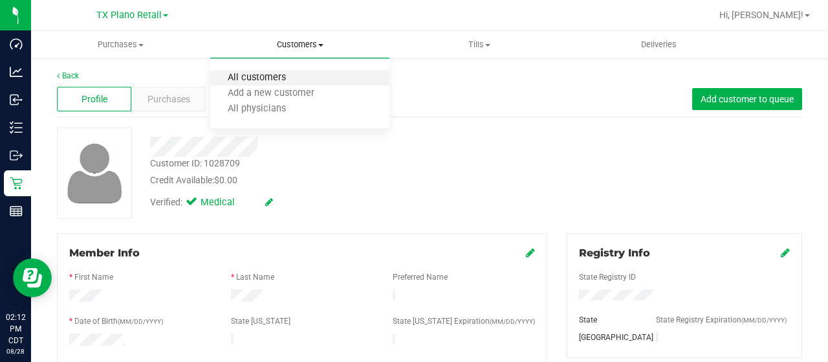
click at [292, 79] on span "All customers" at bounding box center [256, 77] width 93 height 11
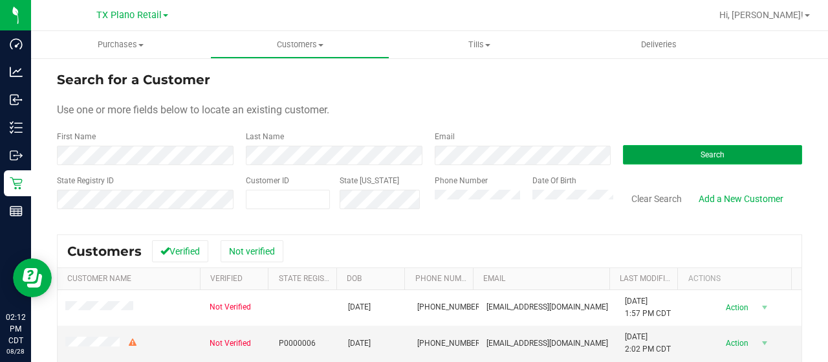
click at [678, 150] on button "Search" at bounding box center [712, 154] width 179 height 19
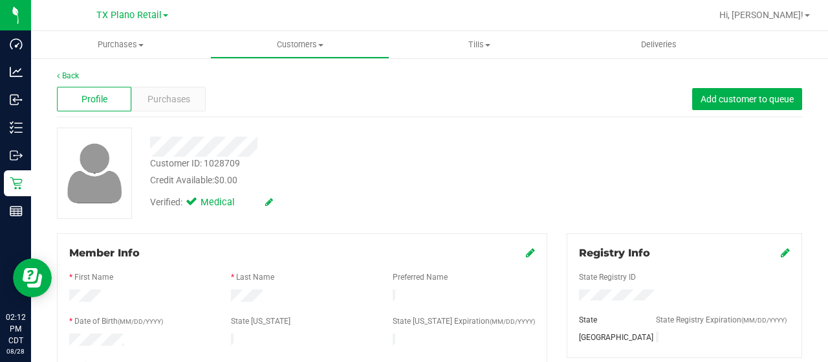
click at [266, 143] on div at bounding box center [331, 146] width 382 height 20
click at [299, 41] on span "Customers" at bounding box center [300, 45] width 178 height 12
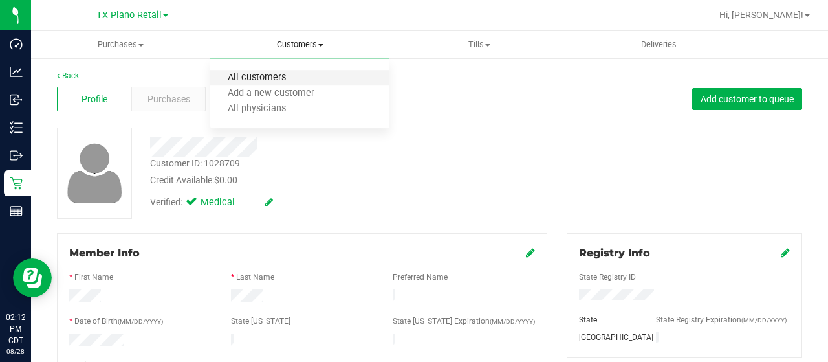
click at [292, 80] on span "All customers" at bounding box center [256, 77] width 93 height 11
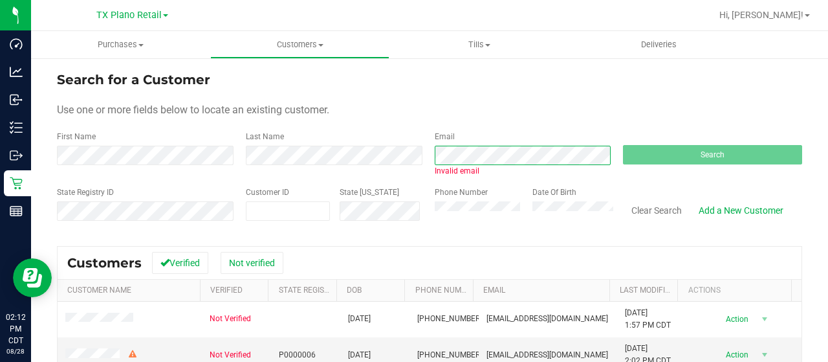
click at [417, 152] on div "First Name Last Name Email Invalid email Search" at bounding box center [429, 154] width 745 height 46
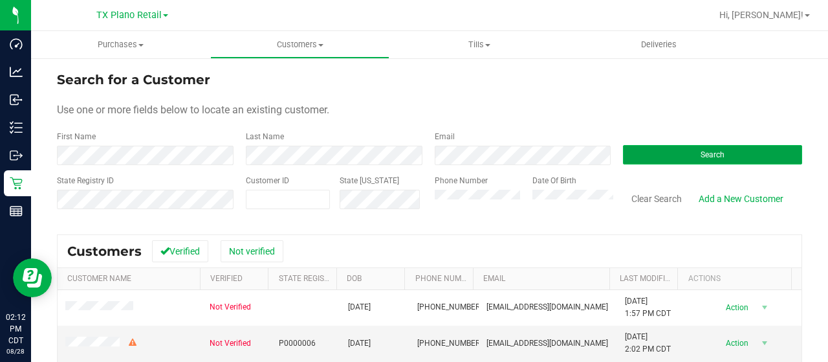
click at [668, 147] on button "Search" at bounding box center [712, 154] width 179 height 19
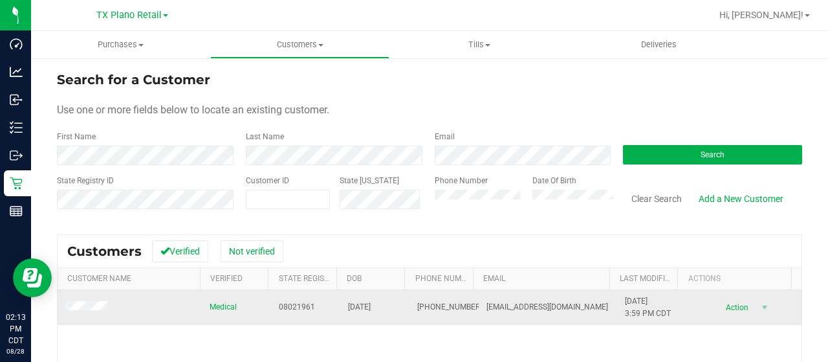
click at [100, 311] on span at bounding box center [88, 308] width 47 height 14
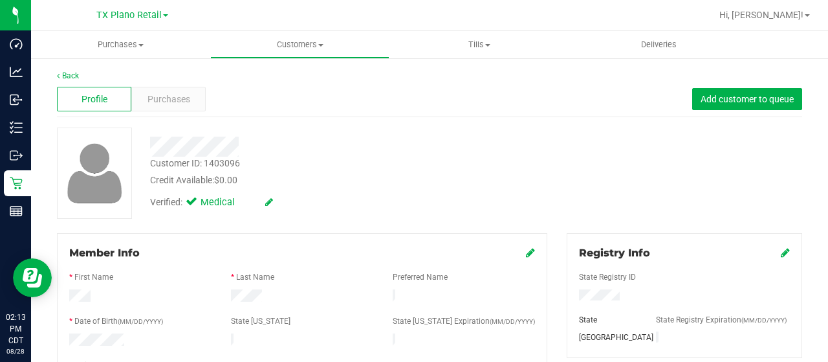
drag, startPoint x: 260, startPoint y: 298, endPoint x: 226, endPoint y: 297, distance: 33.6
click at [221, 298] on div at bounding box center [302, 297] width 162 height 16
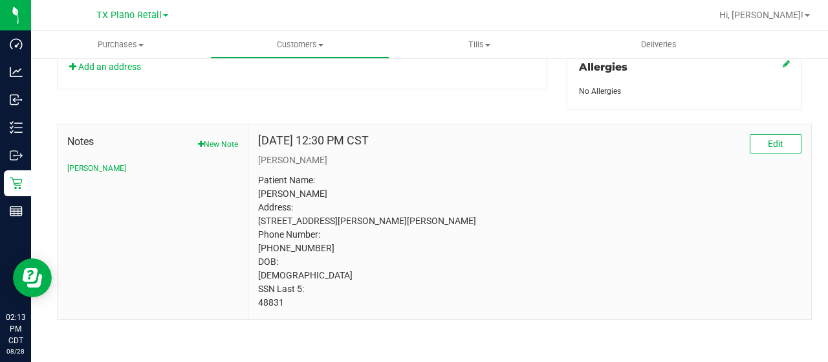
scroll to position [605, 0]
drag, startPoint x: 287, startPoint y: 305, endPoint x: 257, endPoint y: 306, distance: 29.1
click at [258, 306] on p "Patient Name: [PERSON_NAME] Address: [STREET_ADDRESS][PERSON_NAME][PERSON_NAME]…" at bounding box center [529, 241] width 543 height 136
copy p "48831"
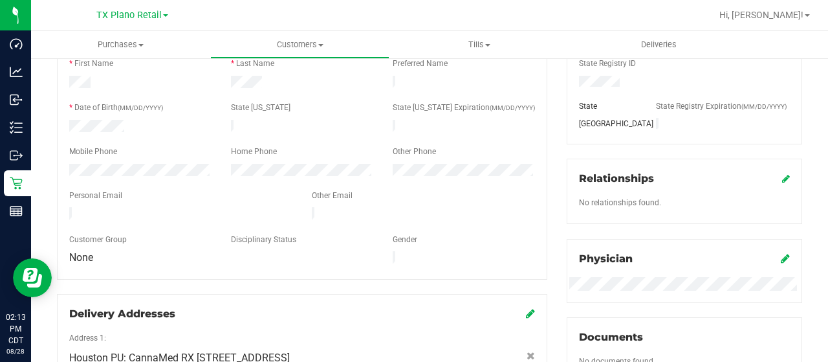
scroll to position [217, 0]
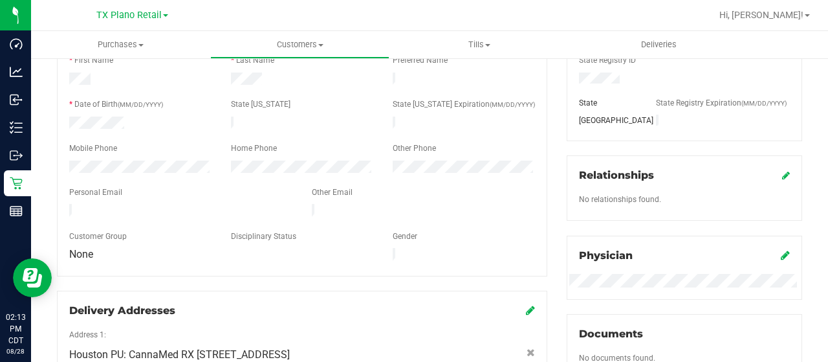
drag, startPoint x: 185, startPoint y: 202, endPoint x: 69, endPoint y: 198, distance: 116.5
click at [69, 204] on div at bounding box center [181, 212] width 243 height 16
drag, startPoint x: 261, startPoint y: 78, endPoint x: 228, endPoint y: 75, distance: 33.1
click at [228, 75] on div at bounding box center [302, 80] width 162 height 16
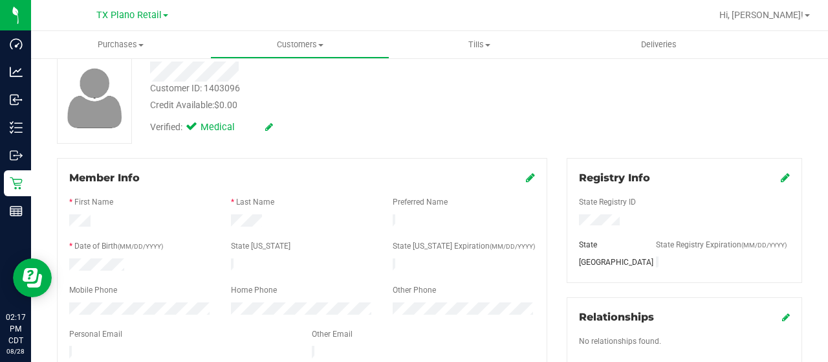
scroll to position [0, 0]
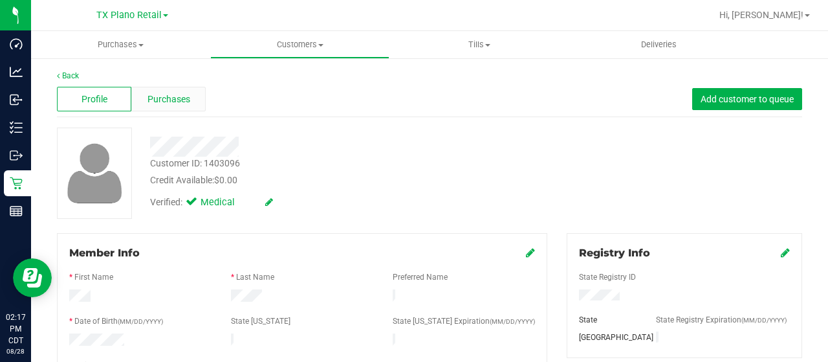
click at [172, 93] on span "Purchases" at bounding box center [168, 99] width 43 height 14
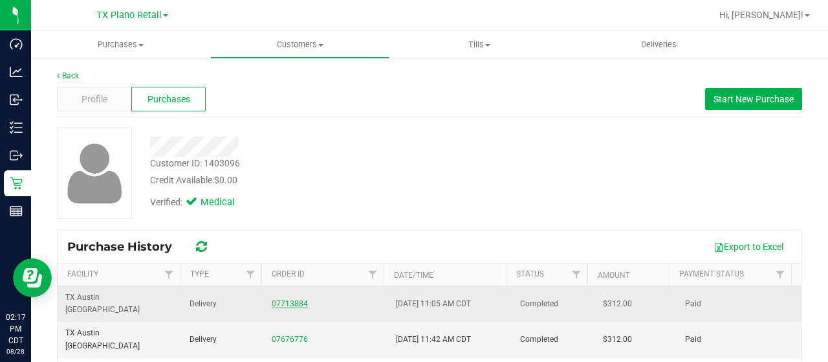
click at [272, 299] on link "07713884" at bounding box center [290, 303] width 36 height 9
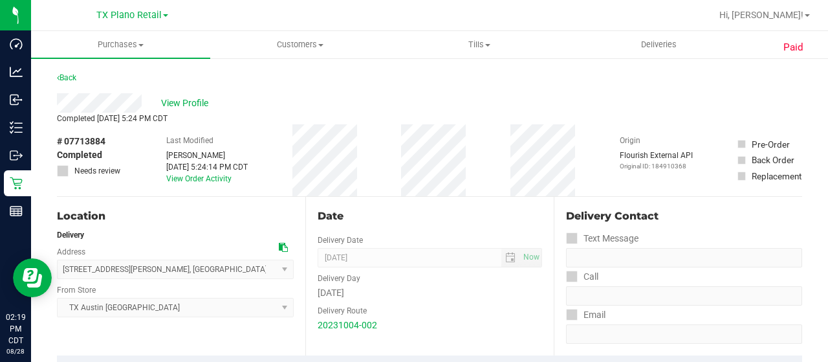
click at [391, 126] on div "# 07713884 Completed Needs review Last Modified [PERSON_NAME] [DATE] 5:24:14 PM…" at bounding box center [429, 160] width 745 height 72
click at [312, 41] on span "Customers" at bounding box center [300, 45] width 178 height 12
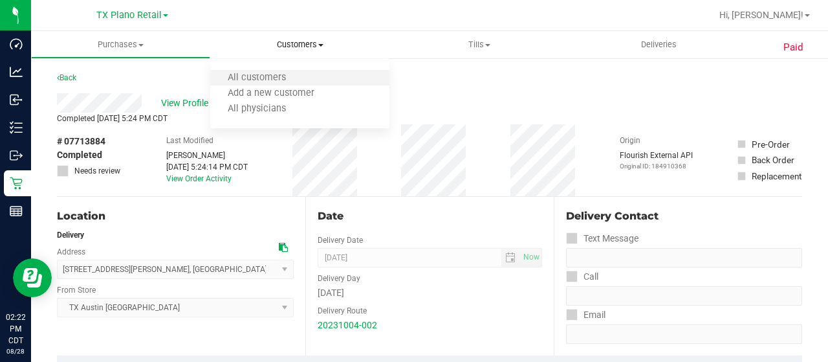
click at [305, 80] on li "All customers" at bounding box center [299, 79] width 179 height 16
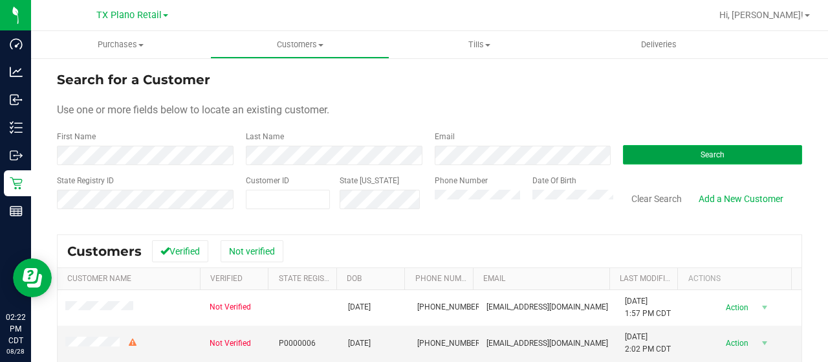
click at [646, 162] on button "Search" at bounding box center [712, 154] width 179 height 19
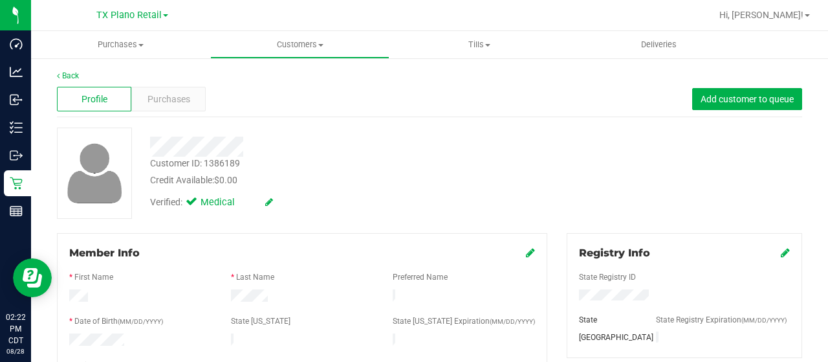
click at [265, 146] on div at bounding box center [331, 146] width 382 height 20
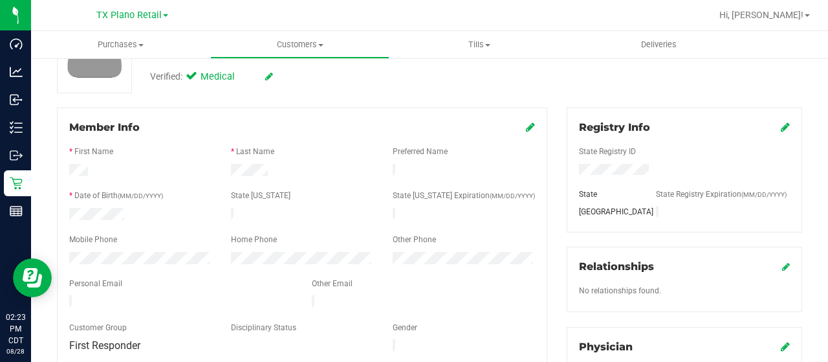
scroll to position [129, 0]
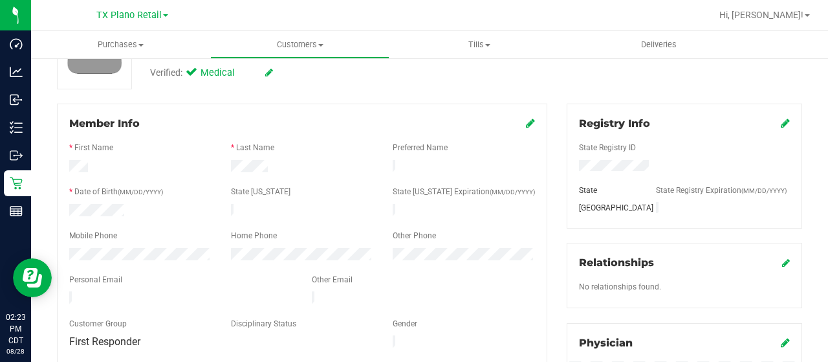
click at [69, 291] on div at bounding box center [181, 299] width 243 height 16
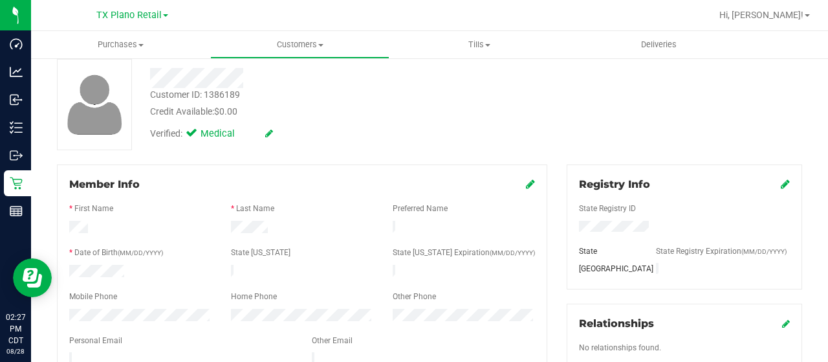
scroll to position [0, 0]
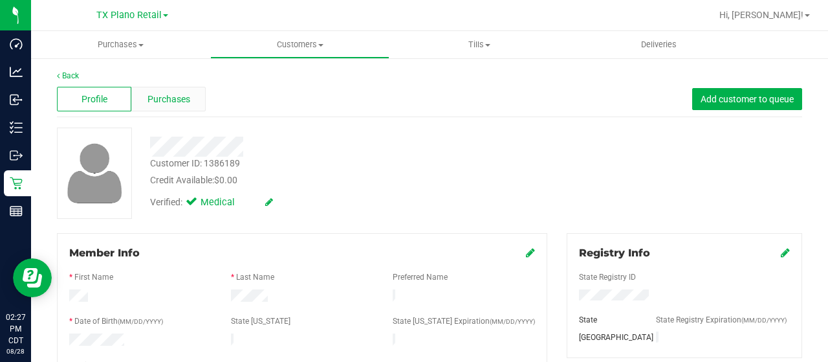
click at [183, 102] on span "Purchases" at bounding box center [168, 99] width 43 height 14
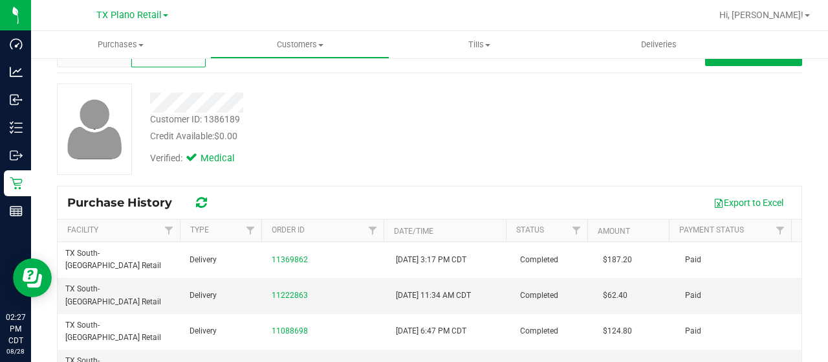
scroll to position [65, 0]
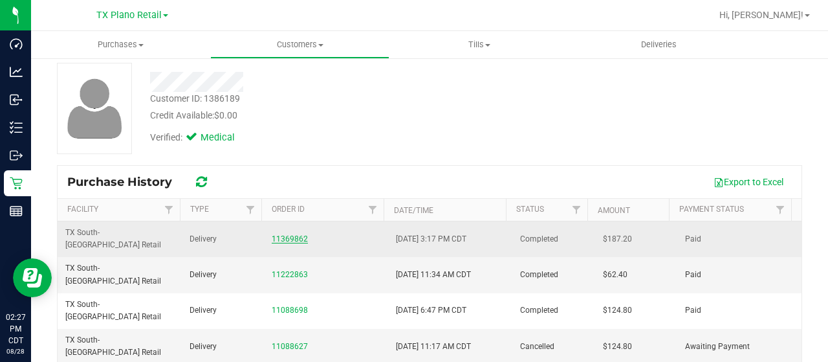
click at [286, 234] on link "11369862" at bounding box center [290, 238] width 36 height 9
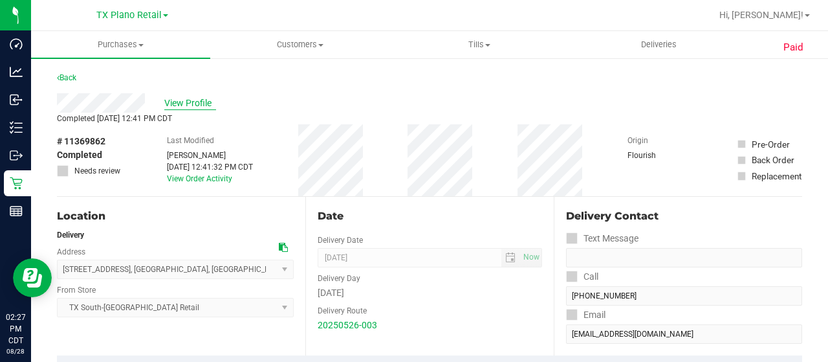
click at [204, 106] on span "View Profile" at bounding box center [190, 103] width 52 height 14
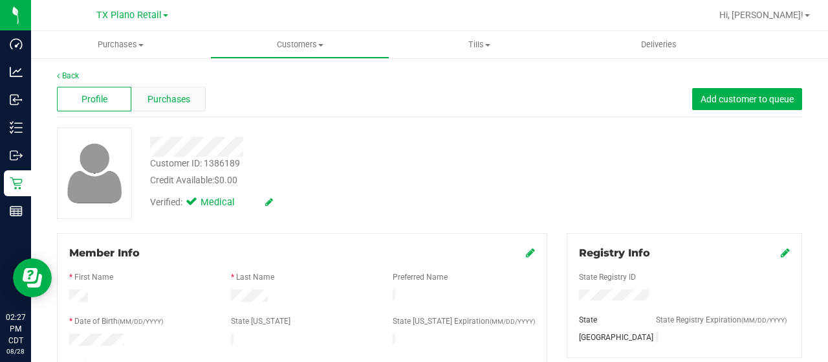
click at [191, 102] on div "Purchases" at bounding box center [168, 99] width 74 height 25
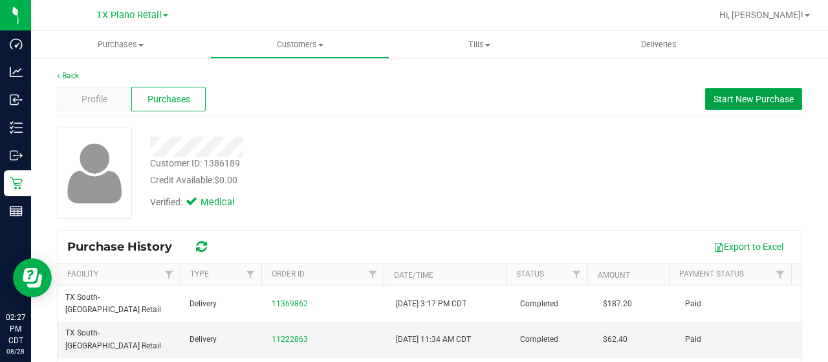
click at [713, 98] on span "Start New Purchase" at bounding box center [753, 99] width 80 height 10
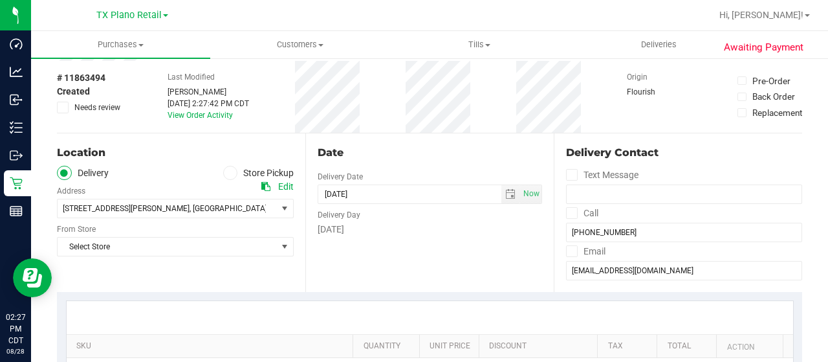
scroll to position [65, 0]
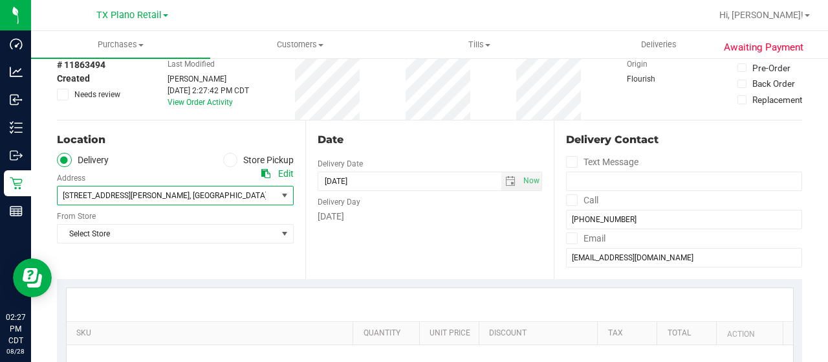
click at [267, 197] on span ", [GEOGRAPHIC_DATA]" at bounding box center [306, 195] width 78 height 9
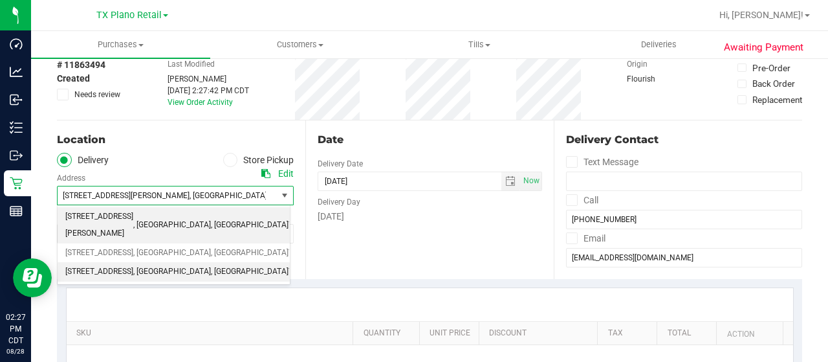
click at [211, 263] on span ", [GEOGRAPHIC_DATA]" at bounding box center [250, 271] width 78 height 17
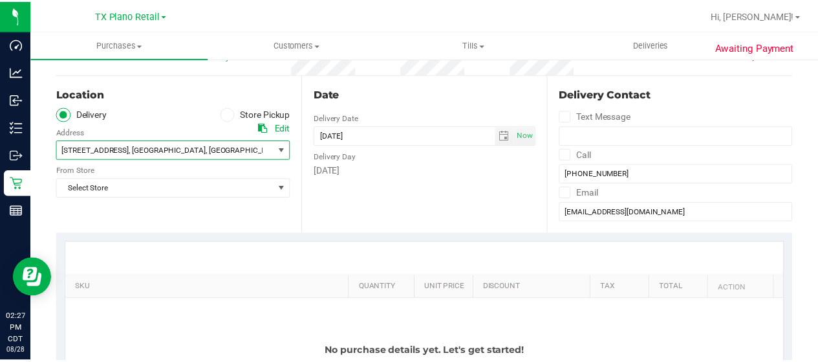
scroll to position [129, 0]
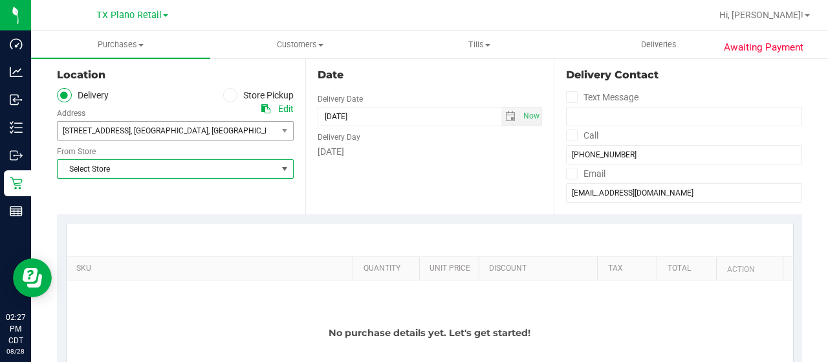
click at [159, 173] on span "Select Store" at bounding box center [167, 169] width 219 height 18
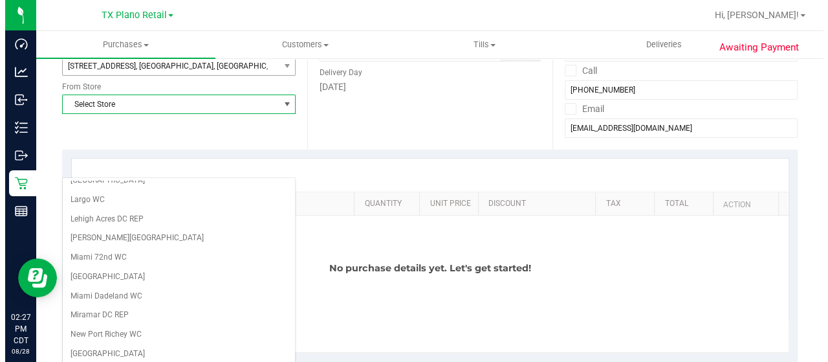
scroll to position [388, 0]
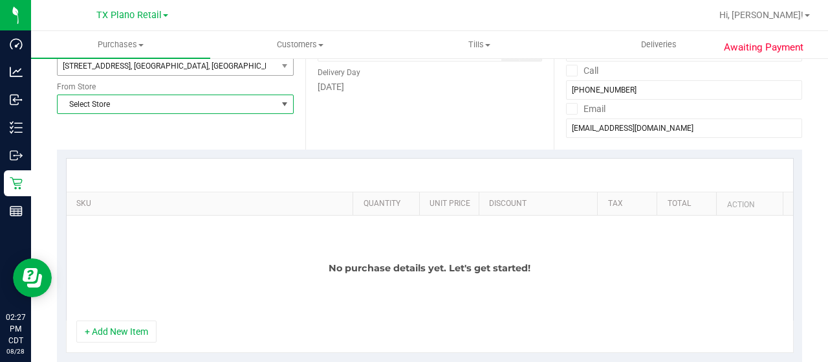
click at [192, 105] on span "Select Store" at bounding box center [167, 104] width 219 height 18
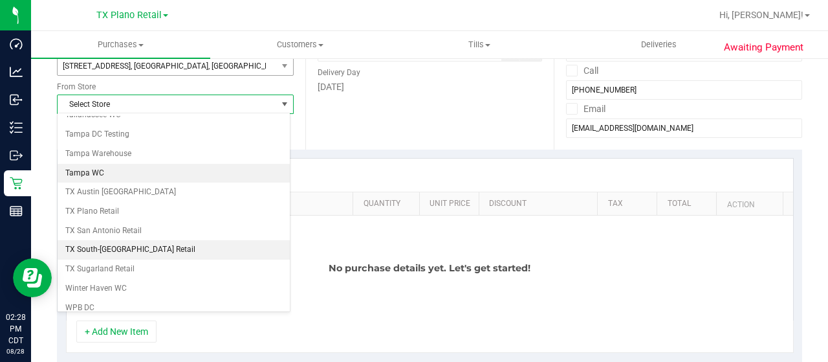
scroll to position [915, 0]
click at [155, 239] on li "TX South-[GEOGRAPHIC_DATA] Retail" at bounding box center [174, 248] width 232 height 19
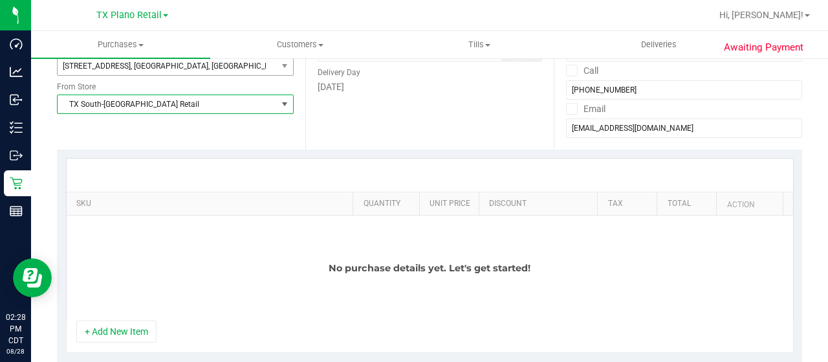
scroll to position [129, 0]
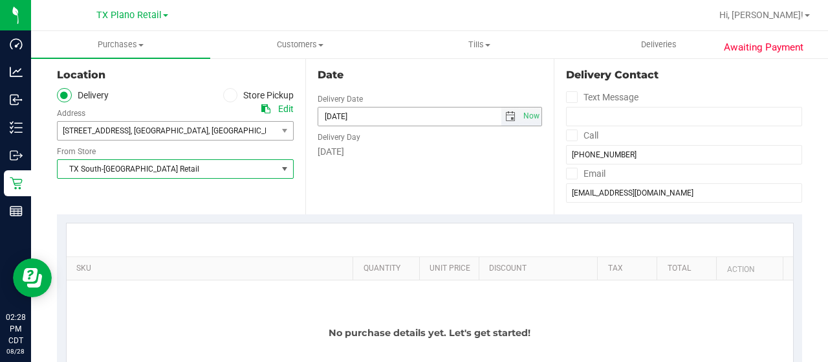
click at [506, 120] on span "select" at bounding box center [510, 116] width 10 height 10
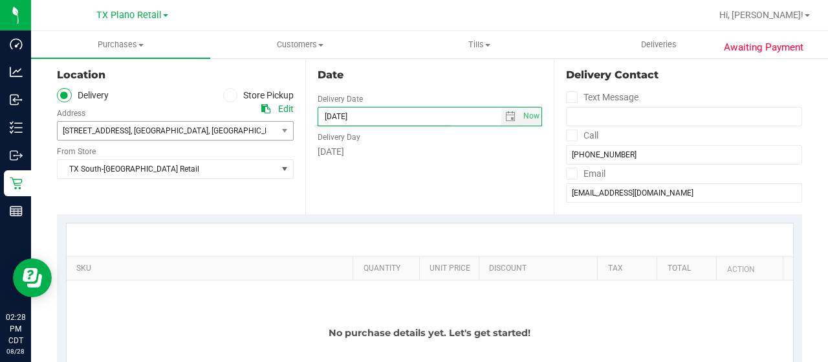
click at [503, 135] on div "Delivery Day" at bounding box center [430, 135] width 224 height 19
click at [505, 118] on span "select" at bounding box center [510, 116] width 10 height 10
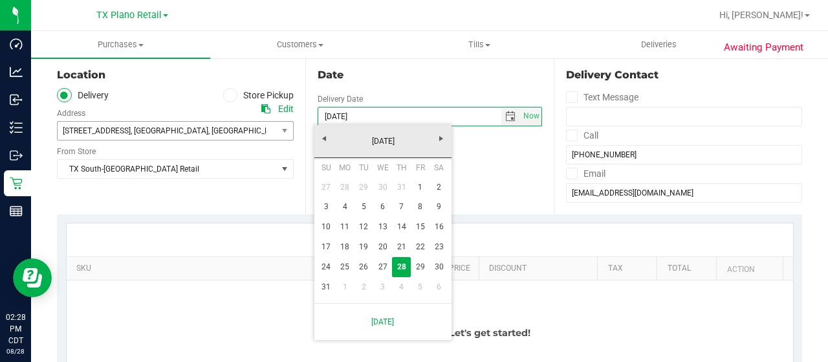
click at [426, 81] on div "Date" at bounding box center [430, 75] width 224 height 16
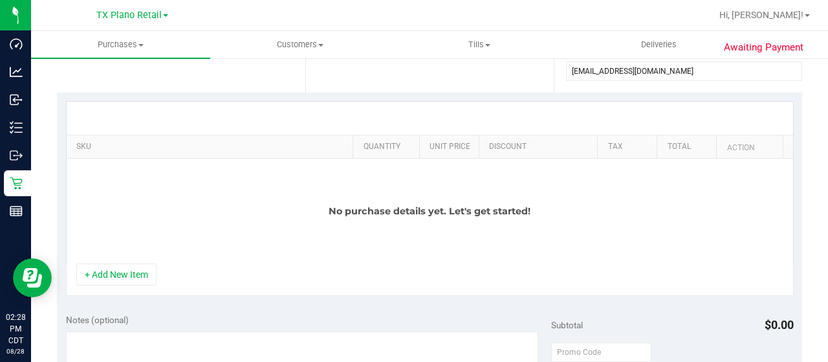
scroll to position [259, 0]
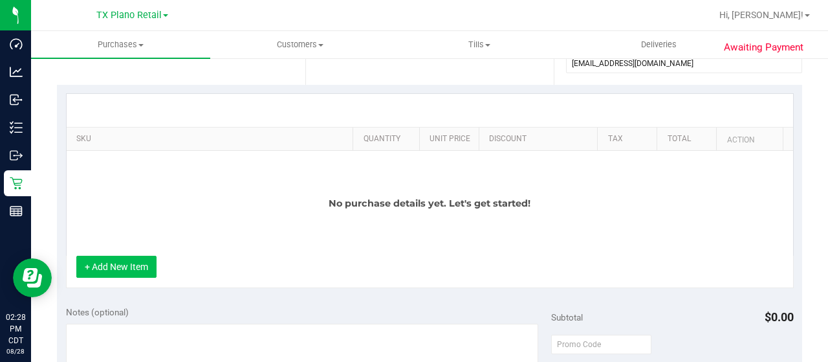
click at [142, 263] on button "+ Add New Item" at bounding box center [116, 266] width 80 height 22
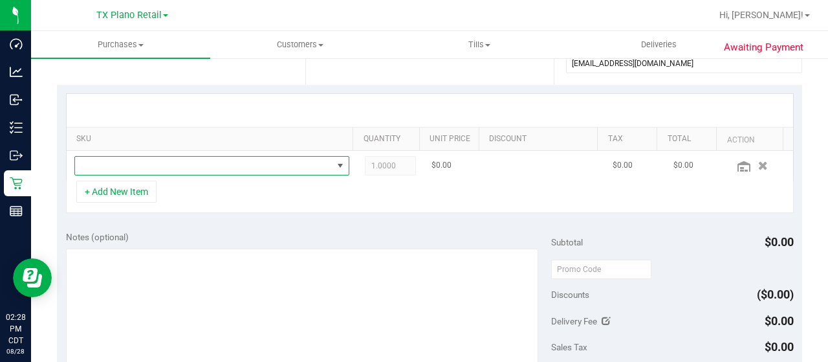
click at [224, 168] on span "NO DATA FOUND" at bounding box center [203, 166] width 257 height 18
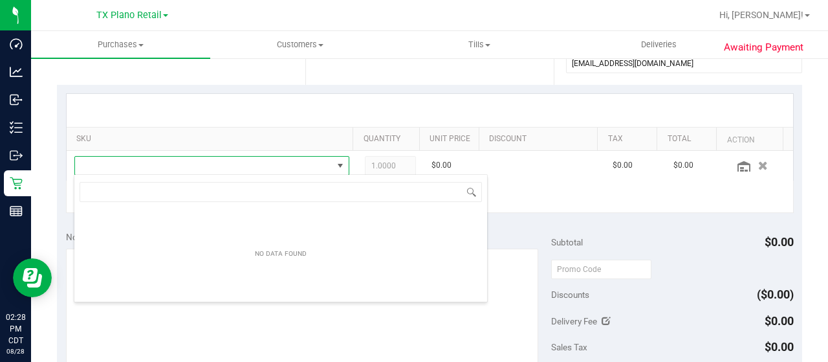
scroll to position [19, 261]
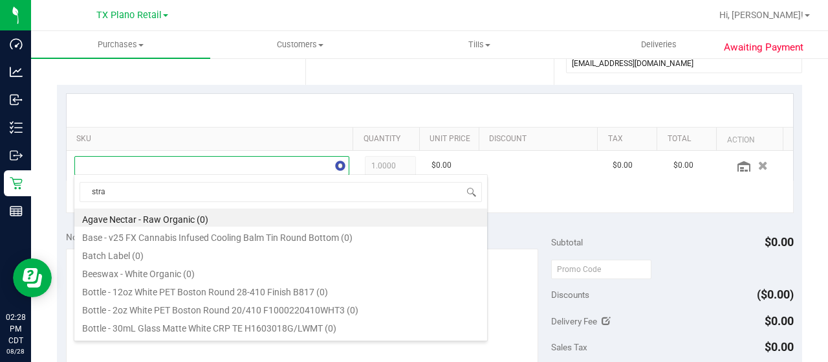
type input "straw"
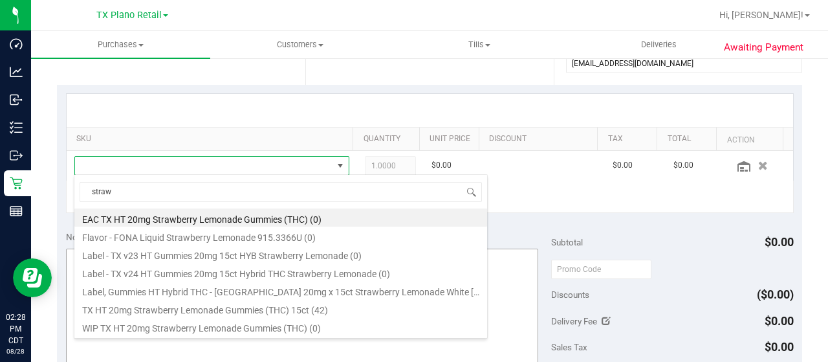
click at [329, 302] on li "TX HT 20mg Strawberry Lemonade Gummies (THC) 15ct (42)" at bounding box center [280, 308] width 413 height 18
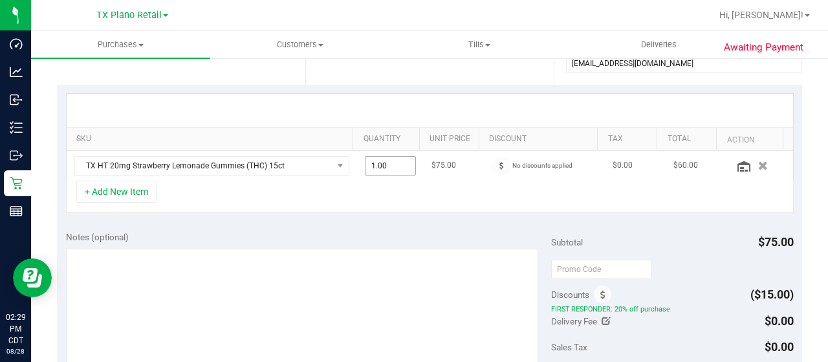
click at [367, 163] on span "1.00 1" at bounding box center [391, 165] width 52 height 19
type input "0"
type input "26"
type input "26.00"
click at [450, 109] on div at bounding box center [430, 110] width 726 height 33
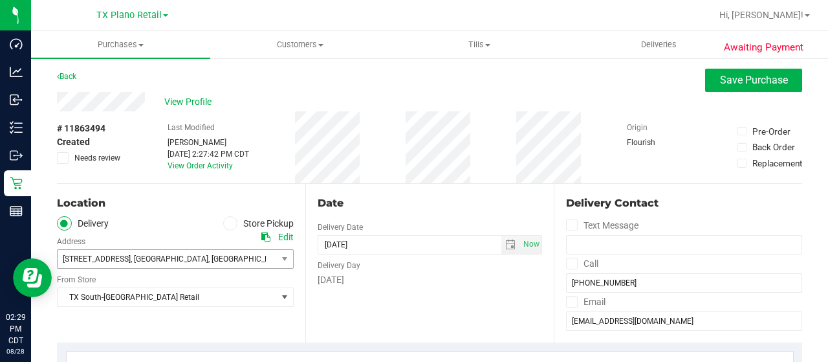
scroll to position [0, 0]
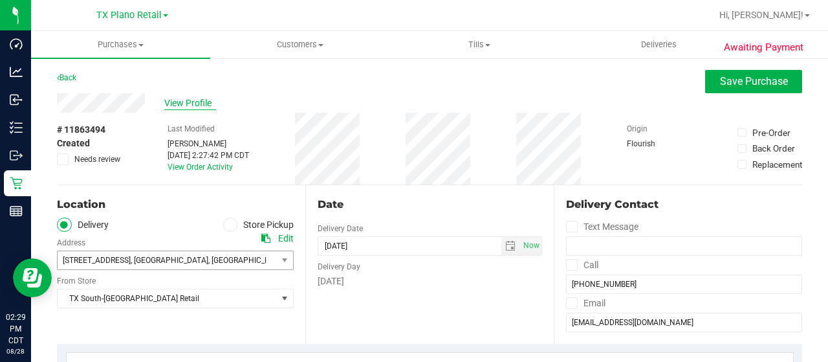
click at [205, 103] on span "View Profile" at bounding box center [190, 103] width 52 height 14
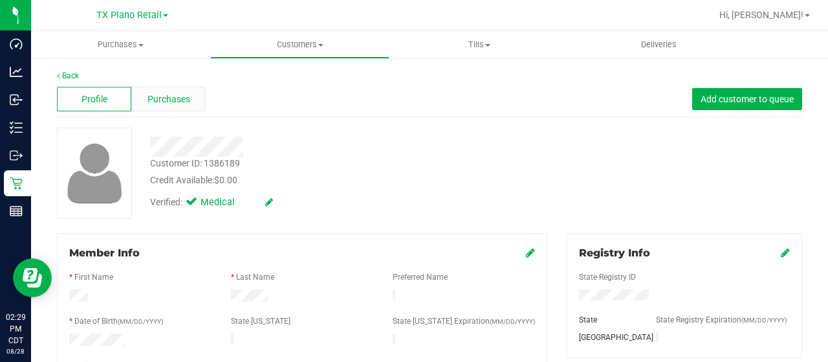
click at [188, 92] on span "Purchases" at bounding box center [168, 99] width 43 height 14
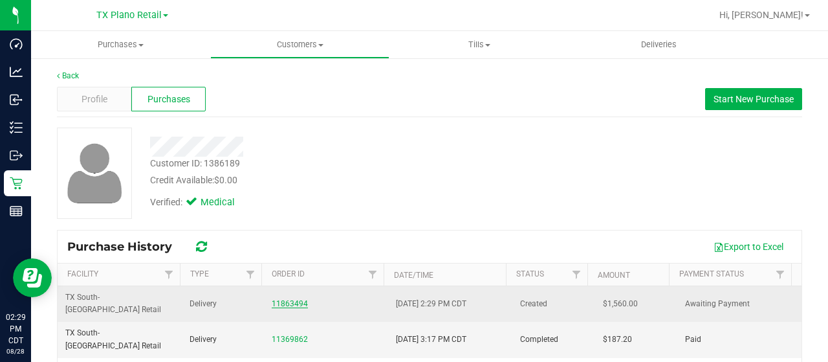
click at [290, 299] on link "11863494" at bounding box center [290, 303] width 36 height 9
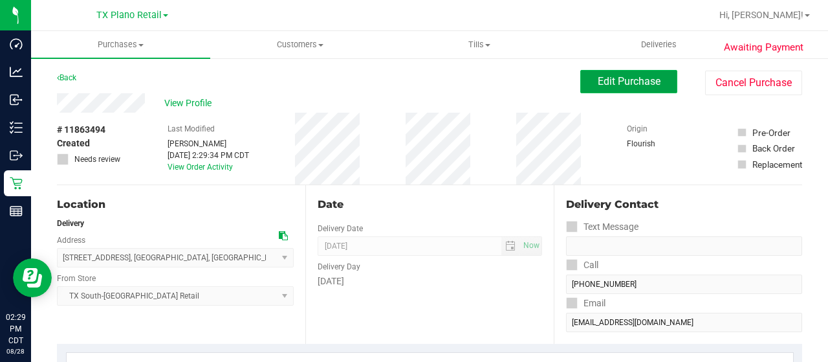
click at [605, 87] on span "Edit Purchase" at bounding box center [629, 81] width 63 height 12
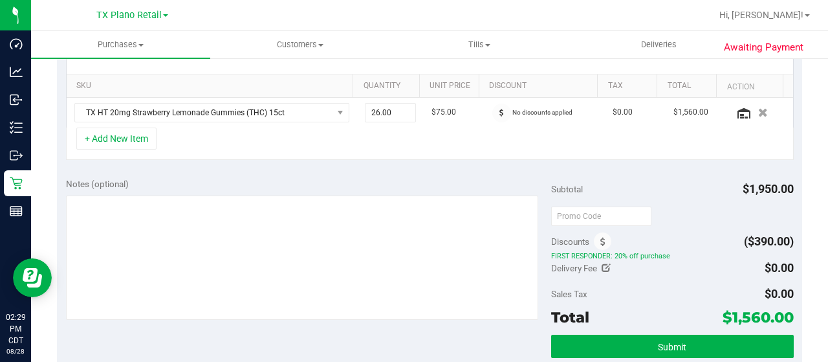
scroll to position [323, 0]
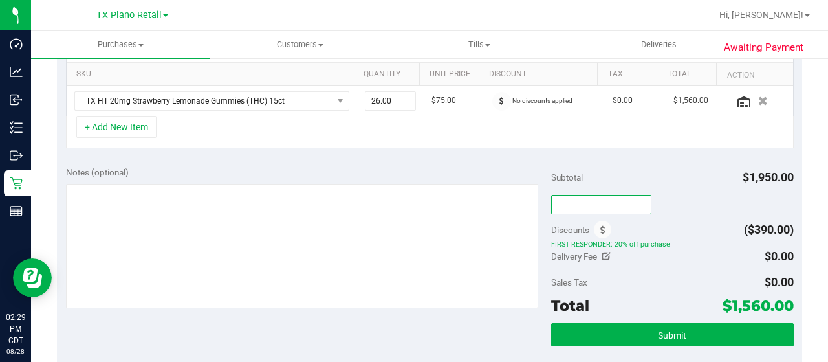
click at [632, 202] on input "text" at bounding box center [601, 204] width 100 height 19
type input "TXAIQ10"
click at [649, 161] on div "Notes (optional) Subtotal $1,950.00 TXAIQ10 Discounts ($390.00) FIRST RESPONDER…" at bounding box center [429, 273] width 745 height 233
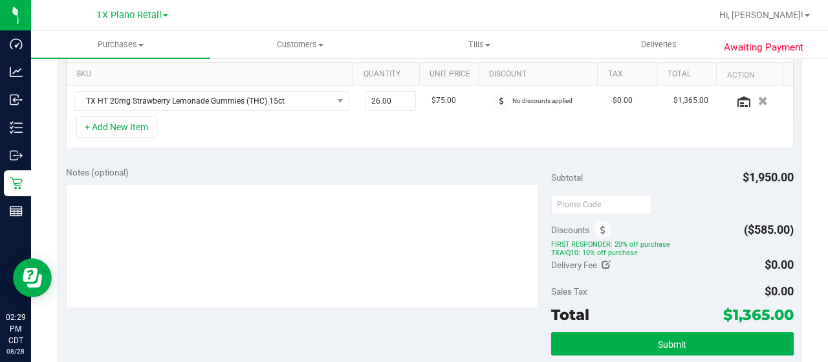
click at [642, 166] on div "Subtotal $1,950.00" at bounding box center [672, 177] width 243 height 23
click at [373, 100] on span "26.00 26" at bounding box center [391, 100] width 52 height 19
type input "2"
type input "3"
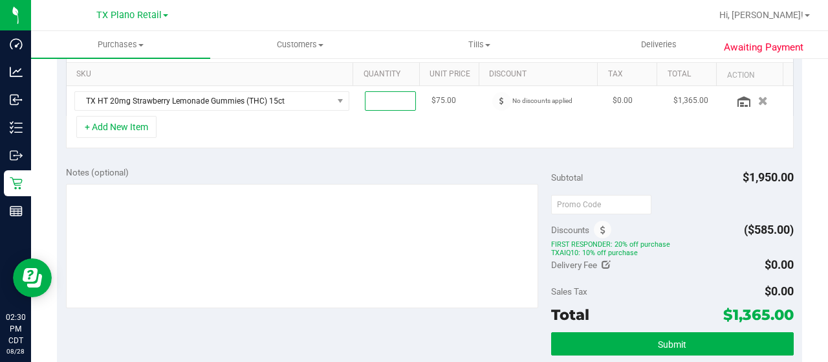
type input "4"
type input "4.00"
click at [440, 129] on div "+ Add New Item" at bounding box center [430, 132] width 728 height 32
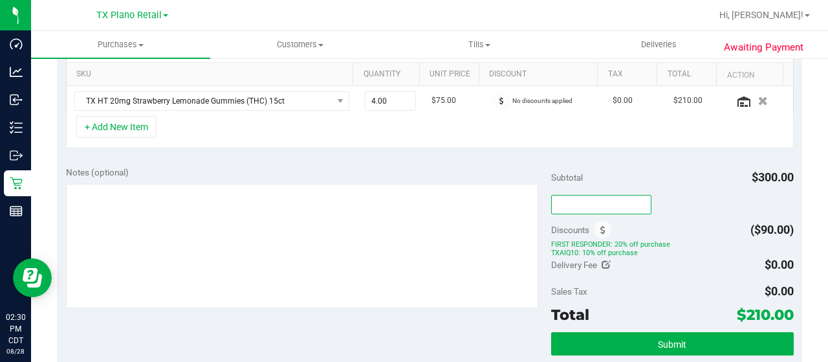
click at [613, 208] on input "text" at bounding box center [601, 204] width 100 height 19
click at [600, 230] on icon at bounding box center [602, 230] width 5 height 9
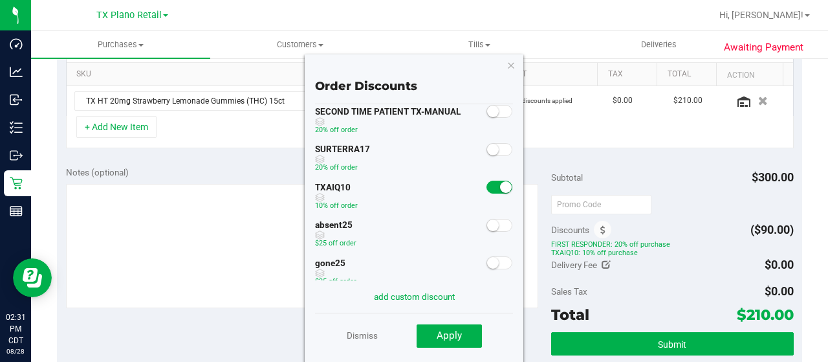
scroll to position [93, 0]
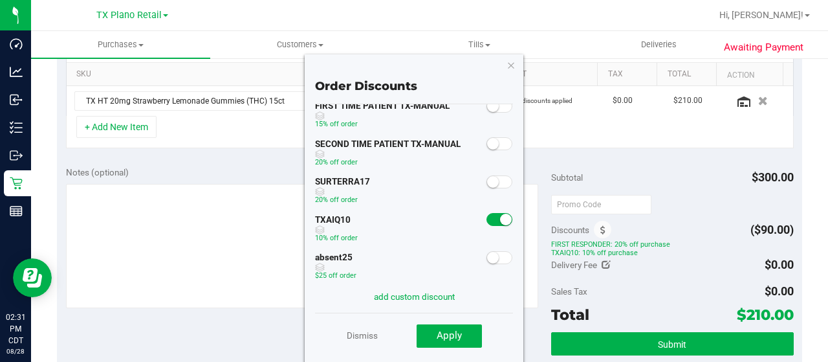
click at [500, 218] on small at bounding box center [506, 219] width 12 height 12
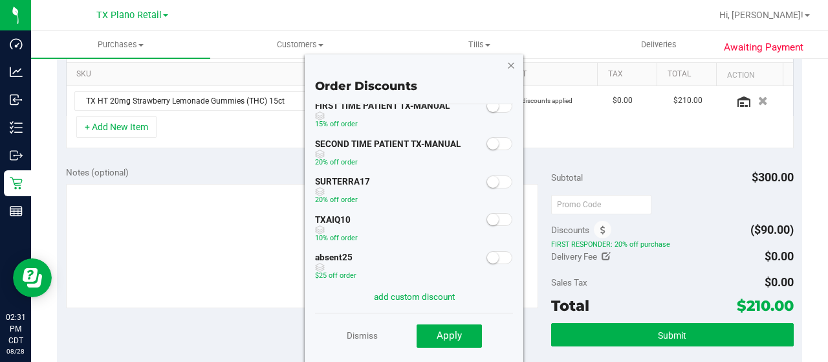
click at [513, 68] on icon "button" at bounding box center [510, 65] width 9 height 16
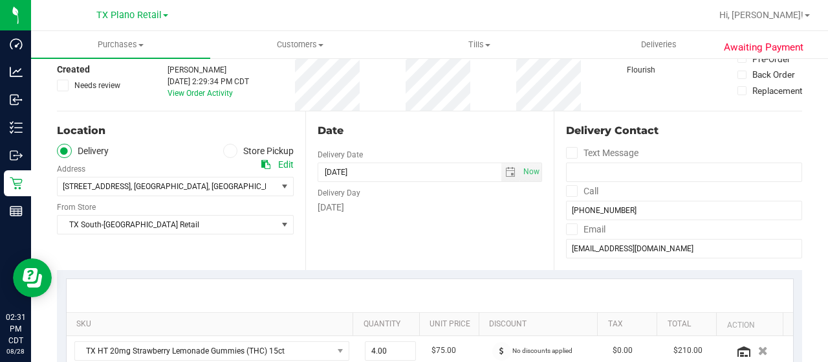
scroll to position [0, 0]
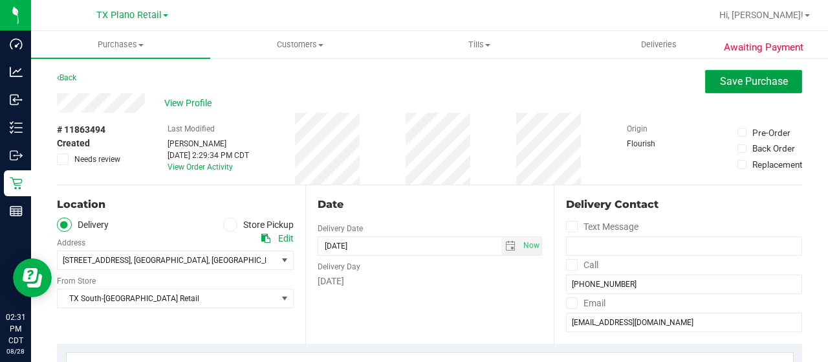
click at [732, 84] on span "Save Purchase" at bounding box center [754, 81] width 68 height 12
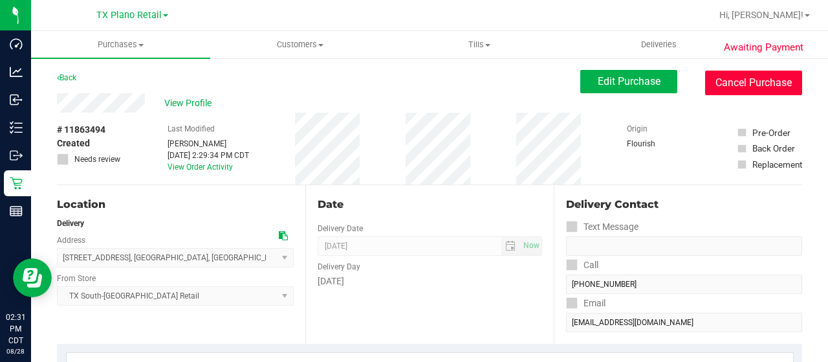
click at [754, 83] on button "Cancel Purchase" at bounding box center [753, 83] width 97 height 25
click at [755, 86] on button "Cancel Purchase" at bounding box center [753, 83] width 97 height 25
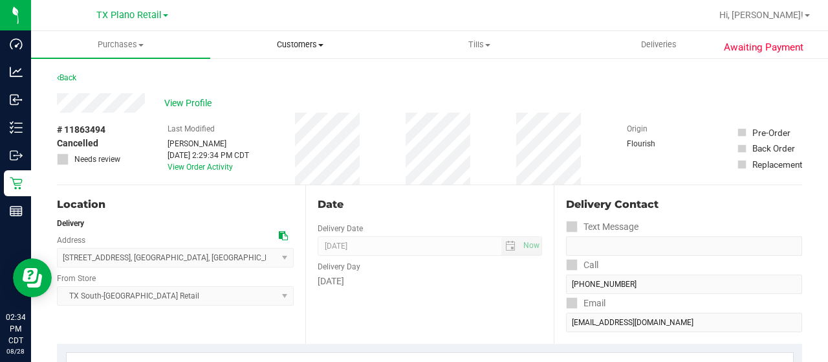
click at [285, 39] on span "Customers" at bounding box center [300, 45] width 178 height 12
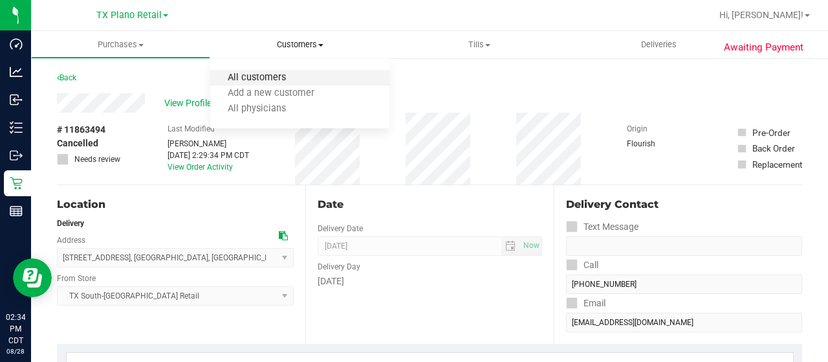
click at [292, 74] on span "All customers" at bounding box center [256, 77] width 93 height 11
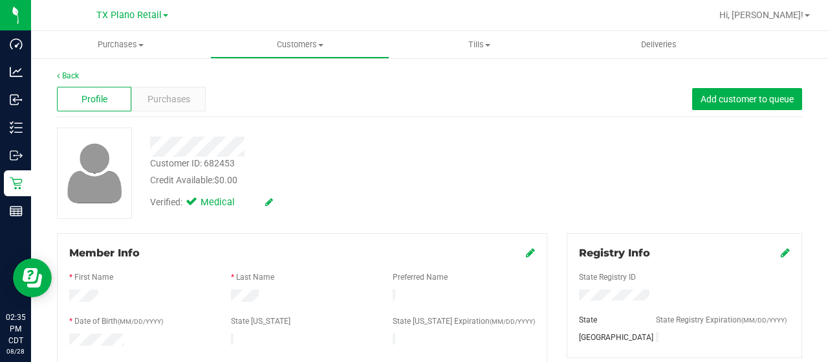
click at [254, 153] on div at bounding box center [331, 146] width 382 height 20
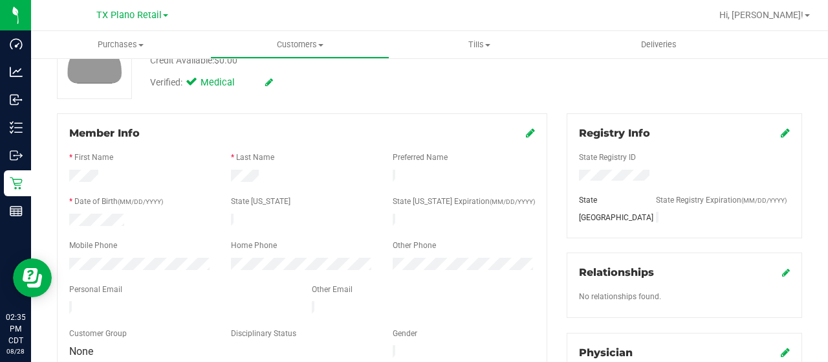
scroll to position [129, 0]
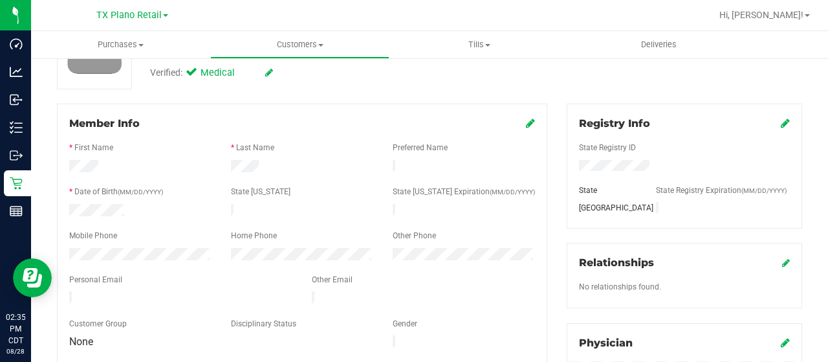
click at [70, 291] on div at bounding box center [181, 299] width 243 height 16
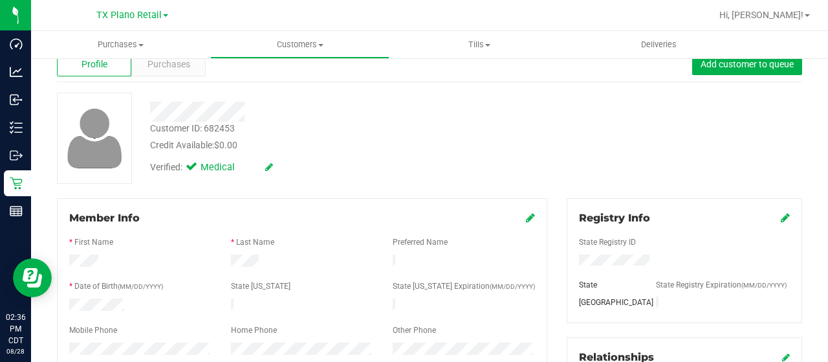
scroll to position [0, 0]
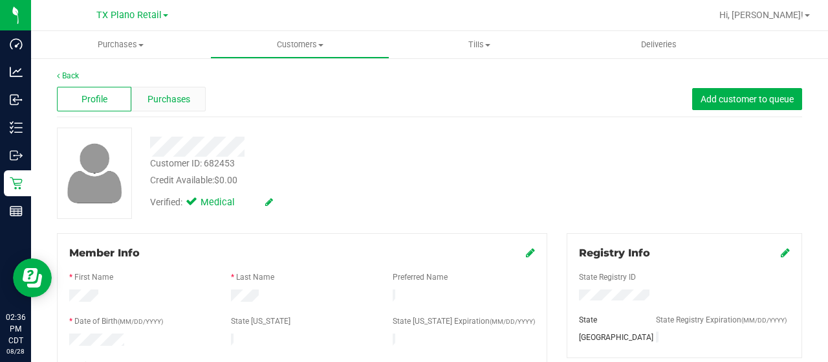
click at [181, 103] on span "Purchases" at bounding box center [168, 99] width 43 height 14
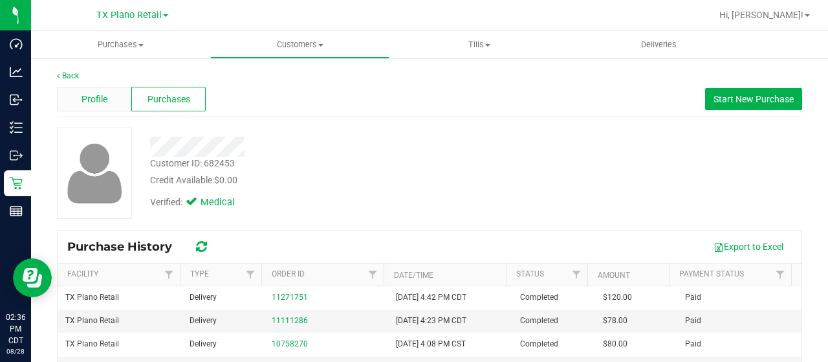
click at [87, 96] on span "Profile" at bounding box center [95, 99] width 26 height 14
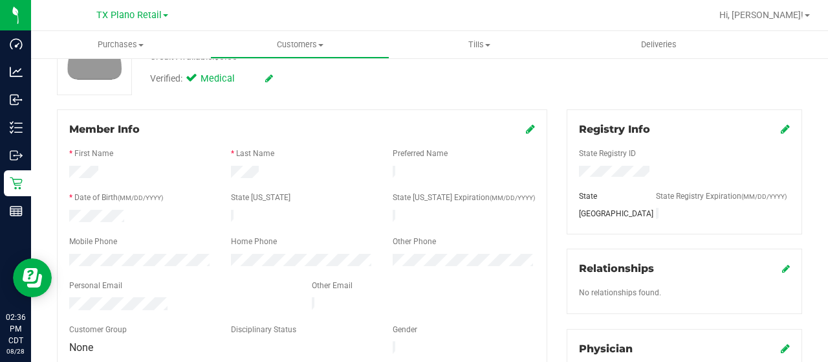
scroll to position [129, 0]
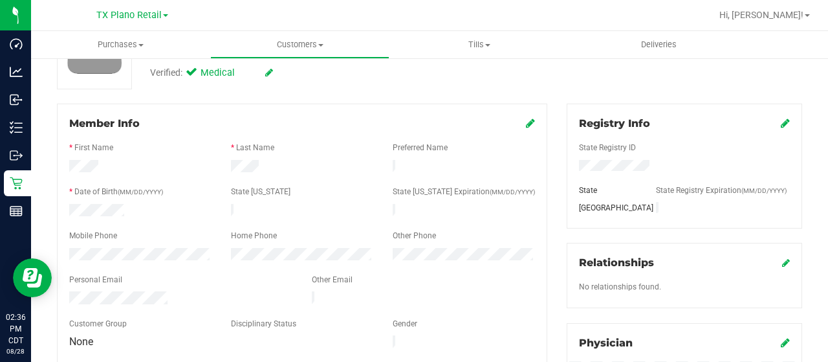
drag, startPoint x: 180, startPoint y: 292, endPoint x: 61, endPoint y: 290, distance: 118.4
click at [61, 291] on div at bounding box center [181, 299] width 243 height 16
click at [307, 47] on span "Customers" at bounding box center [300, 45] width 178 height 12
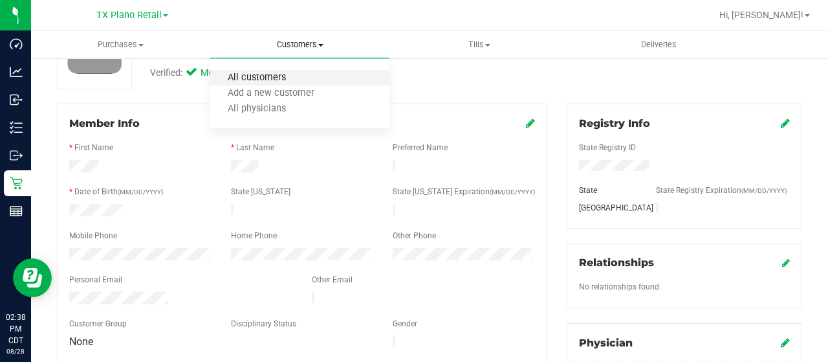
click at [259, 80] on span "All customers" at bounding box center [256, 77] width 93 height 11
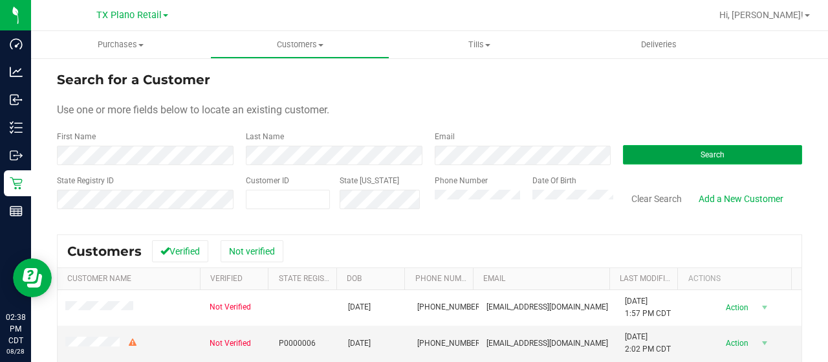
click at [680, 149] on button "Search" at bounding box center [712, 154] width 179 height 19
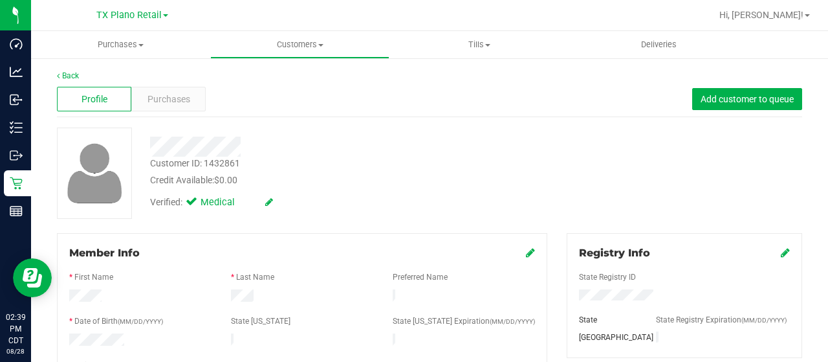
click at [245, 147] on div at bounding box center [331, 146] width 382 height 20
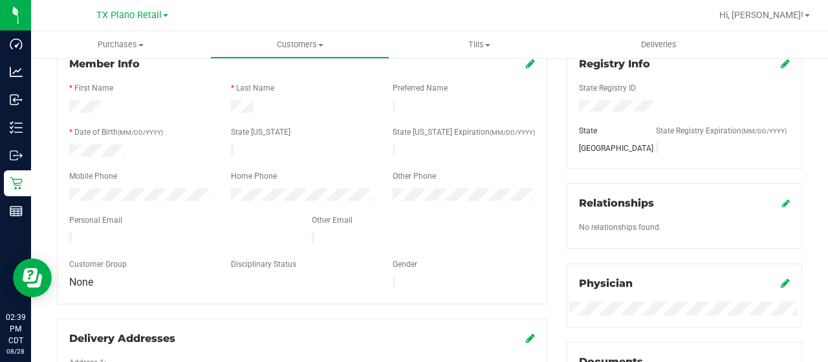
scroll to position [194, 0]
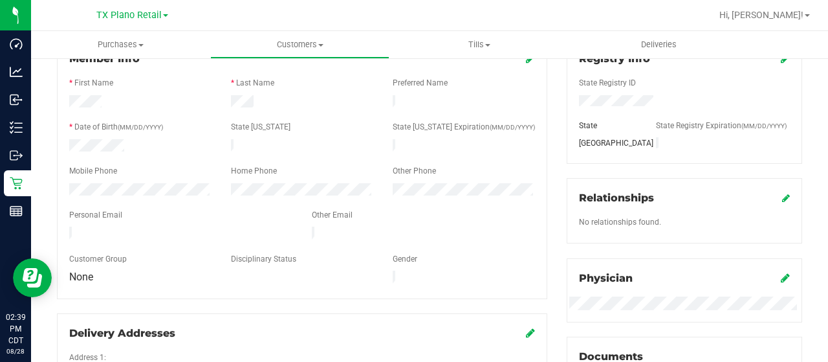
click at [85, 226] on div at bounding box center [181, 234] width 243 height 16
click at [69, 227] on div at bounding box center [181, 234] width 243 height 16
click at [177, 226] on div at bounding box center [181, 234] width 243 height 16
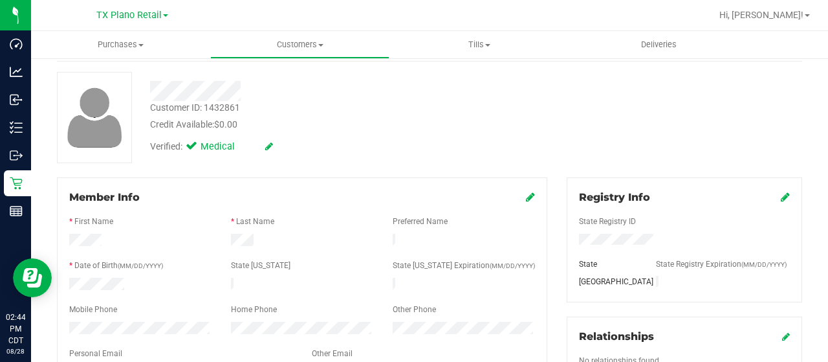
scroll to position [0, 0]
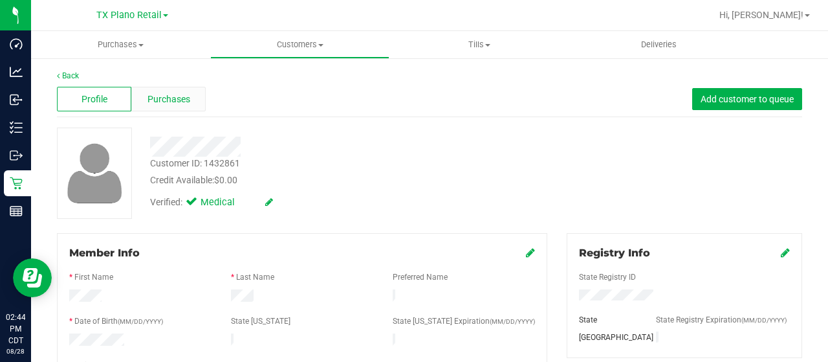
click at [188, 94] on span "Purchases" at bounding box center [168, 99] width 43 height 14
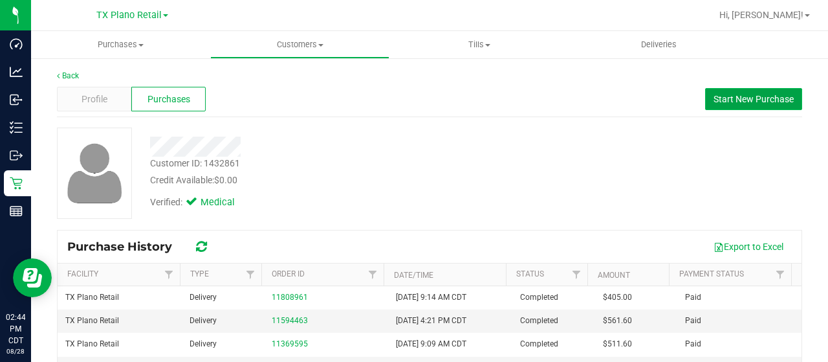
click at [749, 102] on span "Start New Purchase" at bounding box center [753, 99] width 80 height 10
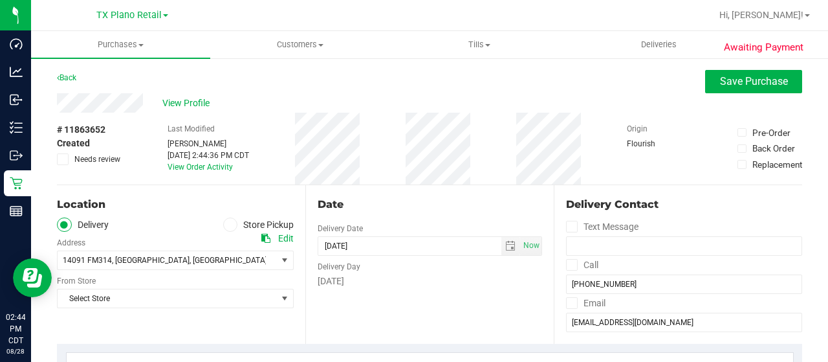
scroll to position [65, 0]
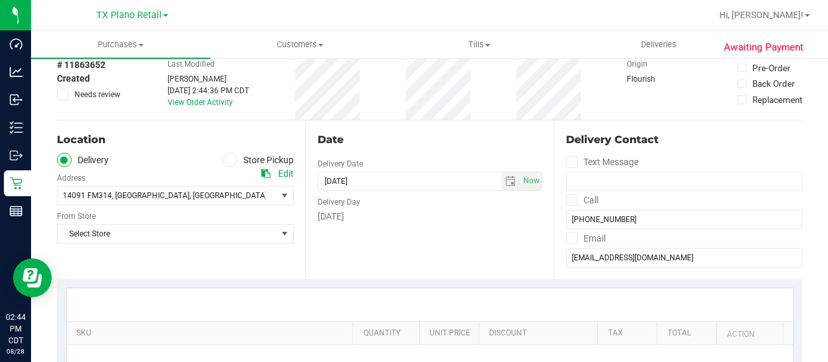
click at [265, 174] on icon at bounding box center [265, 173] width 9 height 9
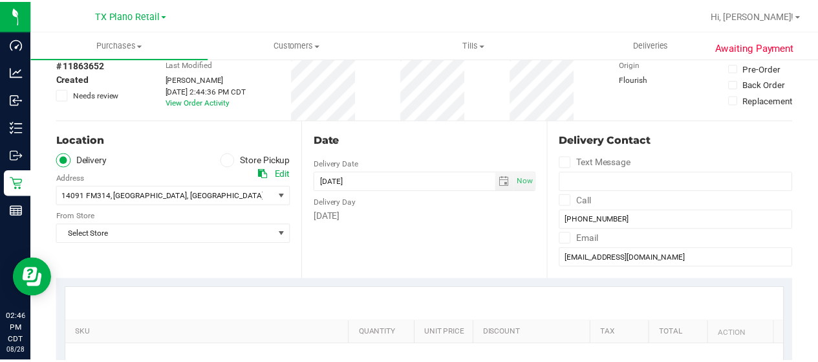
scroll to position [129, 0]
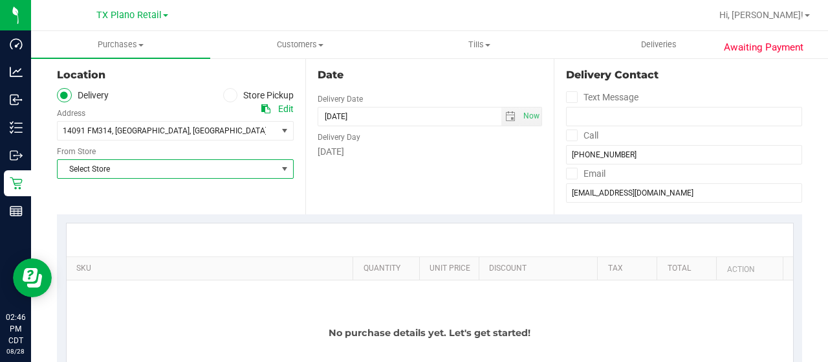
click at [183, 173] on span "Select Store" at bounding box center [167, 169] width 219 height 18
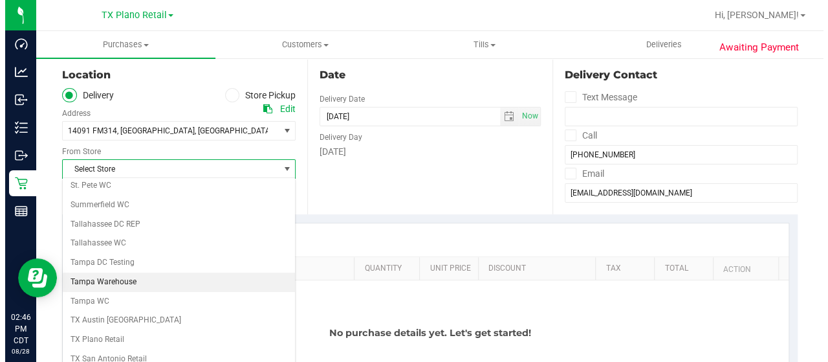
scroll to position [915, 0]
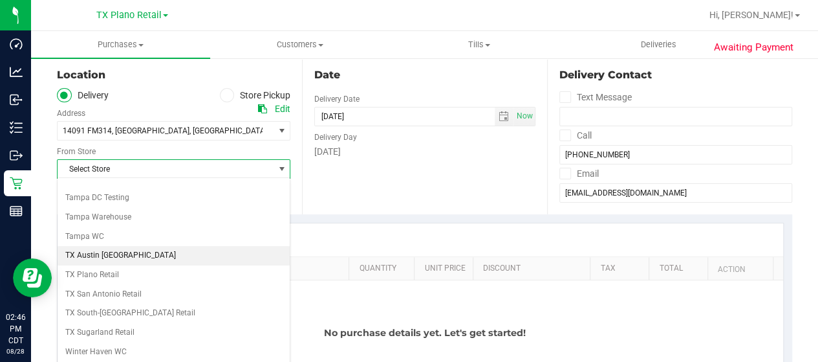
click at [121, 246] on li "TX Austin [GEOGRAPHIC_DATA]" at bounding box center [174, 255] width 232 height 19
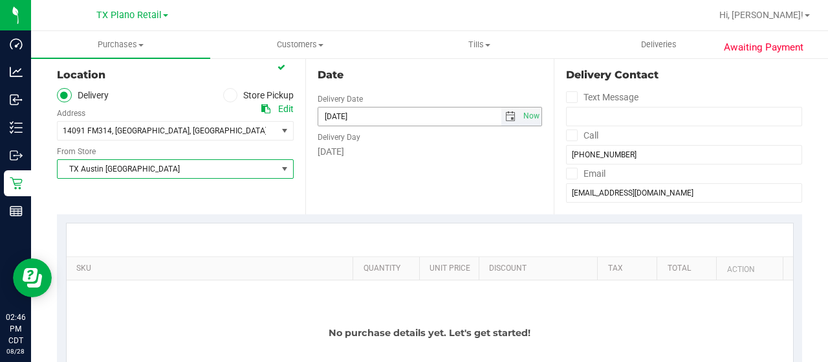
click at [506, 116] on span "select" at bounding box center [510, 116] width 10 height 10
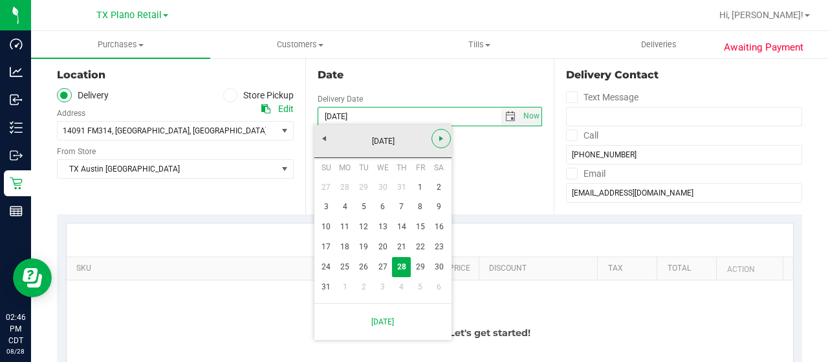
click at [440, 136] on span "Next" at bounding box center [441, 138] width 10 height 10
click at [401, 210] on link "11" at bounding box center [401, 207] width 19 height 20
type input "[DATE]"
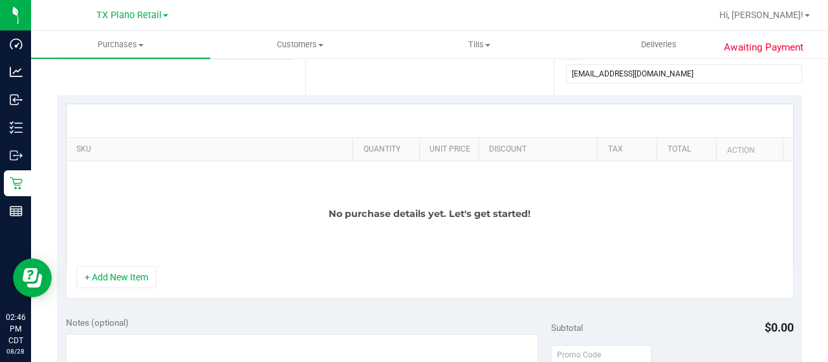
scroll to position [259, 0]
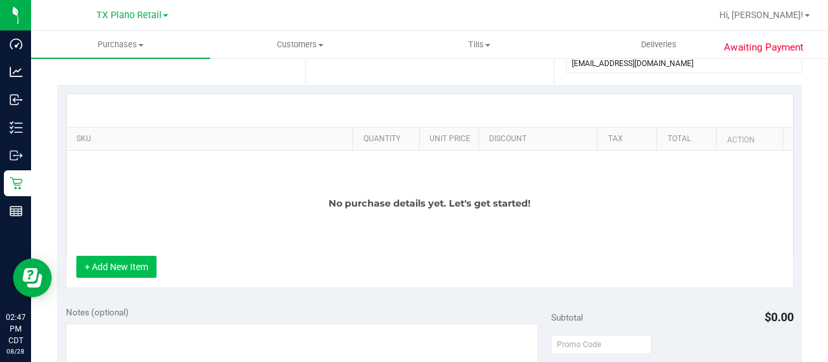
click at [151, 267] on button "+ Add New Item" at bounding box center [116, 266] width 80 height 22
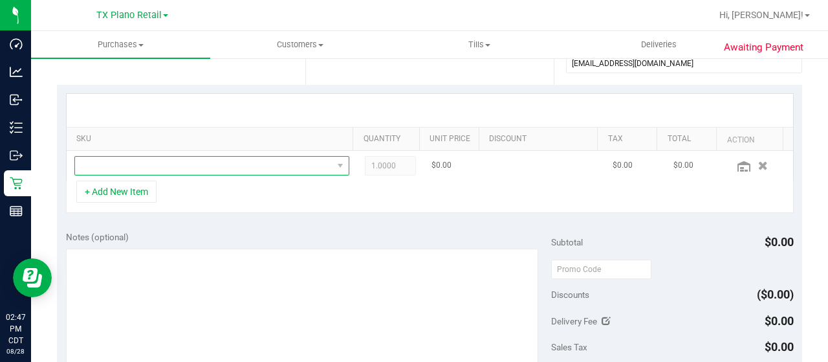
click at [259, 167] on span "NO DATA FOUND" at bounding box center [203, 166] width 257 height 18
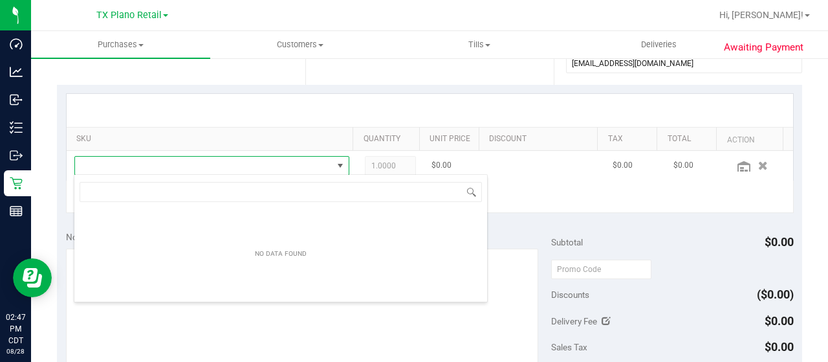
scroll to position [19, 261]
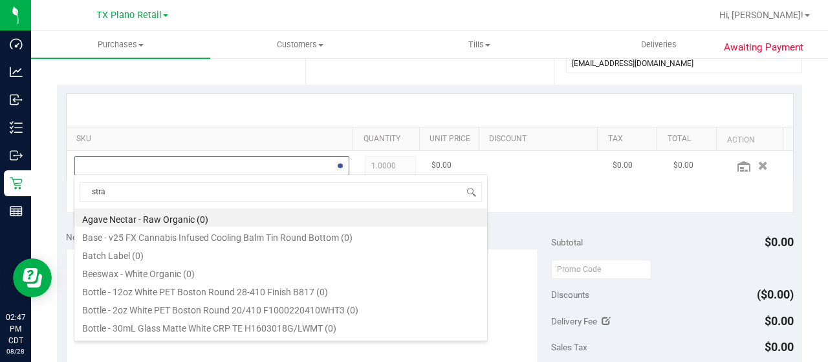
type input "straw"
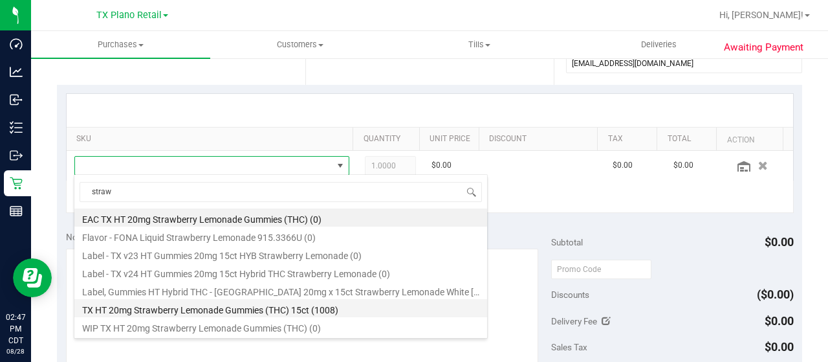
click at [330, 312] on li "TX HT 20mg Strawberry Lemonade Gummies (THC) 15ct (1008)" at bounding box center [280, 308] width 413 height 18
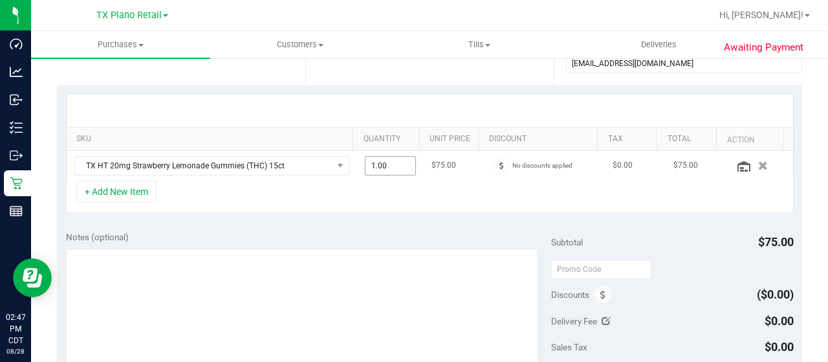
click at [373, 167] on span "1.00 1" at bounding box center [391, 165] width 52 height 19
type input "6"
type input "6.00"
click at [419, 187] on div "+ Add New Item" at bounding box center [430, 196] width 728 height 32
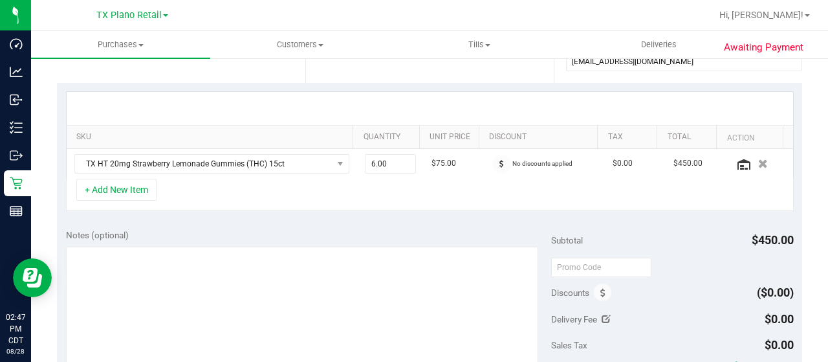
scroll to position [323, 0]
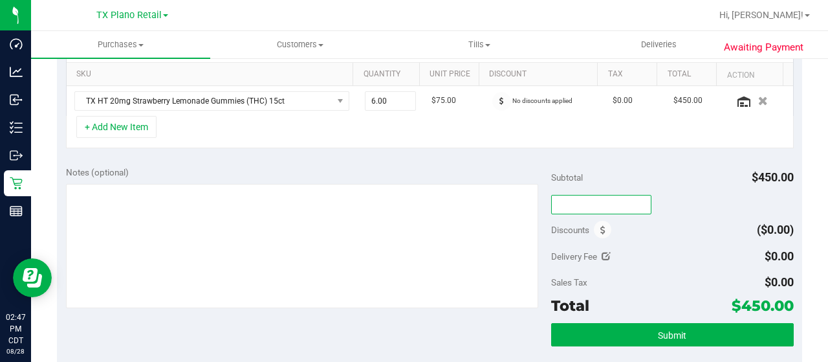
click at [598, 205] on input "text" at bounding box center [601, 204] width 100 height 19
type input "TXAIQ10"
click at [629, 148] on div "SKU Quantity Unit Price Discount Tax Total Action TX HT 20mg Strawberry Lemonad…" at bounding box center [429, 88] width 745 height 137
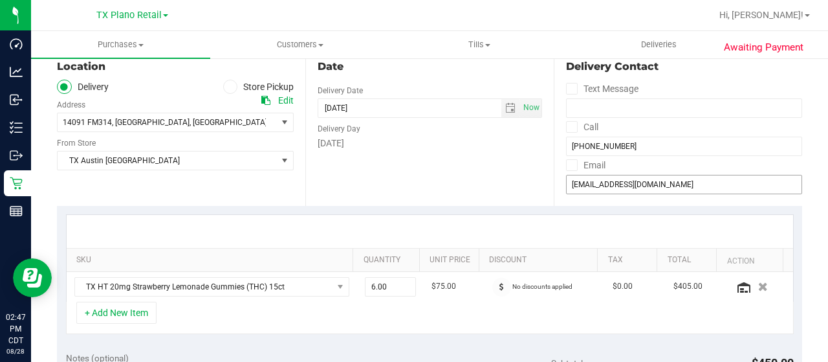
scroll to position [65, 0]
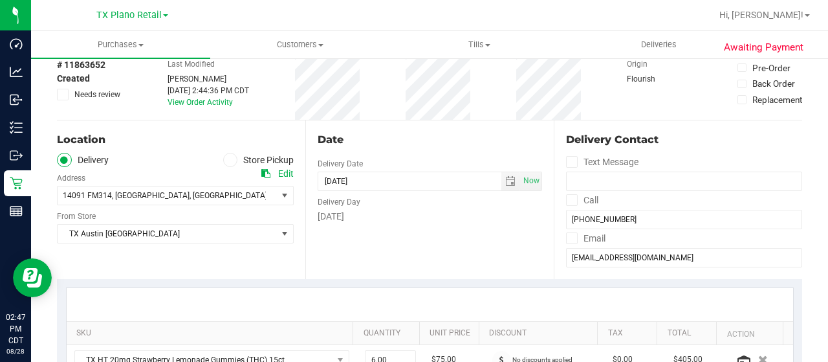
click at [110, 95] on span "Needs review" at bounding box center [97, 95] width 46 height 12
click at [0, 0] on input "Needs review" at bounding box center [0, 0] width 0 height 0
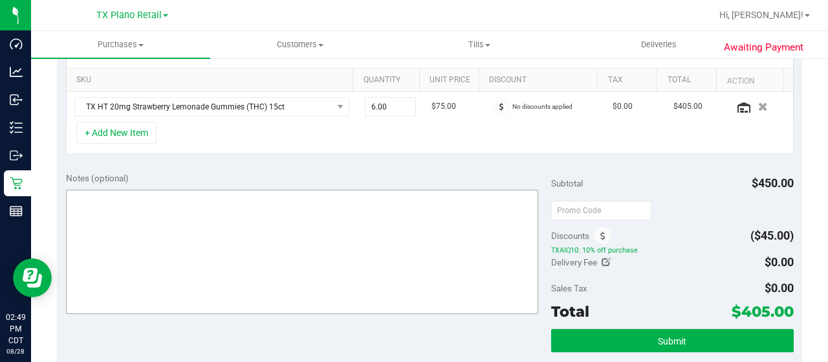
scroll to position [323, 0]
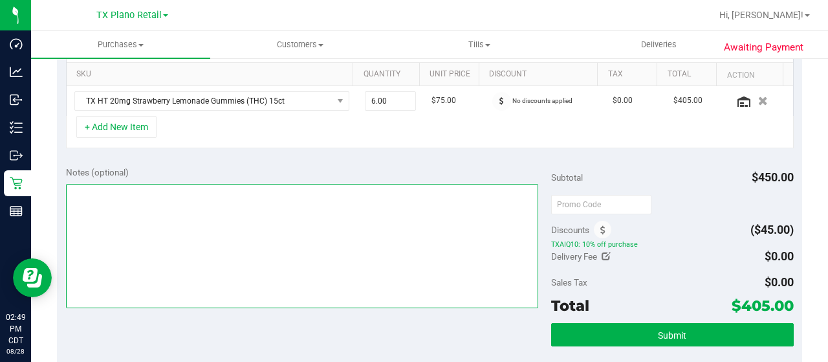
click at [239, 230] on textarea at bounding box center [302, 246] width 472 height 124
paste textarea "East [US_STATE] Core"
drag, startPoint x: 254, startPoint y: 187, endPoint x: 313, endPoint y: 184, distance: 59.6
click at [254, 187] on textarea at bounding box center [302, 246] width 472 height 124
click at [291, 190] on textarea at bounding box center [302, 246] width 472 height 124
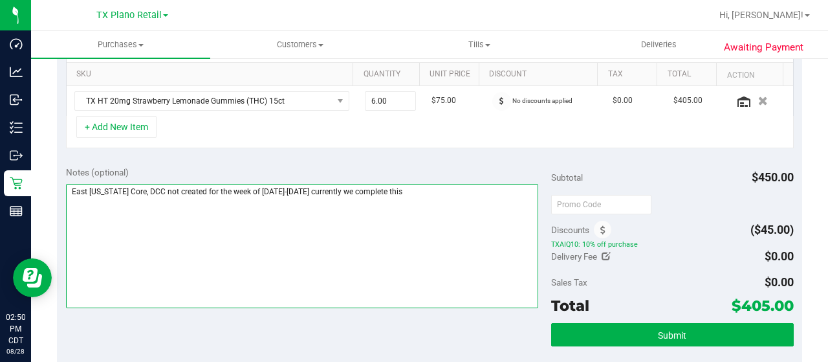
click at [420, 188] on textarea at bounding box center [302, 246] width 472 height 124
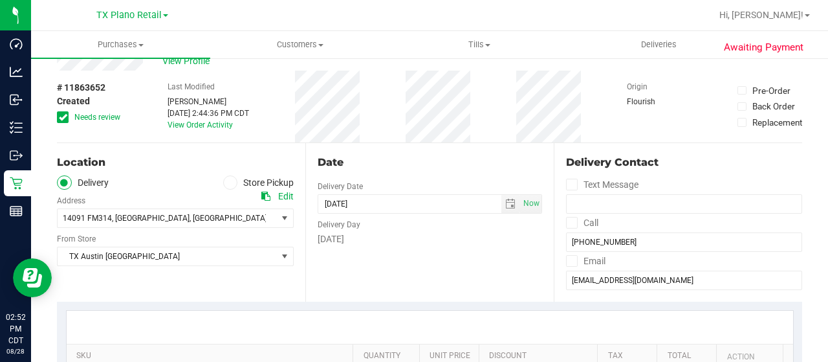
scroll to position [0, 0]
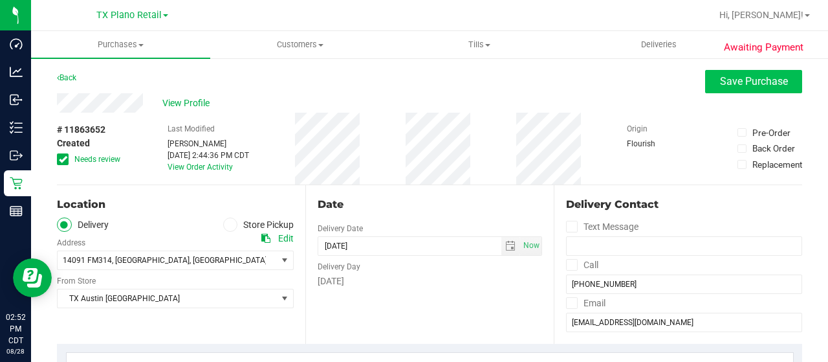
type textarea "East [US_STATE] Core, DCC not created for the week of [DATE]-[DATE] currently w…"
click at [720, 83] on span "Save Purchase" at bounding box center [754, 81] width 68 height 12
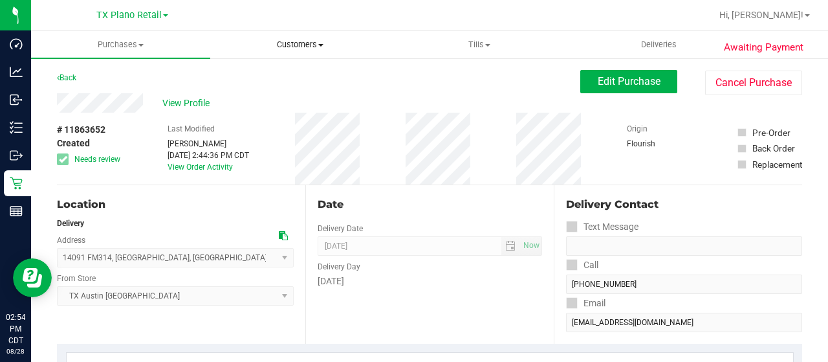
click at [311, 43] on span "Customers" at bounding box center [300, 45] width 178 height 12
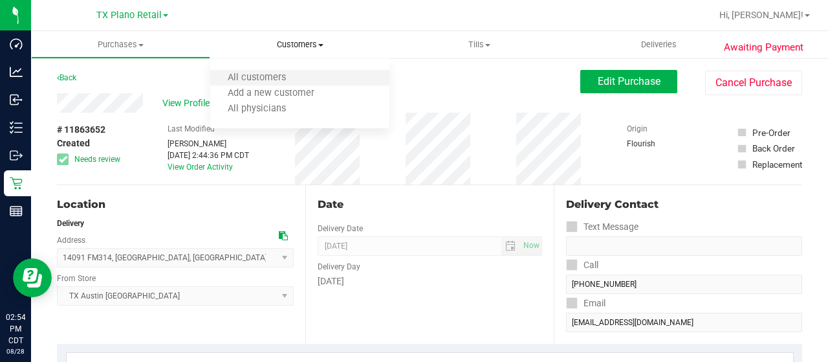
click at [310, 73] on li "All customers" at bounding box center [299, 79] width 179 height 16
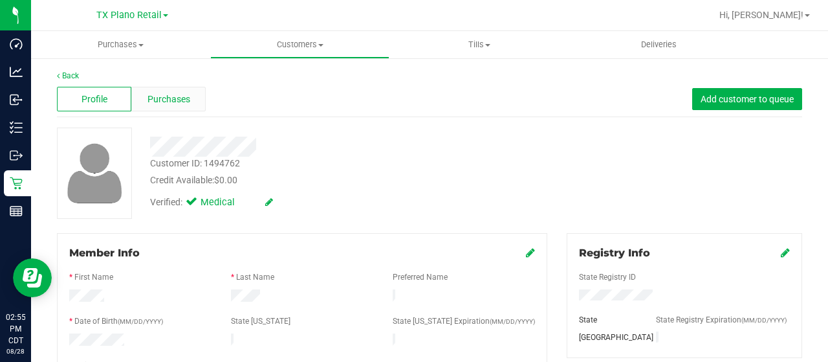
click at [177, 99] on span "Purchases" at bounding box center [168, 99] width 43 height 14
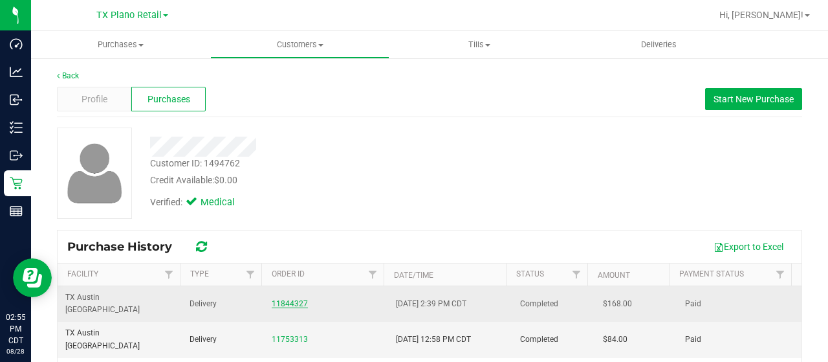
click at [296, 299] on link "11844327" at bounding box center [290, 303] width 36 height 9
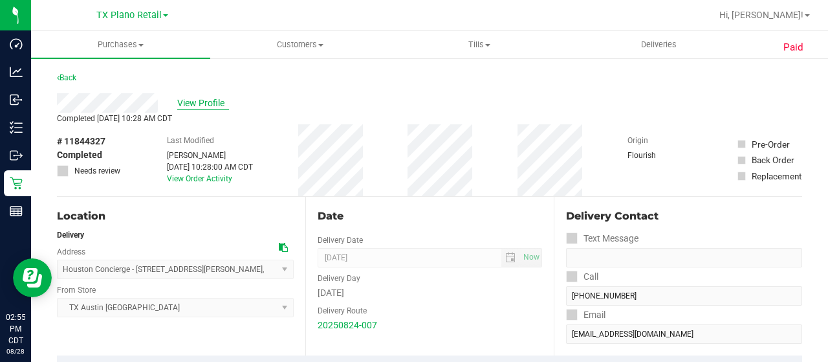
click at [210, 101] on span "View Profile" at bounding box center [203, 103] width 52 height 14
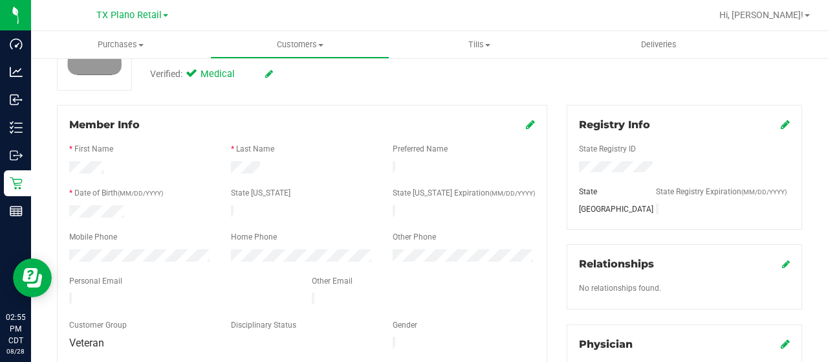
scroll to position [129, 0]
click at [69, 296] on div at bounding box center [181, 299] width 243 height 16
drag, startPoint x: 104, startPoint y: 164, endPoint x: 67, endPoint y: 162, distance: 36.9
click at [67, 162] on div at bounding box center [141, 168] width 162 height 16
click at [144, 128] on div "Member Info" at bounding box center [302, 124] width 466 height 16
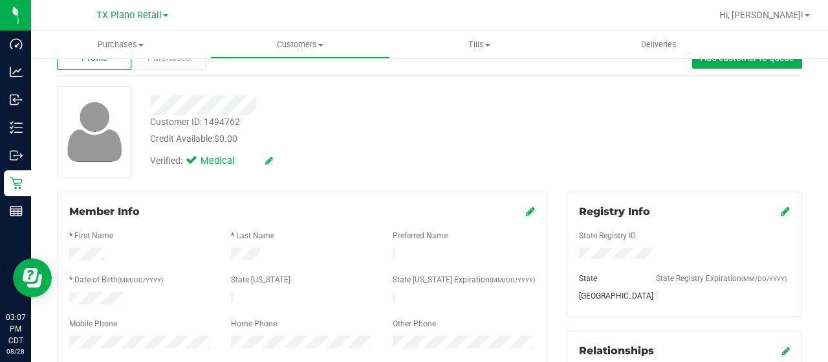
scroll to position [0, 0]
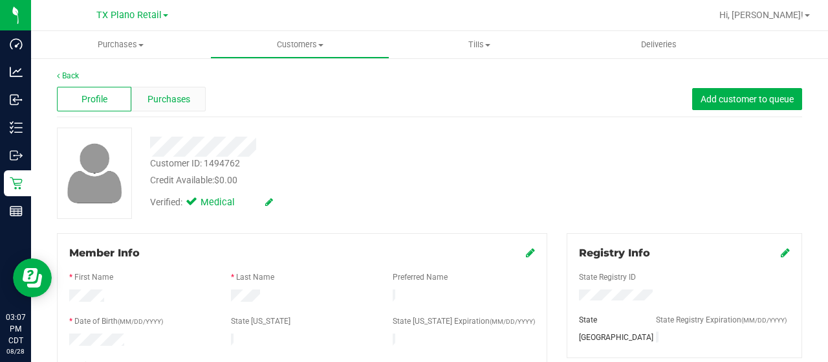
click at [171, 98] on span "Purchases" at bounding box center [168, 99] width 43 height 14
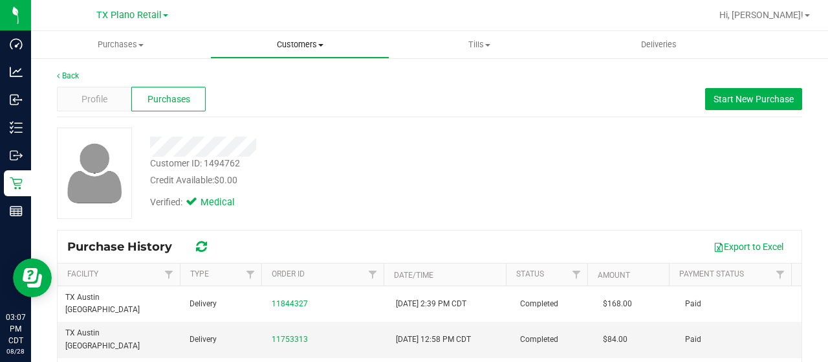
click at [312, 41] on span "Customers" at bounding box center [300, 45] width 178 height 12
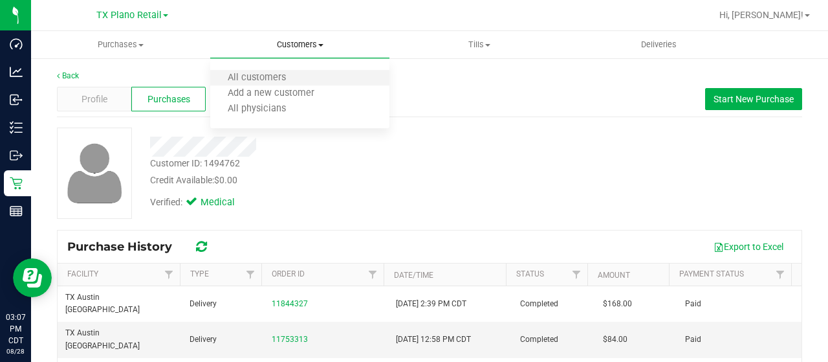
click at [310, 76] on li "All customers" at bounding box center [299, 79] width 179 height 16
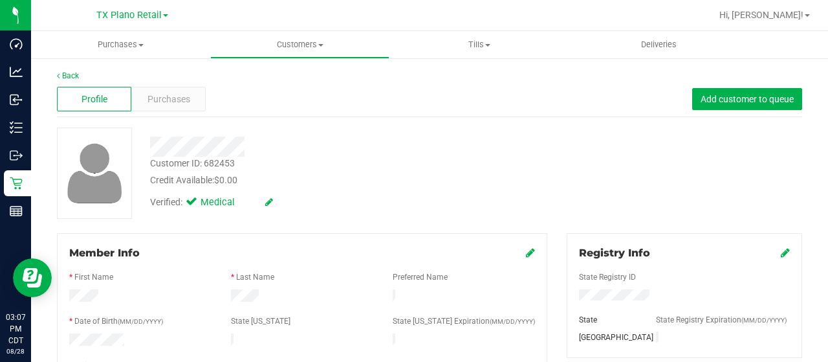
click at [246, 148] on div at bounding box center [331, 146] width 382 height 20
click at [176, 103] on span "Purchases" at bounding box center [168, 99] width 43 height 14
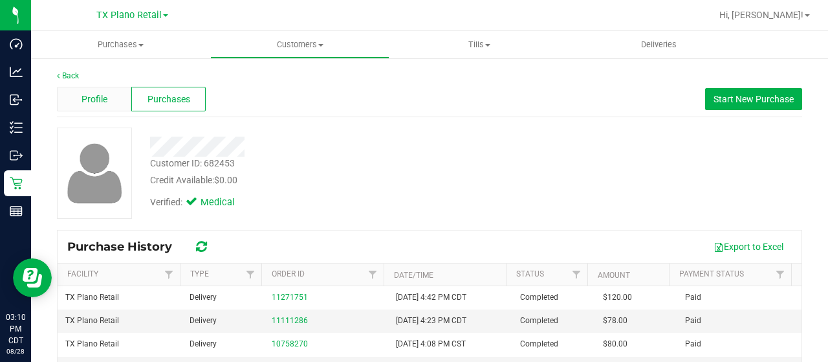
click at [83, 103] on span "Profile" at bounding box center [95, 99] width 26 height 14
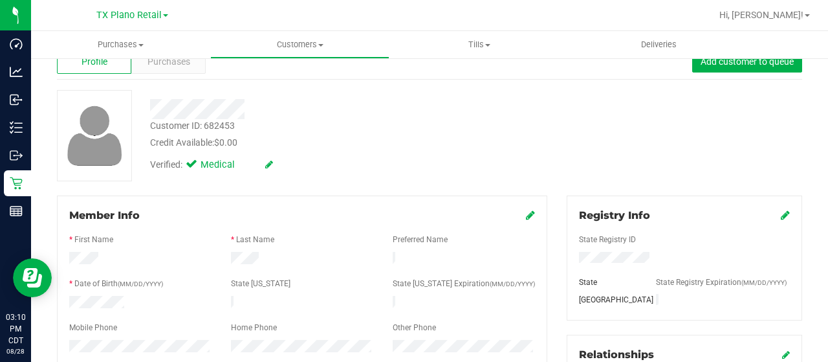
scroll to position [129, 0]
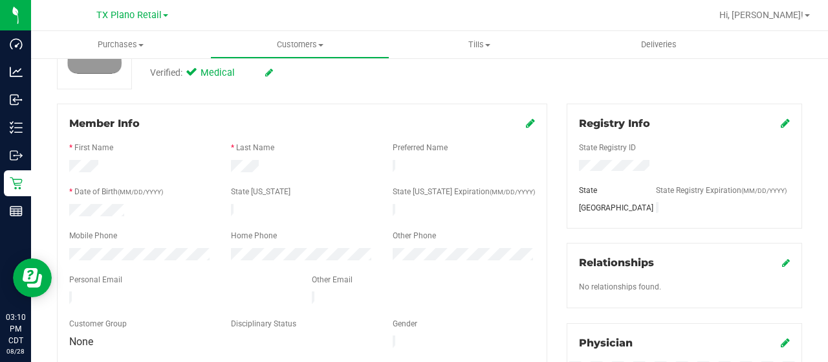
click at [69, 291] on div at bounding box center [181, 299] width 243 height 16
click at [307, 41] on span "Customers" at bounding box center [300, 45] width 178 height 12
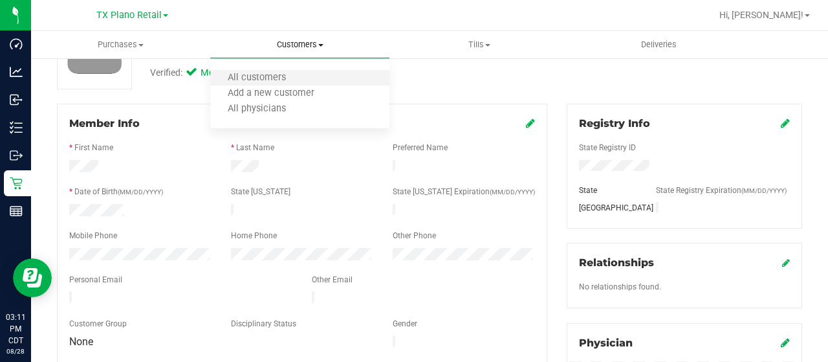
click at [307, 78] on li "All customers" at bounding box center [299, 79] width 179 height 16
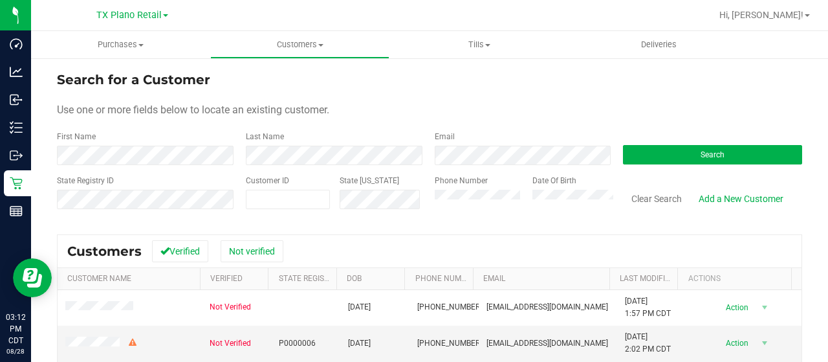
click at [415, 195] on div "State Registry ID Customer ID State [US_STATE] Phone Number Date Of Birth Clear…" at bounding box center [429, 198] width 745 height 46
click at [654, 150] on button "Search" at bounding box center [712, 154] width 179 height 19
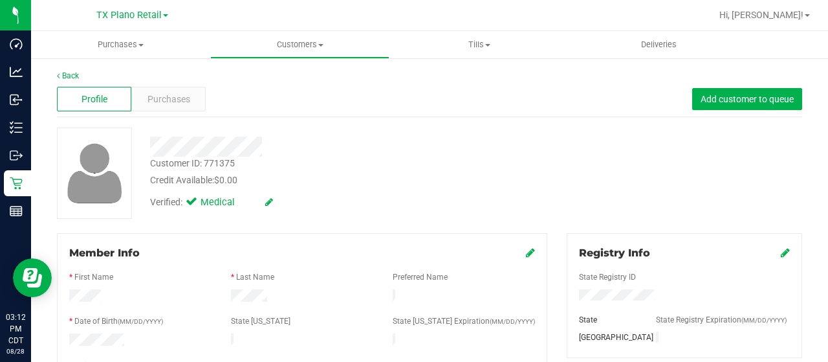
click at [266, 144] on div at bounding box center [331, 146] width 382 height 20
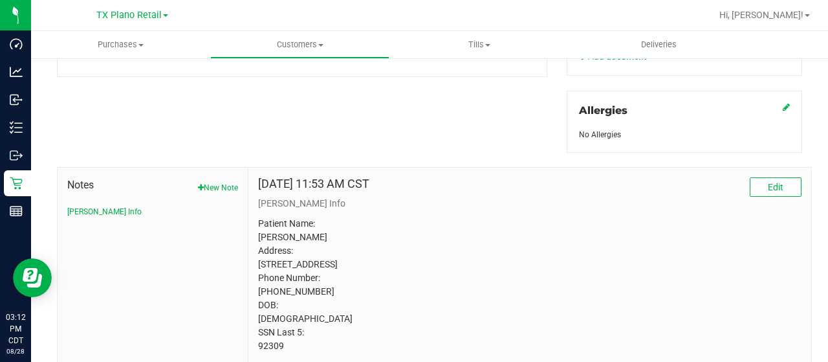
scroll to position [605, 0]
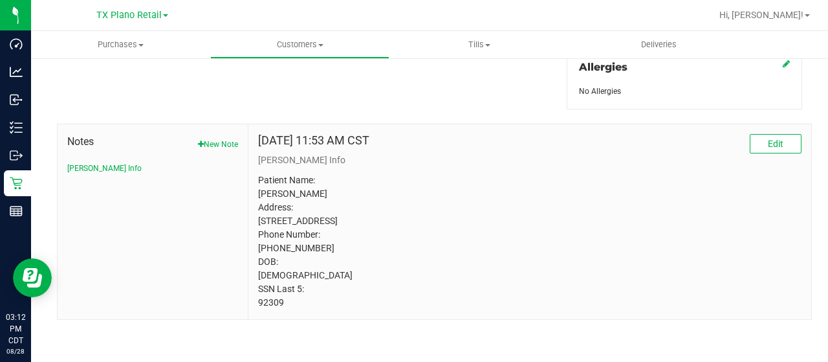
drag, startPoint x: 276, startPoint y: 303, endPoint x: 257, endPoint y: 306, distance: 18.9
click at [258, 306] on p "Patient Name: [PERSON_NAME] Address: [STREET_ADDRESS] Phone Number: [PHONE_NUMB…" at bounding box center [529, 241] width 543 height 136
copy p "92309"
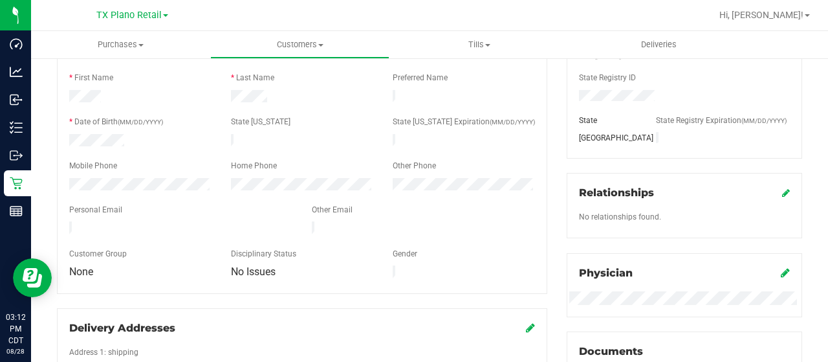
scroll to position [152, 0]
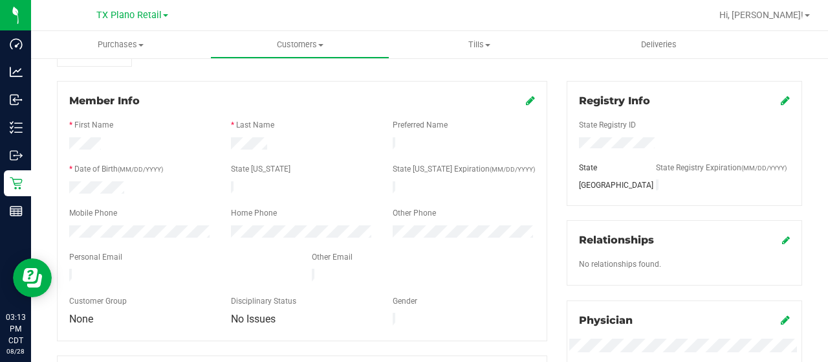
drag, startPoint x: 201, startPoint y: 266, endPoint x: 65, endPoint y: 264, distance: 135.2
click at [60, 268] on div at bounding box center [181, 276] width 243 height 16
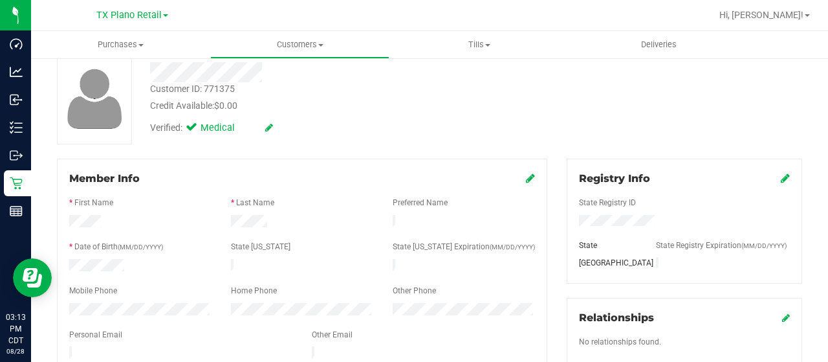
scroll to position [0, 0]
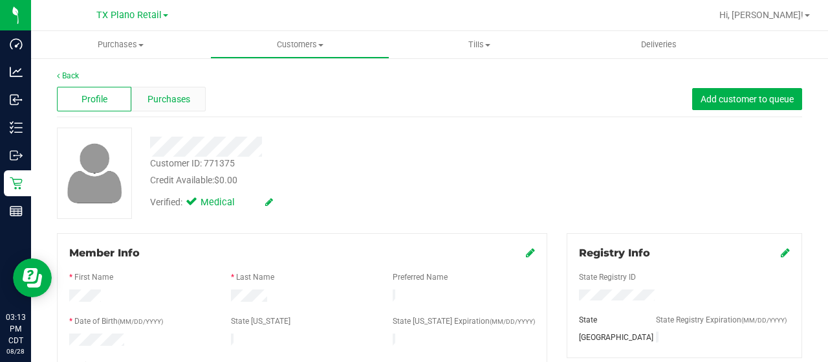
click at [185, 105] on span "Purchases" at bounding box center [168, 99] width 43 height 14
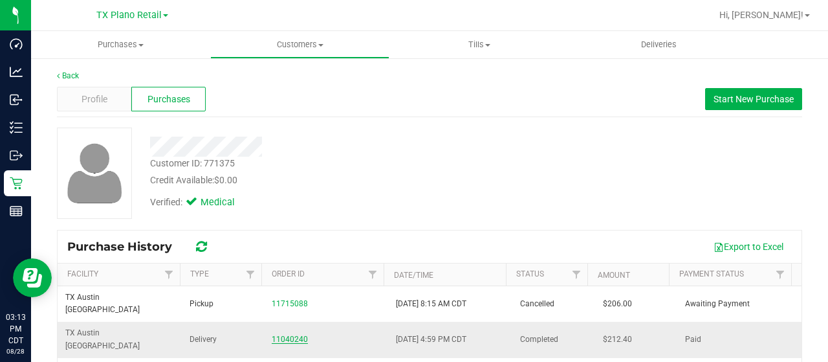
click at [293, 334] on link "11040240" at bounding box center [290, 338] width 36 height 9
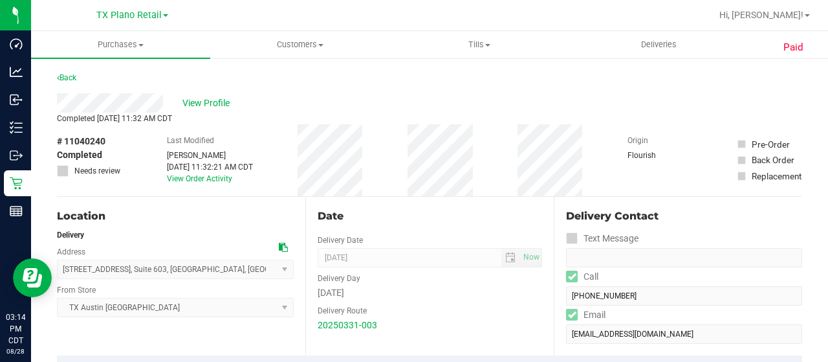
drag, startPoint x: 169, startPoint y: 102, endPoint x: 52, endPoint y: 105, distance: 117.1
click at [514, 82] on div "Back" at bounding box center [429, 81] width 745 height 23
click at [217, 100] on span "View Profile" at bounding box center [208, 103] width 52 height 14
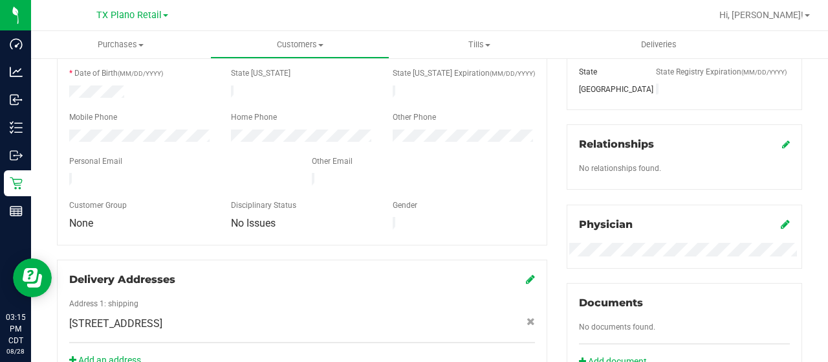
scroll to position [259, 0]
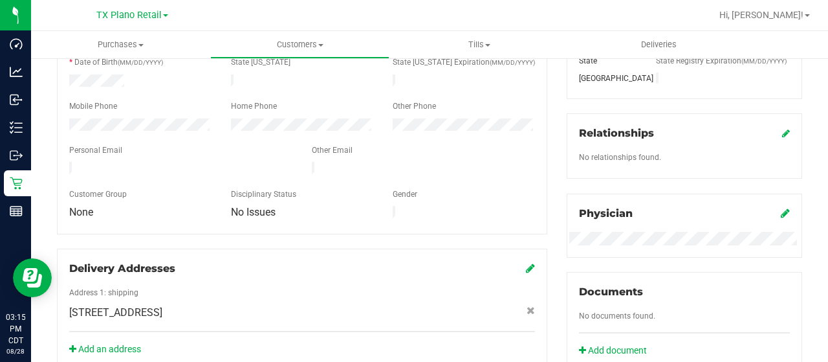
drag, startPoint x: 197, startPoint y: 157, endPoint x: 68, endPoint y: 158, distance: 129.4
click at [68, 162] on div at bounding box center [181, 170] width 243 height 16
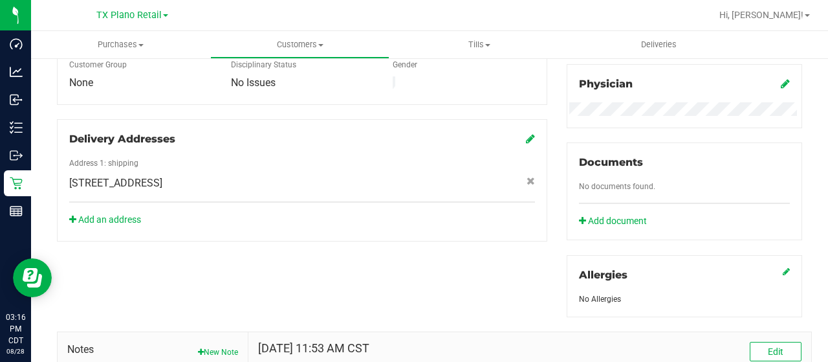
scroll to position [605, 0]
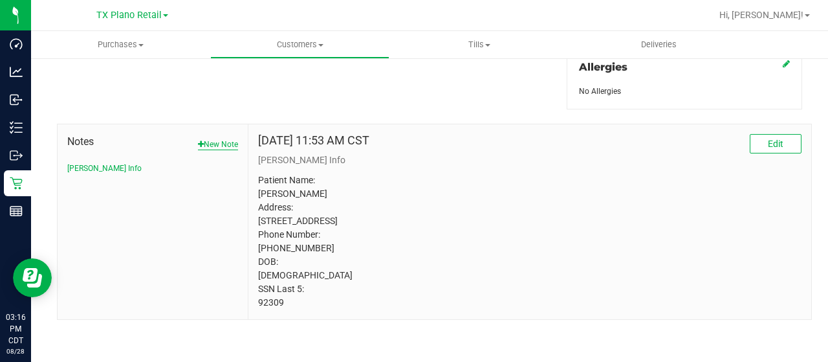
click at [228, 138] on button "New Note" at bounding box center [218, 144] width 40 height 12
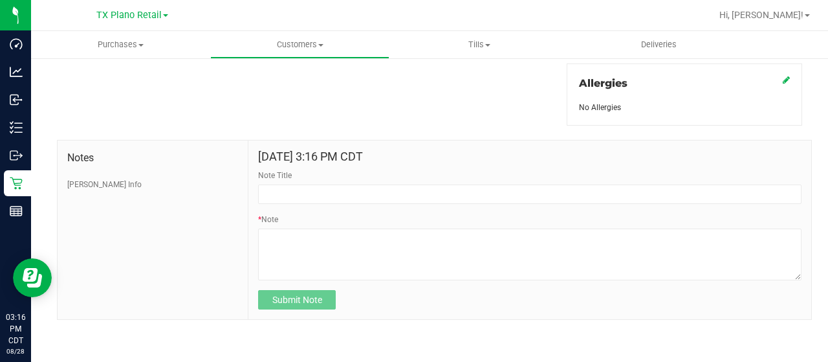
scroll to position [577, 0]
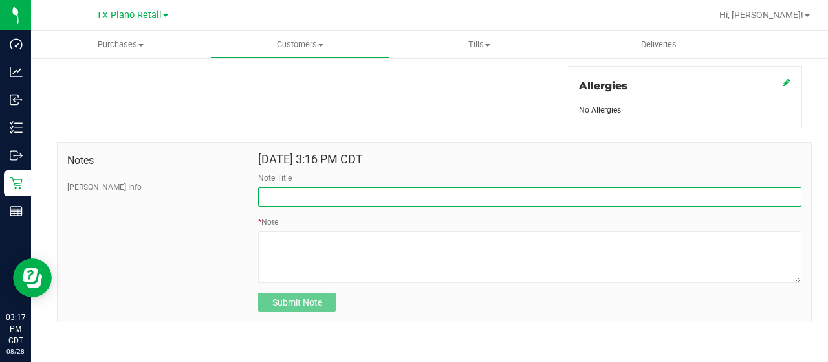
click at [305, 197] on input "Note Title" at bounding box center [529, 196] width 543 height 19
paste input "20/30mg Bulk Buyer Discount"
click at [259, 193] on input "20/30mg Bulk Buyer Discount" at bounding box center [529, 196] width 543 height 19
type input "Contacted for 20/30mg Bulk Buyer Discount"
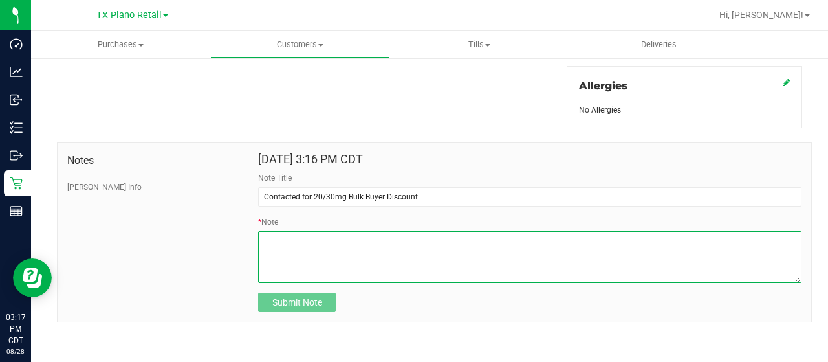
click at [327, 246] on textarea "* Note" at bounding box center [529, 257] width 543 height 52
click at [305, 232] on textarea "* Note" at bounding box center [529, 257] width 543 height 52
type textarea "Left VM requested a CB."
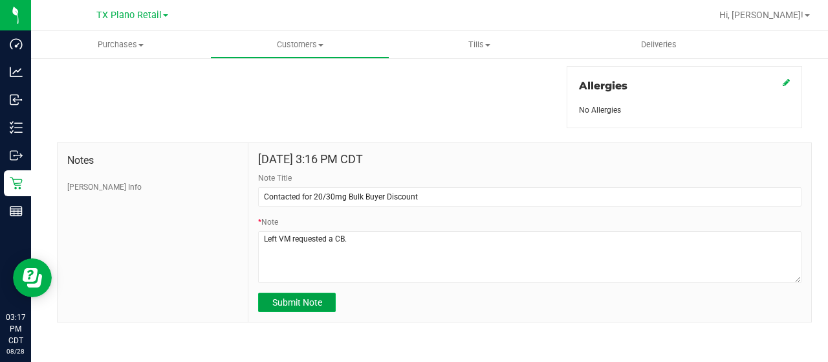
click at [310, 300] on span "Submit Note" at bounding box center [297, 302] width 50 height 10
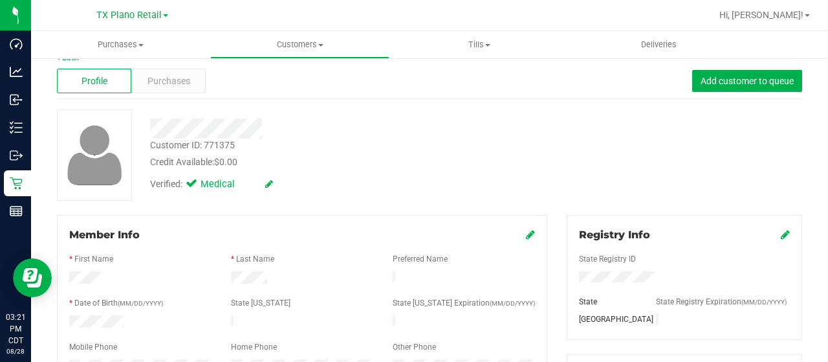
scroll to position [0, 0]
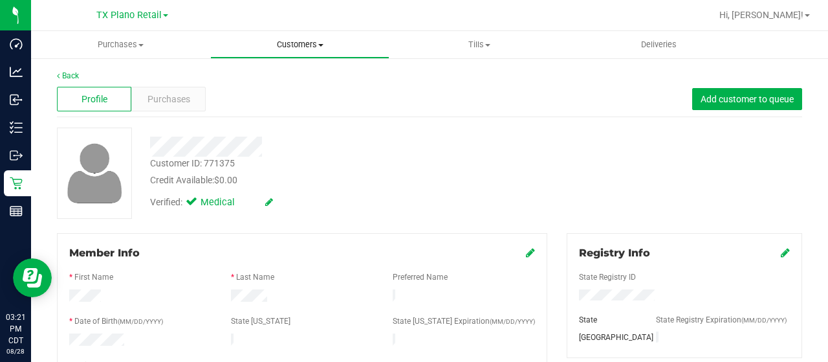
click at [298, 45] on span "Customers" at bounding box center [300, 45] width 178 height 12
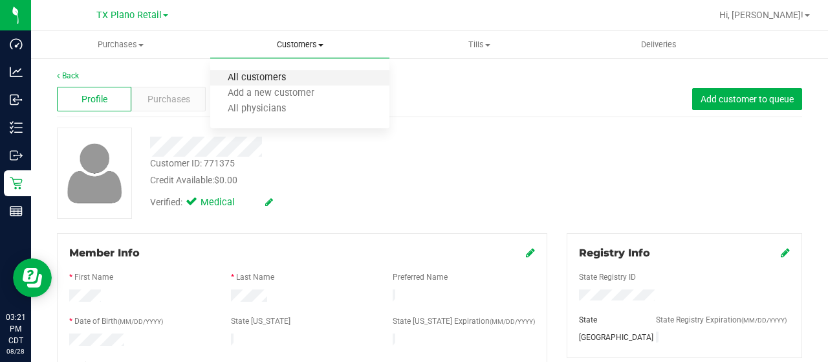
click at [286, 78] on span "All customers" at bounding box center [256, 77] width 93 height 11
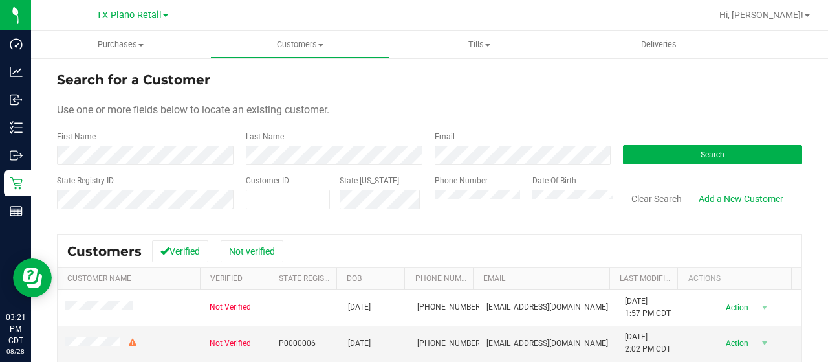
click at [425, 193] on div "Phone Number Date Of Birth" at bounding box center [519, 198] width 189 height 46
